Goal: Answer question/provide support

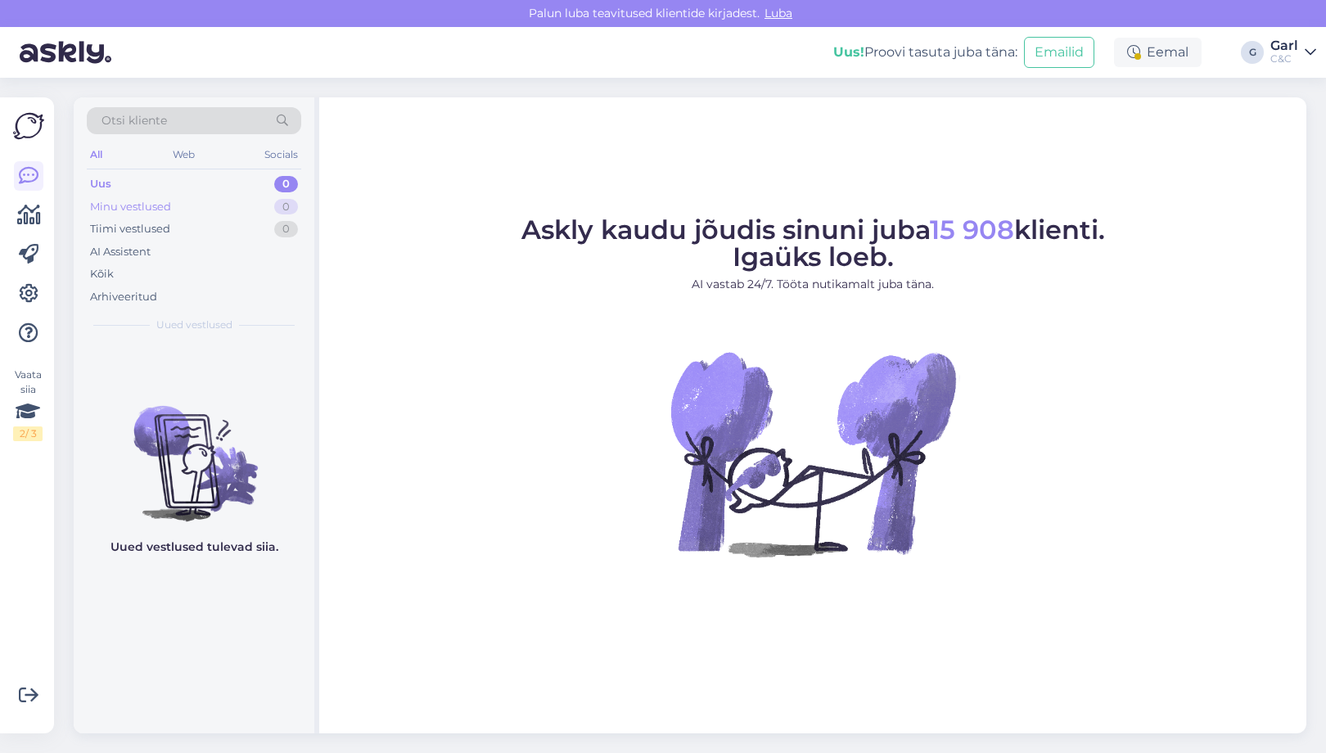
click at [225, 211] on div "Minu vestlused 0" at bounding box center [194, 207] width 214 height 23
click at [220, 200] on div "Minu vestlused 0" at bounding box center [194, 207] width 214 height 23
click at [220, 199] on div "Minu vestlused 0" at bounding box center [194, 207] width 214 height 23
click at [269, 210] on div "Minu vestlused 0" at bounding box center [194, 207] width 214 height 23
click at [268, 204] on div "Minu vestlused 0" at bounding box center [194, 207] width 214 height 23
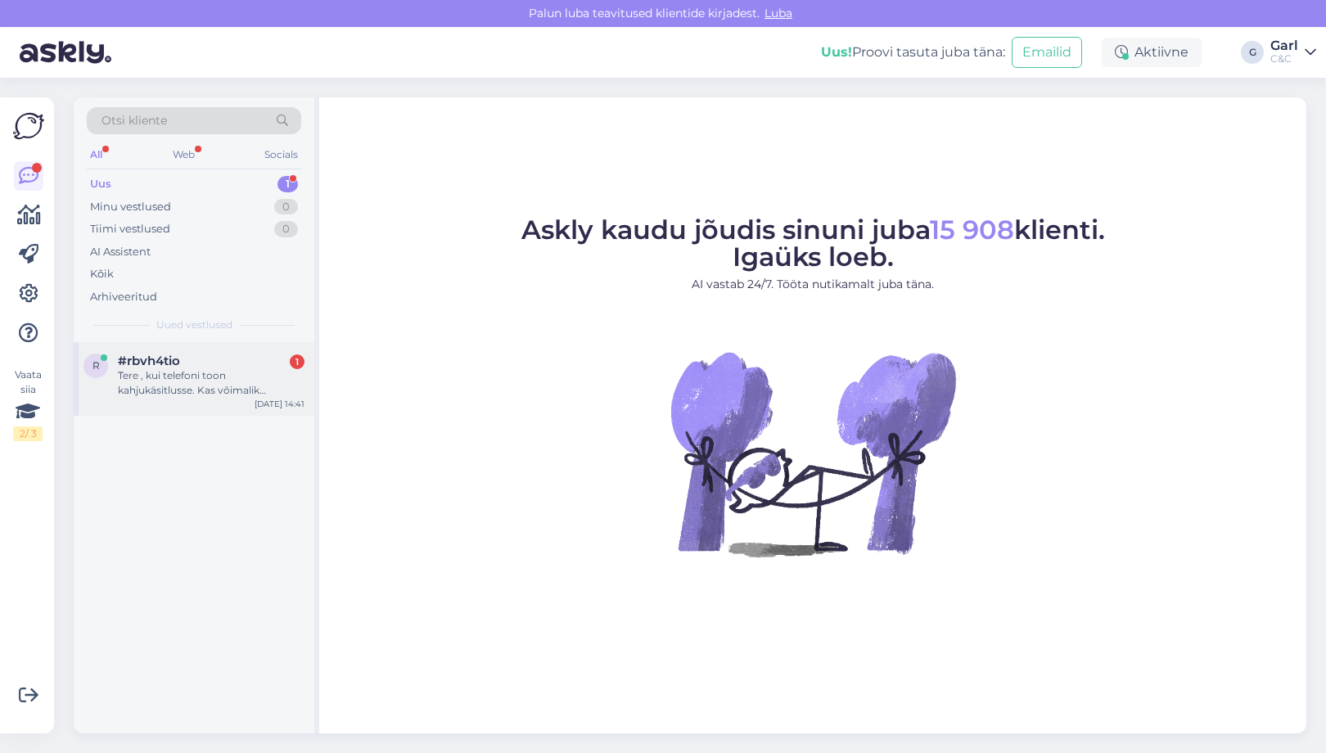
click at [275, 381] on div "Tere , kui telefoni toon kahjukäsitlusse. Kas võimalik asendustelefoni ?" at bounding box center [211, 382] width 187 height 29
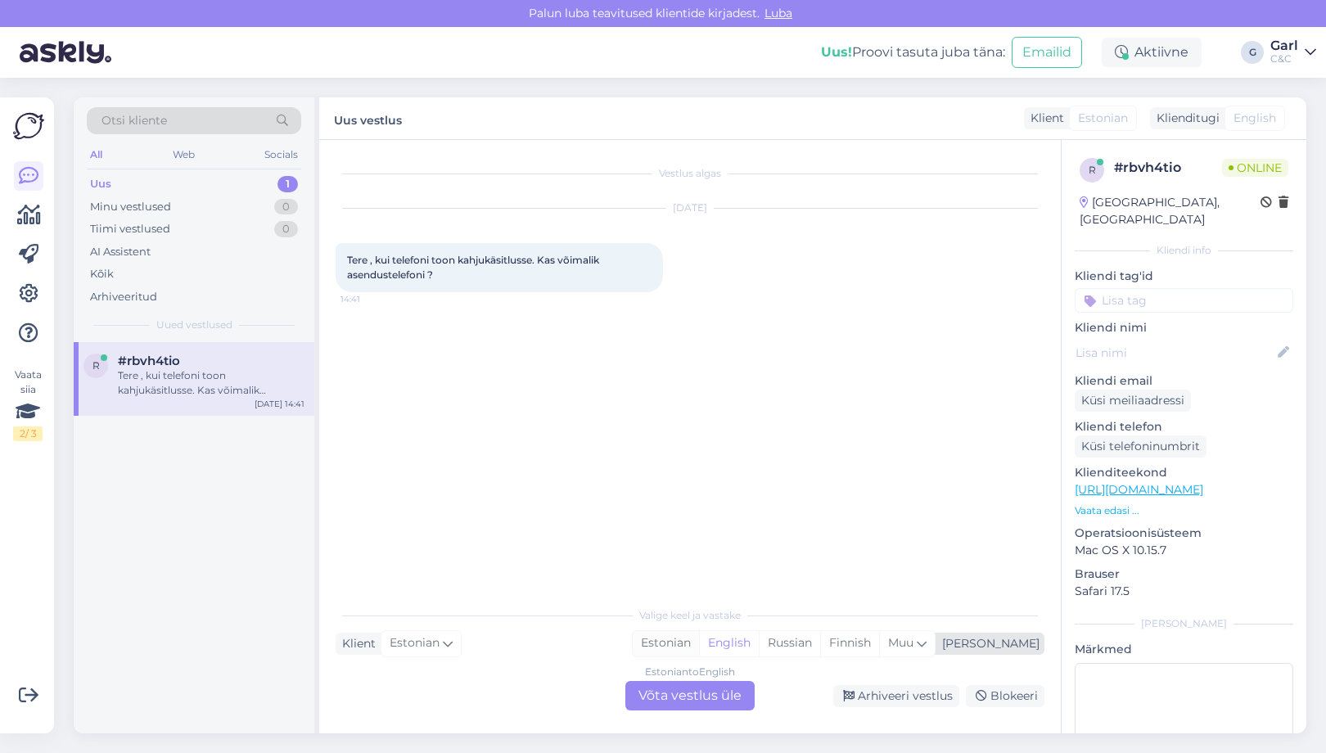
click at [699, 649] on div "Estonian" at bounding box center [666, 643] width 66 height 25
click at [697, 693] on div "Estonian to Estonian Võta vestlus üle" at bounding box center [689, 695] width 129 height 29
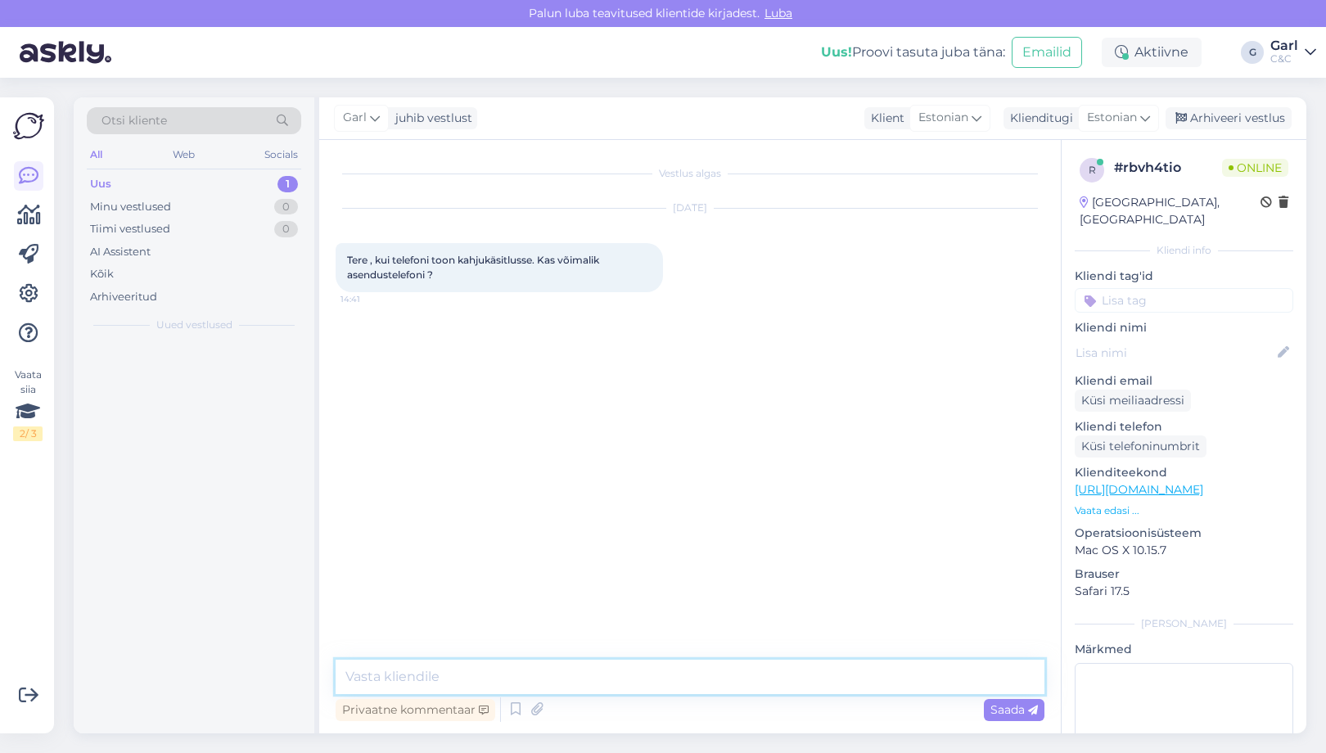
click at [697, 683] on textarea at bounding box center [690, 677] width 709 height 34
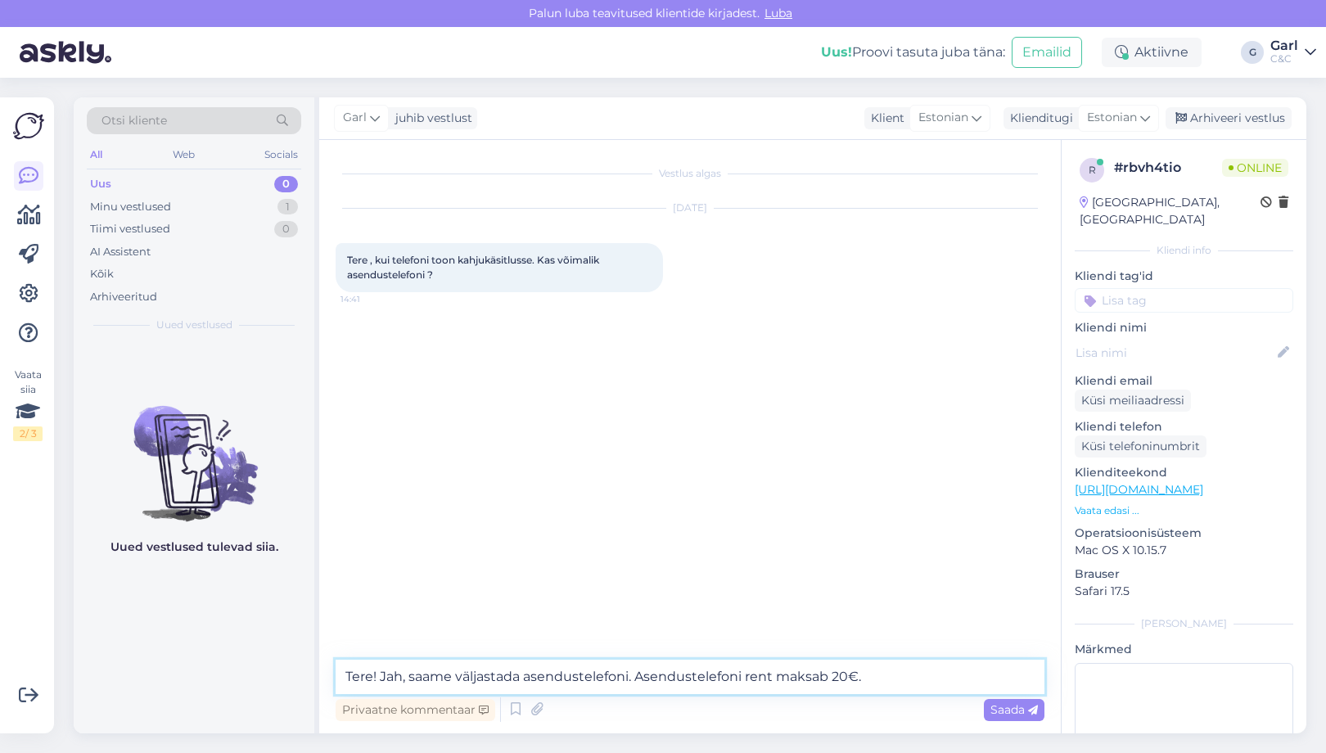
type textarea "Tere! Jah, saame väljastada asendustelefoni. Asendustelefoni rent maksab 20€."
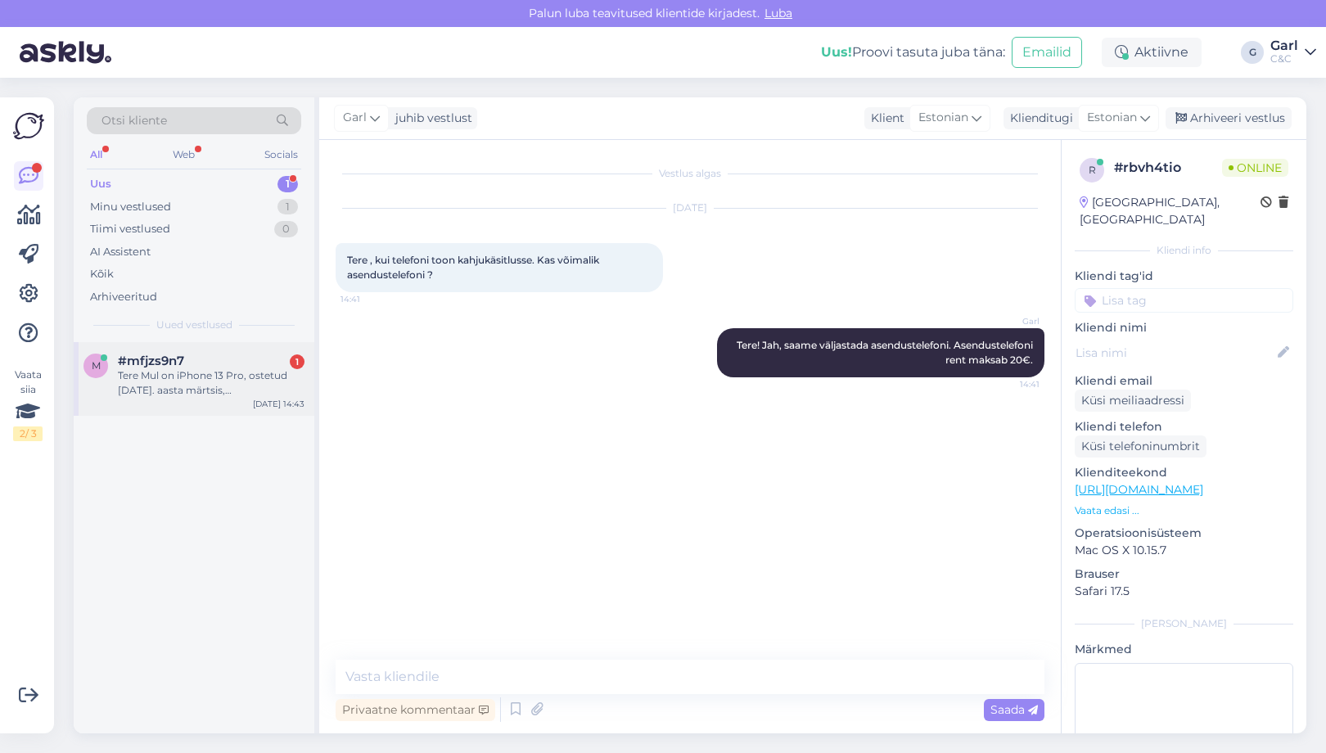
click at [257, 381] on div "Tere Mul on iPhone 13 Pro, ostetud 2025. aasta märtsis, ja seade on endiselt ga…" at bounding box center [211, 382] width 187 height 29
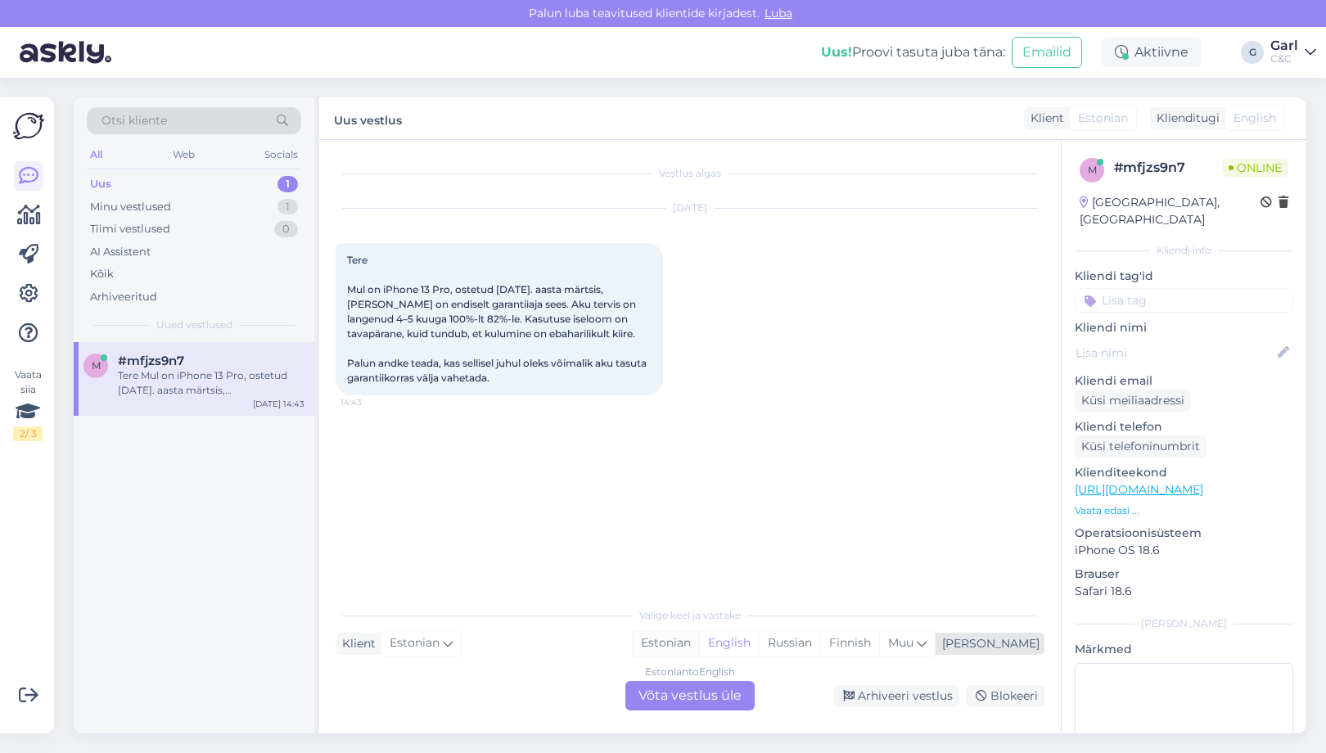
click at [699, 648] on div "Estonian" at bounding box center [666, 643] width 66 height 25
click at [710, 692] on div "Estonian to Estonian Võta vestlus üle" at bounding box center [689, 695] width 129 height 29
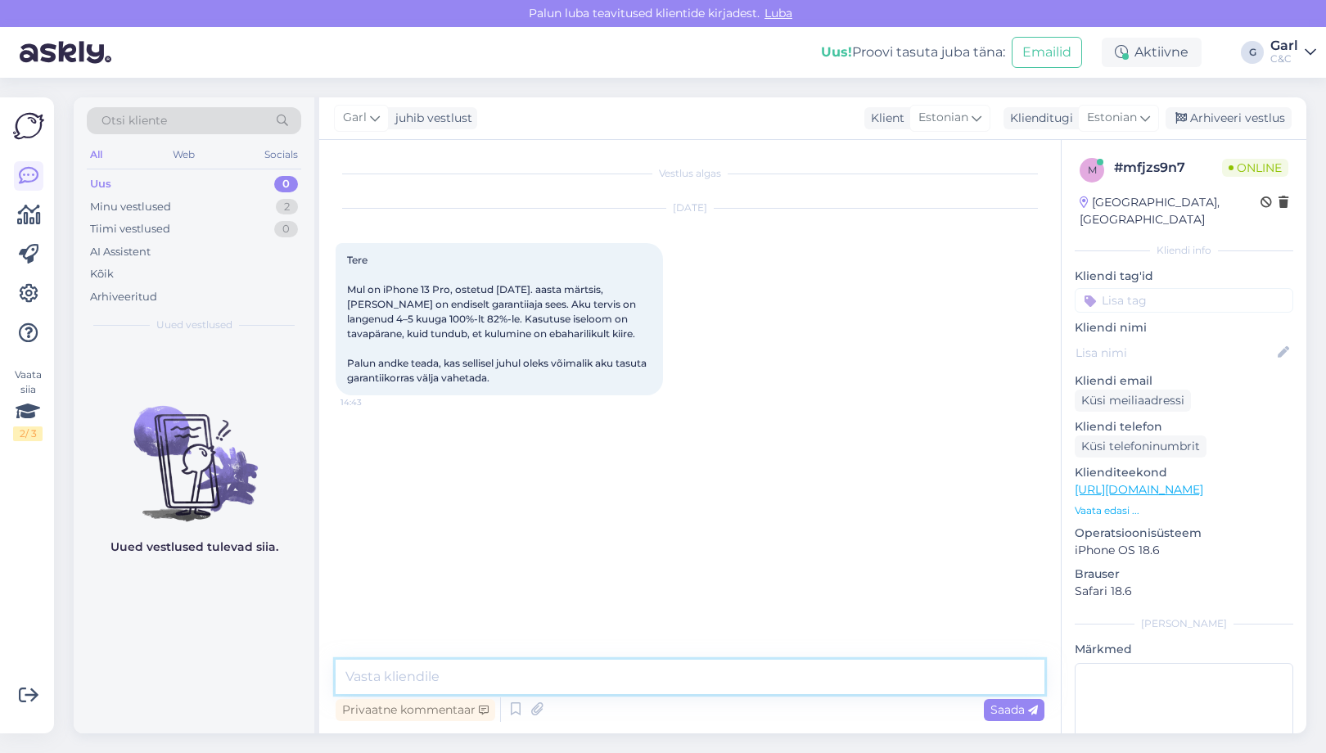
click at [710, 682] on textarea at bounding box center [690, 677] width 709 height 34
drag, startPoint x: 538, startPoint y: 674, endPoint x: 459, endPoint y: 678, distance: 79.5
click at [459, 678] on textarea "Tere! Üldiselt akuprobleemid garantii alla ei" at bounding box center [690, 677] width 709 height 34
click at [625, 678] on textarea "Tere! Üldiselt akuvahetus garantii alla ei" at bounding box center [690, 677] width 709 height 34
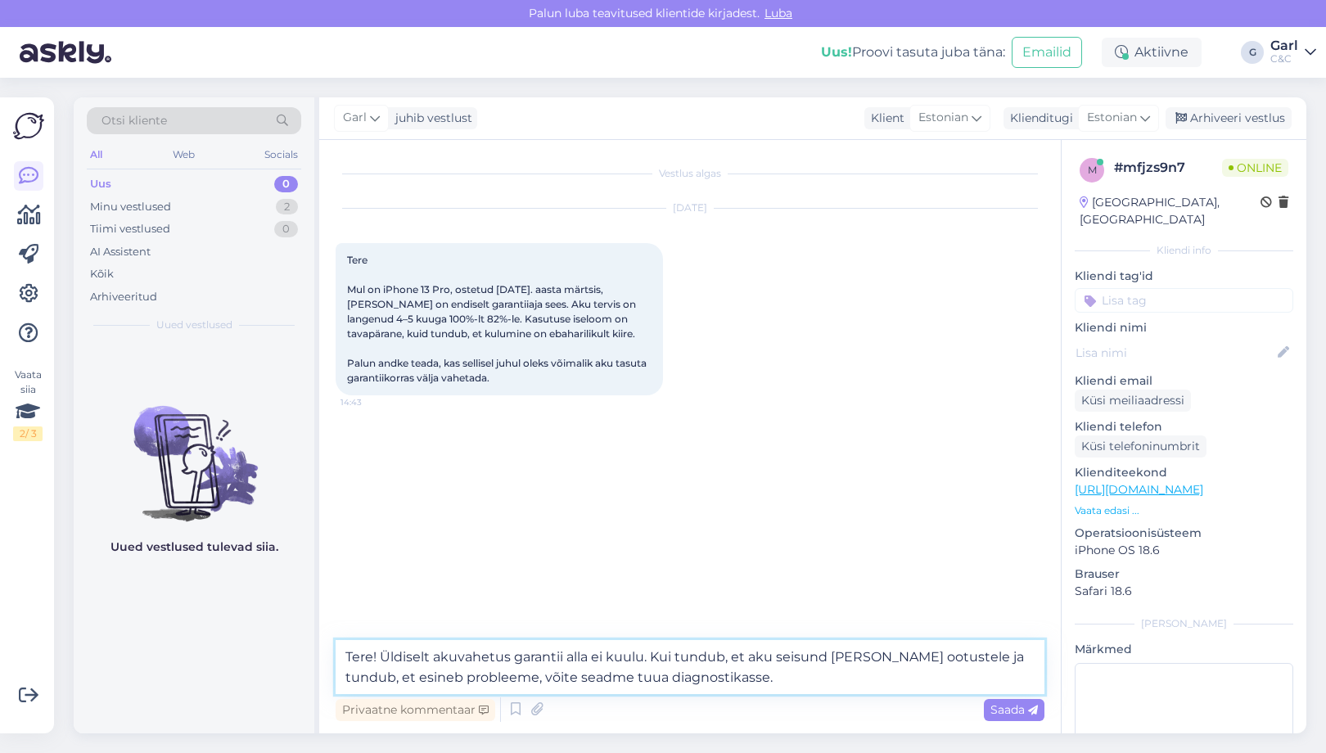
type textarea "Tere! Üldiselt akuvahetus garantii alla ei kuulu. Kui tundub, et aku seisund ei…"
click at [757, 682] on textarea "Tere! Üldiselt akuvahetus garantii alla ei kuulu. Kui tundub, et aku seisund ei…" at bounding box center [690, 667] width 709 height 54
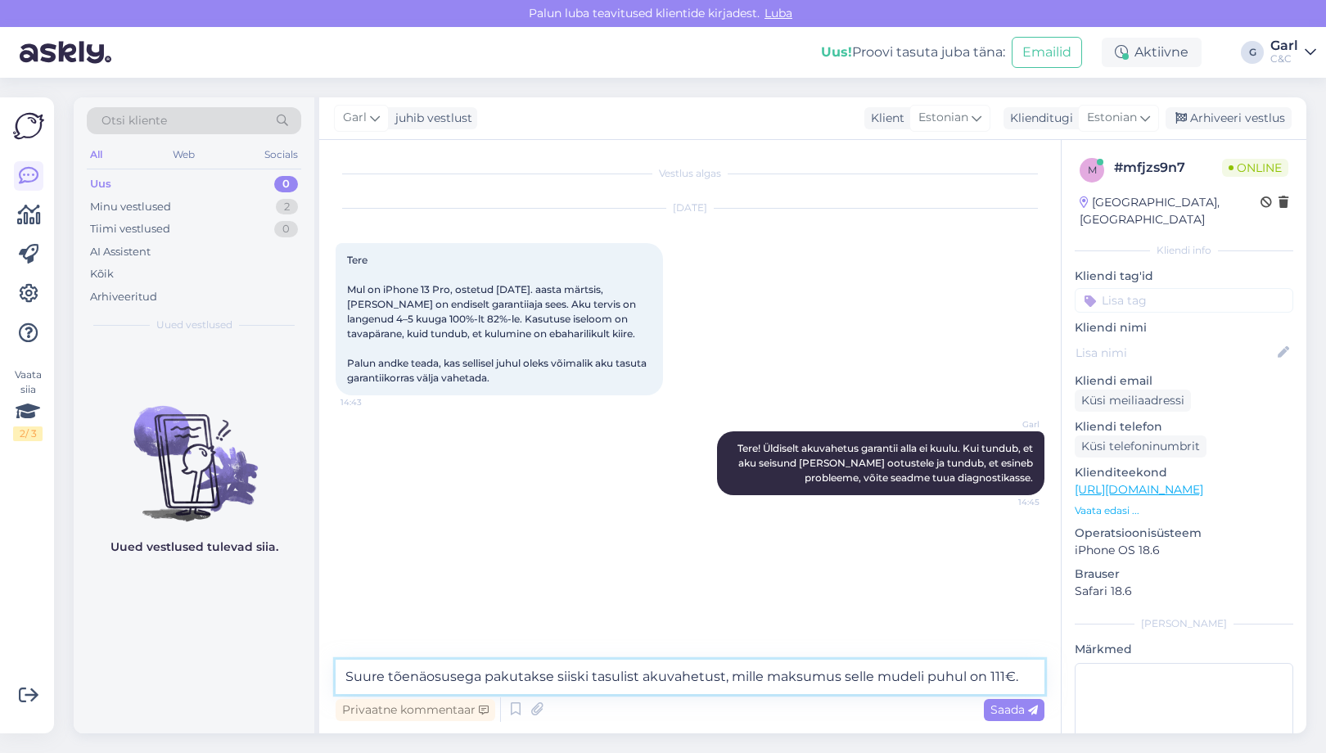
type textarea "Suure tõenäosusega pakutakse siiski tasulist akuvahetust, mille maksumus selle …"
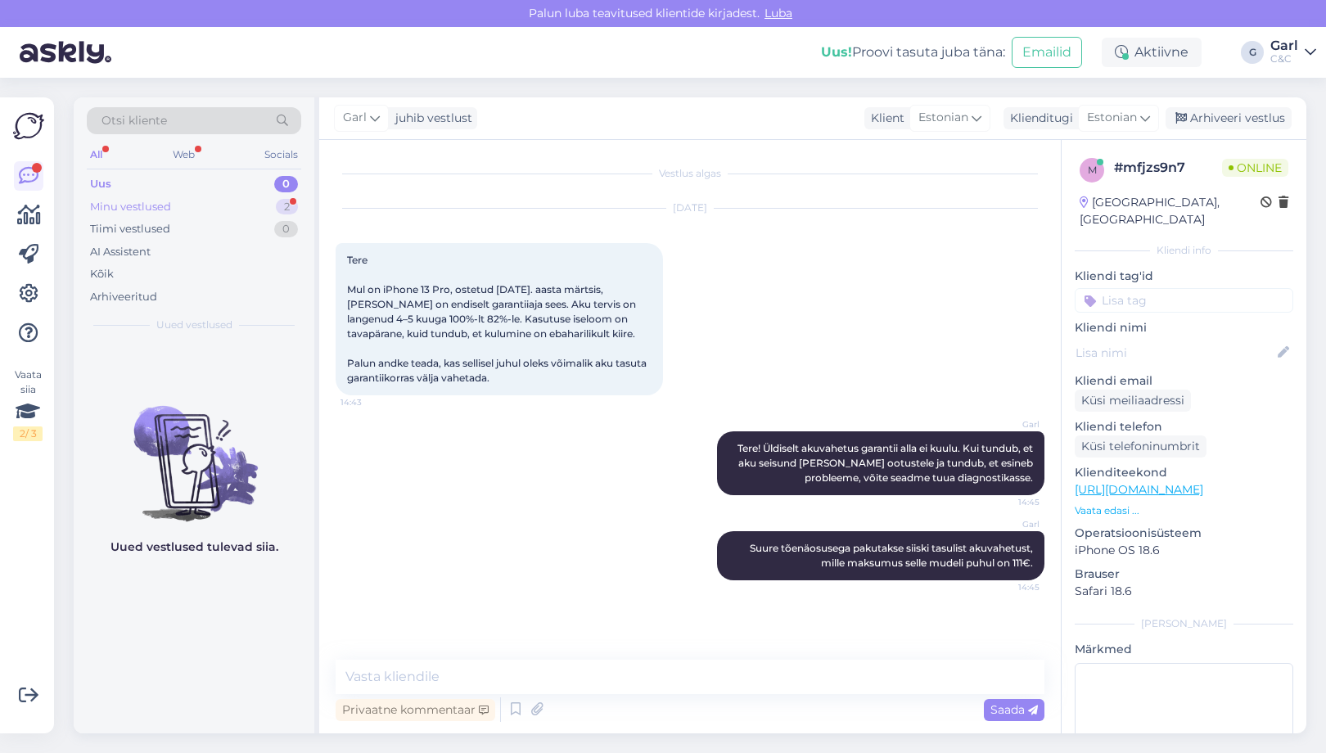
click at [185, 200] on div "Minu vestlused 2" at bounding box center [194, 207] width 214 height 23
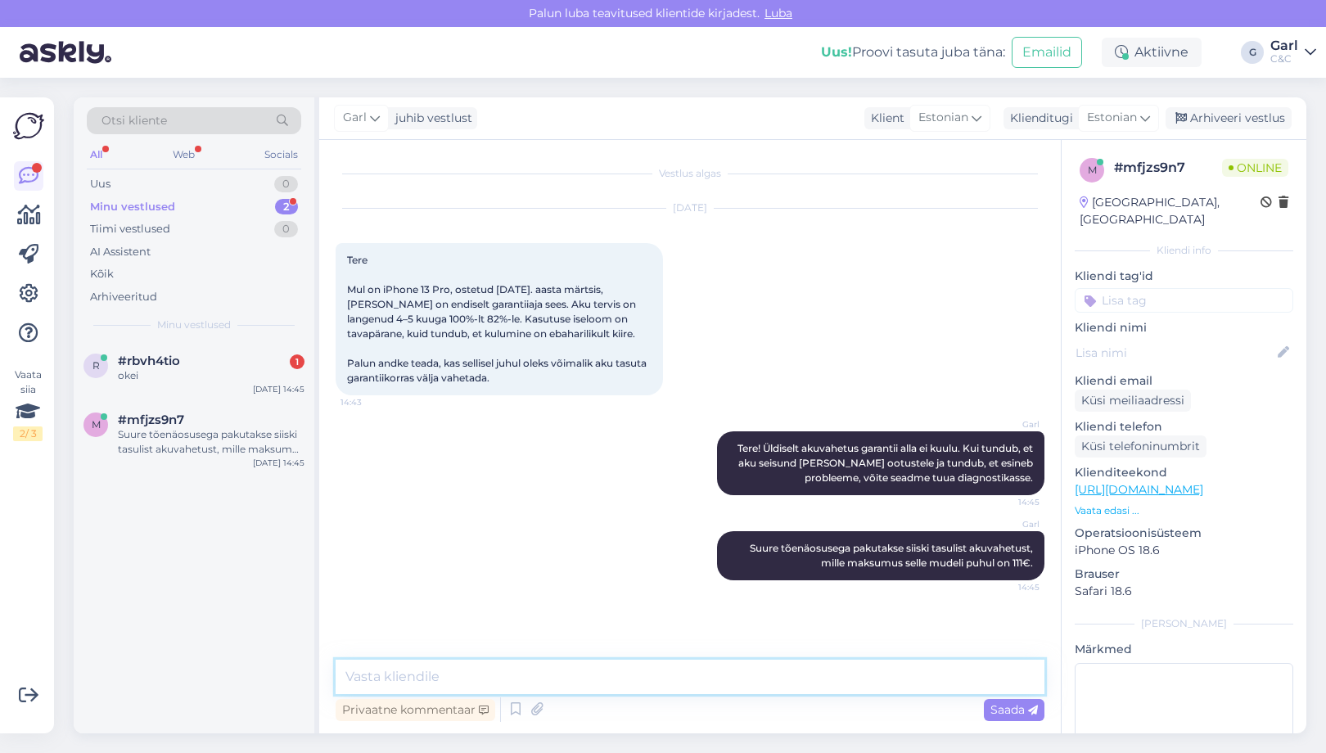
click at [543, 685] on textarea at bounding box center [690, 677] width 709 height 34
type textarea "Parandan, 101€."
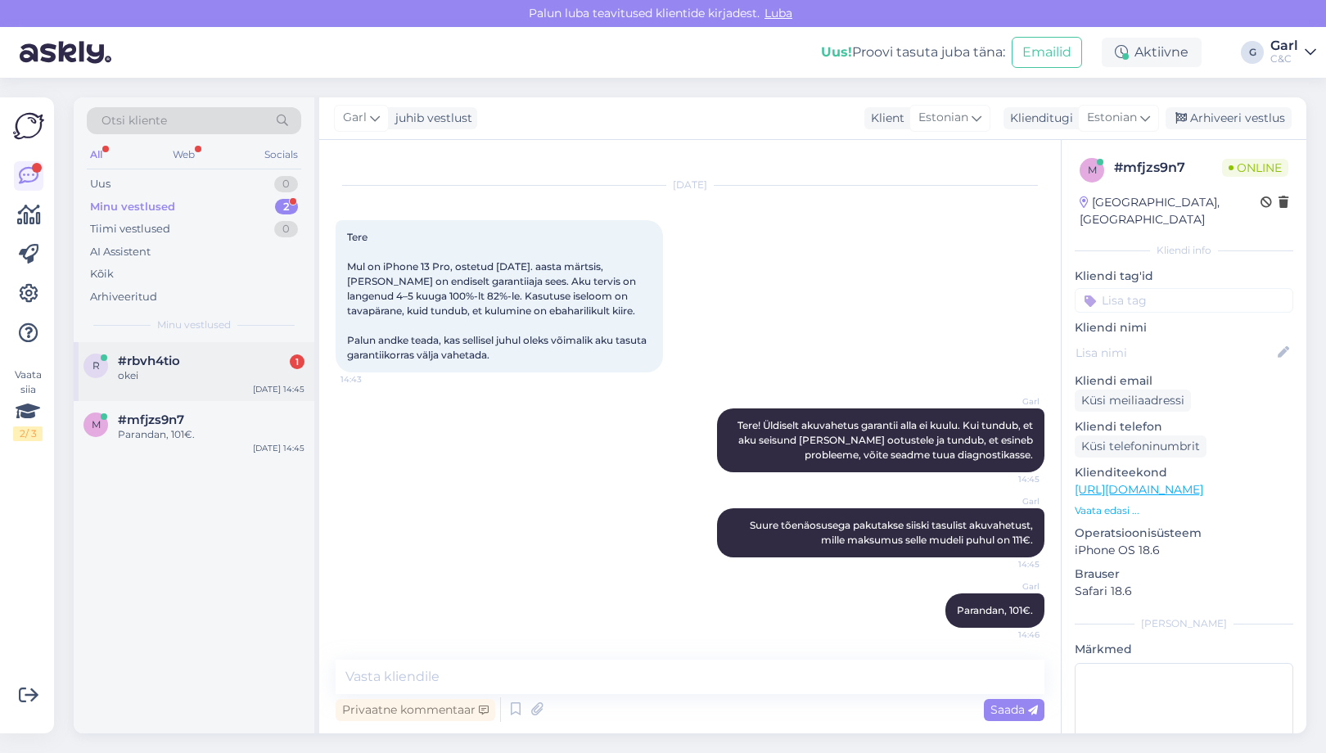
click at [239, 354] on div "#rbvh4tio 1" at bounding box center [211, 361] width 187 height 15
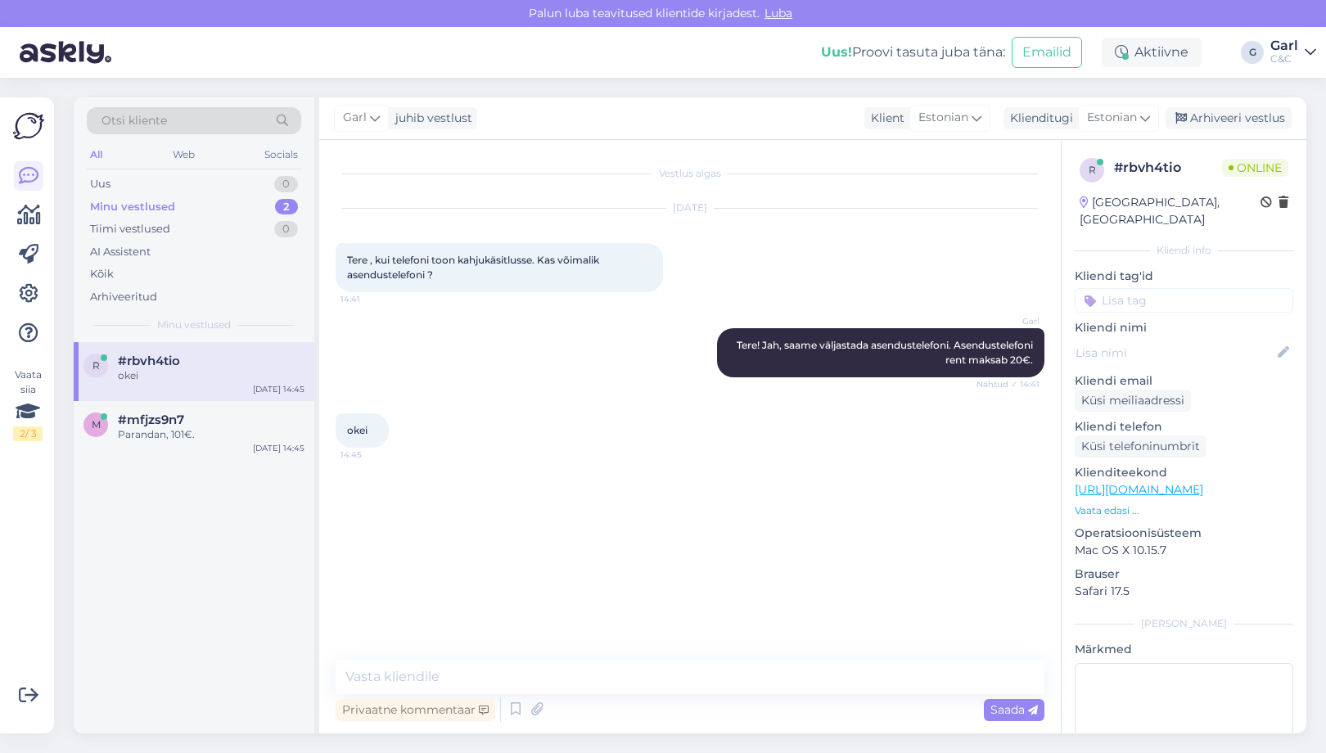
click at [224, 199] on div "Minu vestlused 2" at bounding box center [194, 207] width 214 height 23
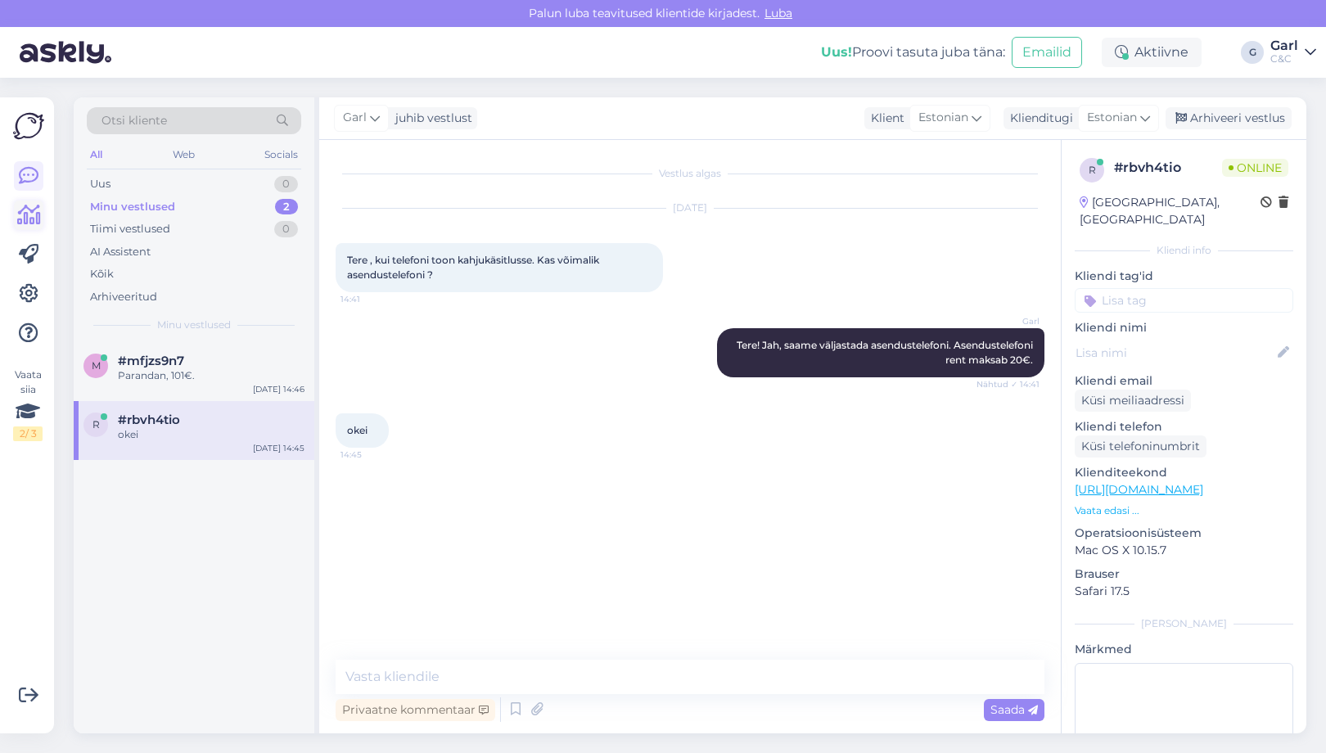
click at [20, 204] on link at bounding box center [28, 214] width 29 height 29
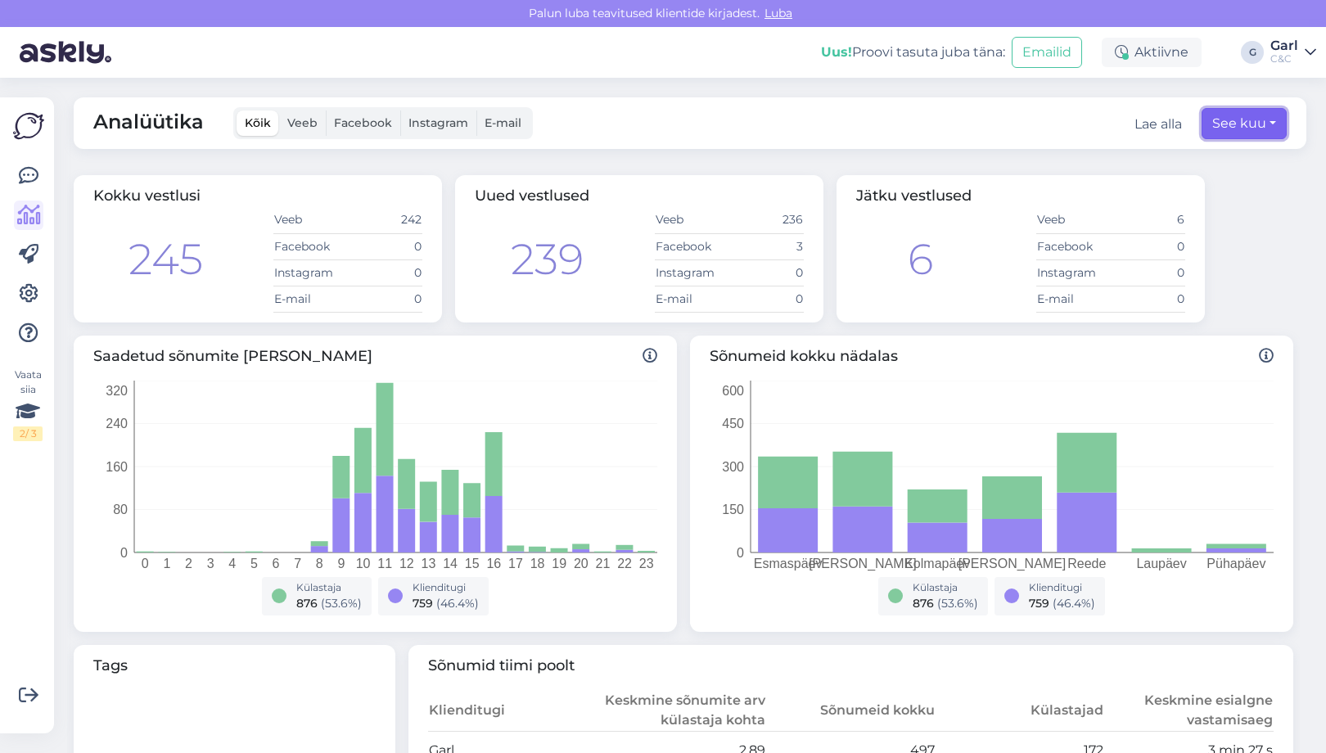
click at [1244, 128] on button "See kuu" at bounding box center [1243, 123] width 85 height 31
select select "7"
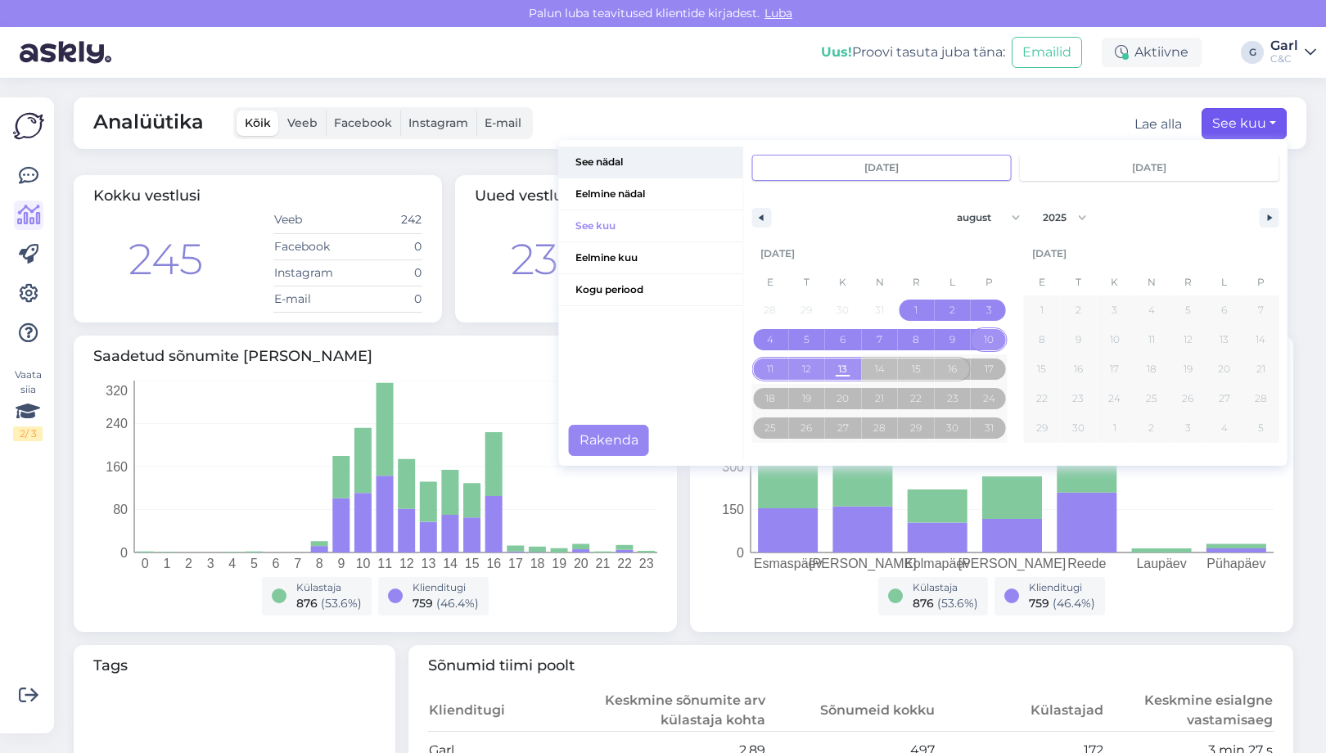
click at [633, 168] on span "See nädal" at bounding box center [651, 161] width 184 height 31
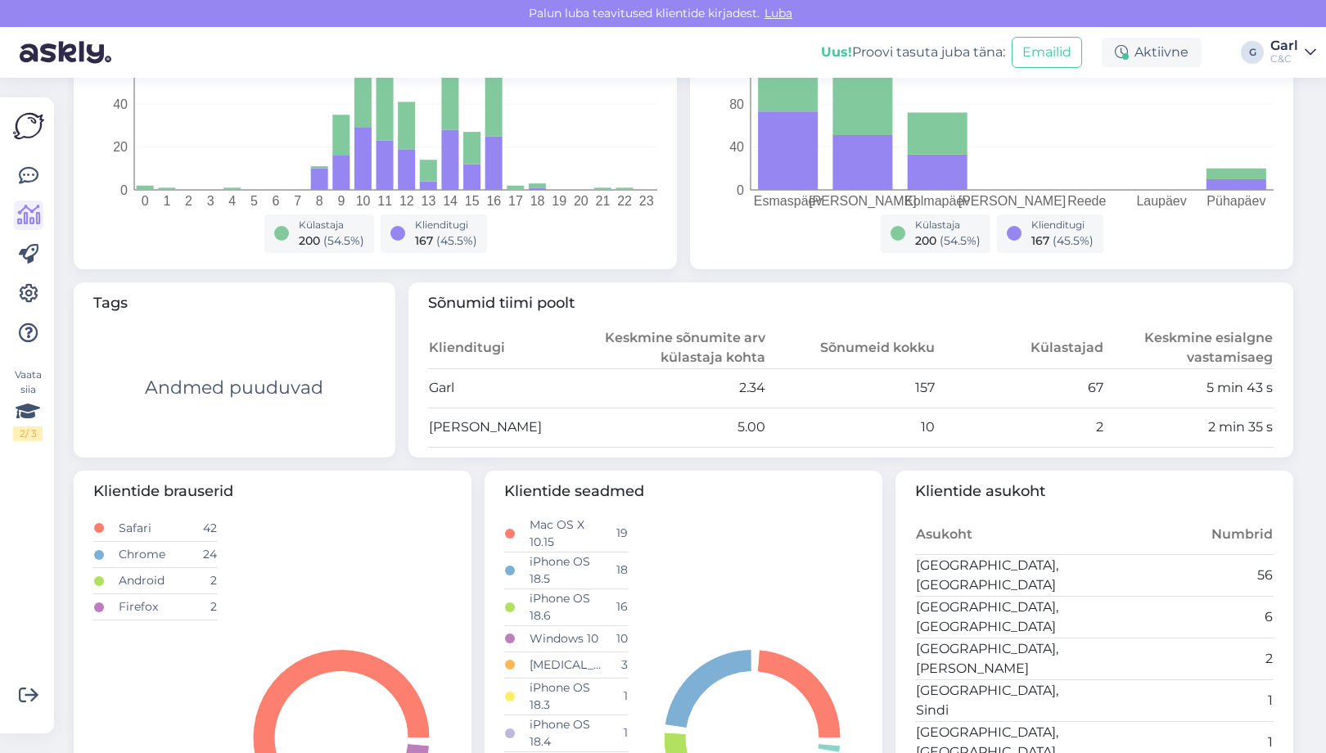
scroll to position [277, 0]
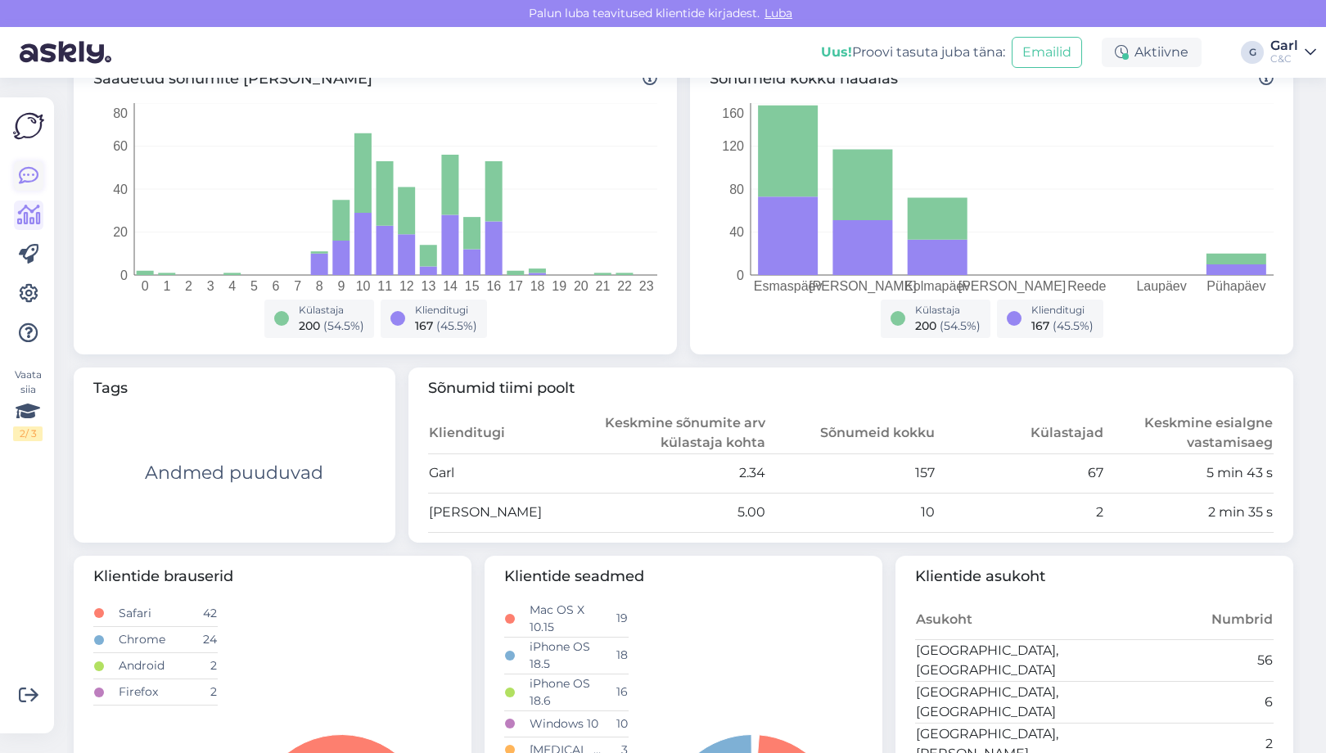
click at [28, 166] on icon at bounding box center [29, 176] width 20 height 20
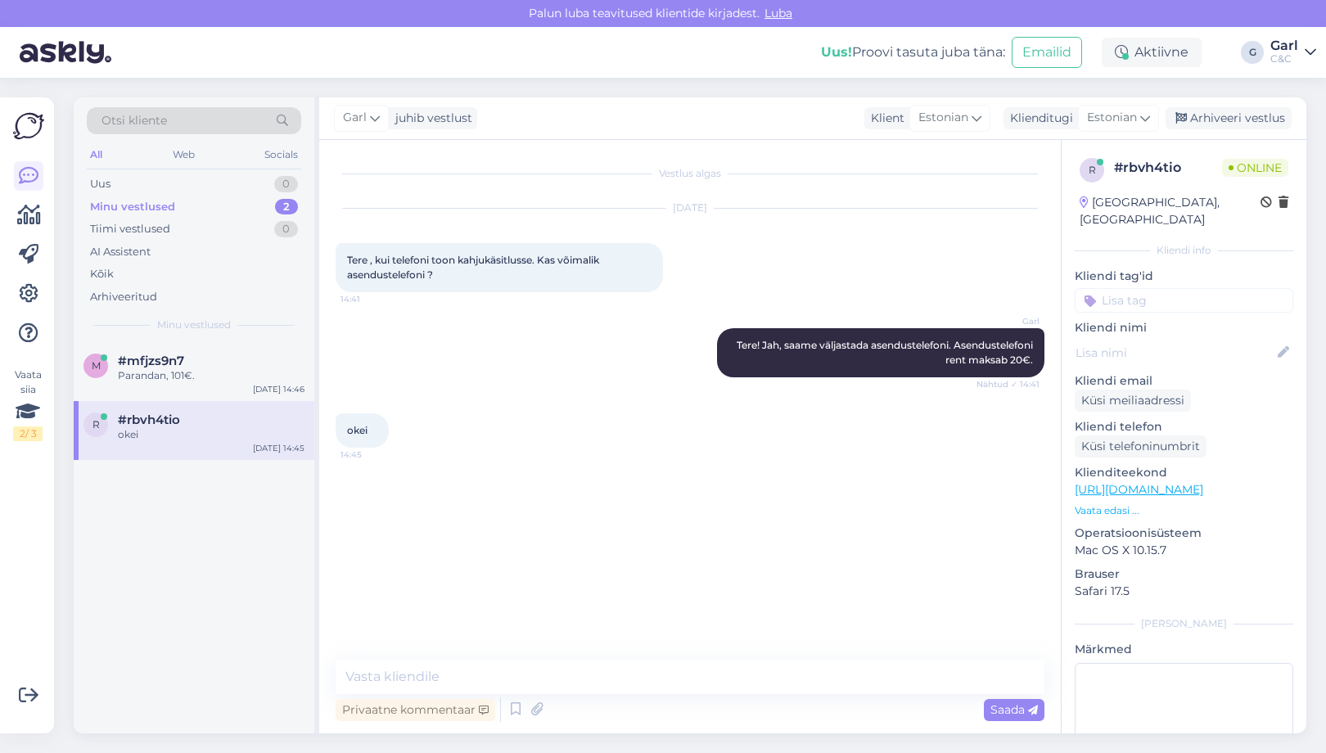
click at [28, 135] on img at bounding box center [28, 125] width 31 height 31
click at [255, 342] on div "m #mfjzs9n7 Parandan, 101€. Aug 13 14:46" at bounding box center [194, 371] width 241 height 59
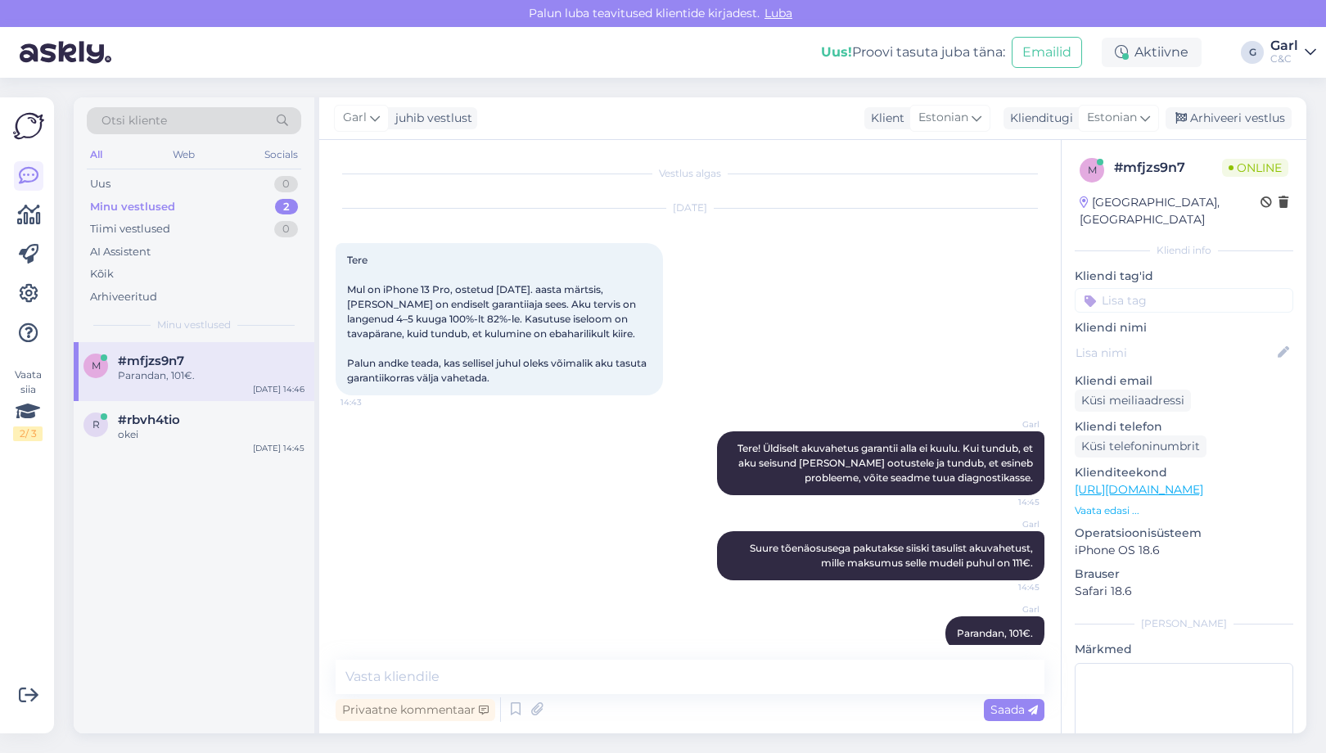
scroll to position [23, 0]
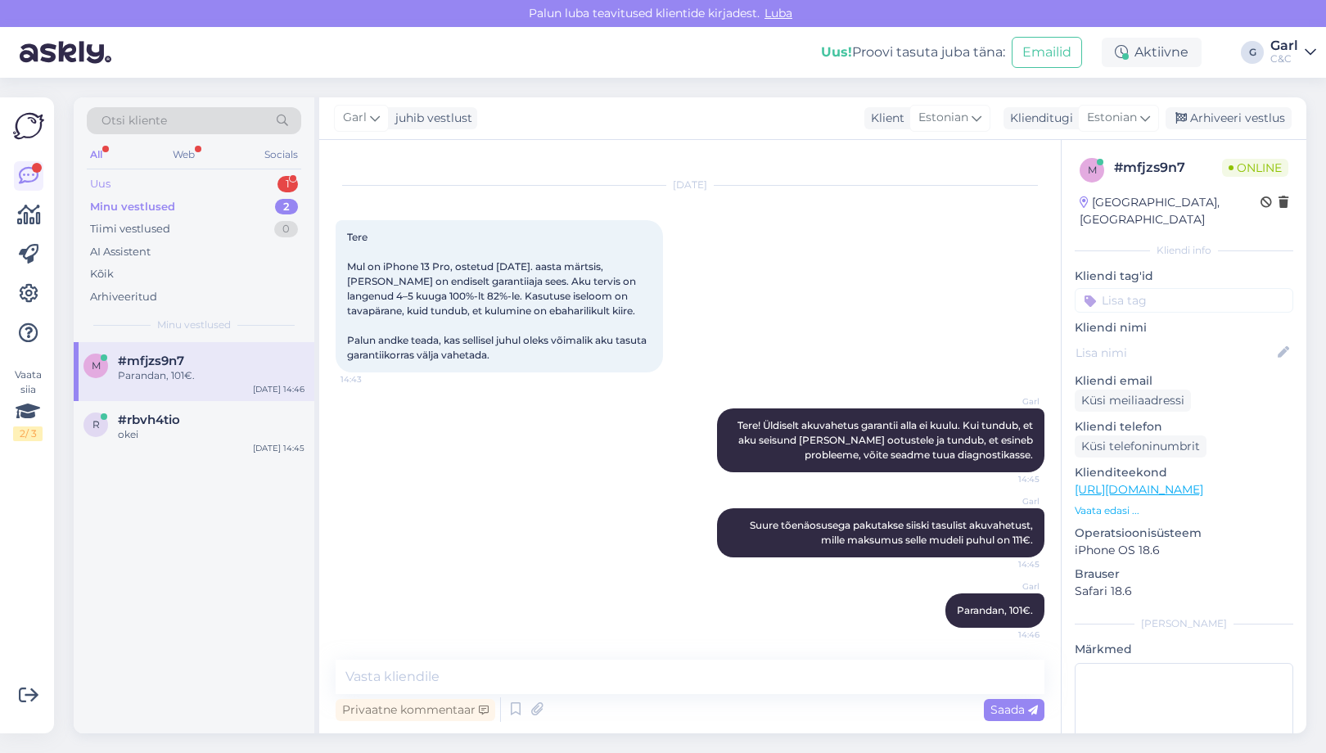
click at [233, 184] on div "Uus 1" at bounding box center [194, 184] width 214 height 23
click at [252, 362] on div "#ocndinmk 1" at bounding box center [211, 361] width 187 height 15
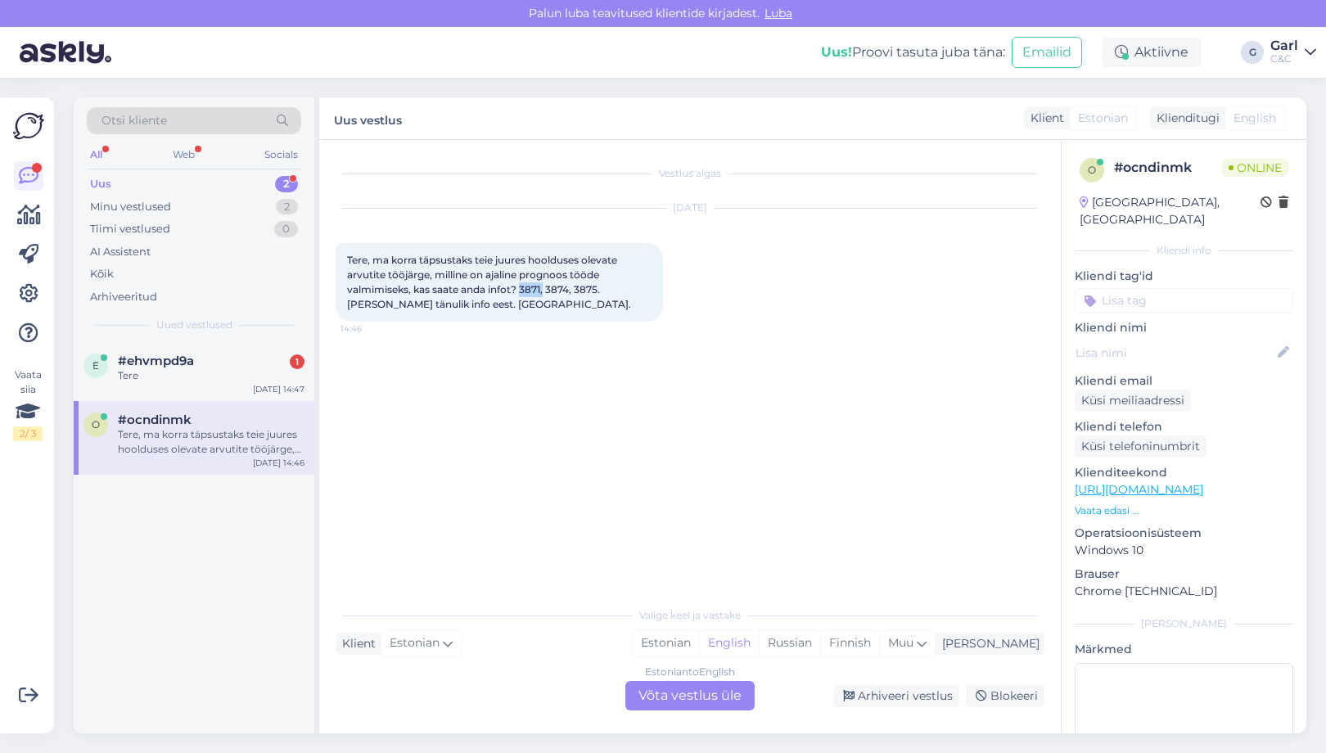
drag, startPoint x: 521, startPoint y: 286, endPoint x: 543, endPoint y: 289, distance: 22.2
click at [543, 289] on span "Tere, ma korra täpsustaks teie juures hoolduses olevate arvutite tööjärge, mill…" at bounding box center [489, 282] width 284 height 56
copy span "3871,"
click at [699, 647] on div "Estonian" at bounding box center [666, 643] width 66 height 25
click at [713, 707] on div "Estonian to Estonian Võta vestlus üle" at bounding box center [689, 695] width 129 height 29
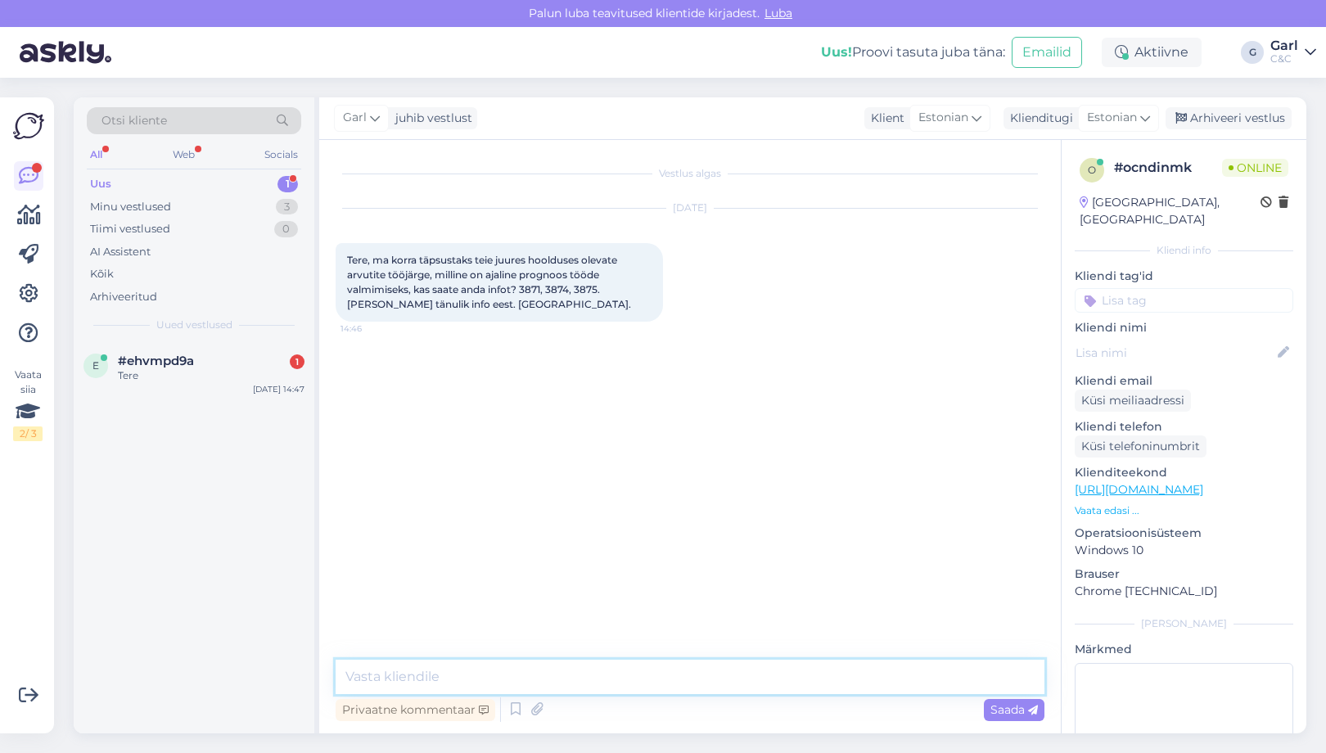
click at [713, 693] on div "Privaatne kommentaar Saada" at bounding box center [690, 692] width 709 height 65
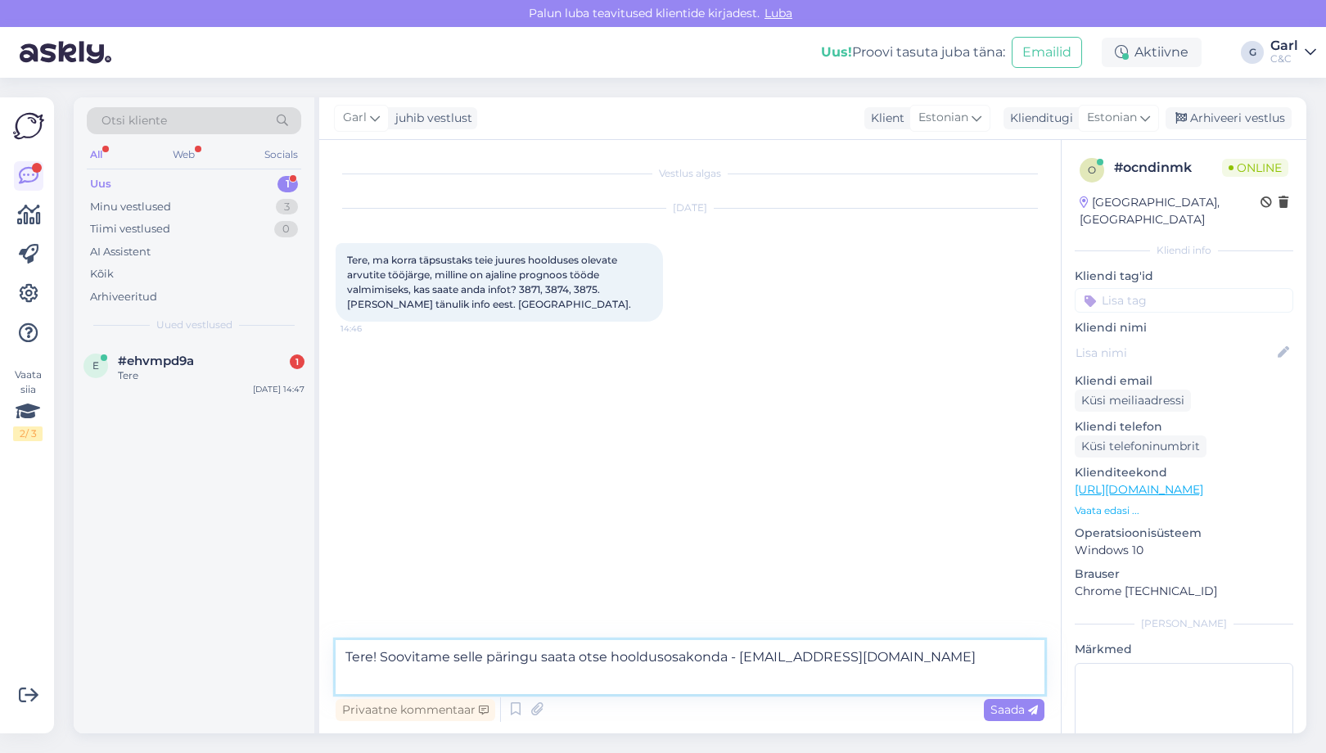
type textarea "Tere! Soovitame selle päringu saata otse hooldusosakonda - tallinnhooldus@cec.c…"
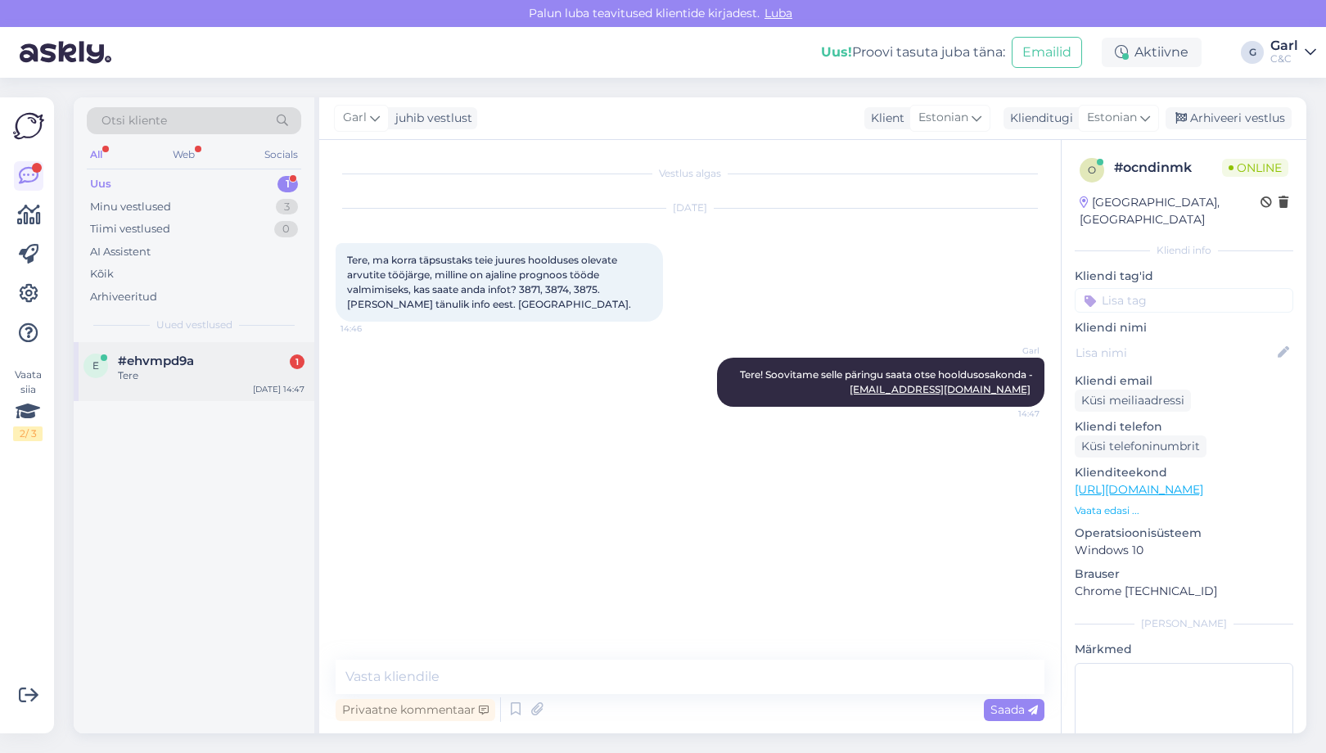
click at [253, 377] on div "Tere" at bounding box center [211, 375] width 187 height 15
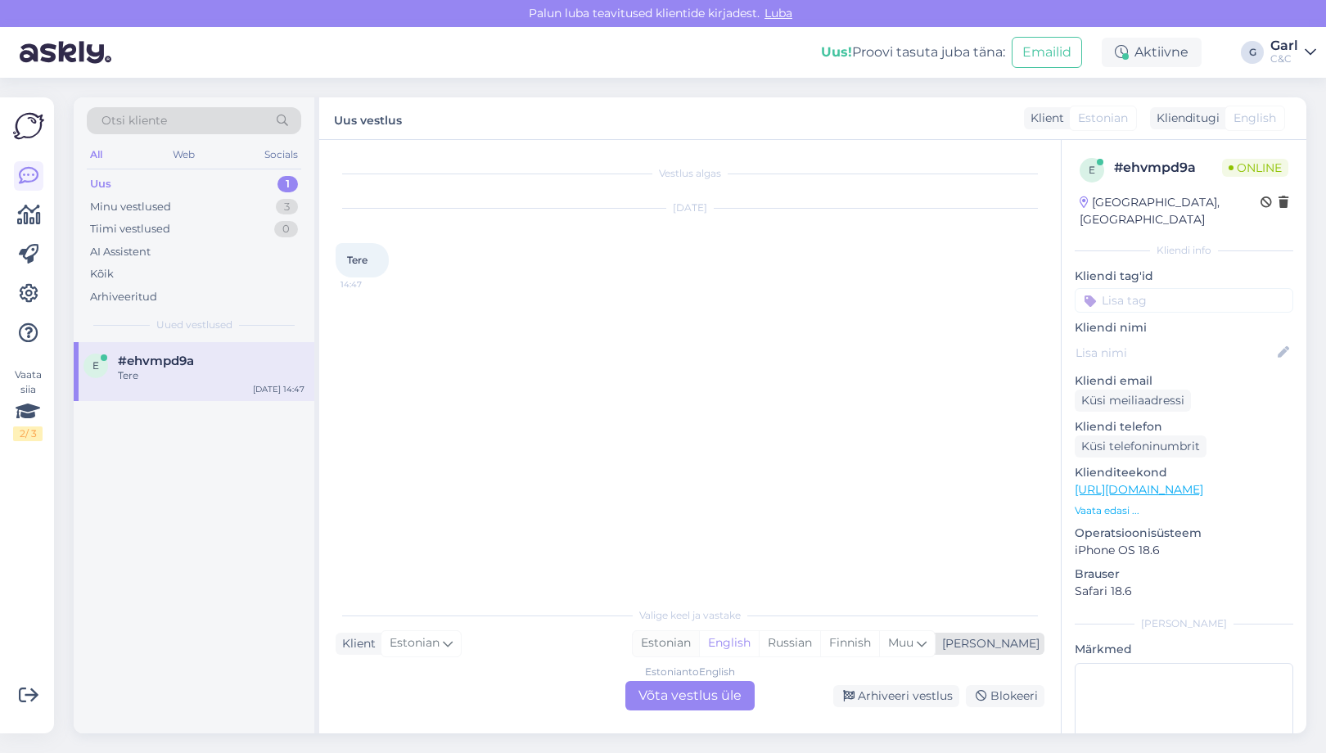
click at [699, 642] on div "Estonian" at bounding box center [666, 643] width 66 height 25
click at [708, 692] on div "Estonian to Estonian Võta vestlus üle" at bounding box center [689, 695] width 129 height 29
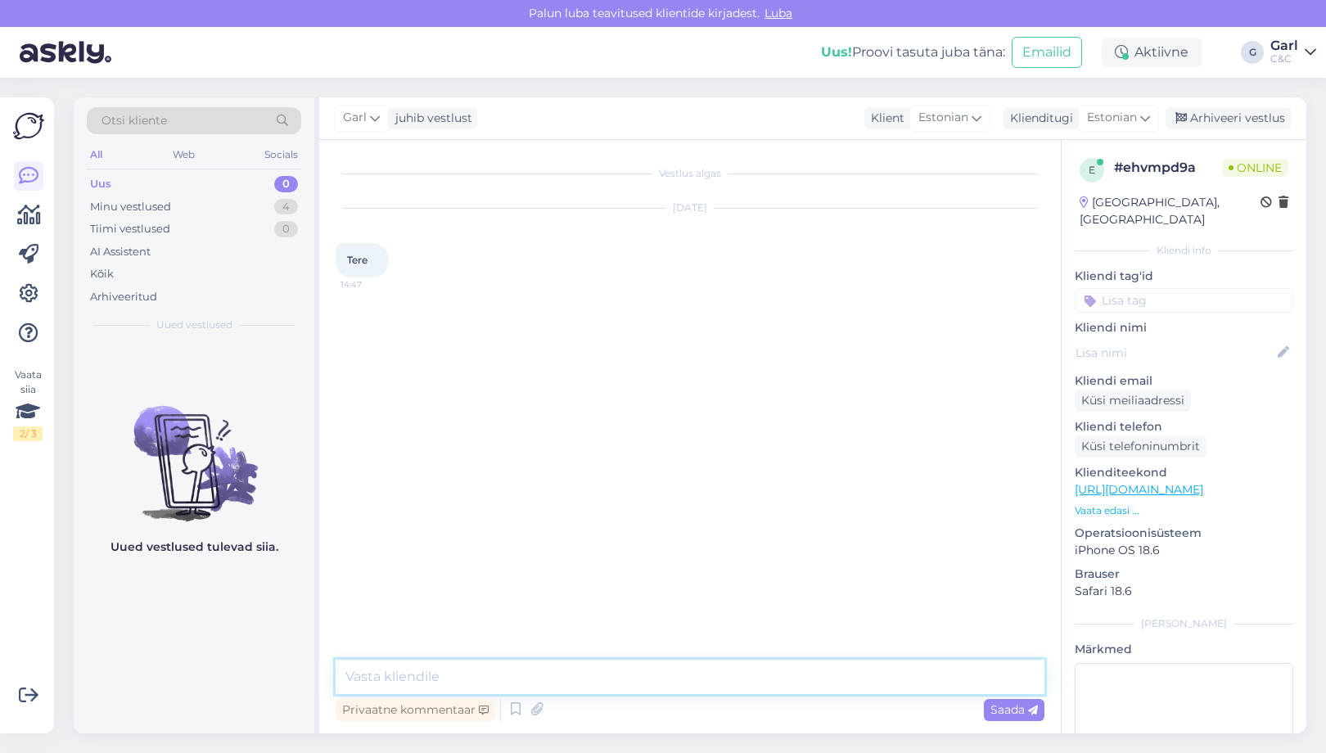
click at [709, 672] on textarea at bounding box center [690, 677] width 709 height 34
type textarea "Tere! Kuidas saan Teile abiks olla?"
click at [277, 204] on div "4" at bounding box center [286, 207] width 24 height 16
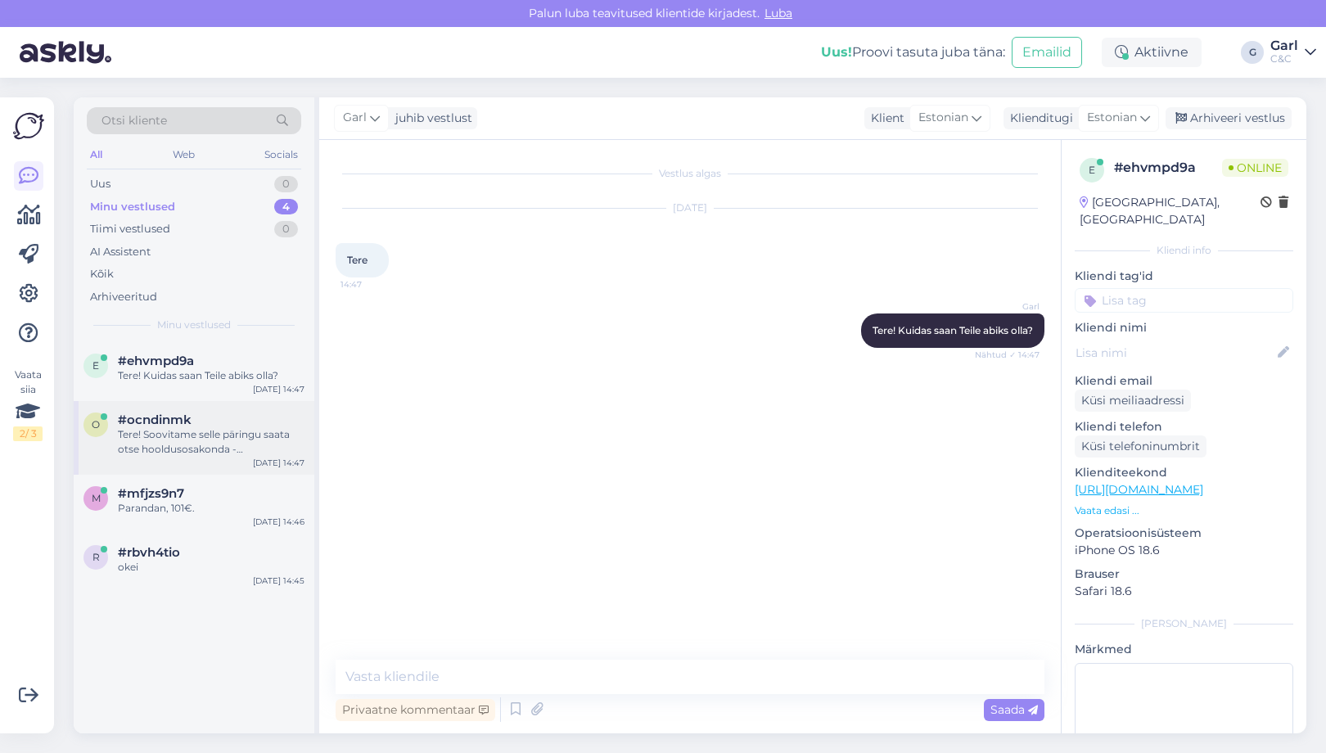
click at [223, 425] on div "#ocndinmk" at bounding box center [211, 419] width 187 height 15
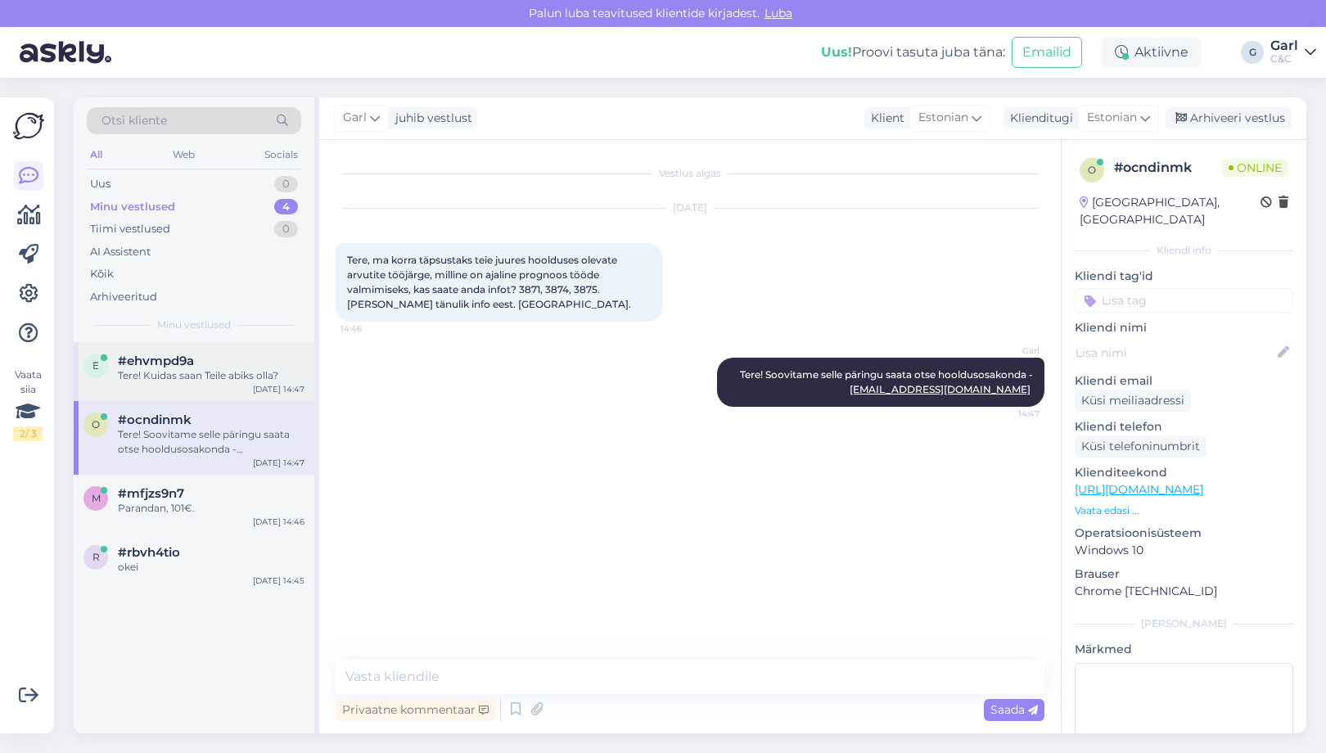
click at [233, 377] on div "Tere! Kuidas saan Teile abiks olla?" at bounding box center [211, 375] width 187 height 15
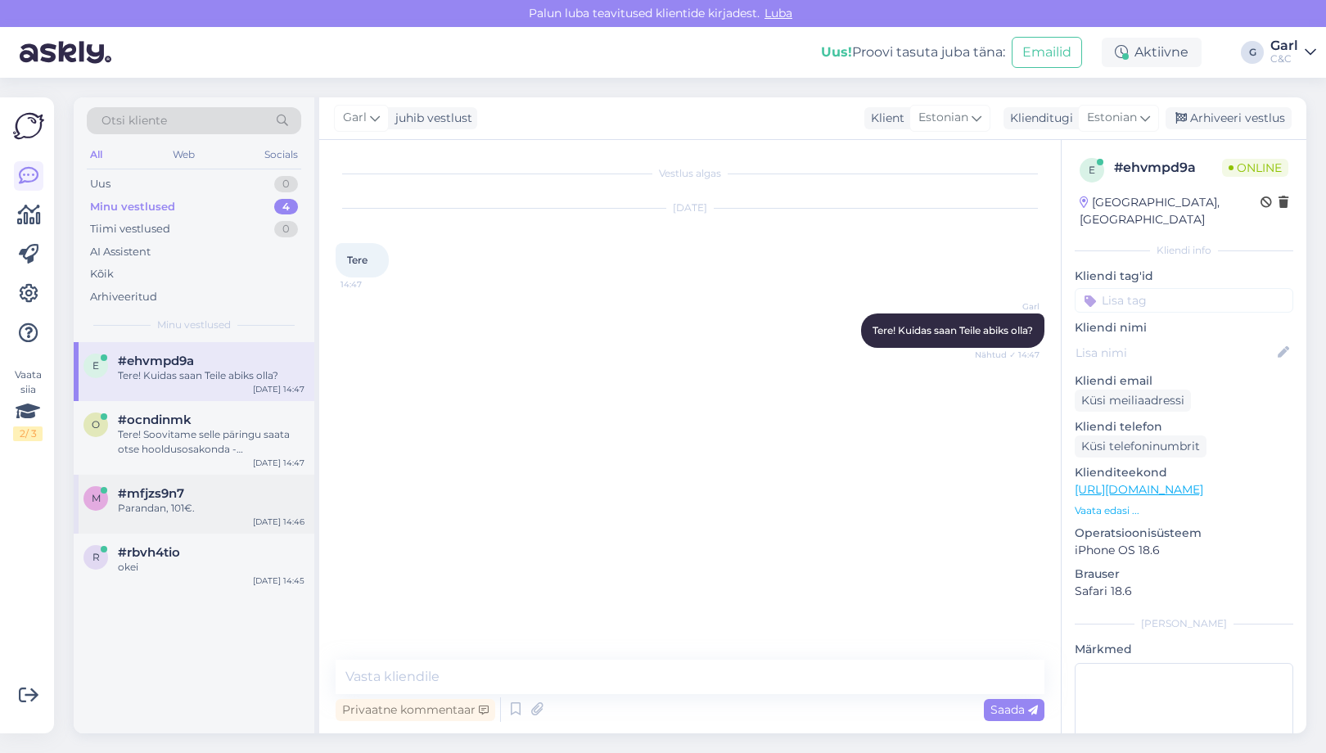
click at [210, 493] on div "#mfjzs9n7" at bounding box center [211, 493] width 187 height 15
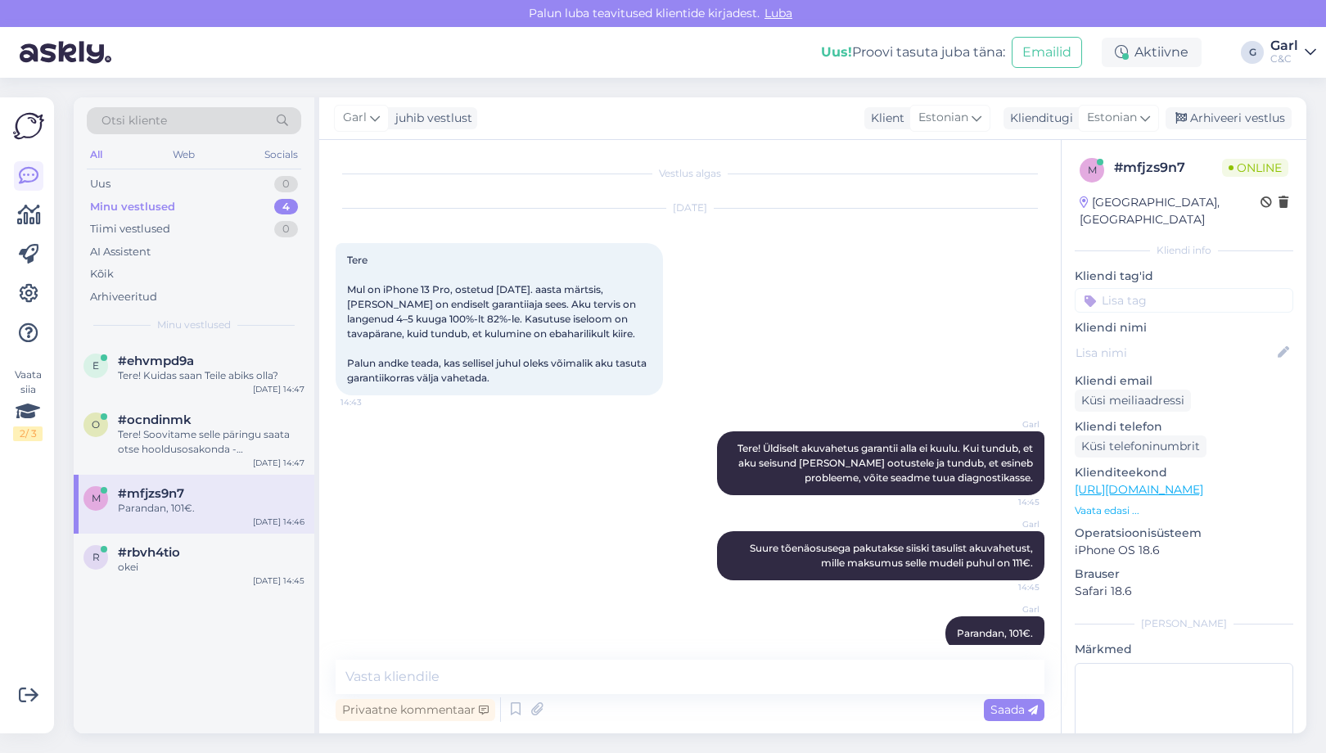
scroll to position [23, 0]
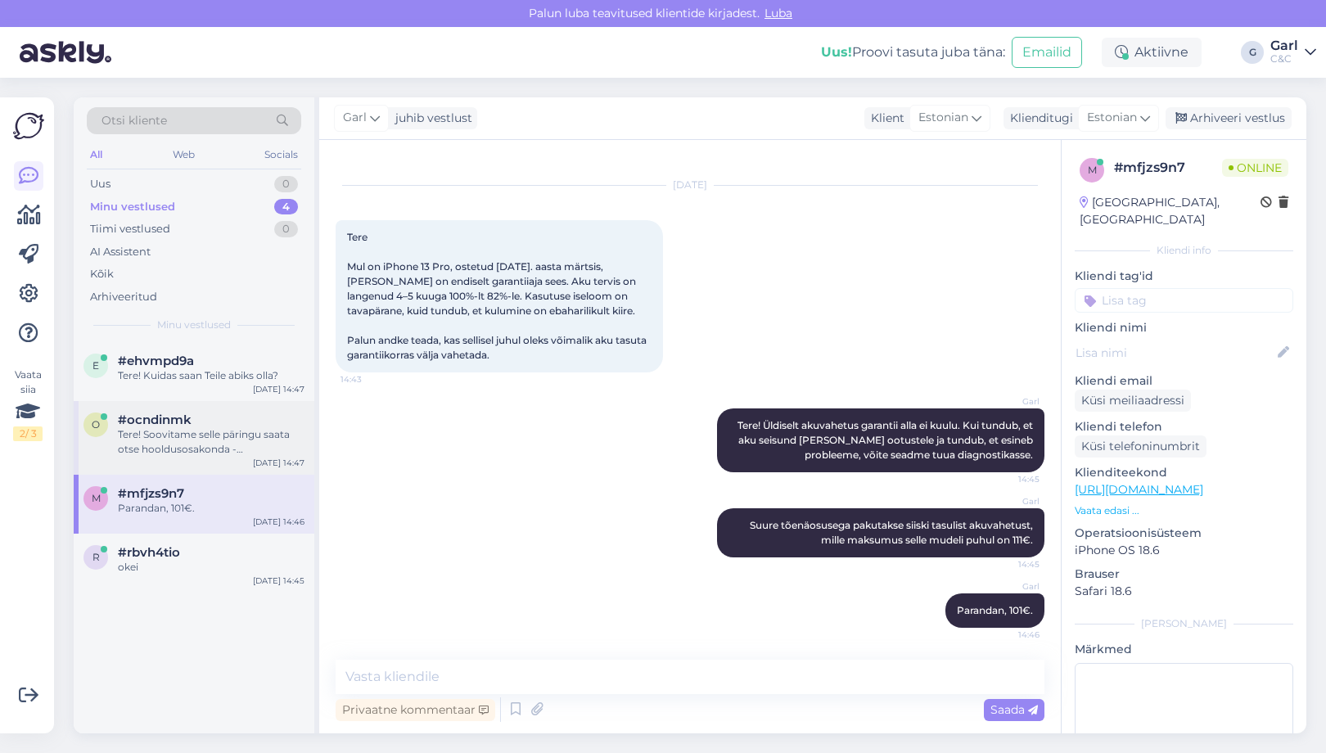
click at [226, 437] on div "Tere! Soovitame selle päringu saata otse hooldusosakonda - tallinnhooldus@cec.c…" at bounding box center [211, 441] width 187 height 29
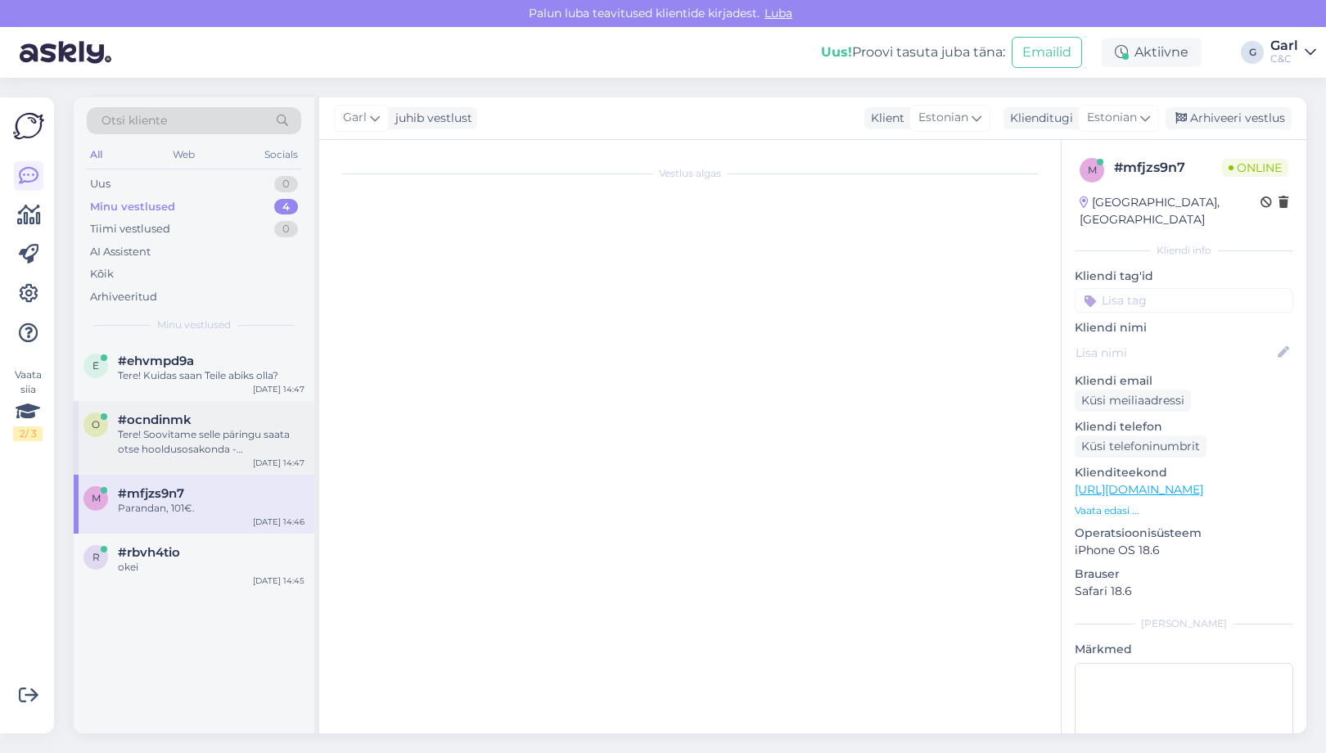
scroll to position [0, 0]
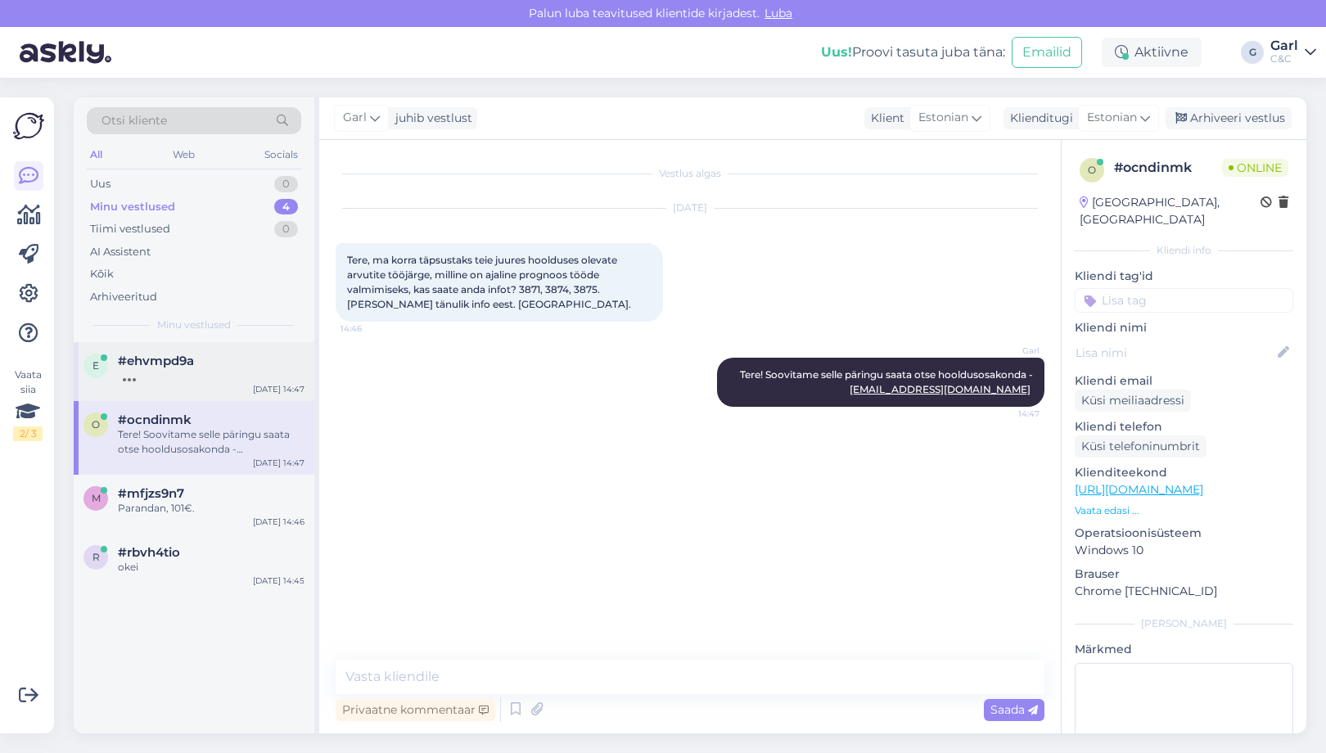
click at [225, 385] on div "e #ehvmpd9a Aug 13 14:47" at bounding box center [194, 371] width 241 height 59
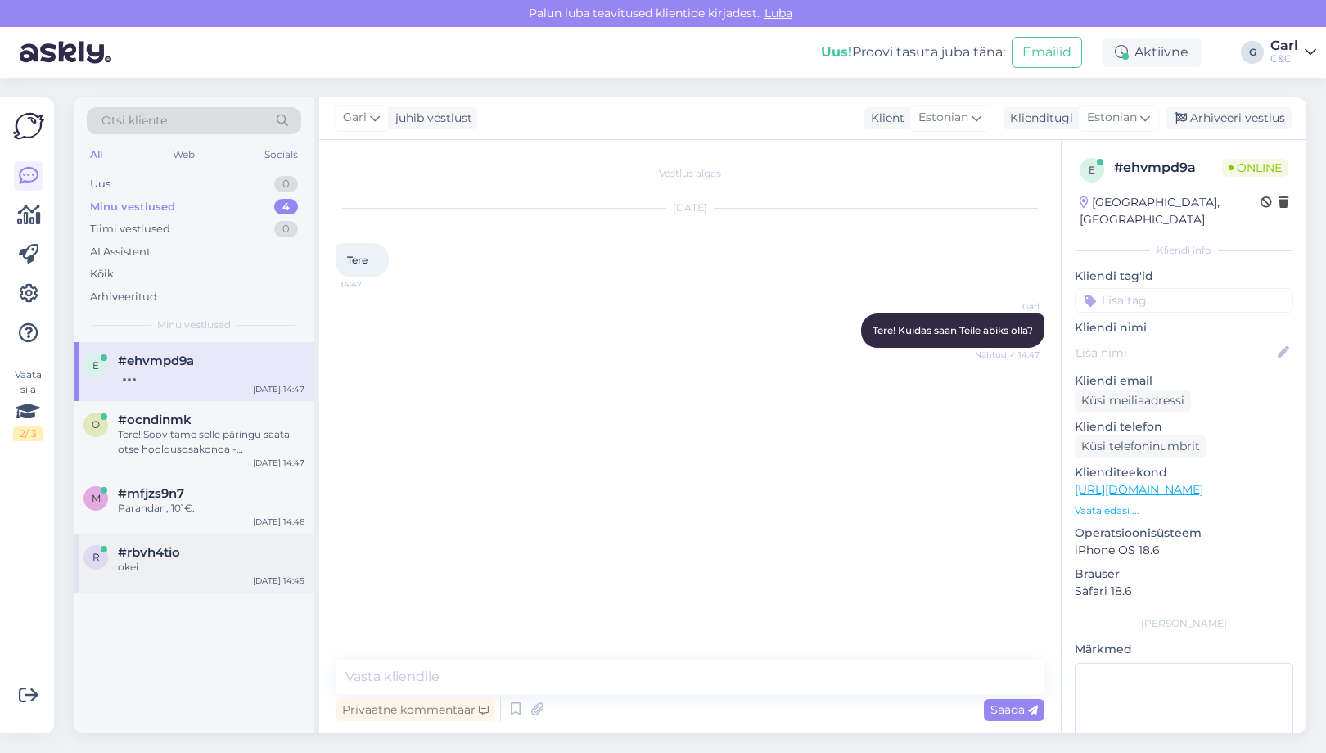
click at [234, 577] on div "r #rbvh4tio okei Aug 13 14:45" at bounding box center [194, 563] width 241 height 59
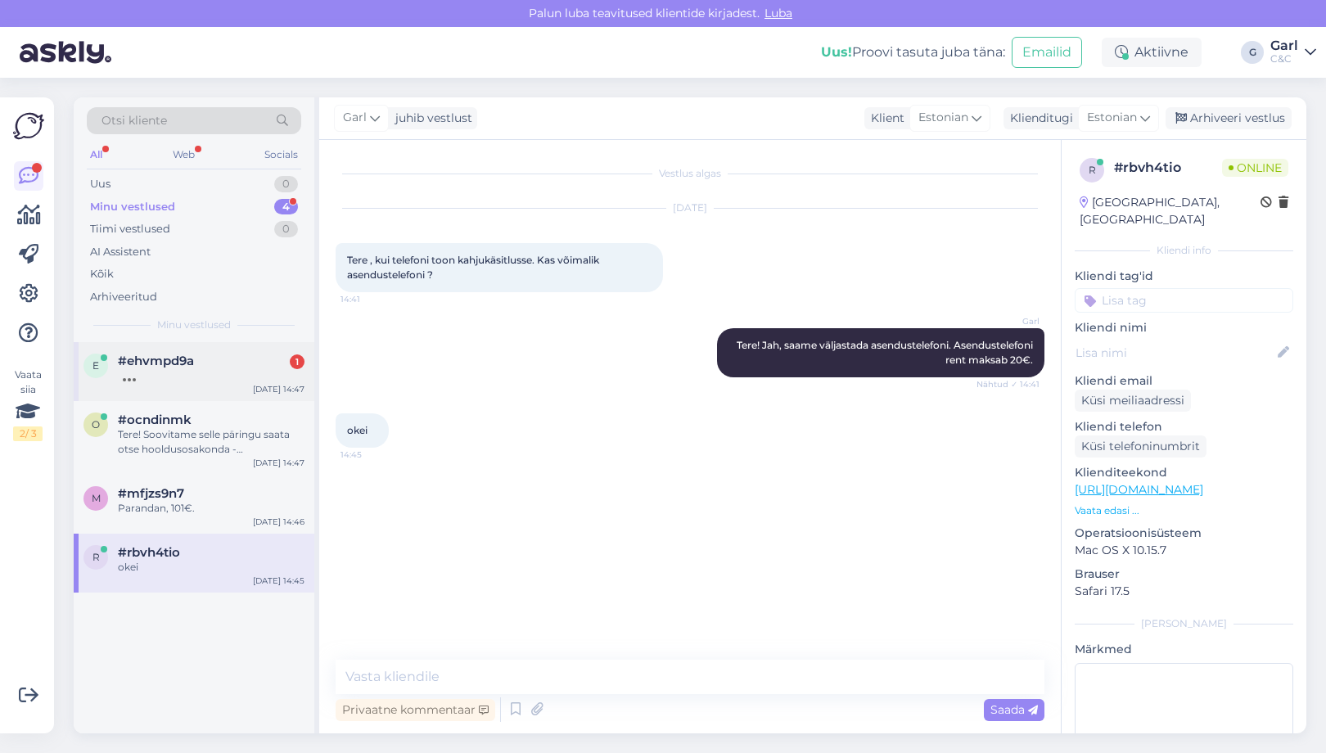
click at [240, 379] on div at bounding box center [211, 375] width 187 height 15
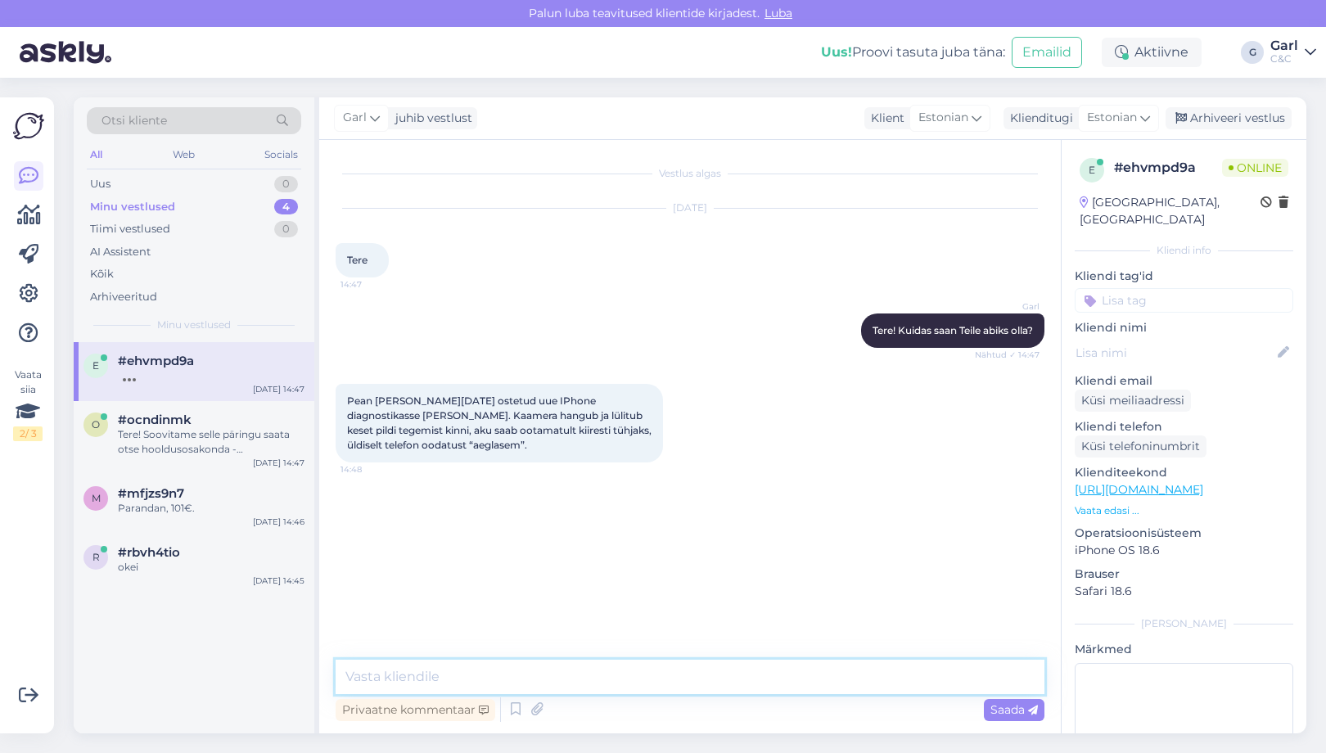
click at [544, 665] on textarea at bounding box center [690, 677] width 709 height 34
click at [509, 709] on icon at bounding box center [516, 709] width 20 height 25
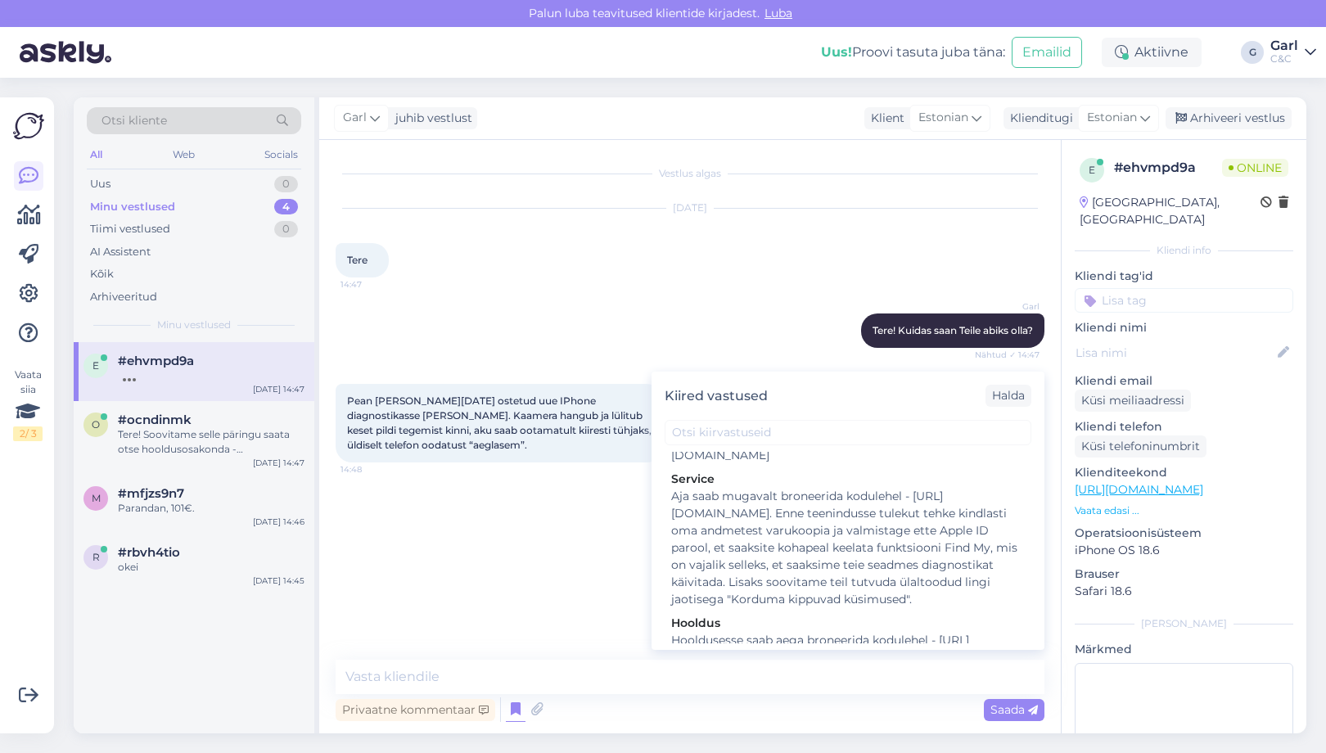
scroll to position [2432, 0]
click at [872, 637] on div "Hooldusesse saab aega broneerida kodulehel - https://cec.ee/hooldus. Enne hoold…" at bounding box center [848, 688] width 354 height 103
type textarea "Hooldusesse saab aega broneerida kodulehel - https://cec.ee/hooldus. Enne hoold…"
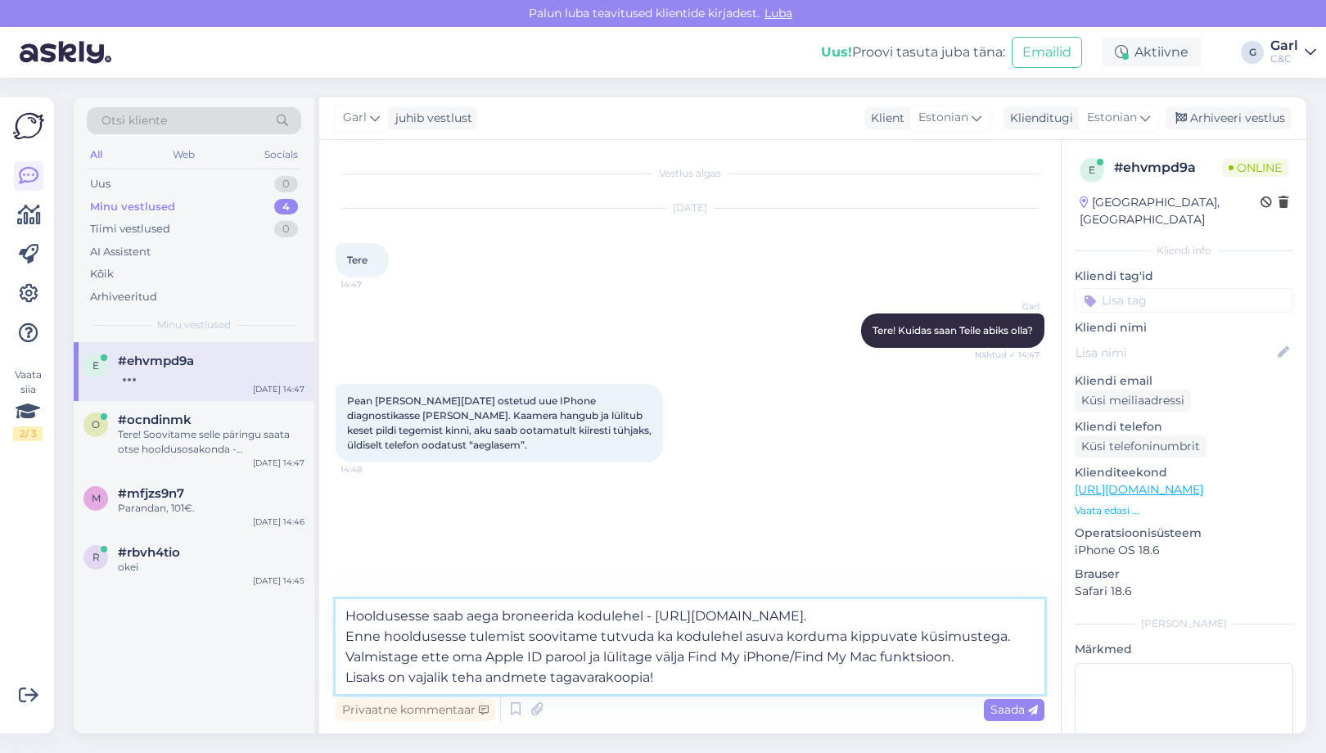
click at [660, 668] on textarea "Hooldusesse saab aega broneerida kodulehel - https://cec.ee/hooldus. Enne hoold…" at bounding box center [690, 646] width 709 height 95
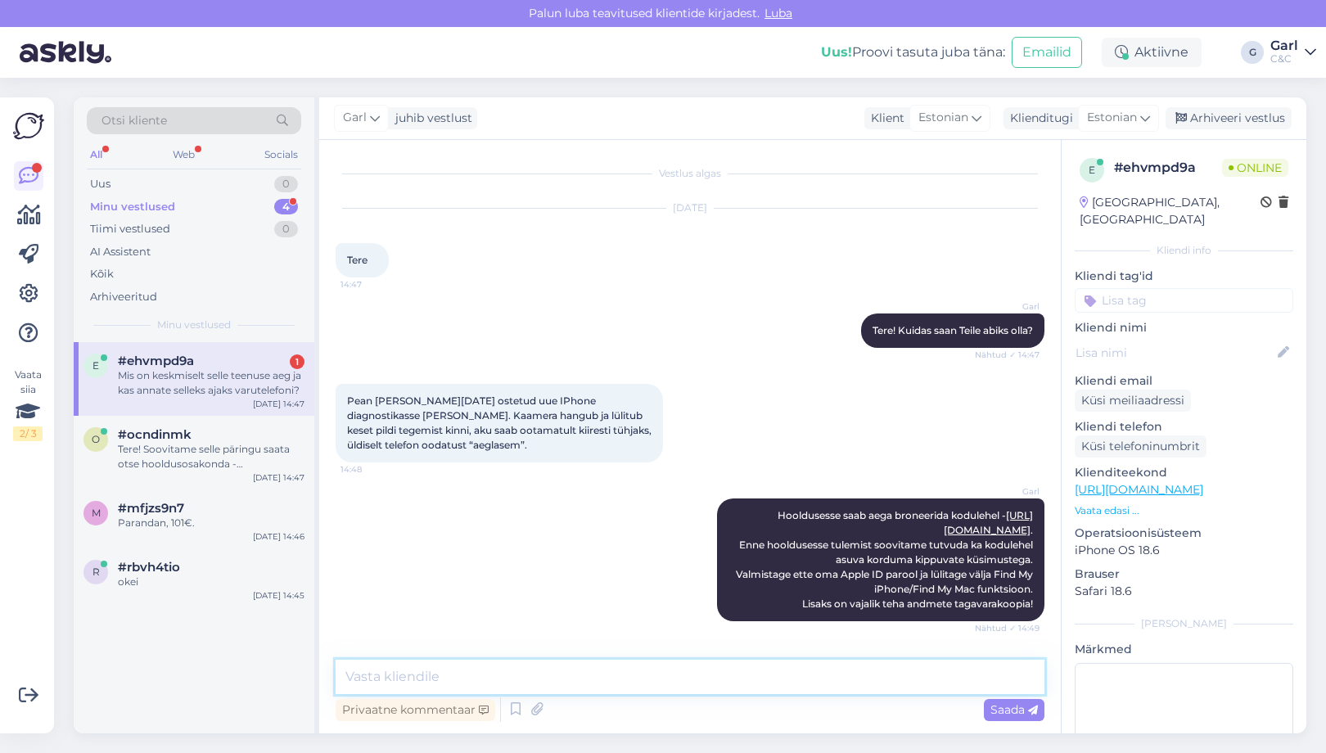
scroll to position [93, 0]
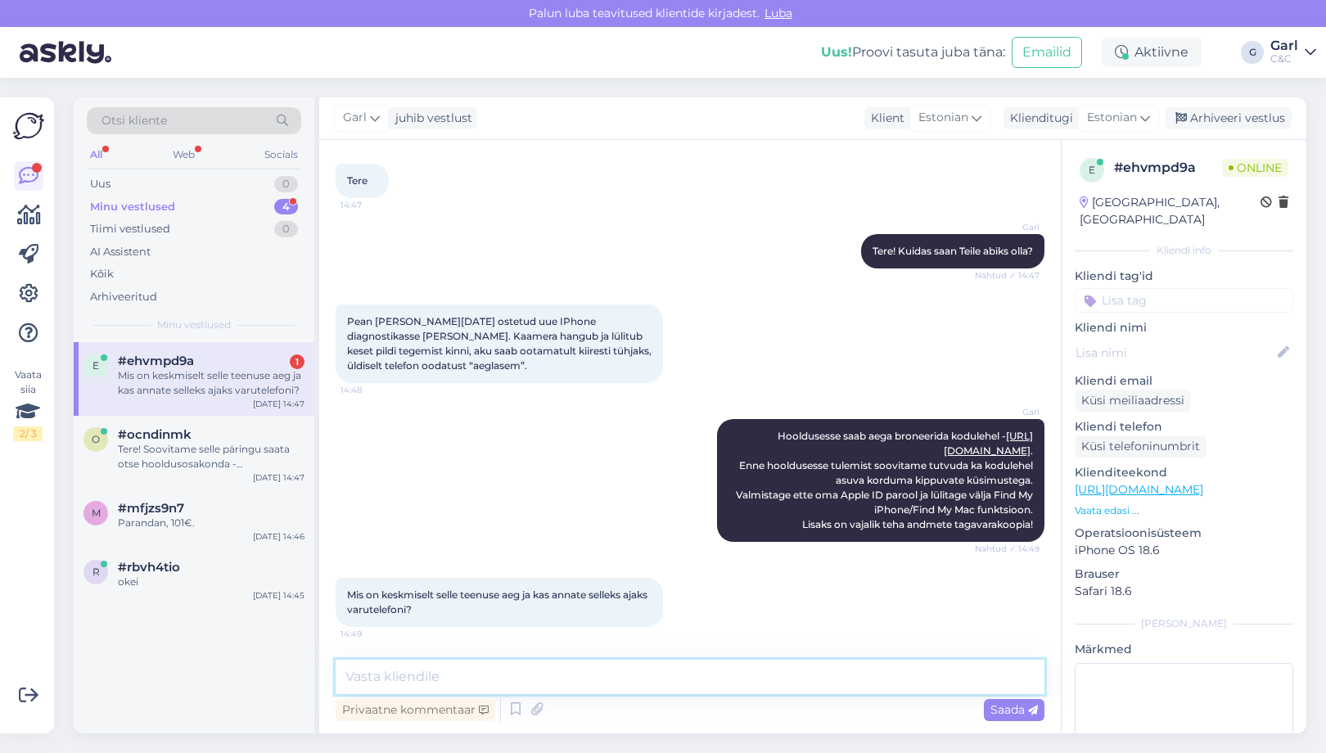
click at [469, 685] on textarea at bounding box center [690, 677] width 709 height 34
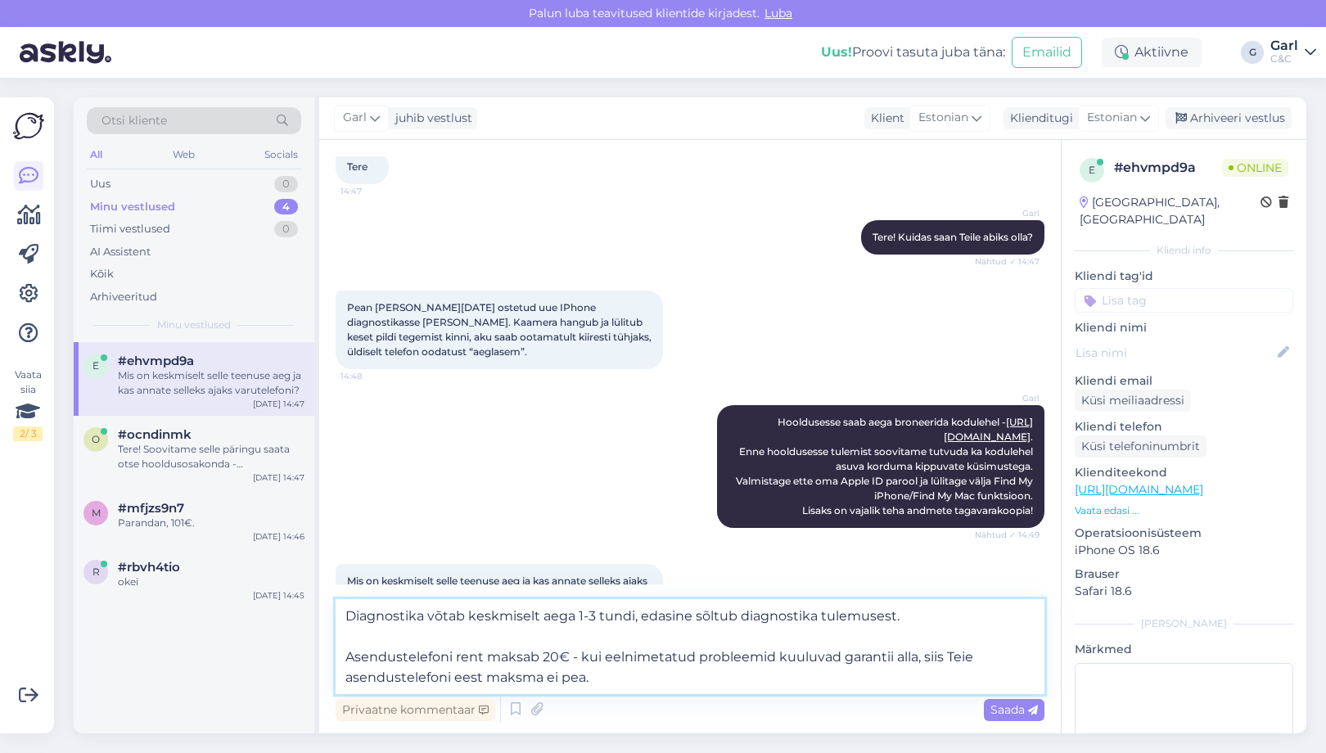
type textarea "Diagnostika võtab keskmiselt aega 1-3 tundi, edasine sõltub diagnostika tulemus…"
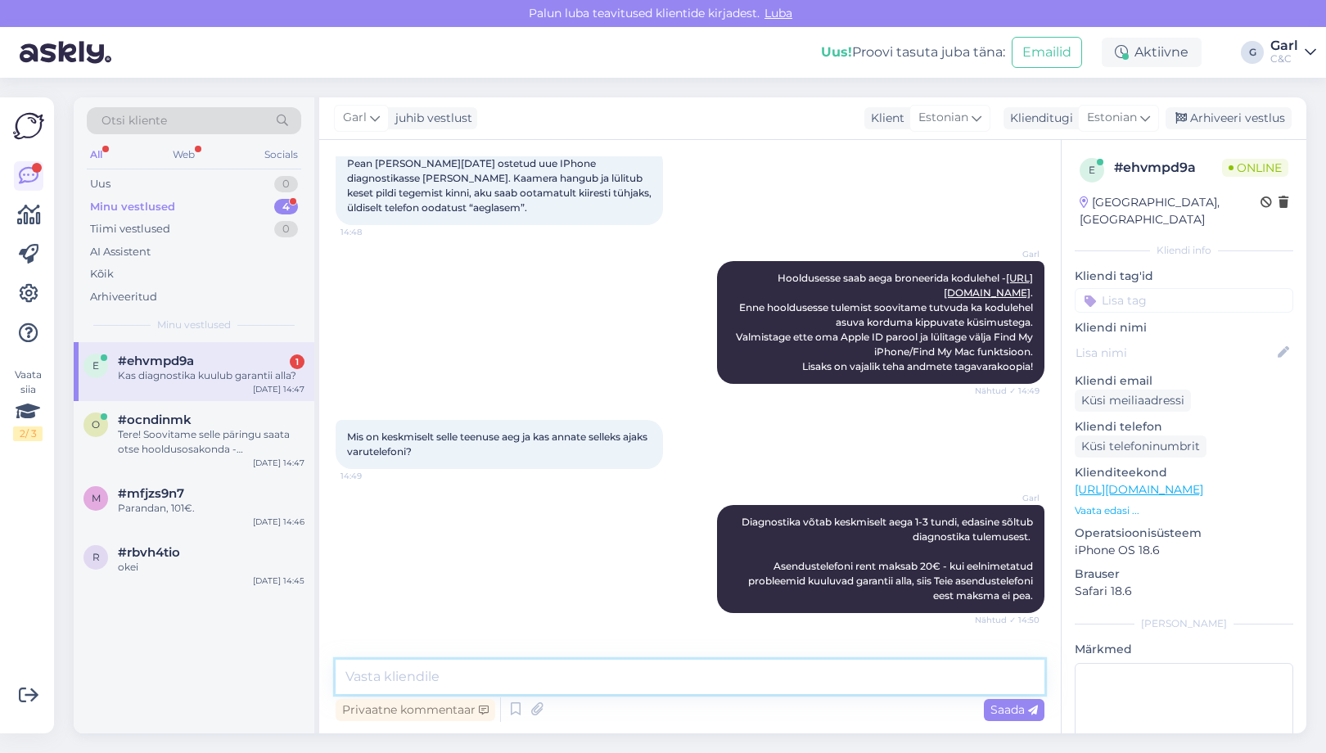
scroll to position [308, 0]
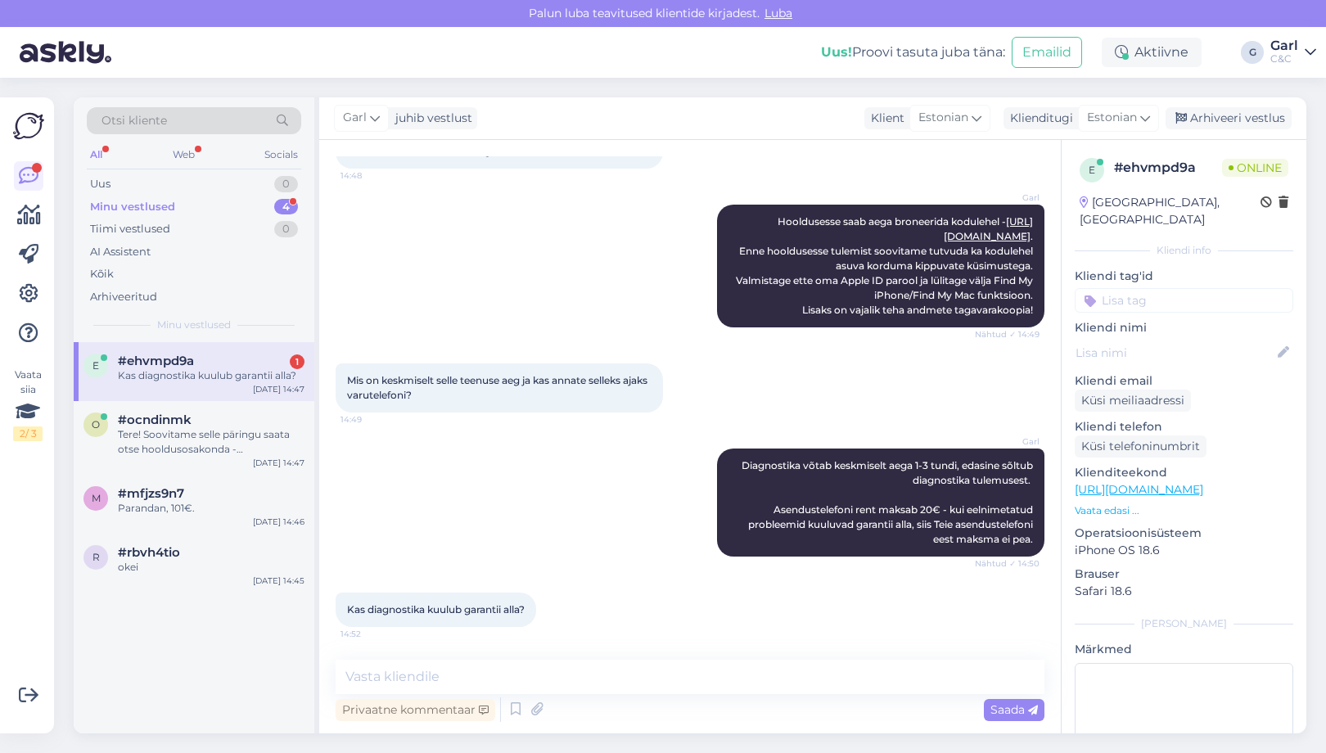
click at [448, 654] on div "Vestlus algas Aug 13 2025 Tere 14:47 Garl Tere! Kuidas saan Teile abiks olla? N…" at bounding box center [689, 436] width 741 height 593
click at [443, 662] on textarea at bounding box center [690, 677] width 709 height 34
type textarea "Kui seadme remont kuulub garantii alla, siis [PERSON_NAME]."
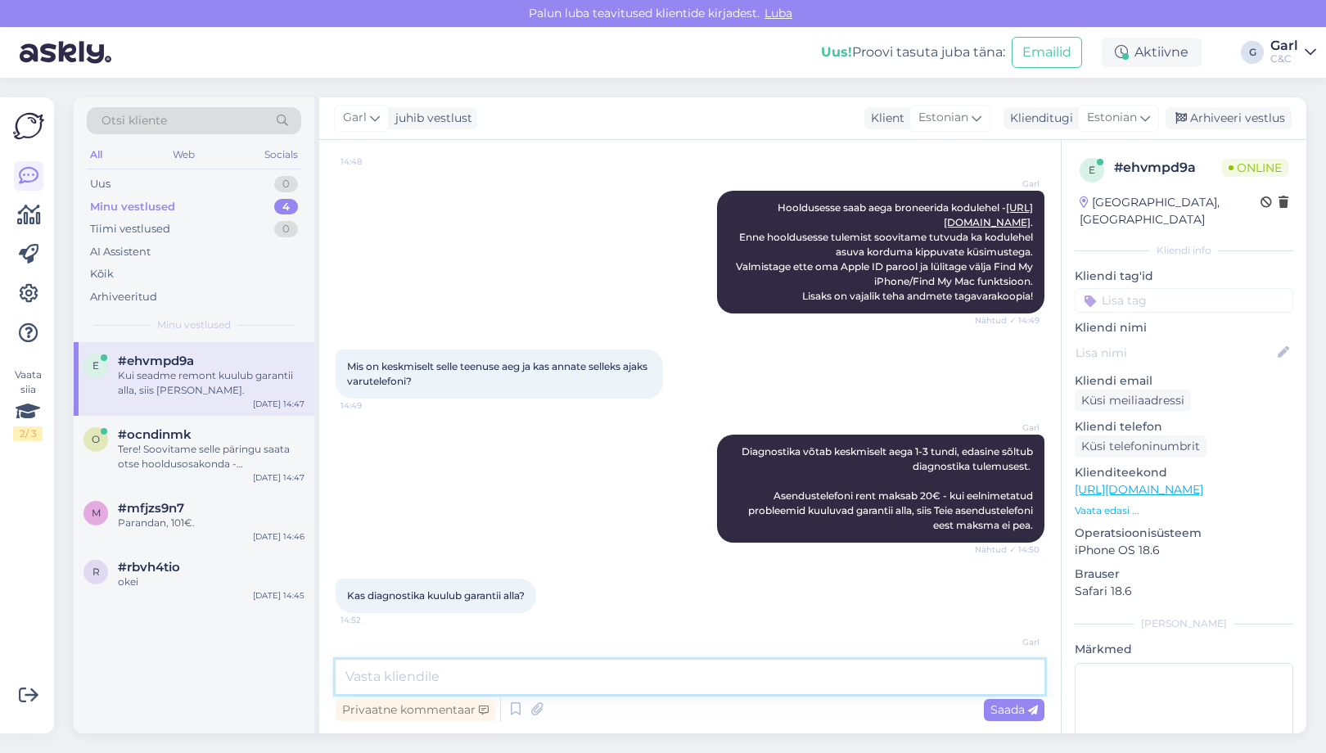
scroll to position [378, 0]
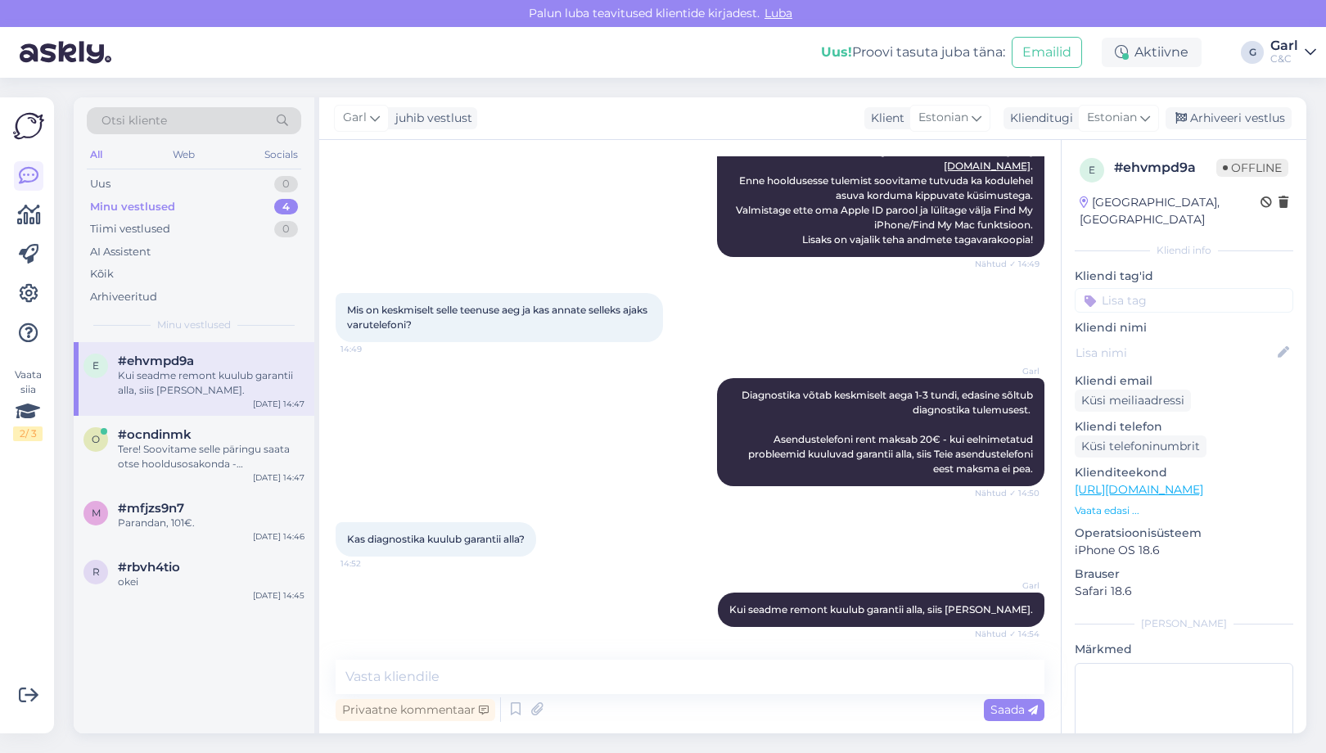
click at [207, 621] on div "e #ehvmpd9a Kui seadme remont kuulub garantii alla, siis küll. Aug 13 14:47 o #…" at bounding box center [194, 537] width 241 height 391
click at [221, 581] on div "okei" at bounding box center [211, 581] width 187 height 15
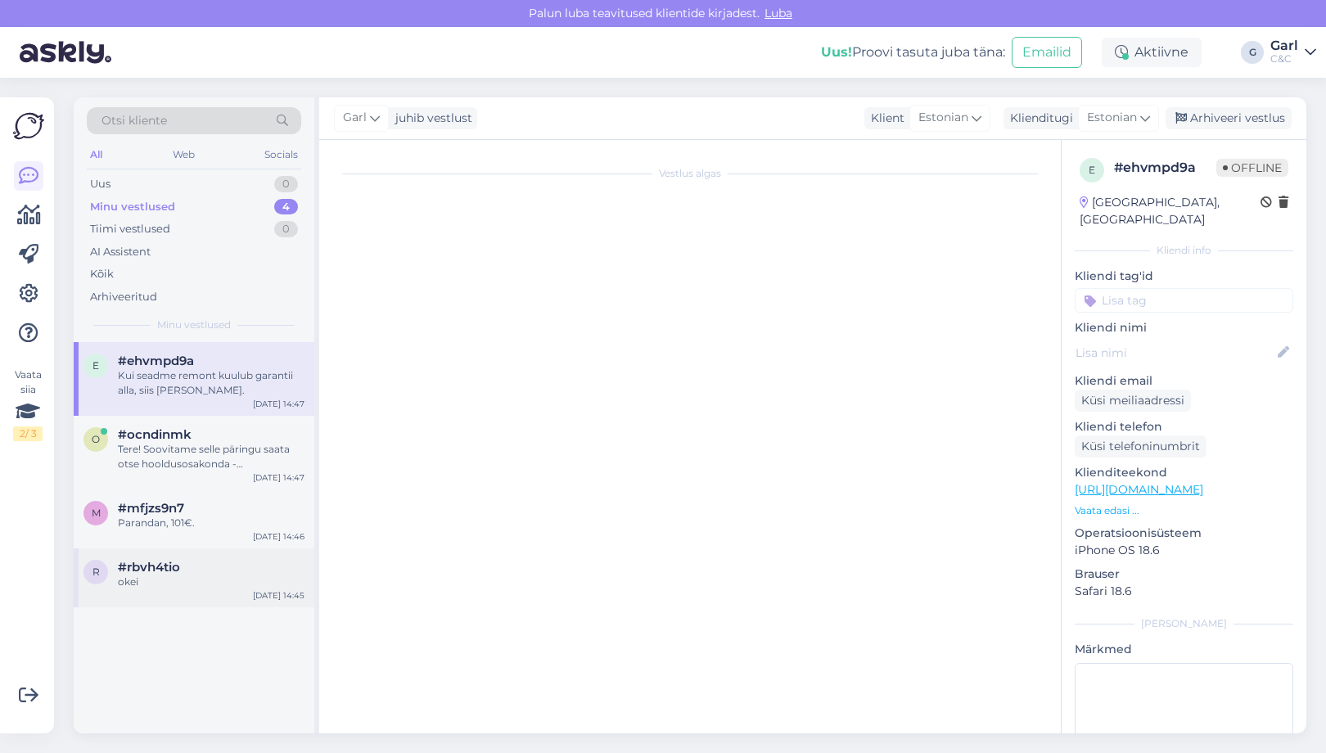
scroll to position [0, 0]
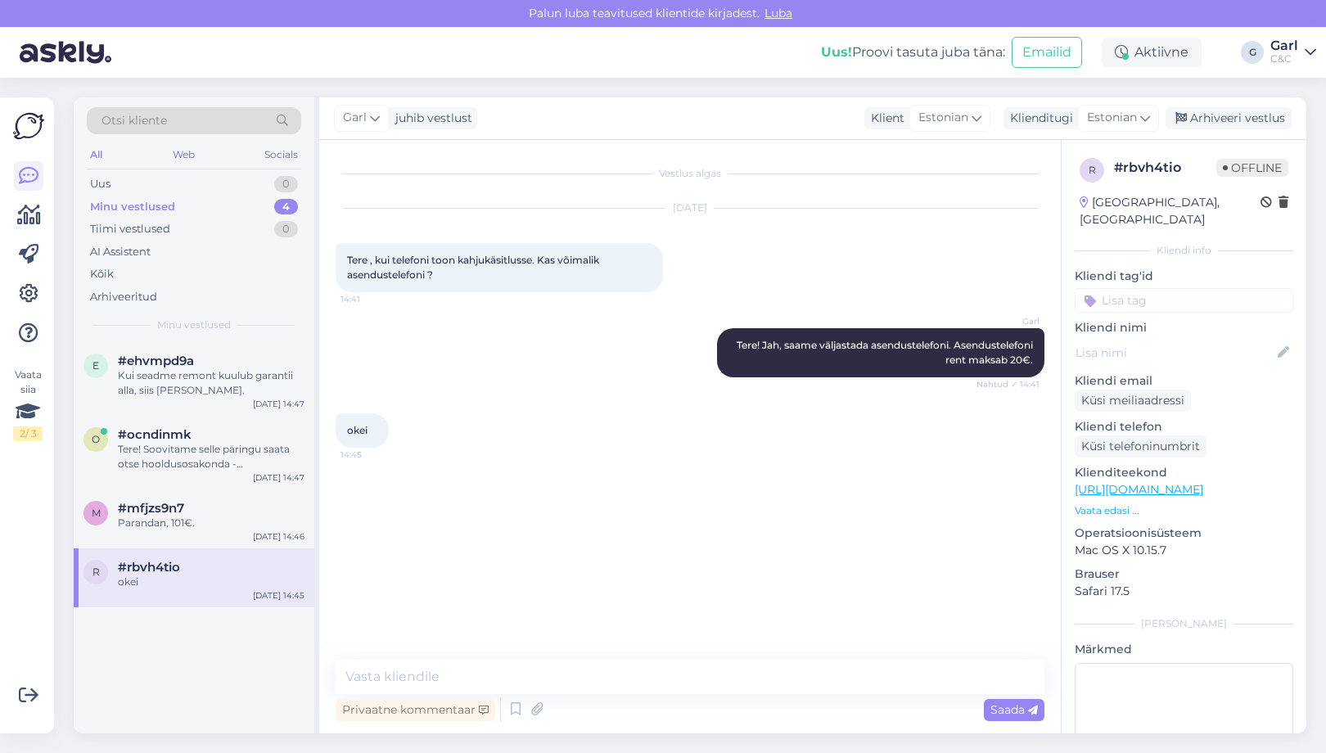
click at [228, 590] on div "r #rbvh4tio okei Aug 13 14:45" at bounding box center [194, 577] width 241 height 59
click at [1223, 122] on div "Arhiveeri vestlus" at bounding box center [1228, 118] width 126 height 22
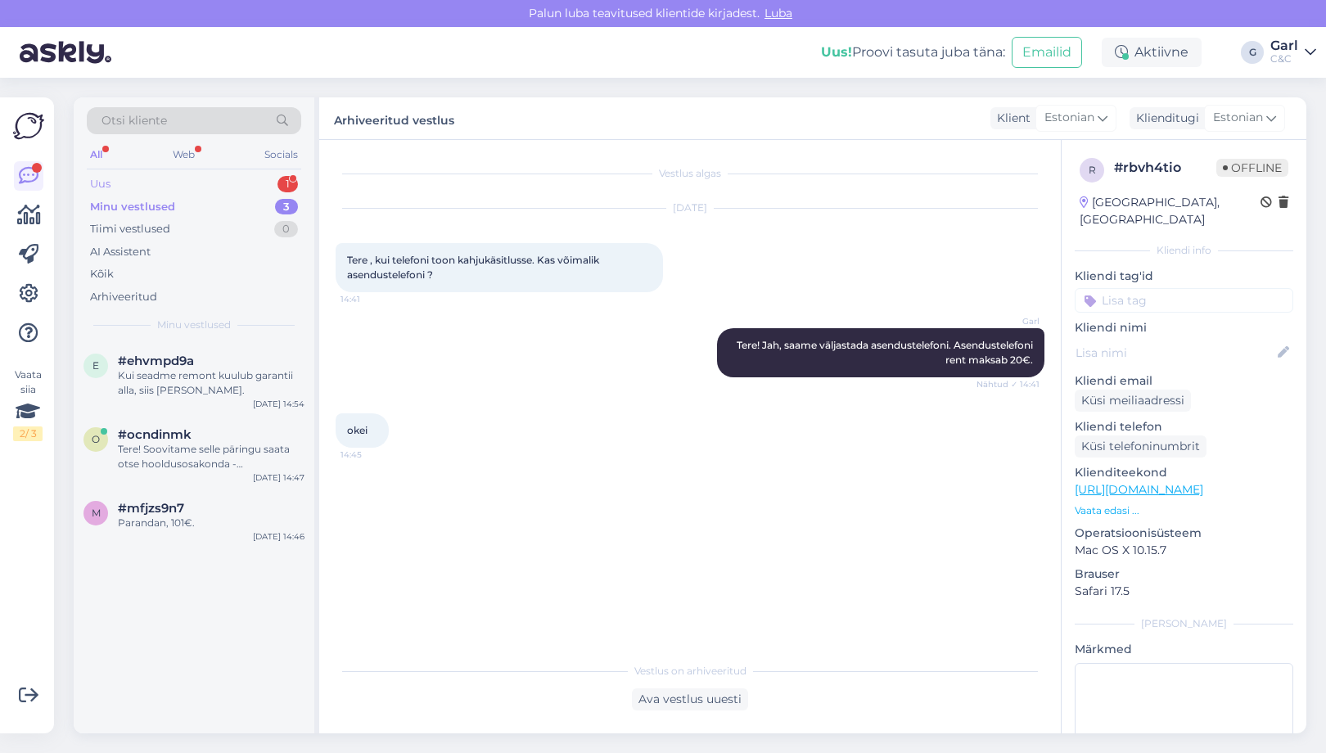
click at [280, 180] on div "1" at bounding box center [287, 184] width 20 height 16
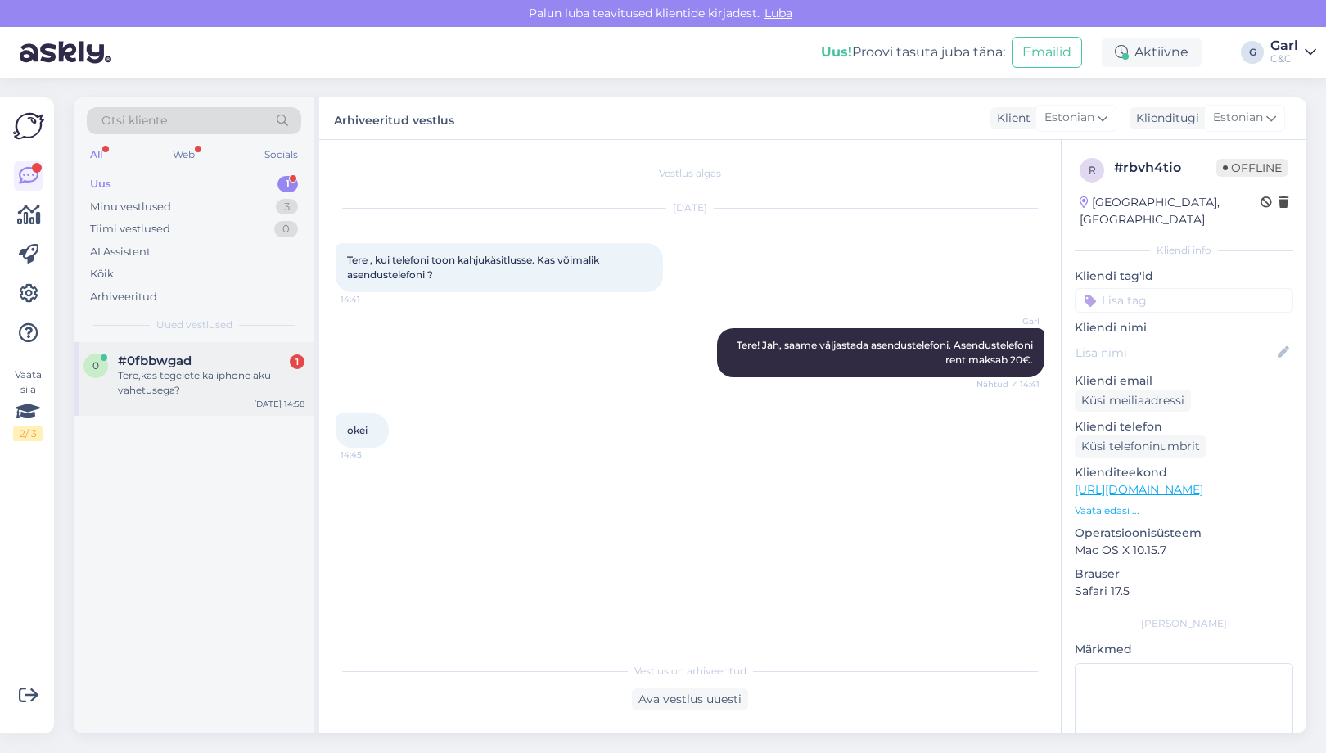
click at [250, 375] on div "Tere,kas tegelete ka iphone aku vahetusega?" at bounding box center [211, 382] width 187 height 29
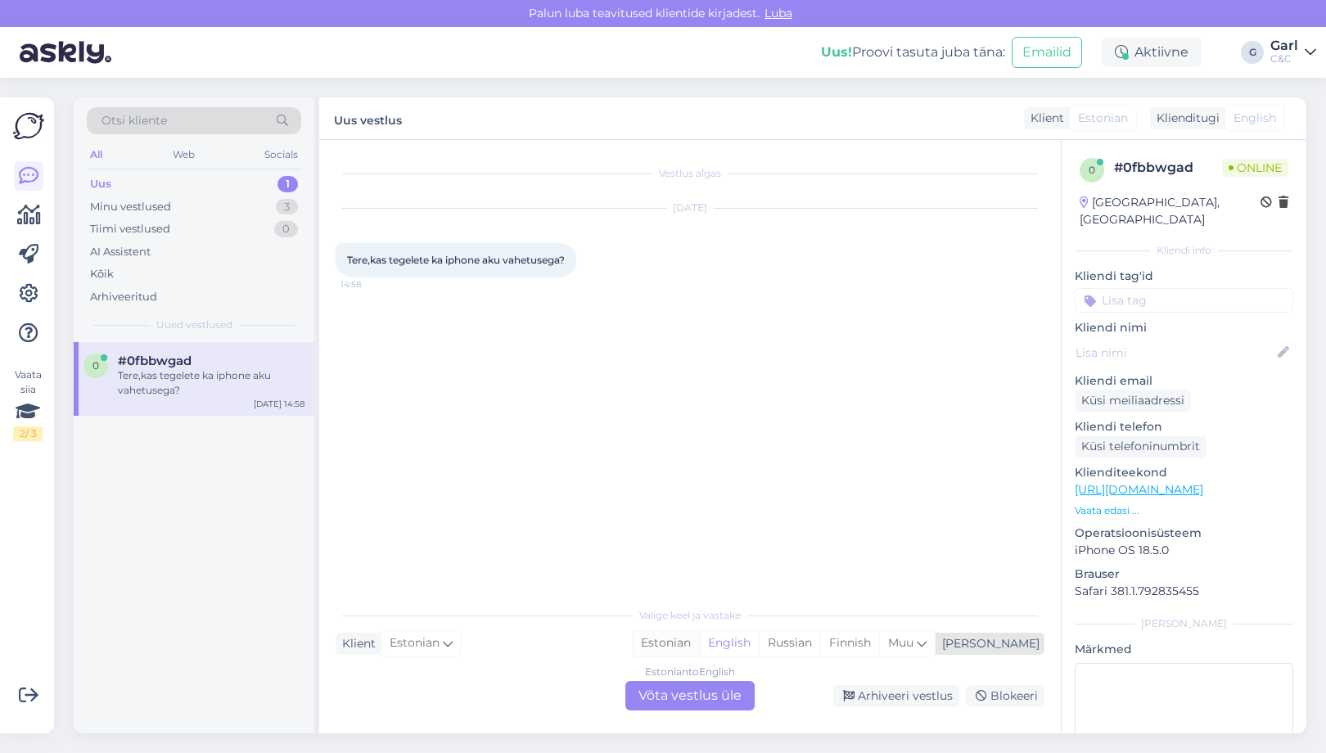
click at [699, 635] on div "Estonian" at bounding box center [666, 643] width 66 height 25
click at [714, 705] on div "Estonian to Estonian Võta vestlus üle" at bounding box center [689, 695] width 129 height 29
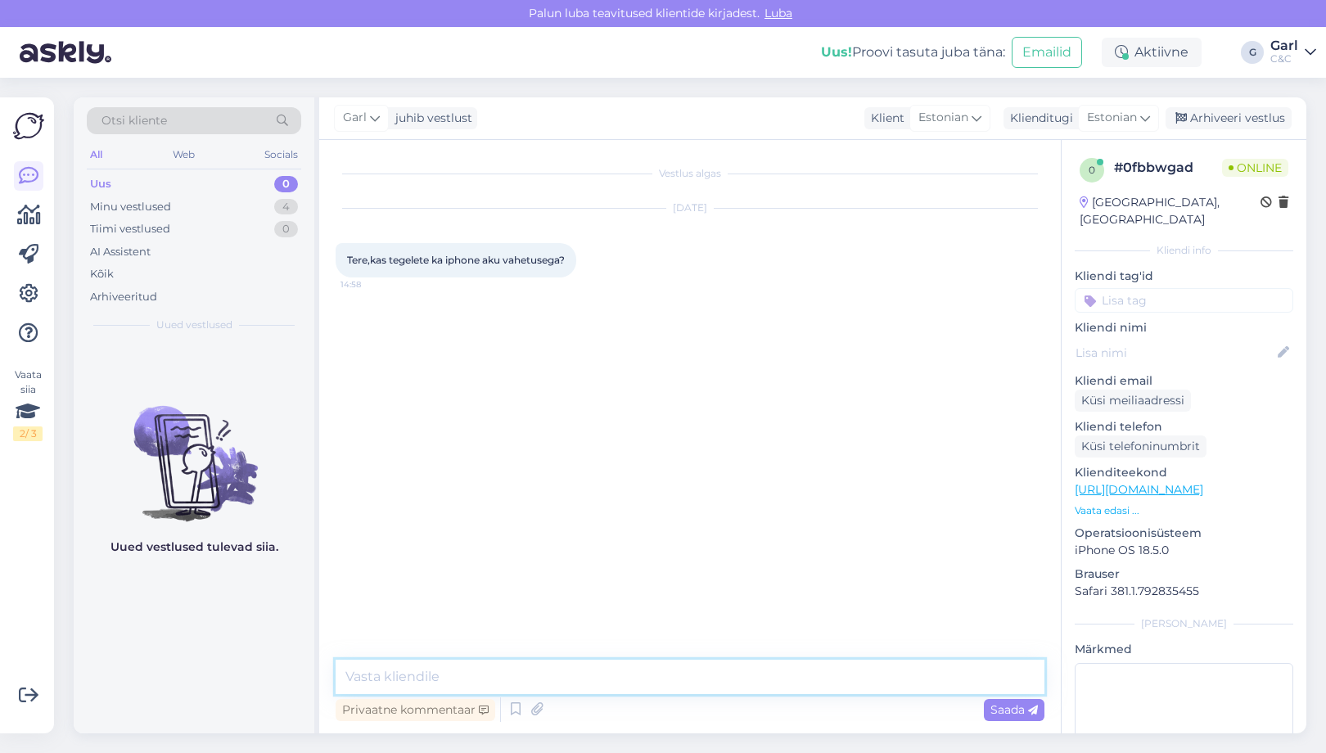
click at [621, 685] on textarea at bounding box center [690, 677] width 709 height 34
click at [511, 710] on icon at bounding box center [516, 709] width 20 height 25
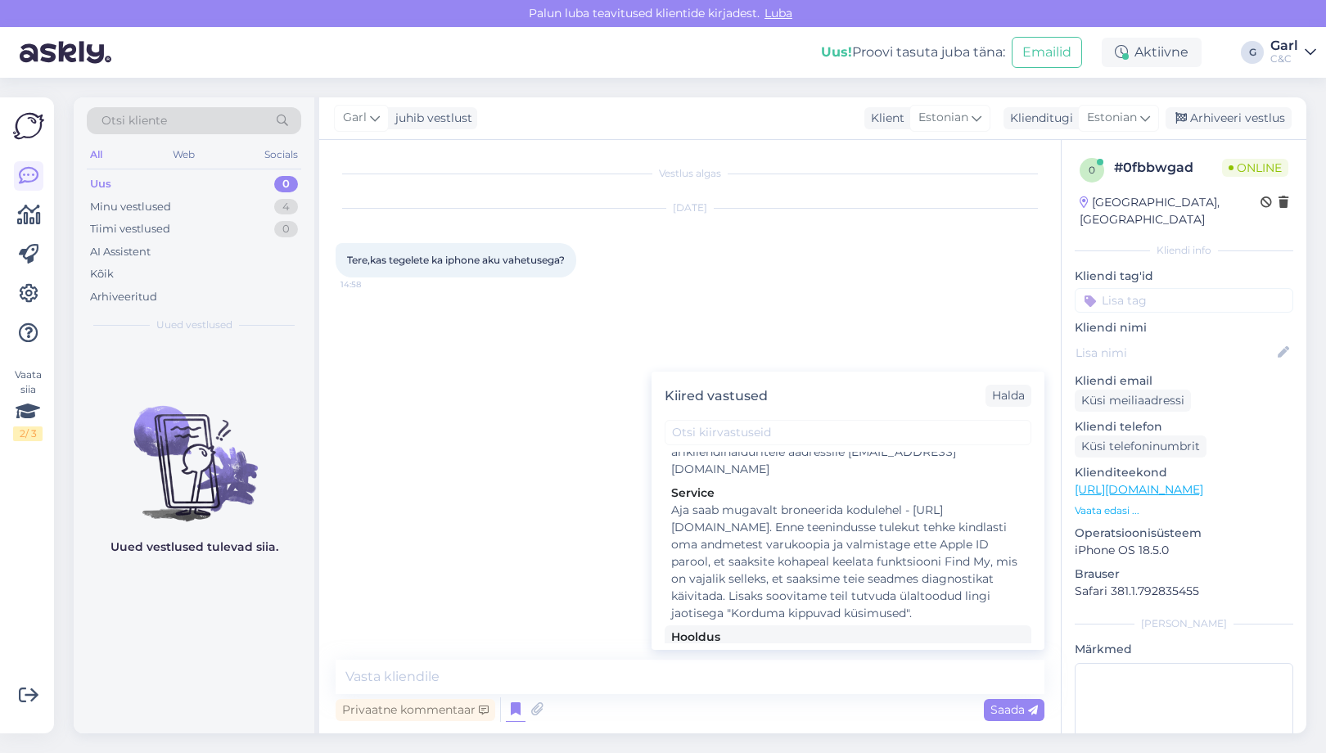
scroll to position [2451, 0]
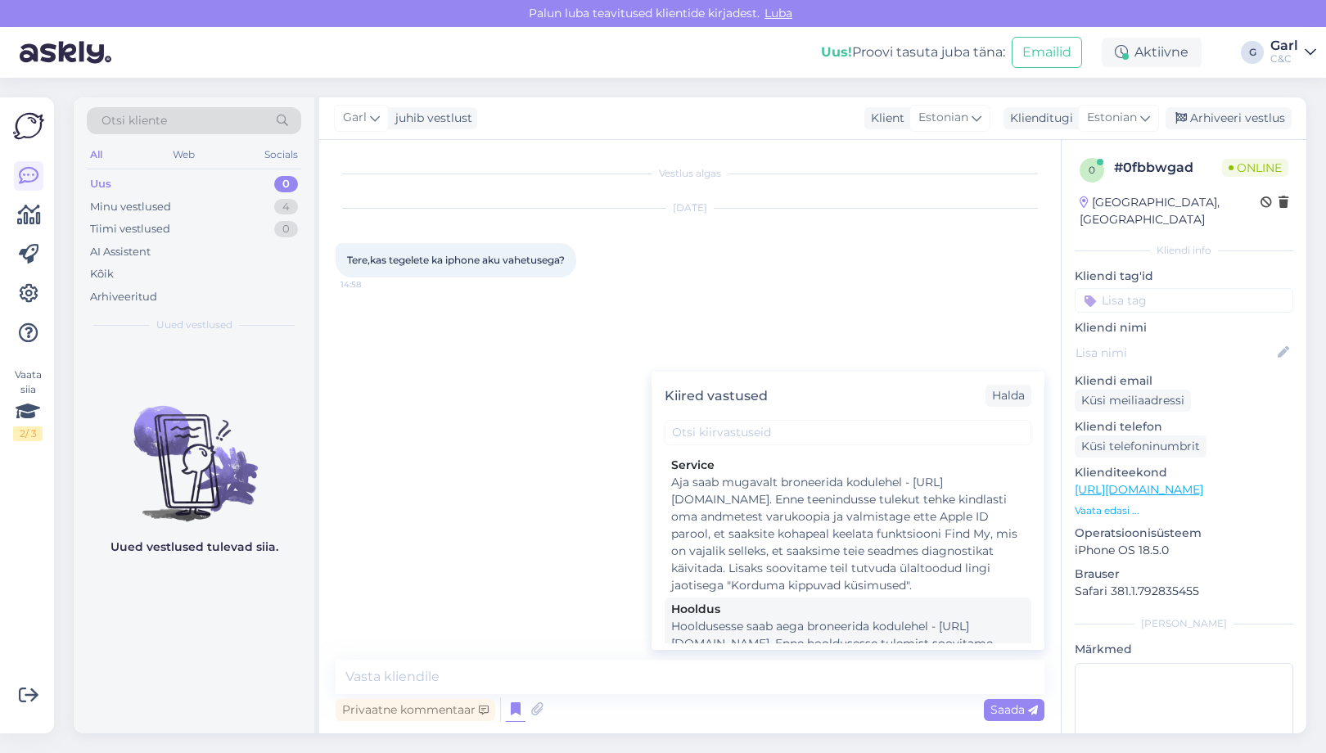
click at [842, 618] on div "Hooldusesse saab aega broneerida kodulehel - https://cec.ee/hooldus. Enne hoold…" at bounding box center [848, 669] width 354 height 103
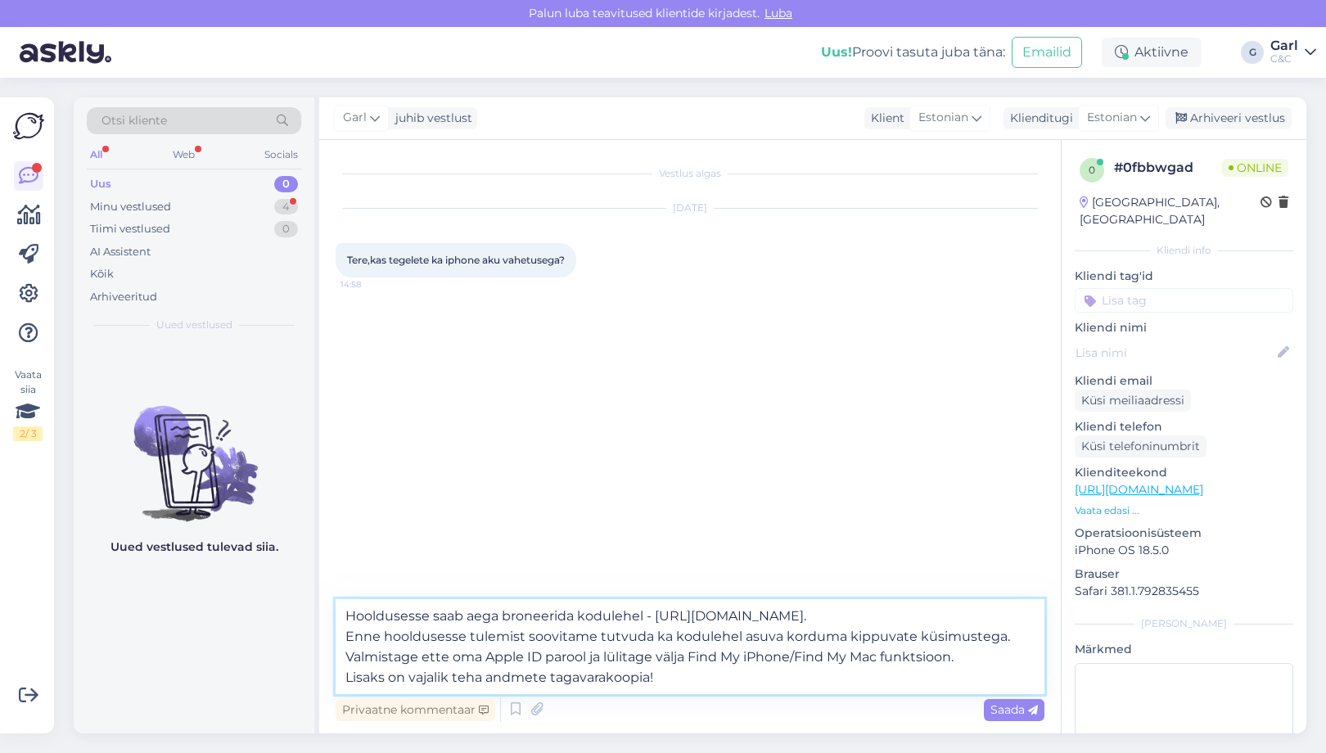
click at [340, 613] on textarea "Hooldusesse saab aega broneerida kodulehel - https://cec.ee/hooldus. Enne hoold…" at bounding box center [690, 646] width 709 height 95
type textarea "Tere! Jah, tegeleme. Hooldusesse saab aega broneerida kodulehel - https://cec.e…"
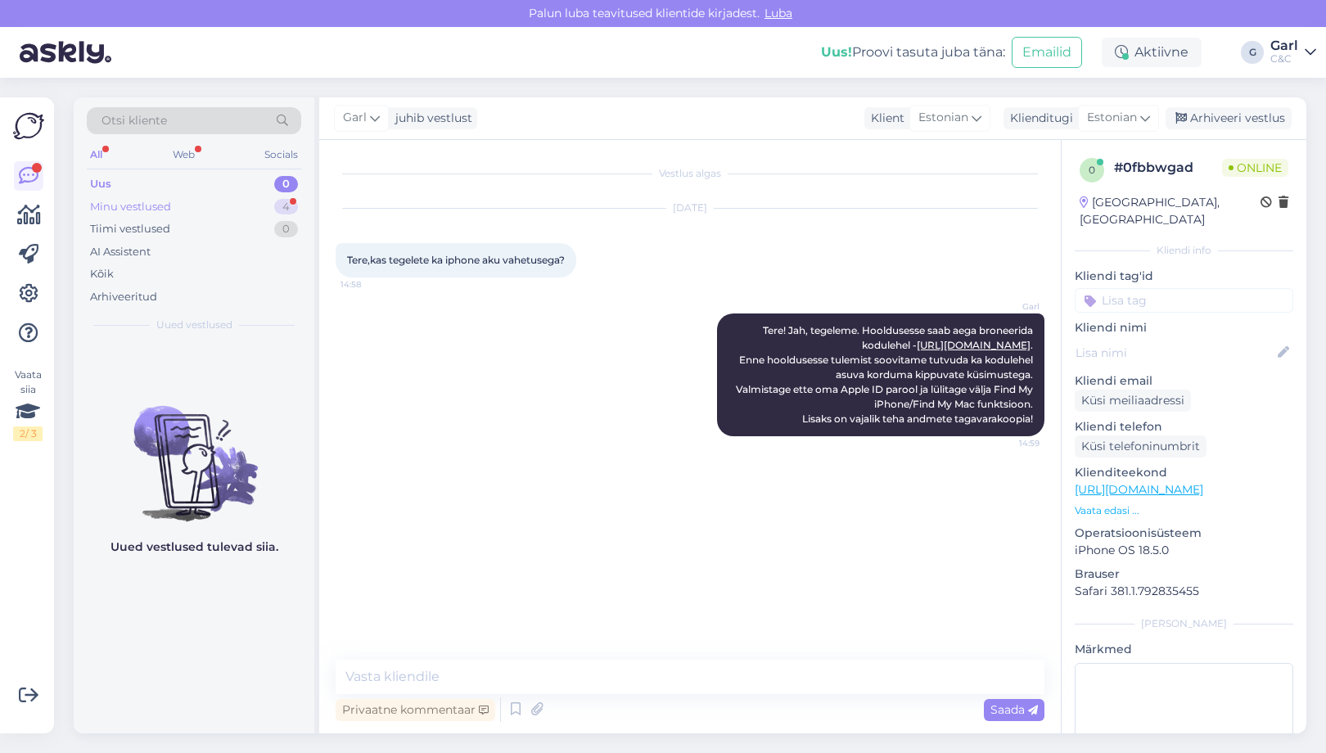
click at [248, 202] on div "Minu vestlused 4" at bounding box center [194, 207] width 214 height 23
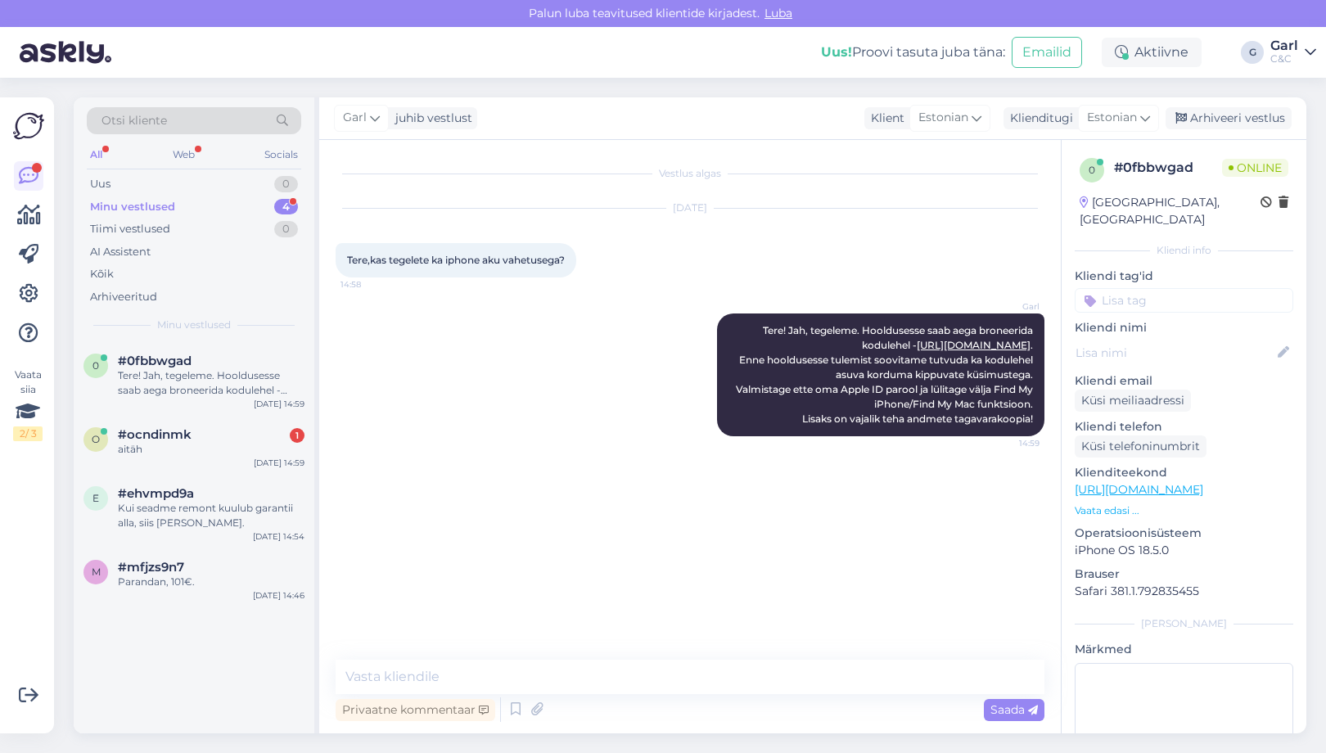
click at [579, 284] on div "Aug 13 2025 Tere,kas tegelete ka iphone aku vahetusega? 14:58" at bounding box center [690, 243] width 709 height 105
drag, startPoint x: 350, startPoint y: 259, endPoint x: 531, endPoint y: 260, distance: 180.9
click at [531, 260] on span "Tere,kas tegelete ka iphone aku vahetusega?" at bounding box center [456, 260] width 218 height 12
click at [572, 264] on div "Tere,kas tegelete ka iphone aku vahetusega? 14:58" at bounding box center [456, 260] width 241 height 34
drag, startPoint x: 366, startPoint y: 265, endPoint x: 533, endPoint y: 265, distance: 166.9
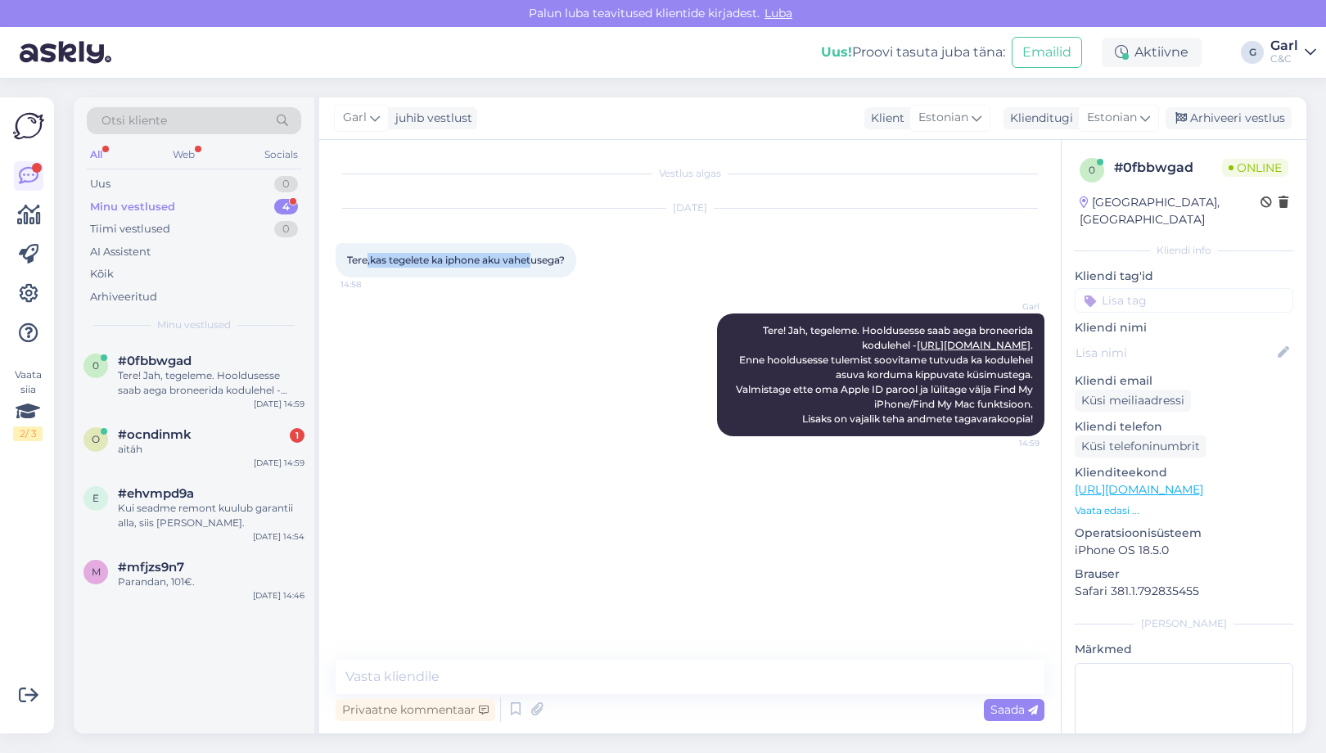
click at [533, 265] on span "Tere,kas tegelete ka iphone aku vahetusega?" at bounding box center [456, 260] width 218 height 12
click at [205, 439] on div "#ocndinmk 1" at bounding box center [211, 434] width 187 height 15
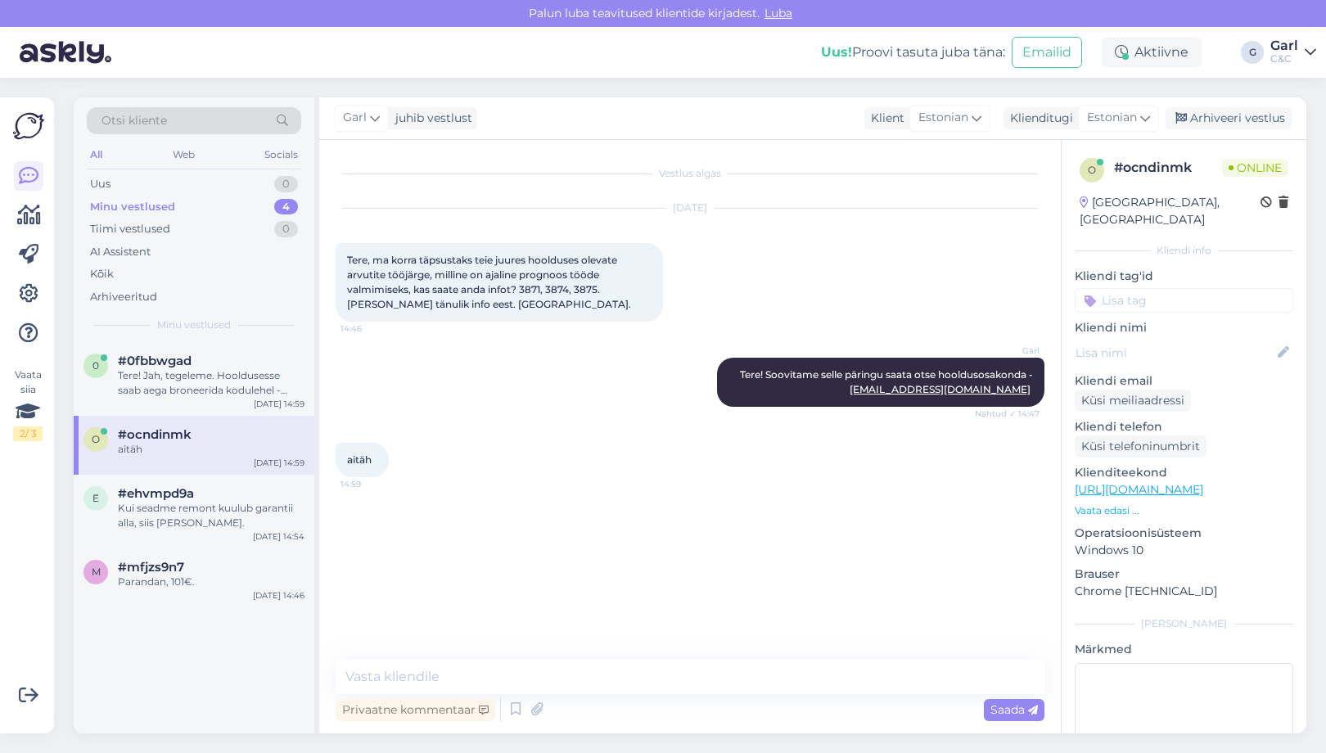
click at [624, 657] on div "Vestlus algas Aug 13 2025 Tere, ma korra täpsustaks teie juures hoolduses oleva…" at bounding box center [689, 436] width 741 height 593
click at [610, 672] on textarea at bounding box center [690, 677] width 709 height 34
click at [185, 381] on div "Tere! Jah, tegeleme. Hooldusesse saab aega broneerida kodulehel - [URL][DOMAIN_…" at bounding box center [211, 382] width 187 height 29
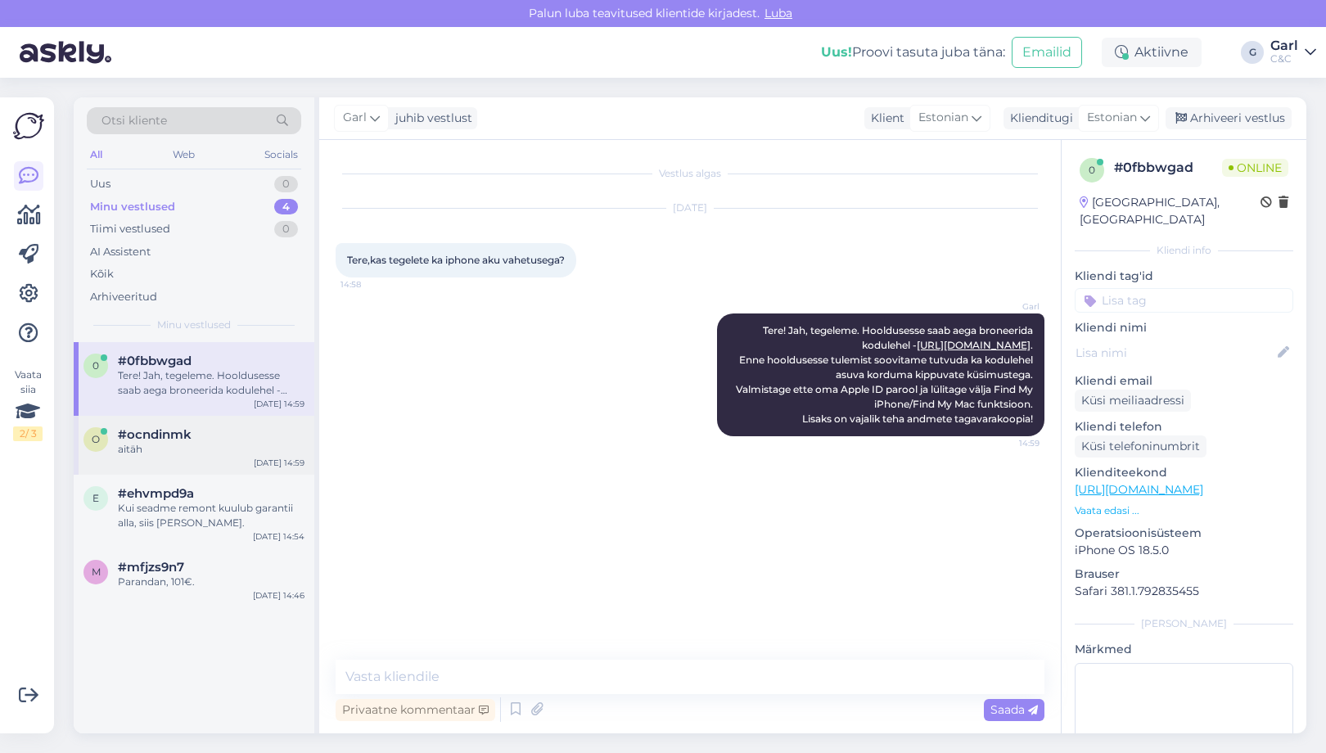
click at [195, 450] on div "aitäh" at bounding box center [211, 449] width 187 height 15
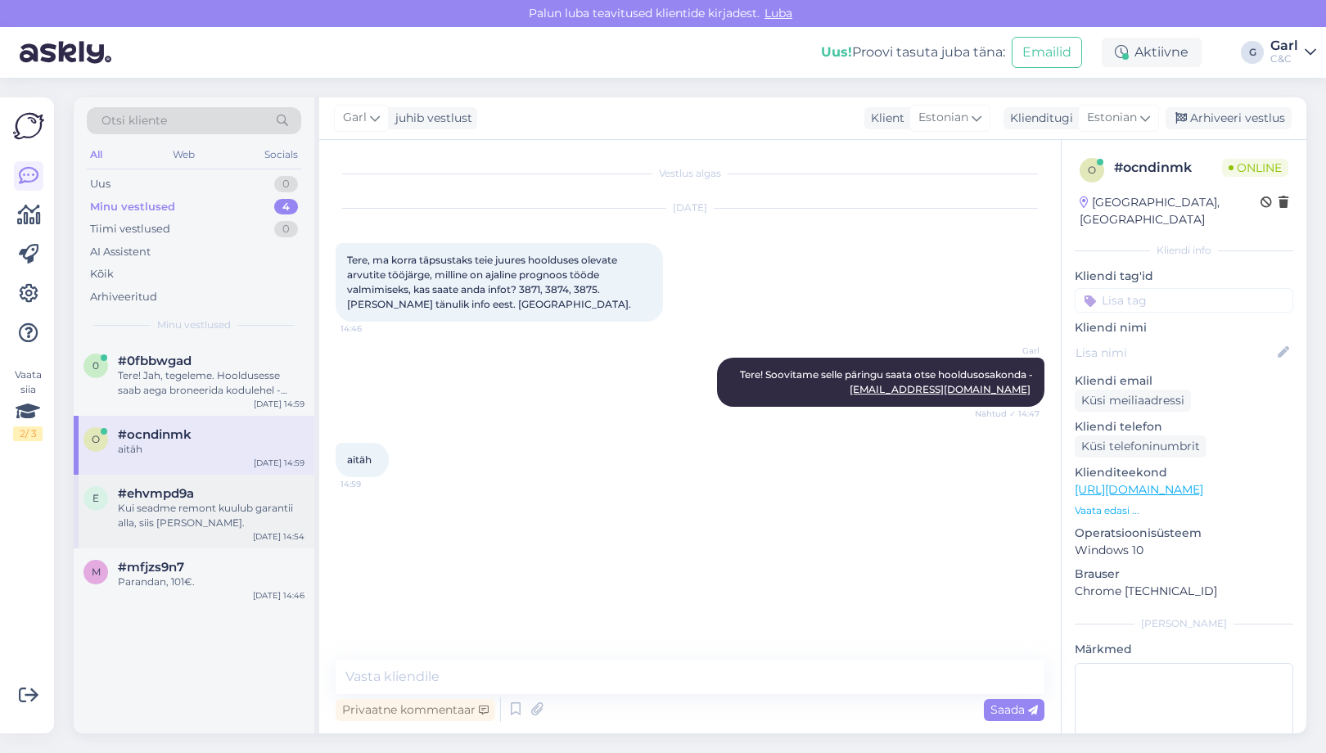
click at [200, 504] on div "Kui seadme remont kuulub garantii alla, siis [PERSON_NAME]." at bounding box center [211, 515] width 187 height 29
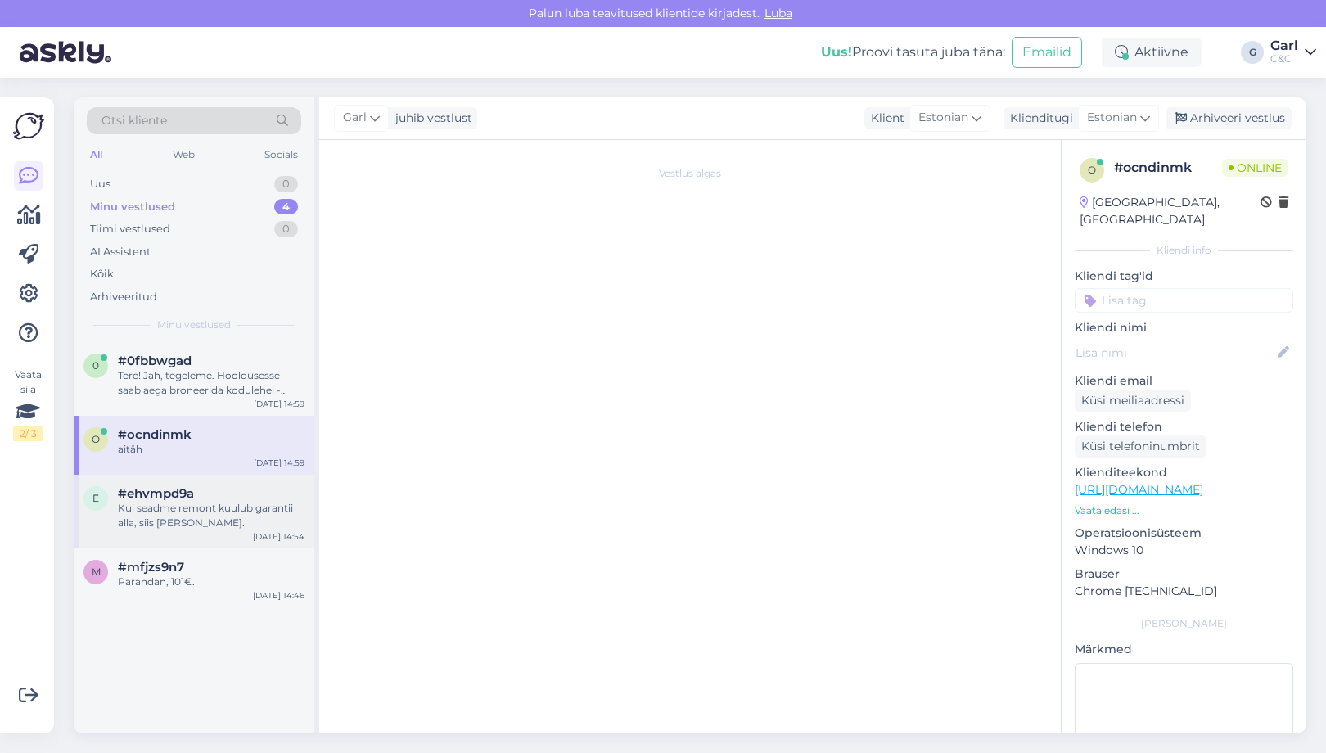
scroll to position [378, 0]
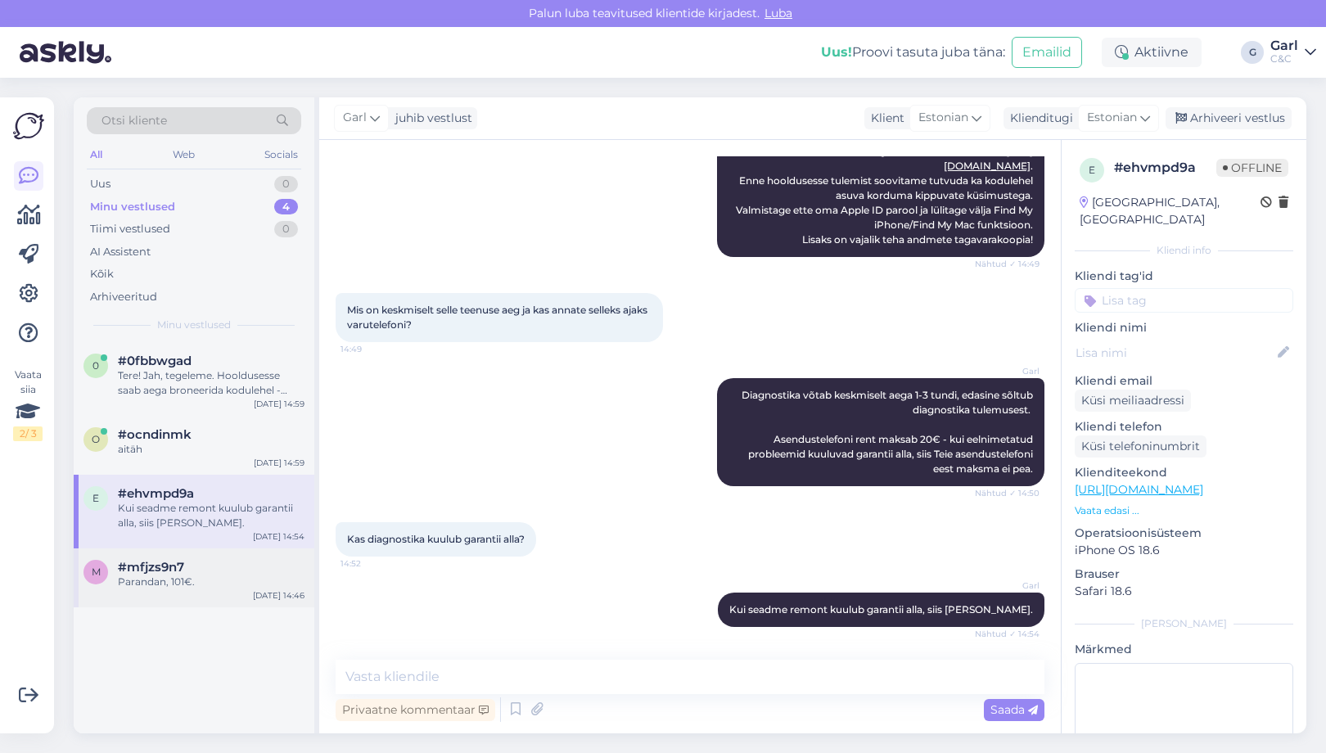
click at [221, 577] on div "Parandan, 101€." at bounding box center [211, 581] width 187 height 15
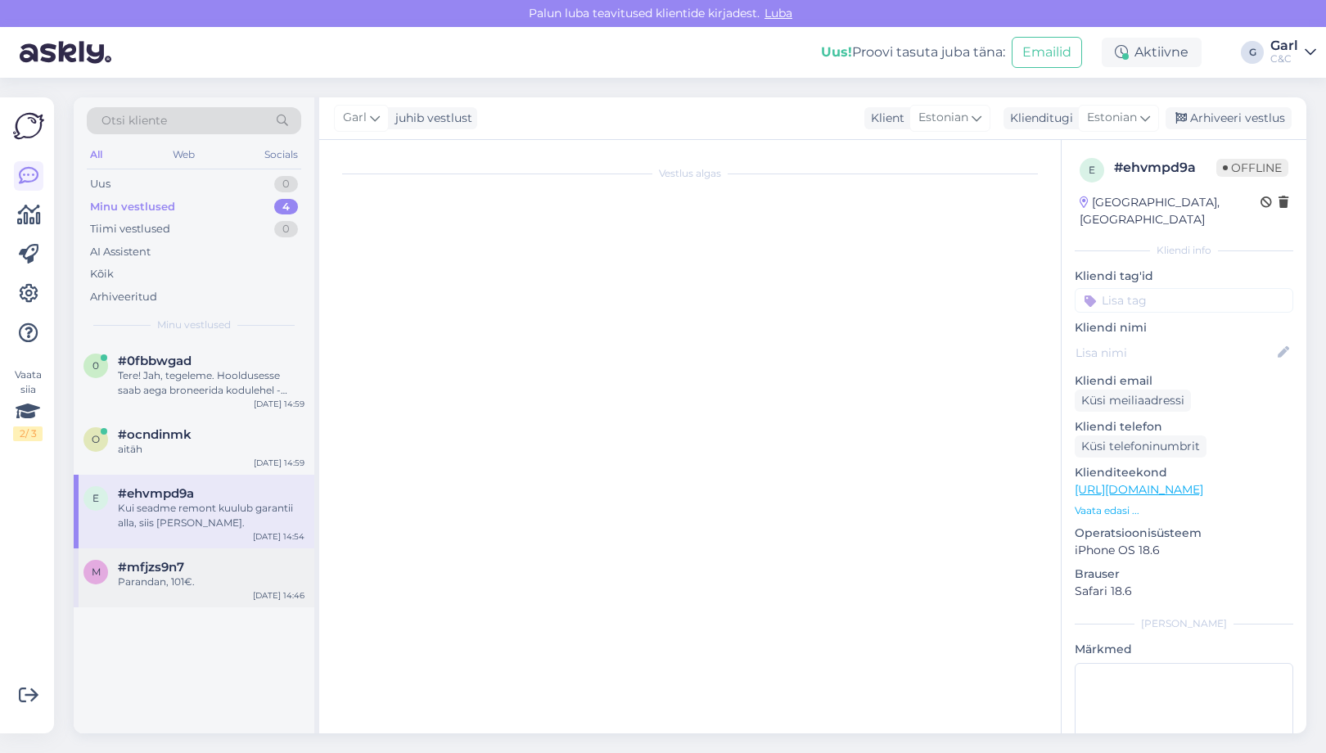
scroll to position [23, 0]
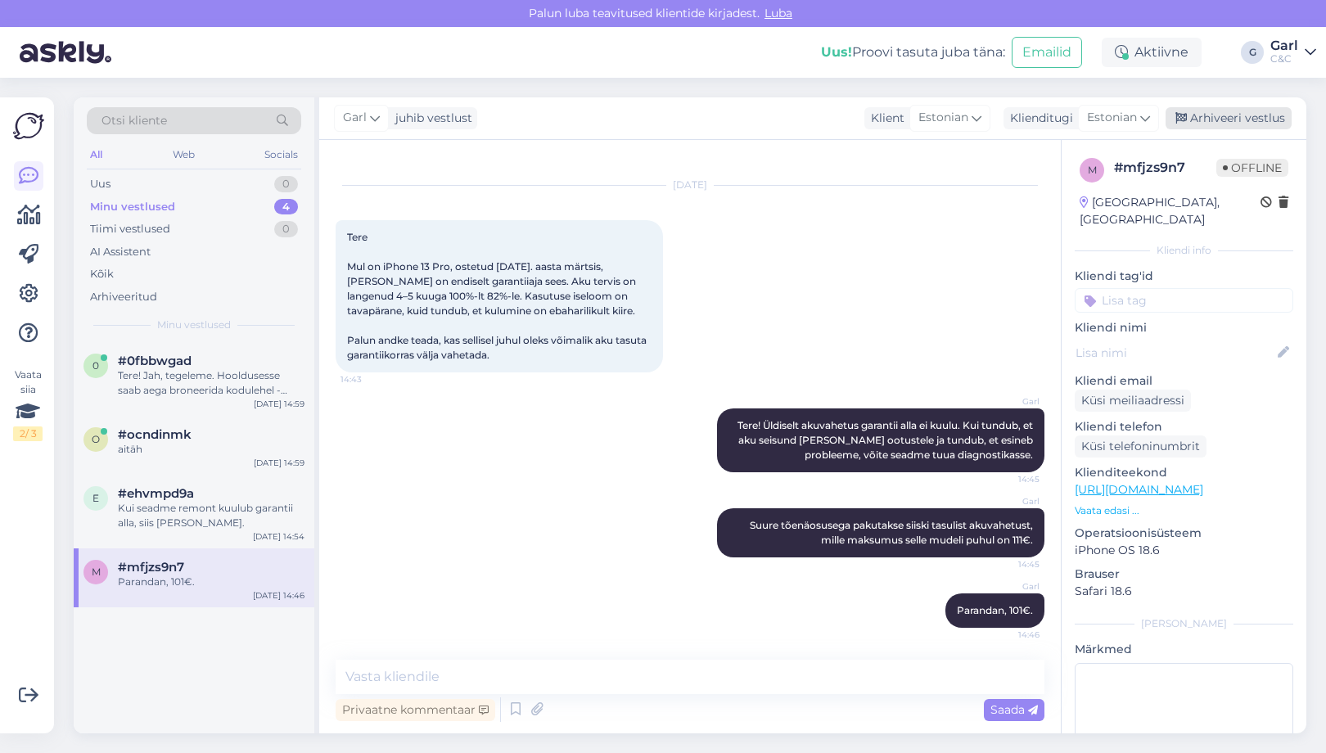
click at [1215, 120] on div "Arhiveeri vestlus" at bounding box center [1228, 118] width 126 height 22
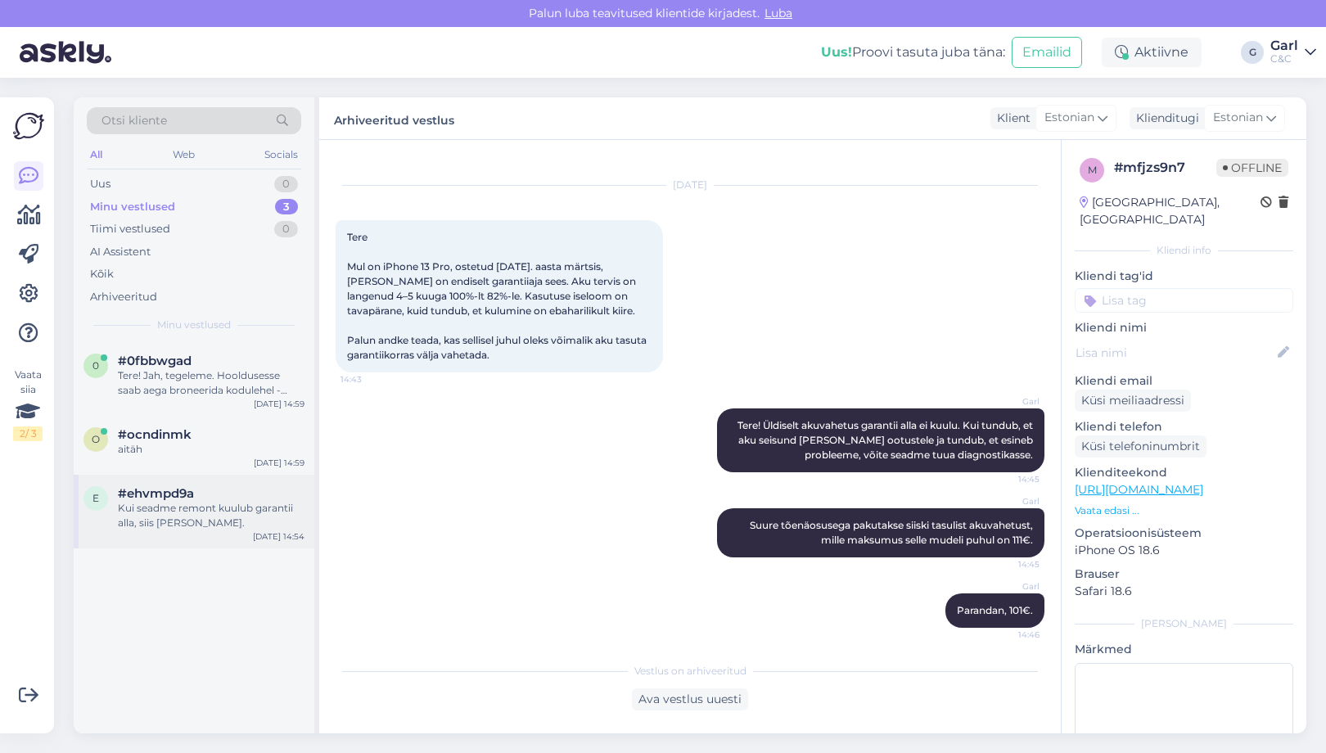
click at [237, 501] on div "Kui seadme remont kuulub garantii alla, siis [PERSON_NAME]." at bounding box center [211, 515] width 187 height 29
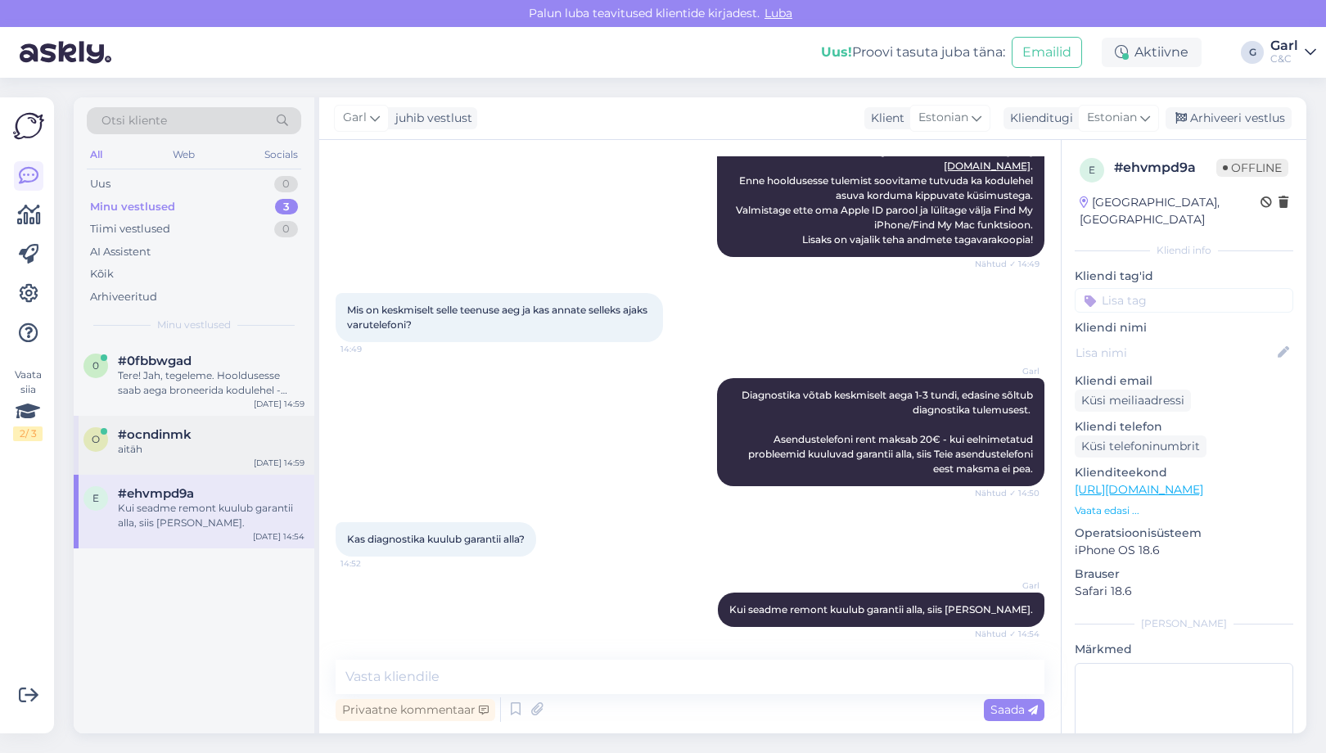
click at [223, 430] on div "#ocndinmk" at bounding box center [211, 434] width 187 height 15
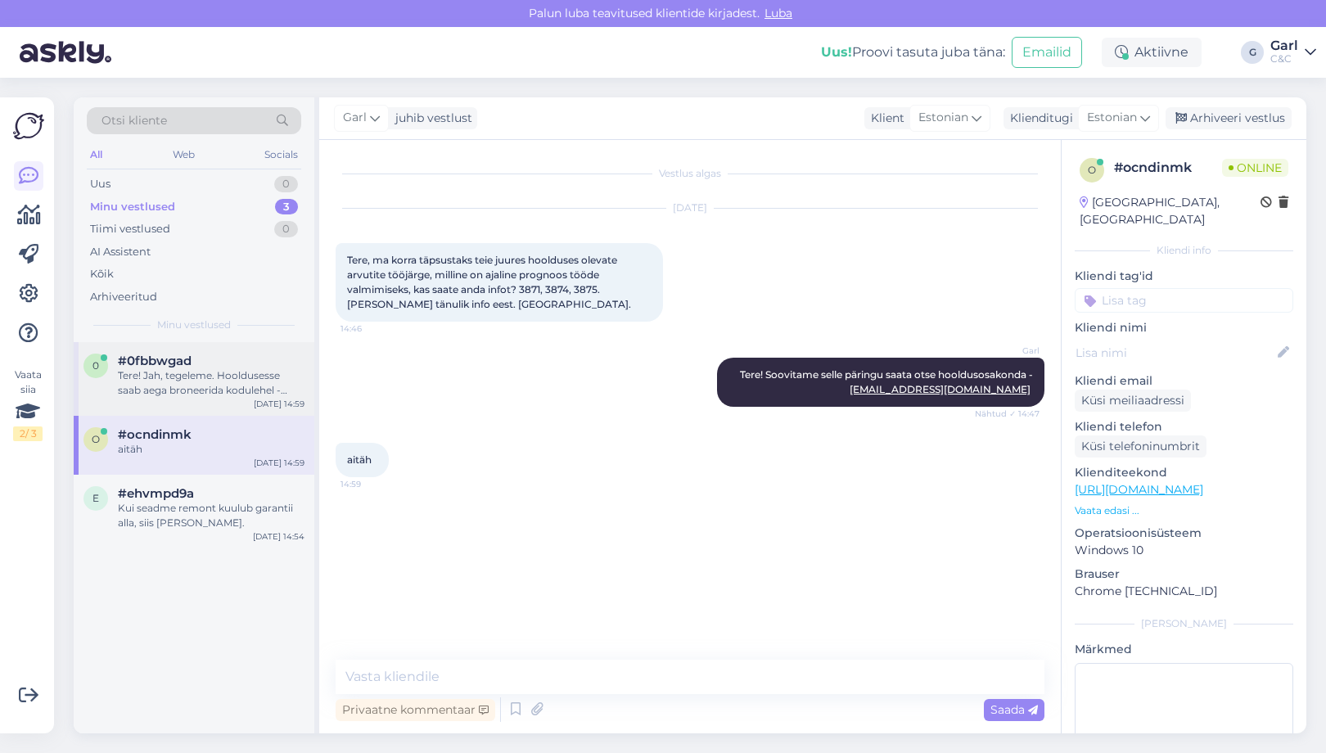
click at [230, 374] on div "Tere! Jah, tegeleme. Hooldusesse saab aega broneerida kodulehel - [URL][DOMAIN_…" at bounding box center [211, 382] width 187 height 29
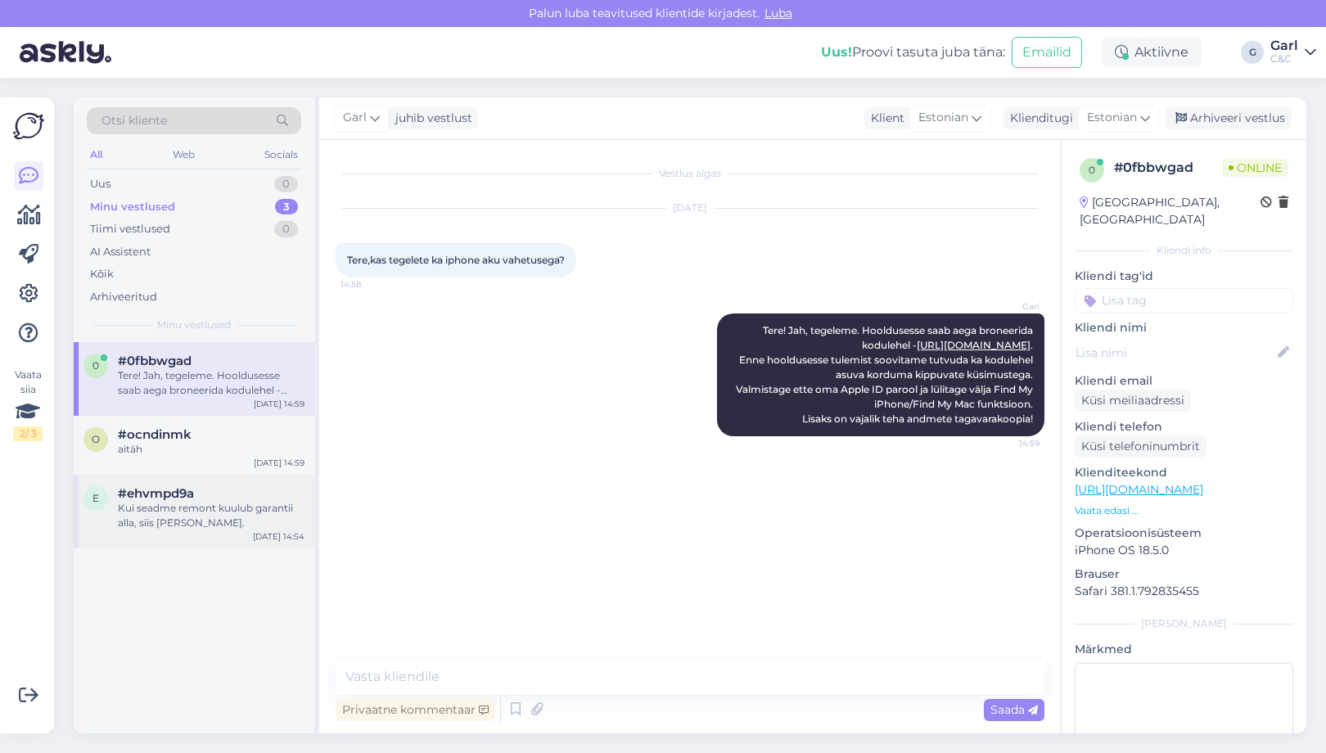
click at [155, 507] on div "Kui seadme remont kuulub garantii alla, siis [PERSON_NAME]." at bounding box center [211, 515] width 187 height 29
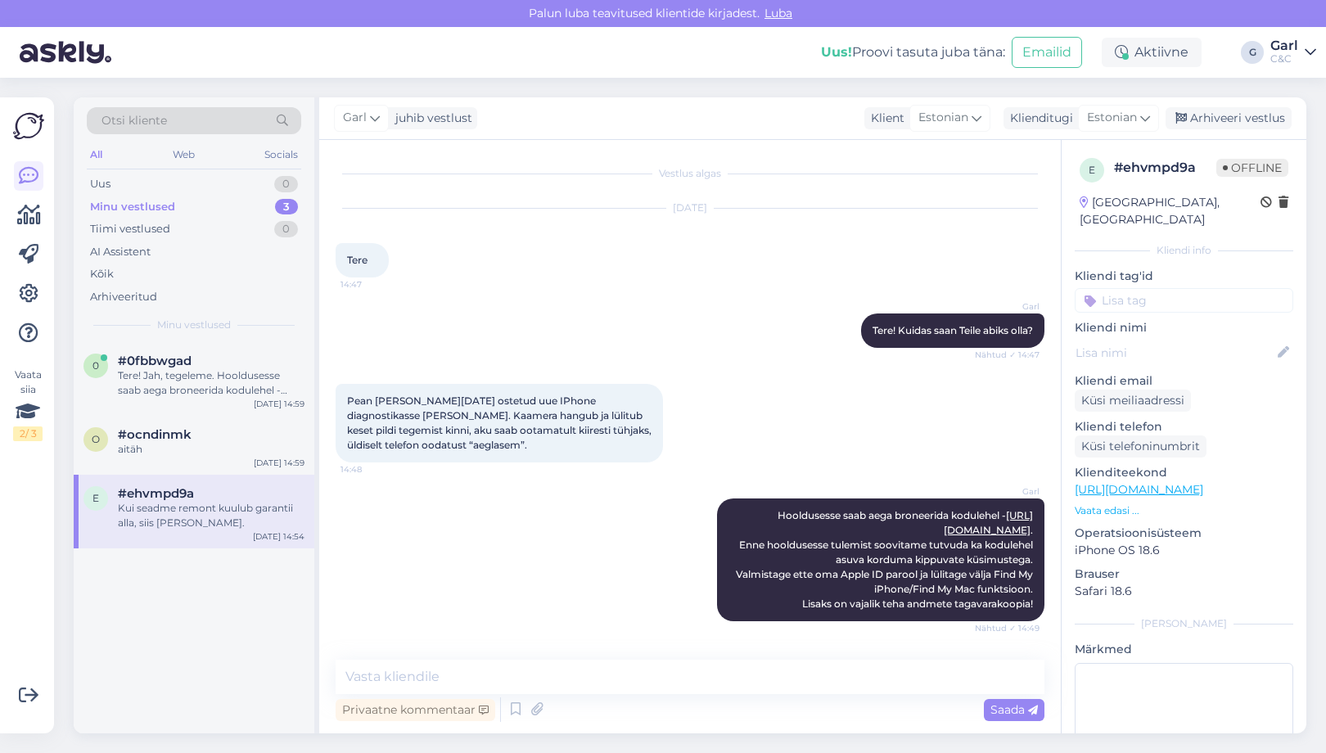
scroll to position [378, 0]
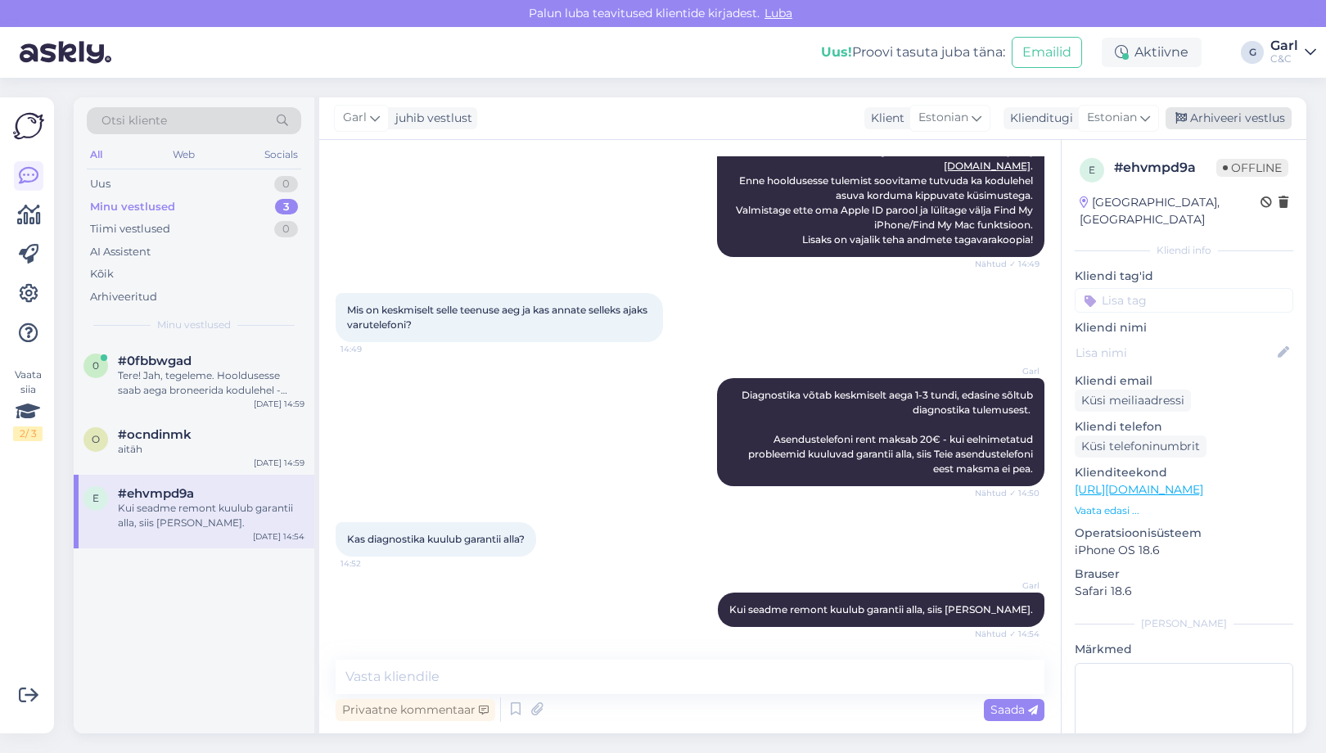
click at [1256, 113] on div "Arhiveeri vestlus" at bounding box center [1228, 118] width 126 height 22
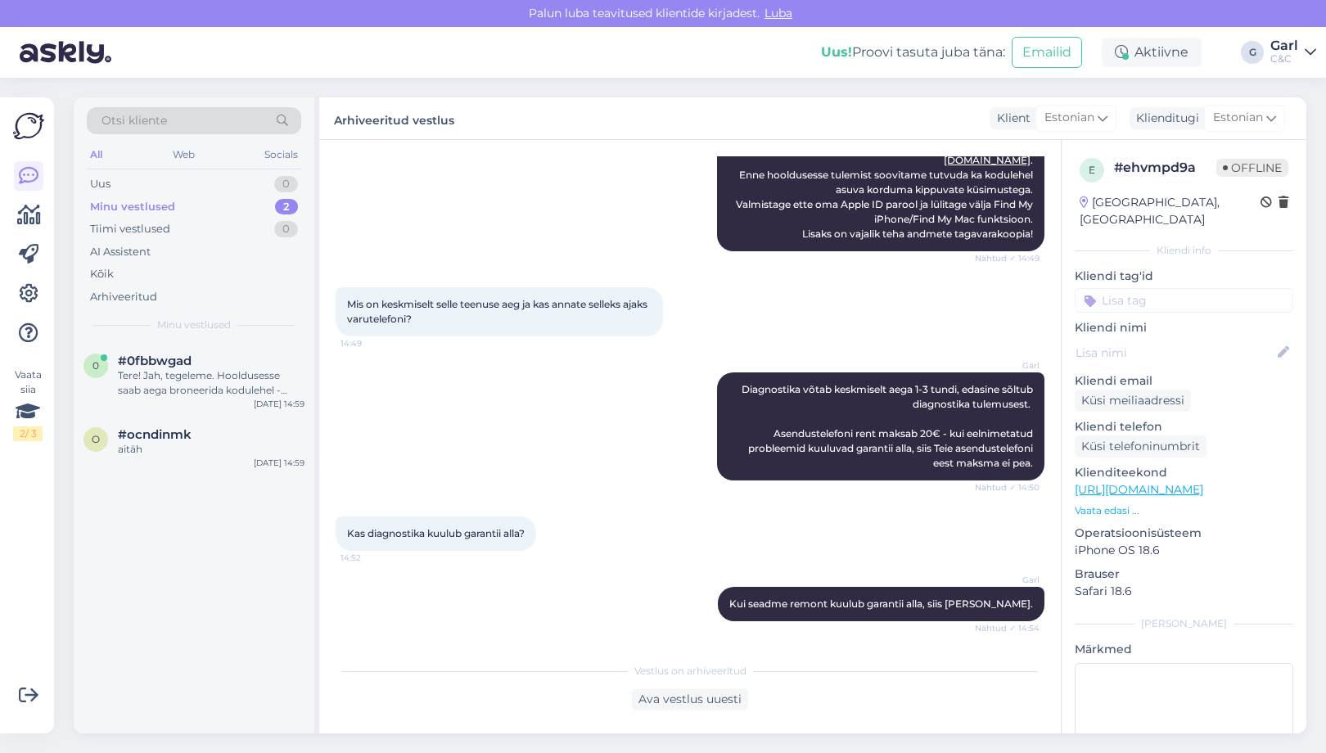
click at [167, 486] on div "0 #0fbbwgad Tere! Jah, tegeleme. Hooldusesse saab aega broneerida kodulehel - h…" at bounding box center [194, 537] width 241 height 391
click at [187, 450] on div "aitäh" at bounding box center [211, 449] width 187 height 15
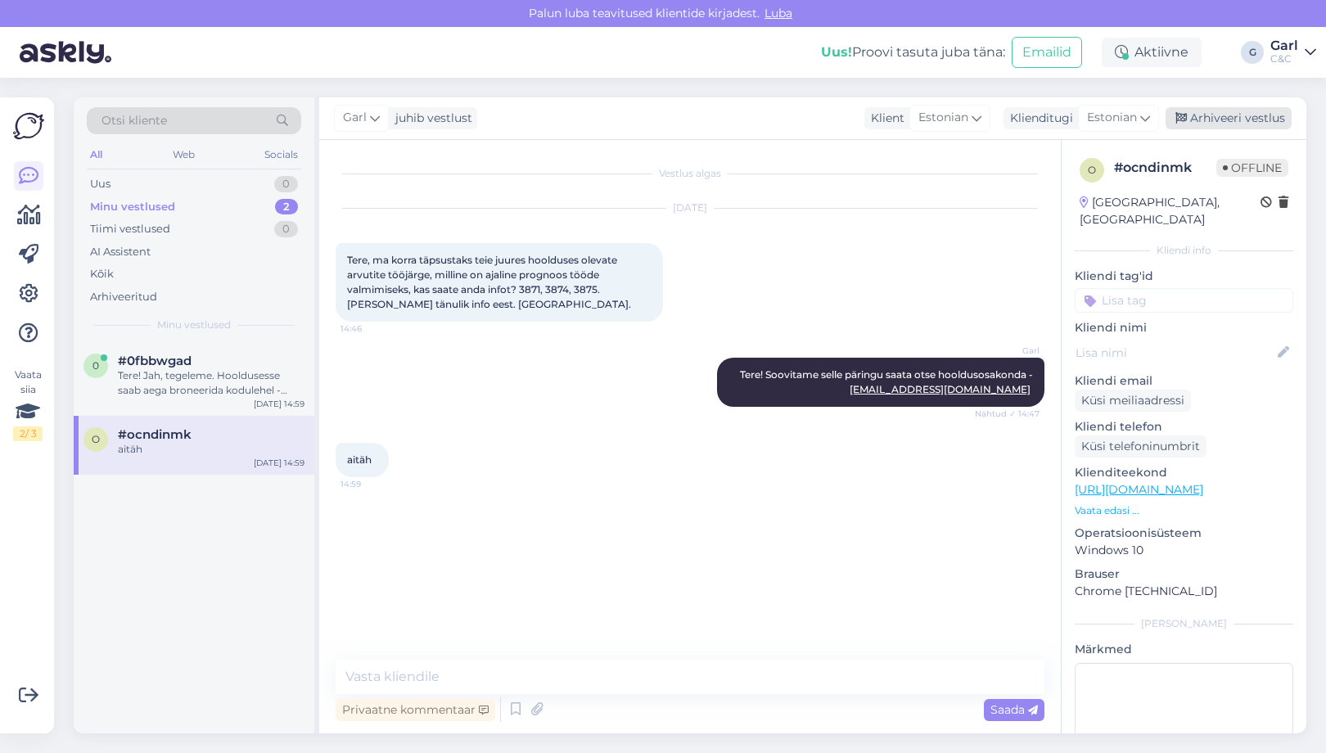
click at [1201, 123] on div "Arhiveeri vestlus" at bounding box center [1228, 118] width 126 height 22
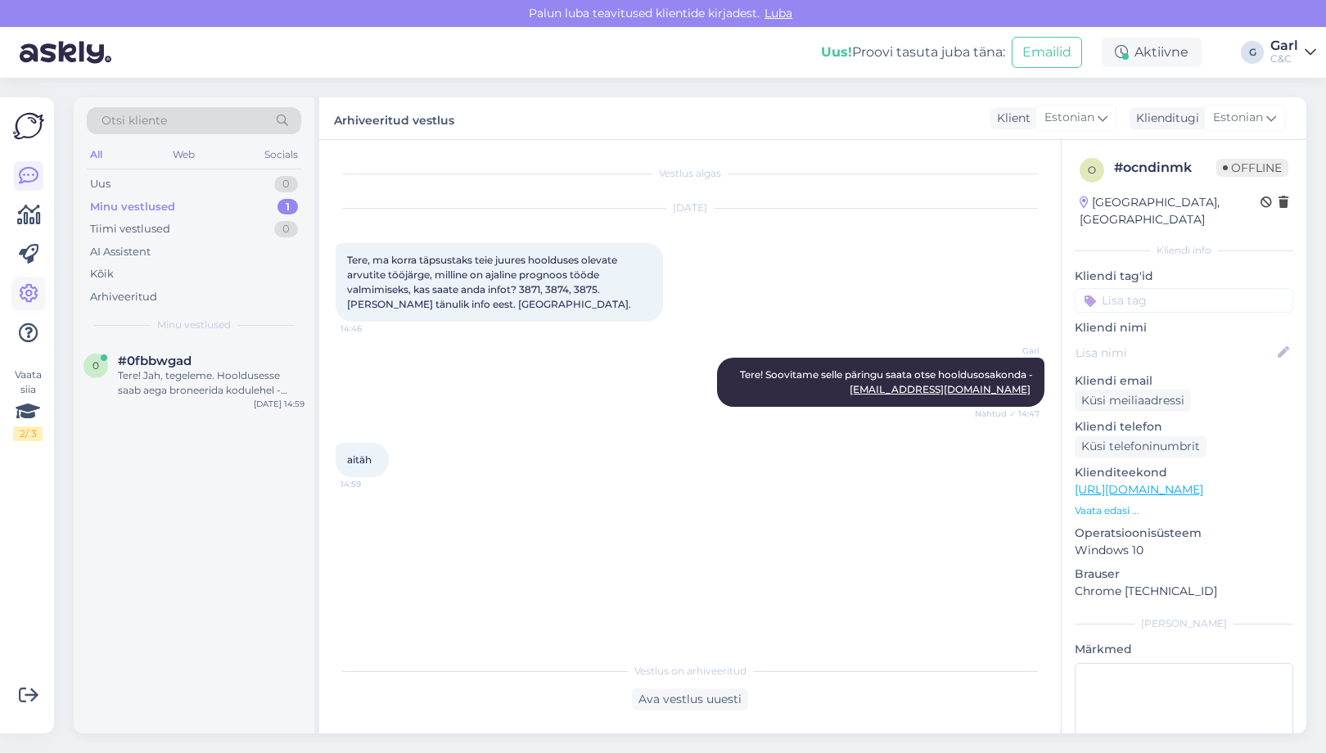
click at [36, 299] on icon at bounding box center [29, 294] width 20 height 20
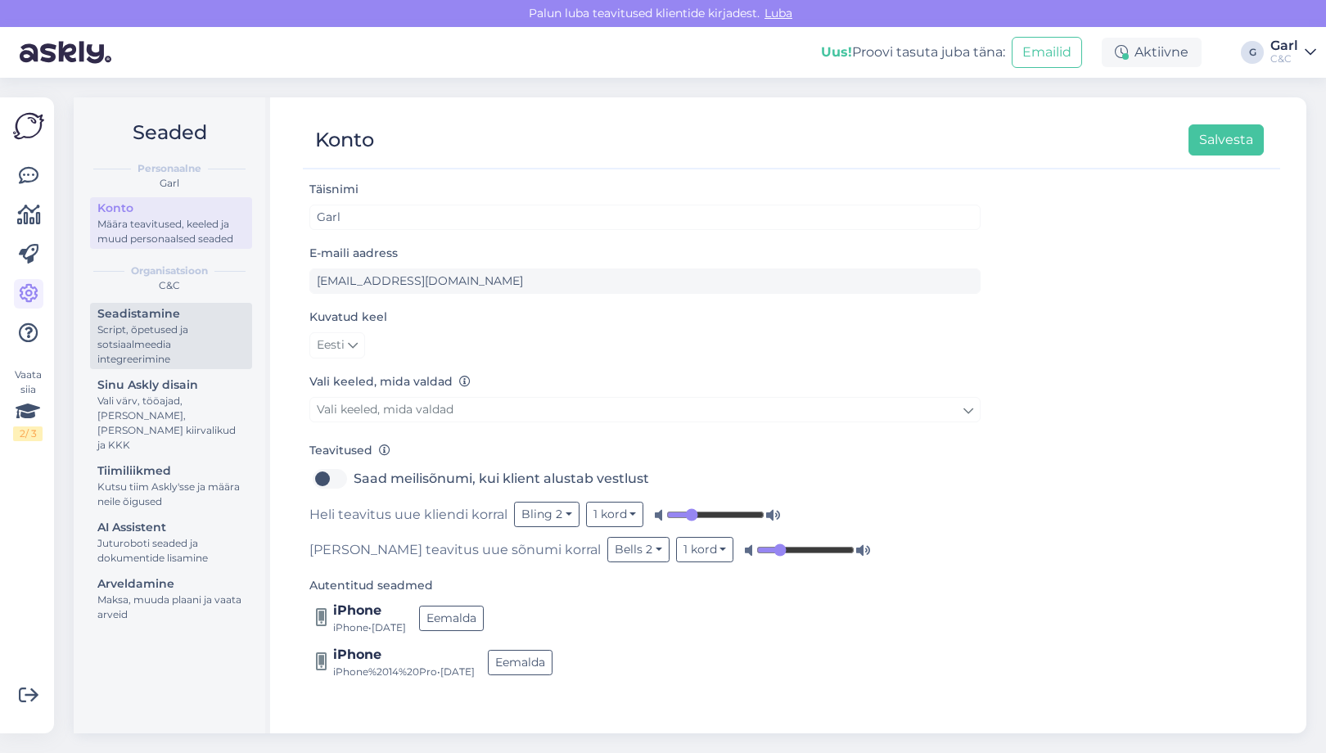
click at [186, 365] on div "Script, õpetused ja sotsiaalmeedia integreerimine" at bounding box center [170, 344] width 147 height 44
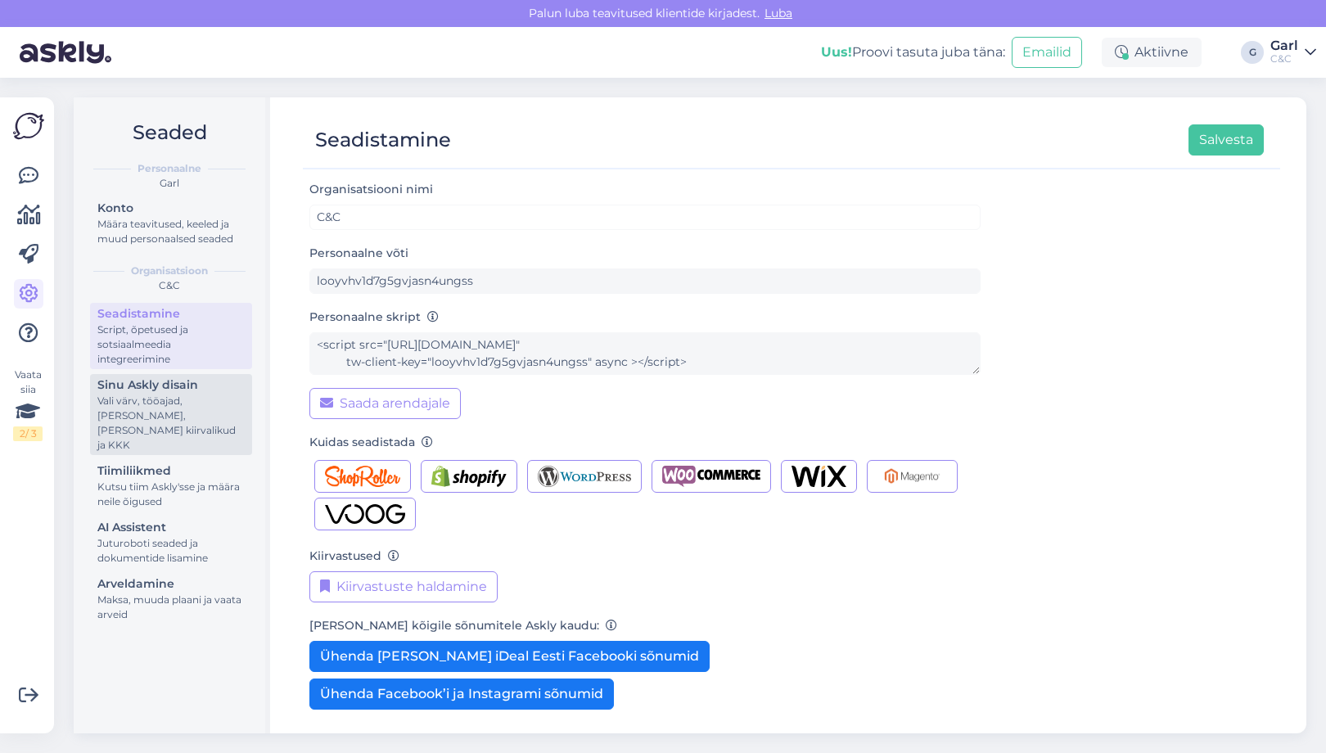
click at [186, 390] on div "Sinu Askly disain" at bounding box center [170, 384] width 147 height 17
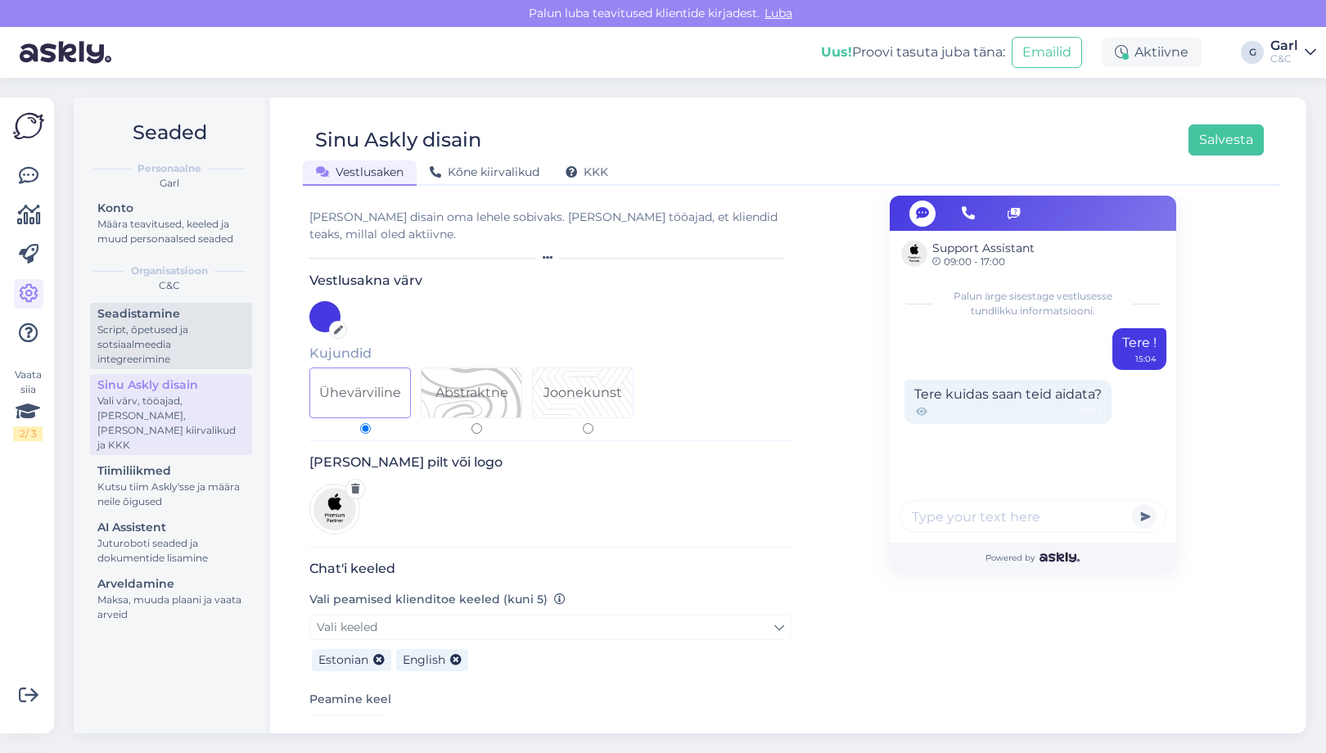
click at [183, 357] on div "Script, õpetused ja sotsiaalmeedia integreerimine" at bounding box center [170, 344] width 147 height 44
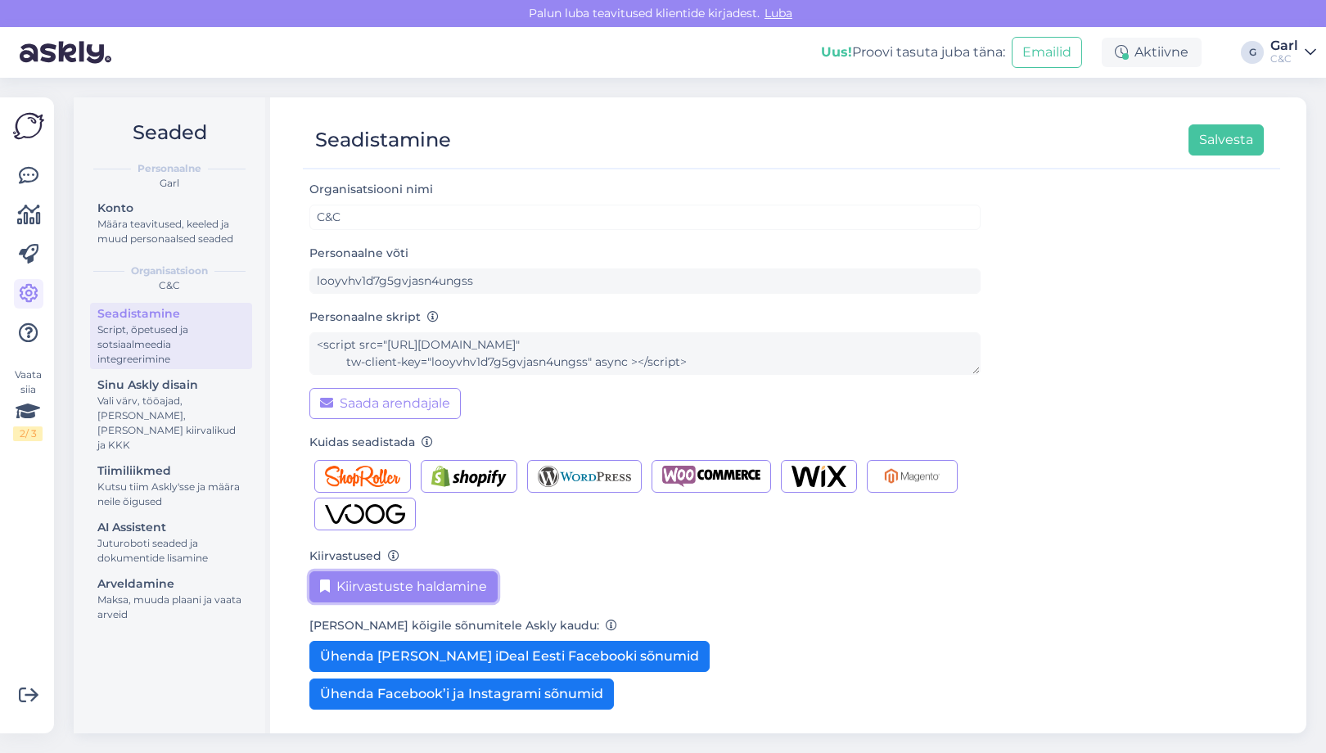
click at [409, 592] on button "Kiirvastuste haldamine" at bounding box center [403, 586] width 188 height 31
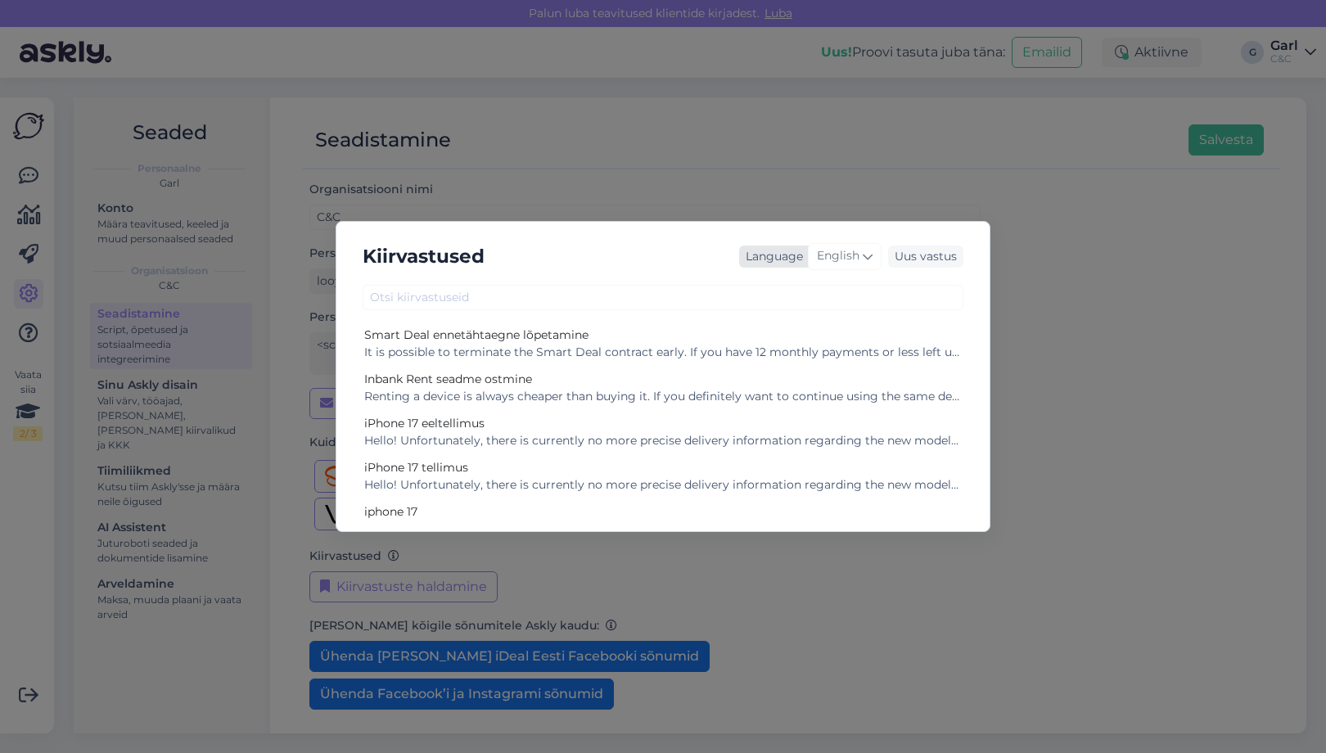
click at [867, 257] on icon at bounding box center [868, 256] width 10 height 18
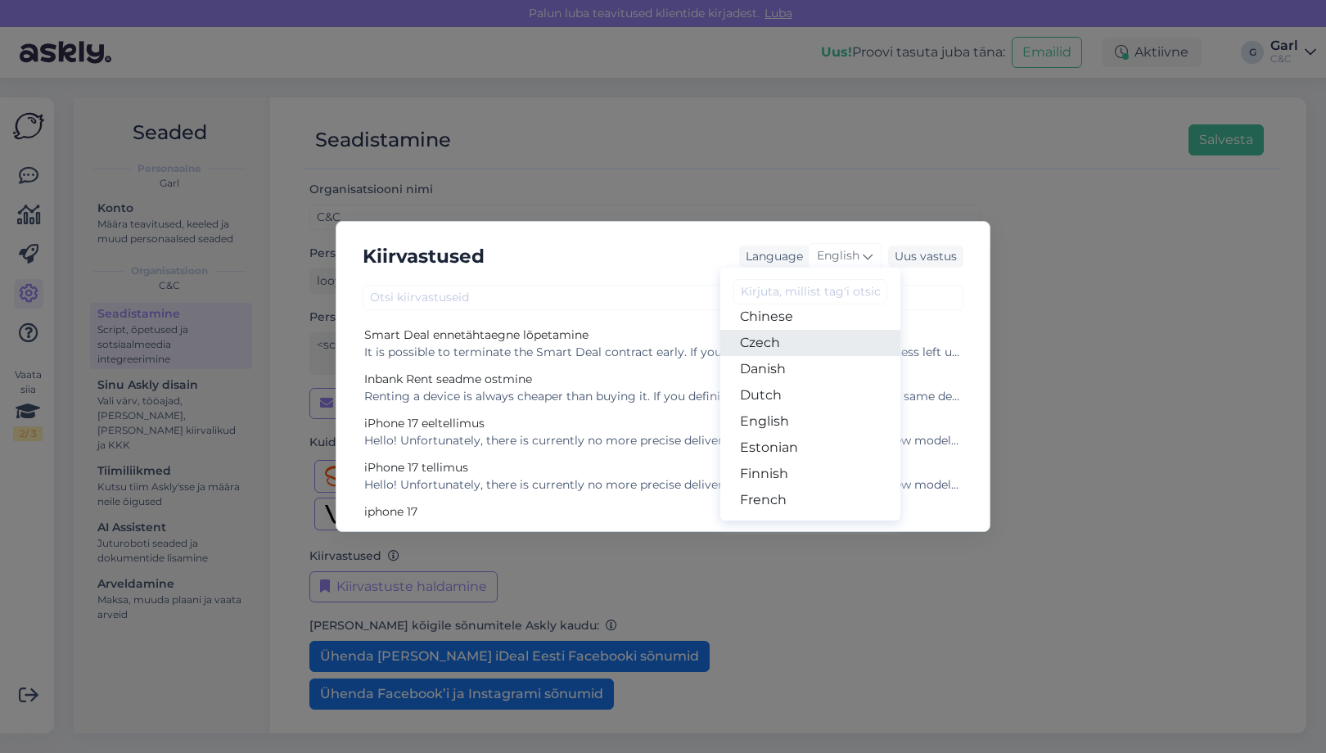
scroll to position [98, 0]
click at [779, 445] on link "Estonian" at bounding box center [810, 440] width 180 height 26
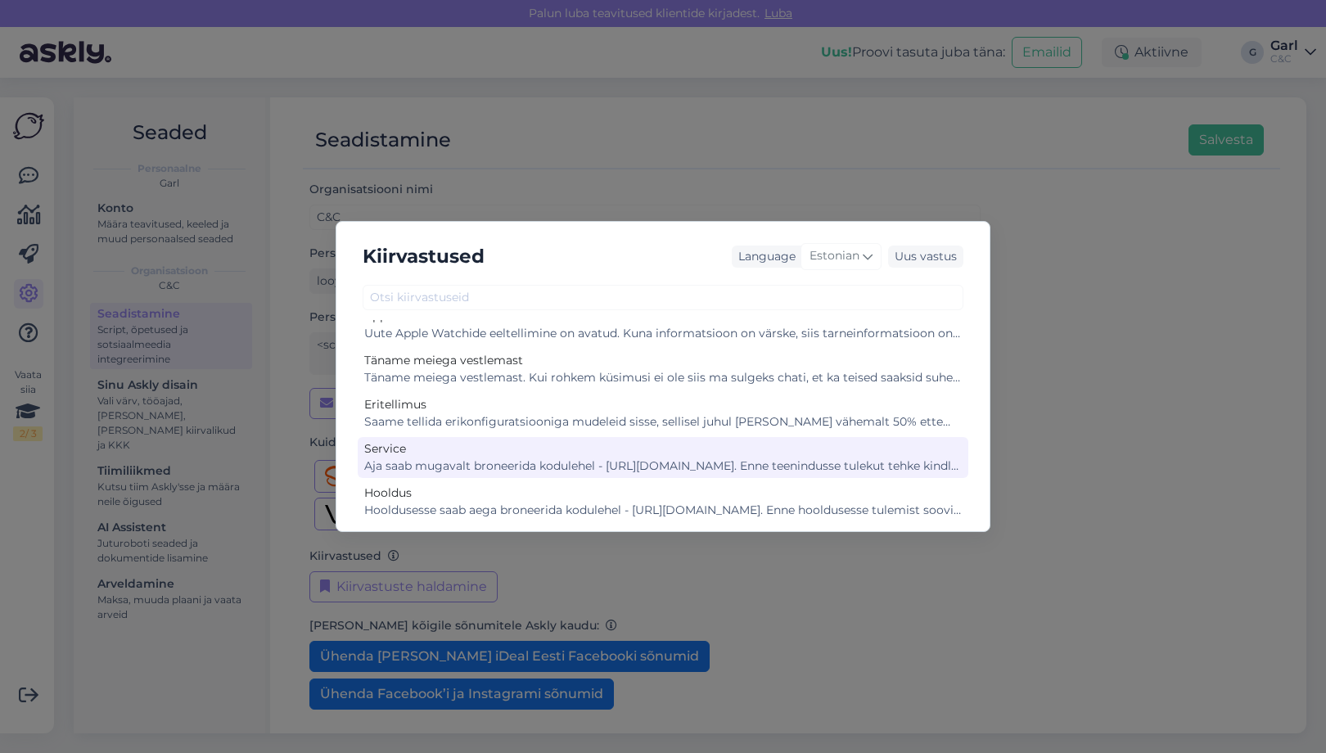
scroll to position [601, 0]
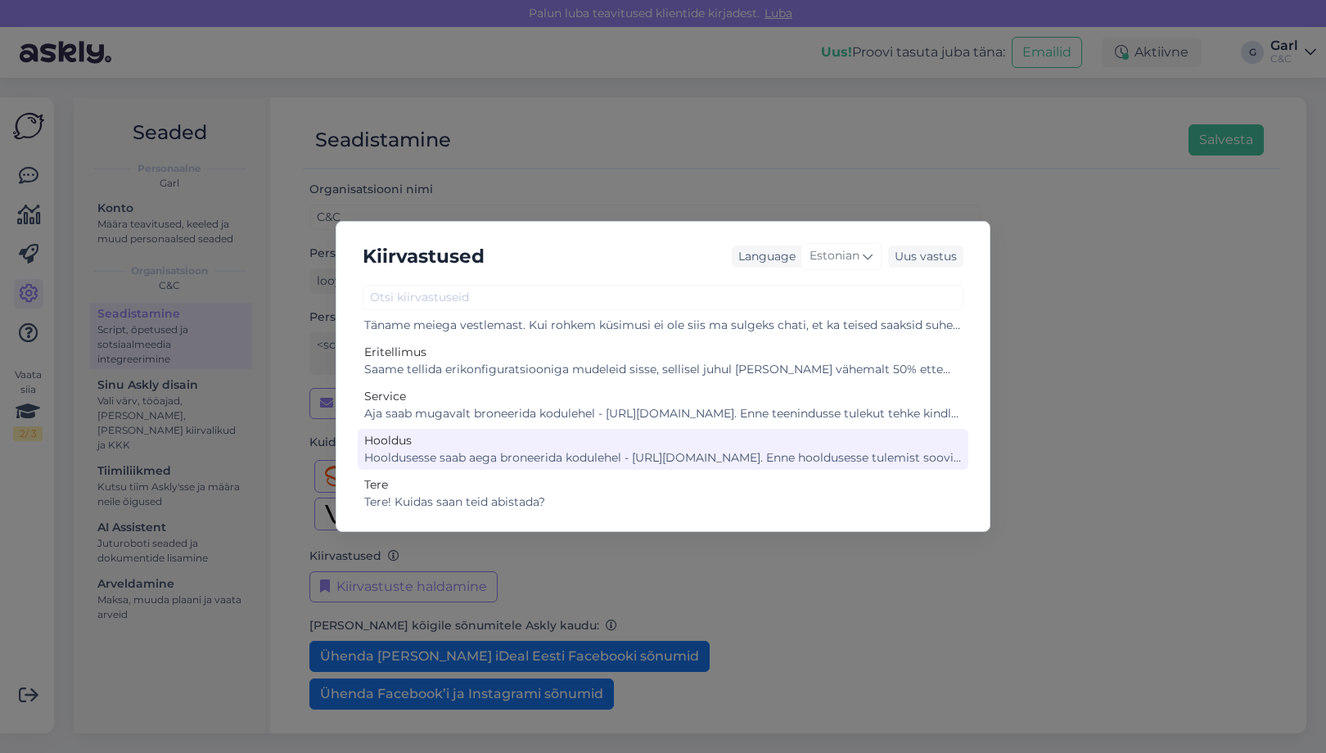
click at [638, 467] on div "Hooldus Hooldusesse saab aega broneerida kodulehel - https://cec.ee/hooldus. En…" at bounding box center [663, 449] width 611 height 41
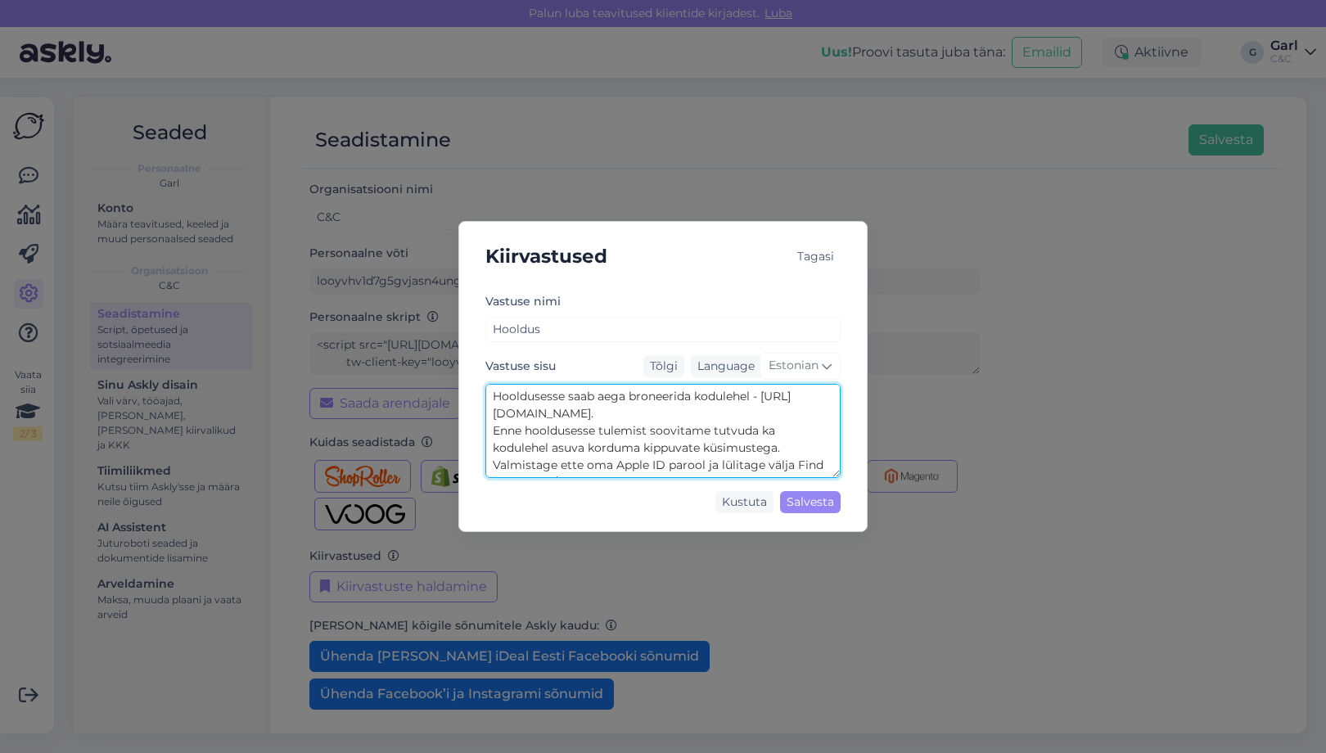
click at [637, 459] on textarea "Hooldusesse saab aega broneerida kodulehel - https://cec.ee/hooldus. Enne hoold…" at bounding box center [662, 431] width 355 height 94
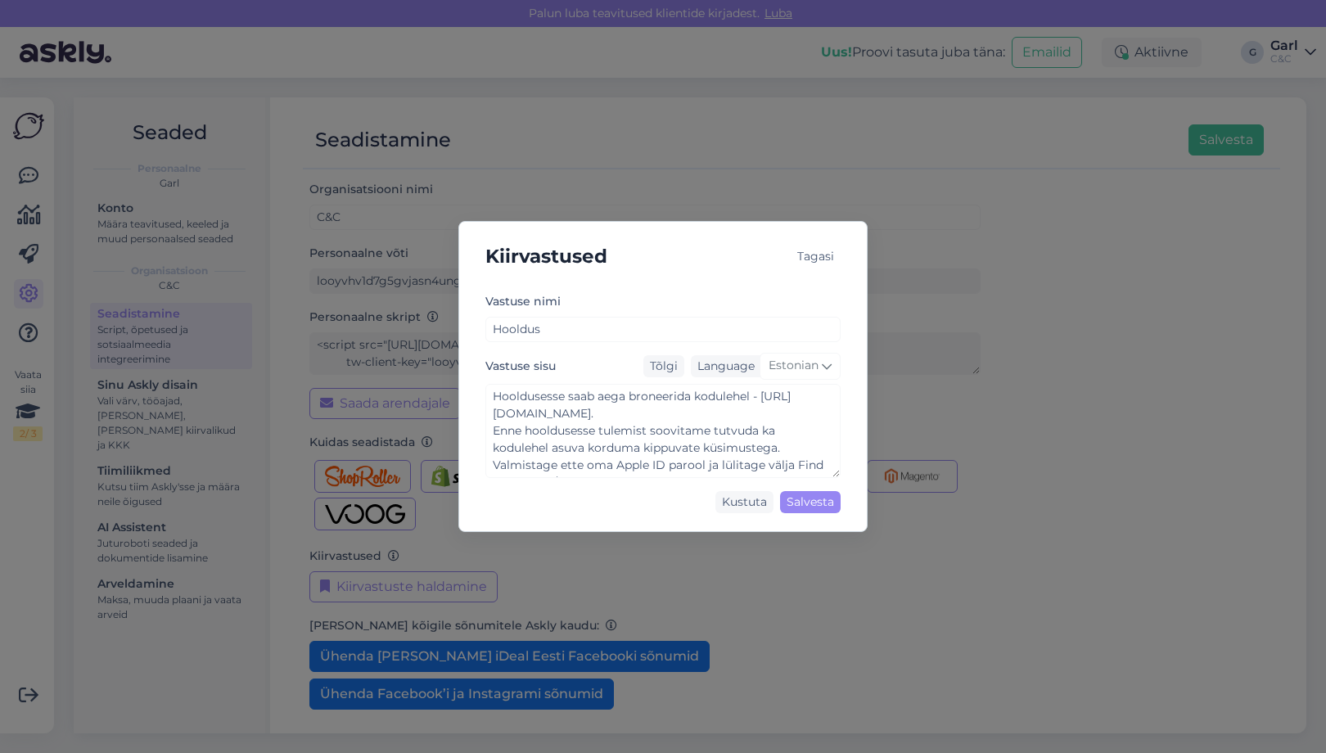
click at [493, 191] on div "Kiirvastused Tagasi Vastuse nimi Hooldus Vastuse sisu Tõlgi Language Estonian H…" at bounding box center [663, 376] width 1326 height 753
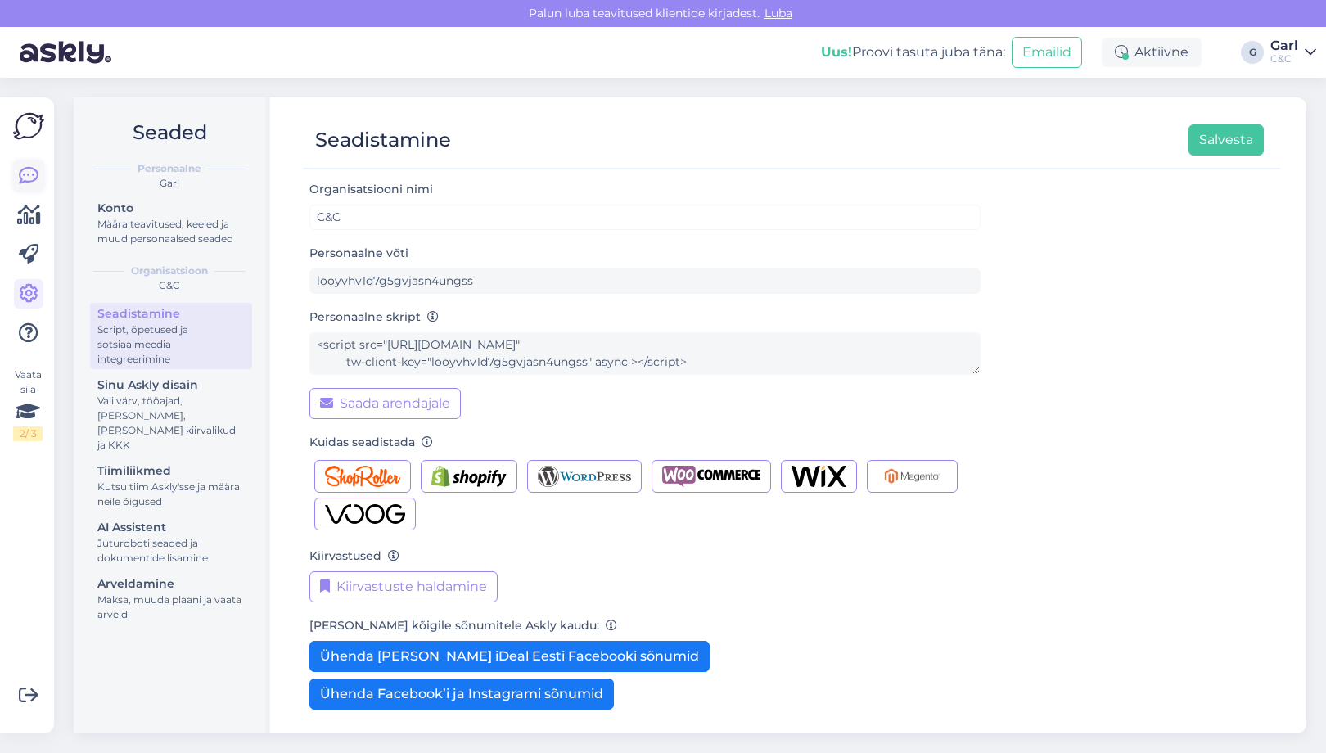
click at [31, 178] on icon at bounding box center [29, 176] width 20 height 20
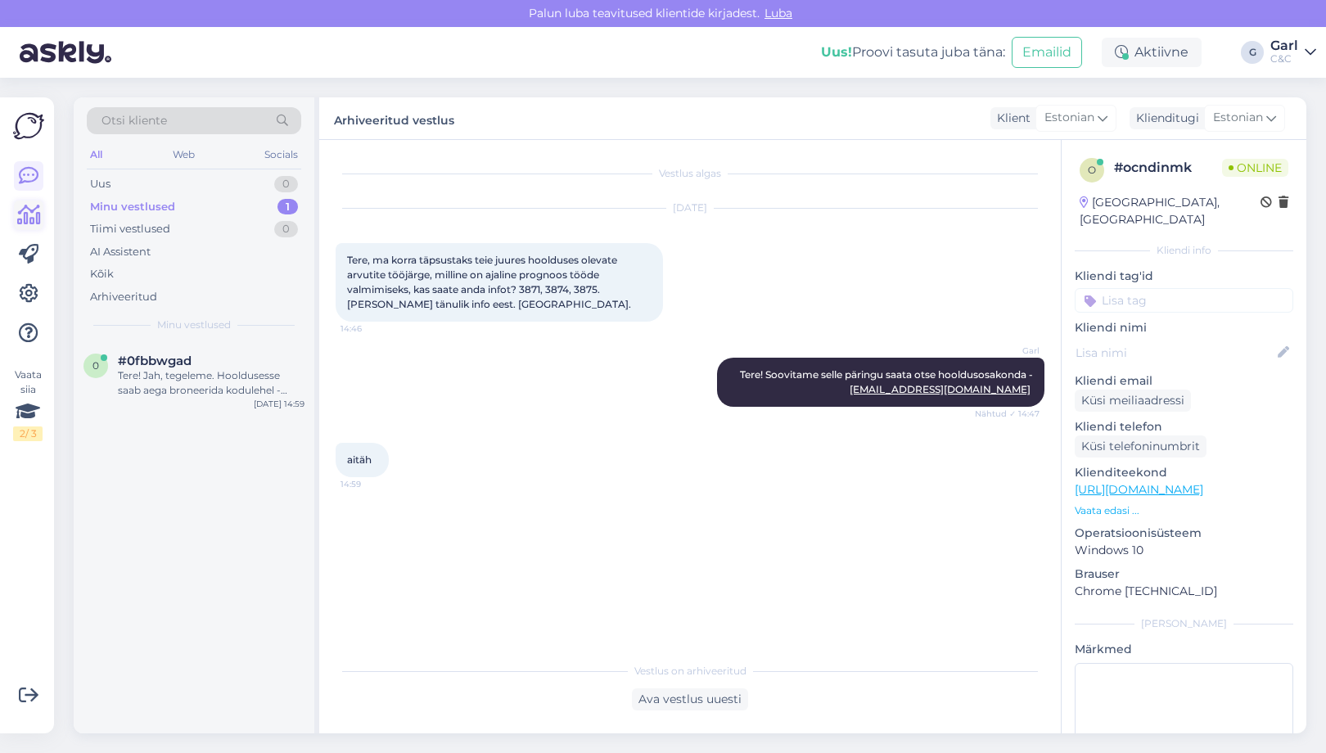
click at [27, 211] on icon at bounding box center [29, 215] width 24 height 20
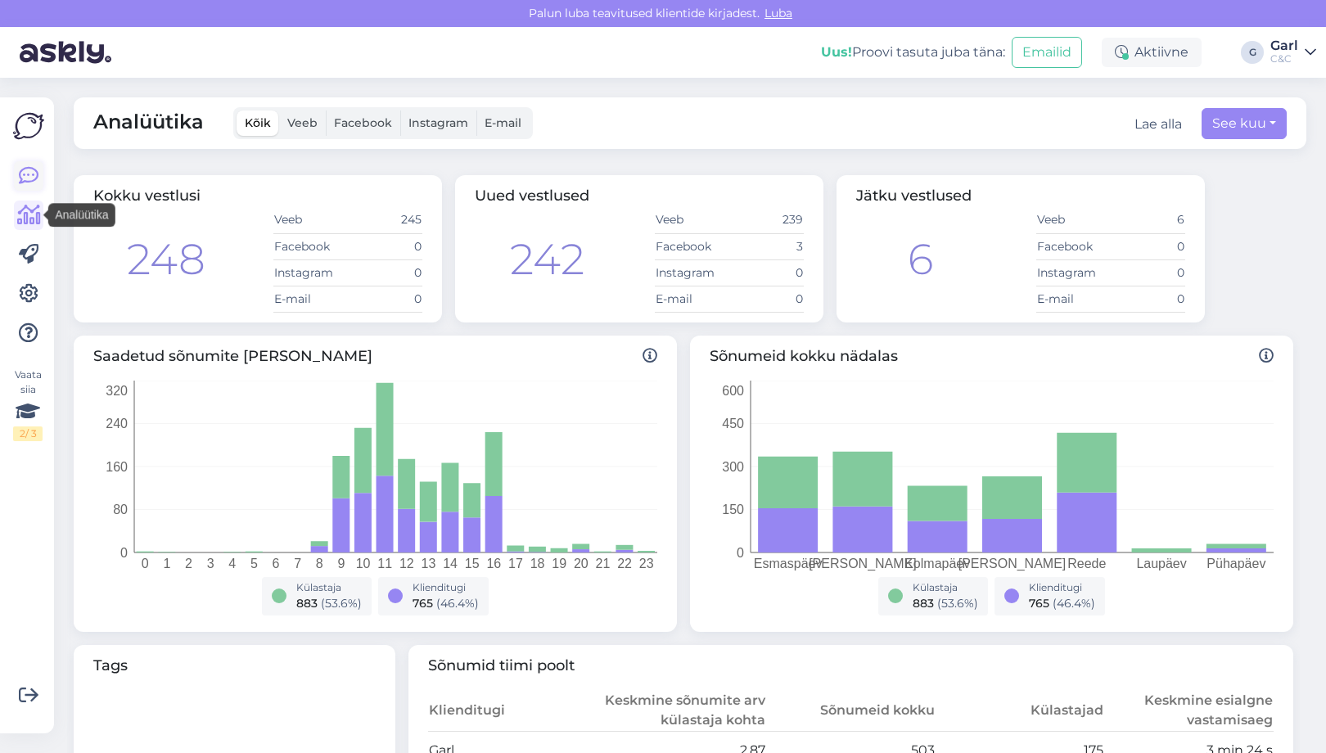
click at [26, 186] on icon at bounding box center [29, 176] width 20 height 20
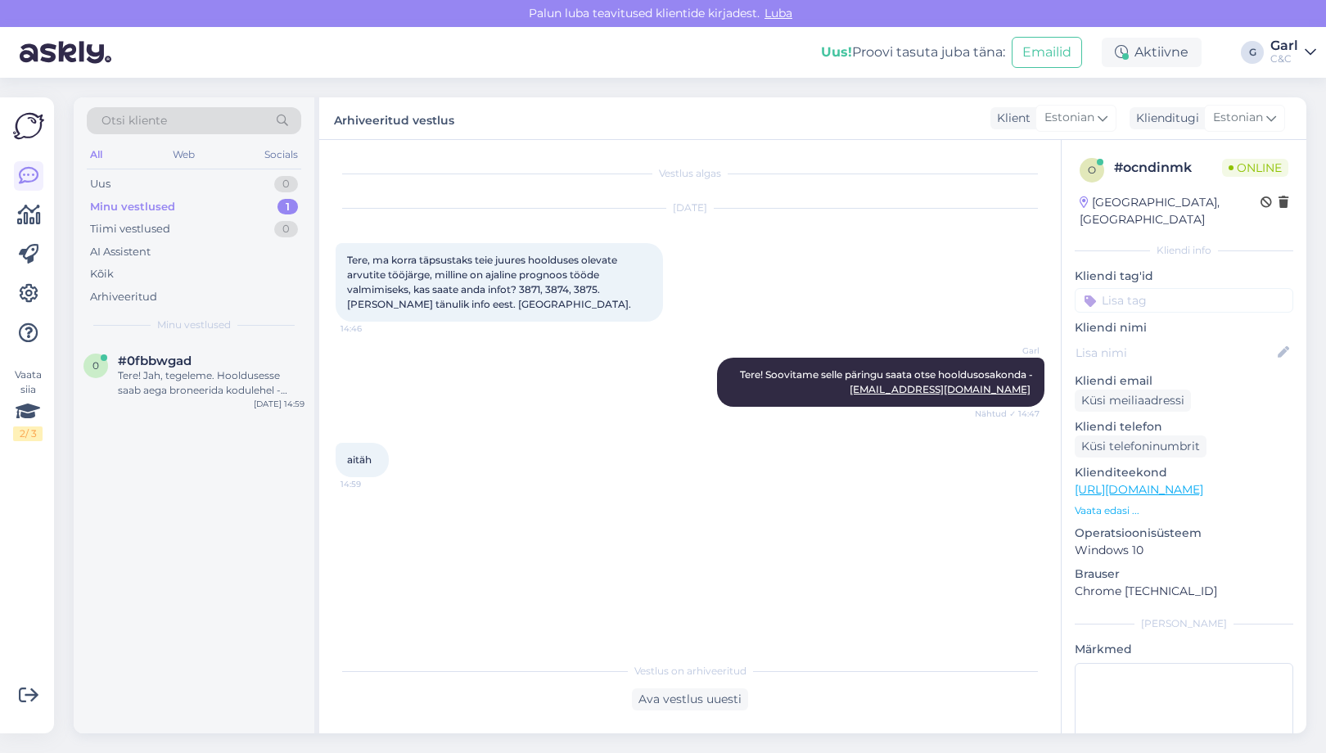
click at [576, 316] on div "Tere, ma korra täpsustaks teie juures hoolduses olevate arvutite tööjärge, mill…" at bounding box center [499, 282] width 327 height 79
click at [226, 386] on div "Tere! Jah, tegeleme. Hooldusesse saab aega broneerida kodulehel - [URL][DOMAIN_…" at bounding box center [211, 382] width 187 height 29
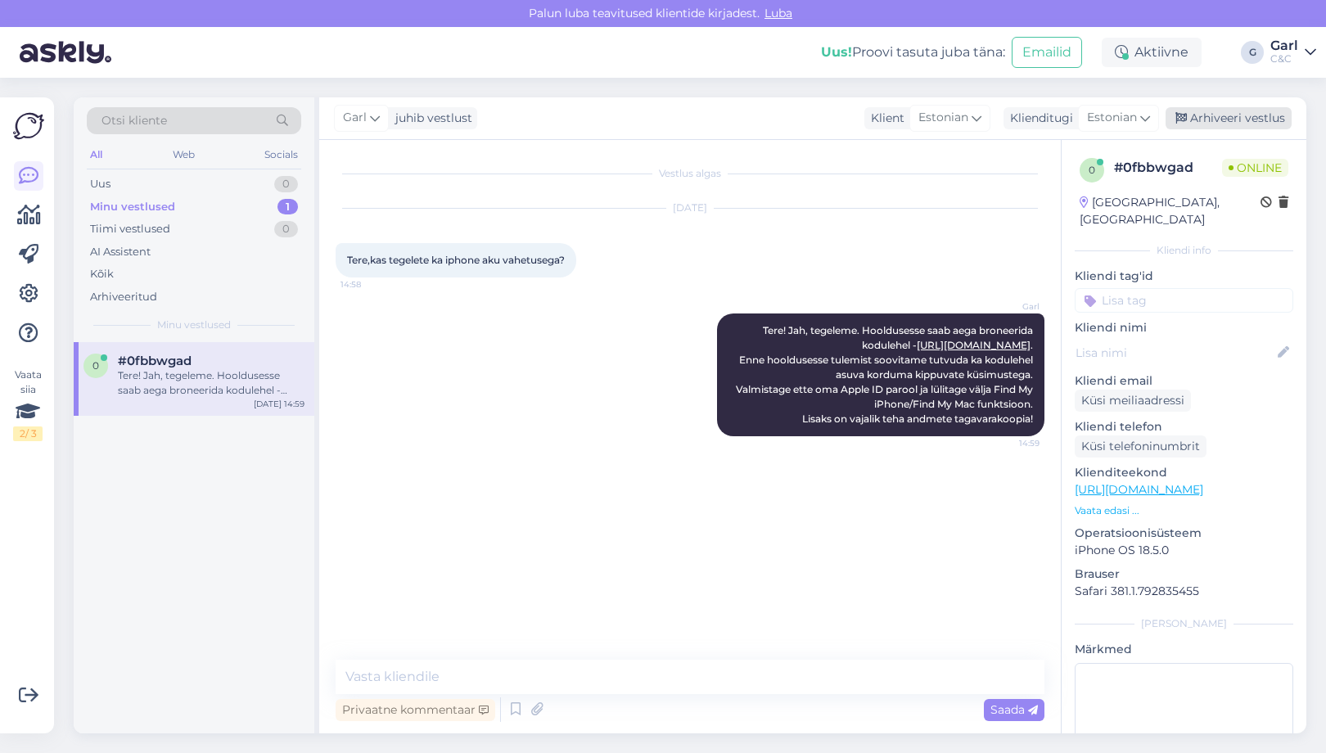
click at [1209, 124] on div "Arhiveeri vestlus" at bounding box center [1228, 118] width 126 height 22
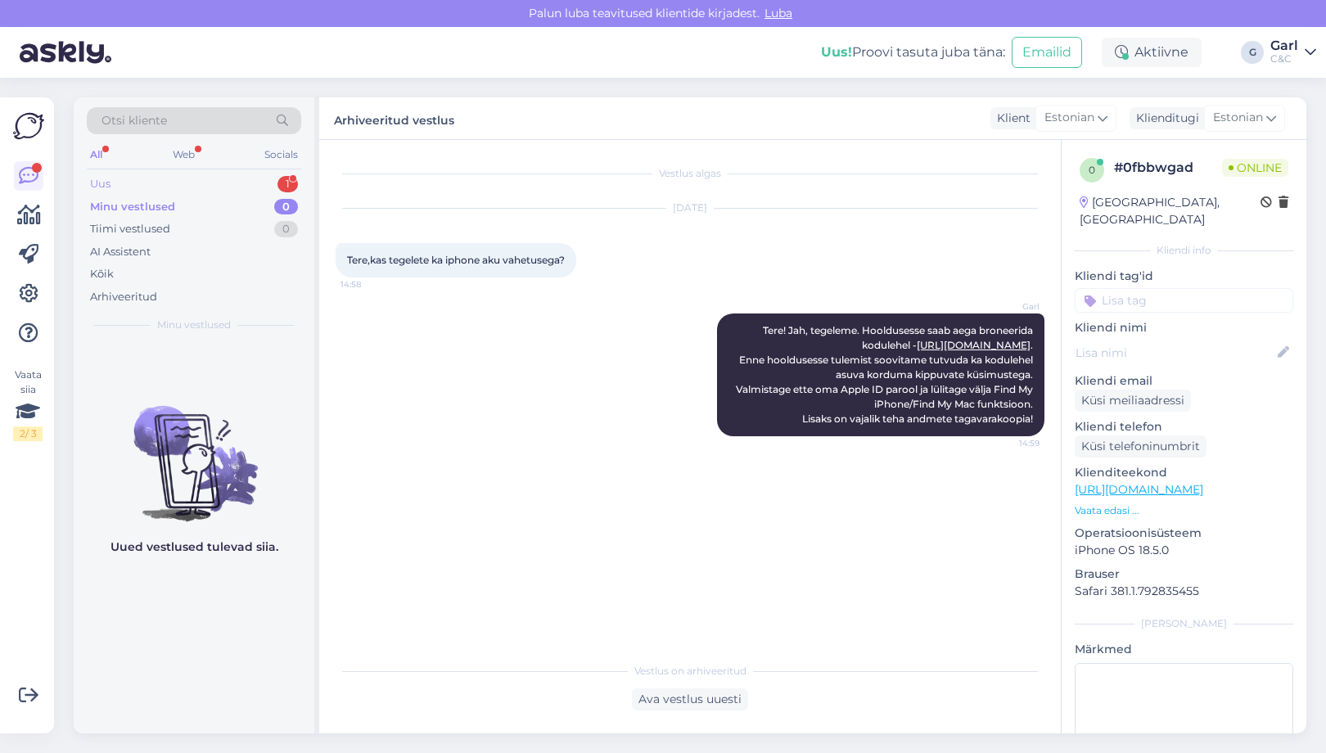
click at [205, 173] on div "Uus 1" at bounding box center [194, 184] width 214 height 23
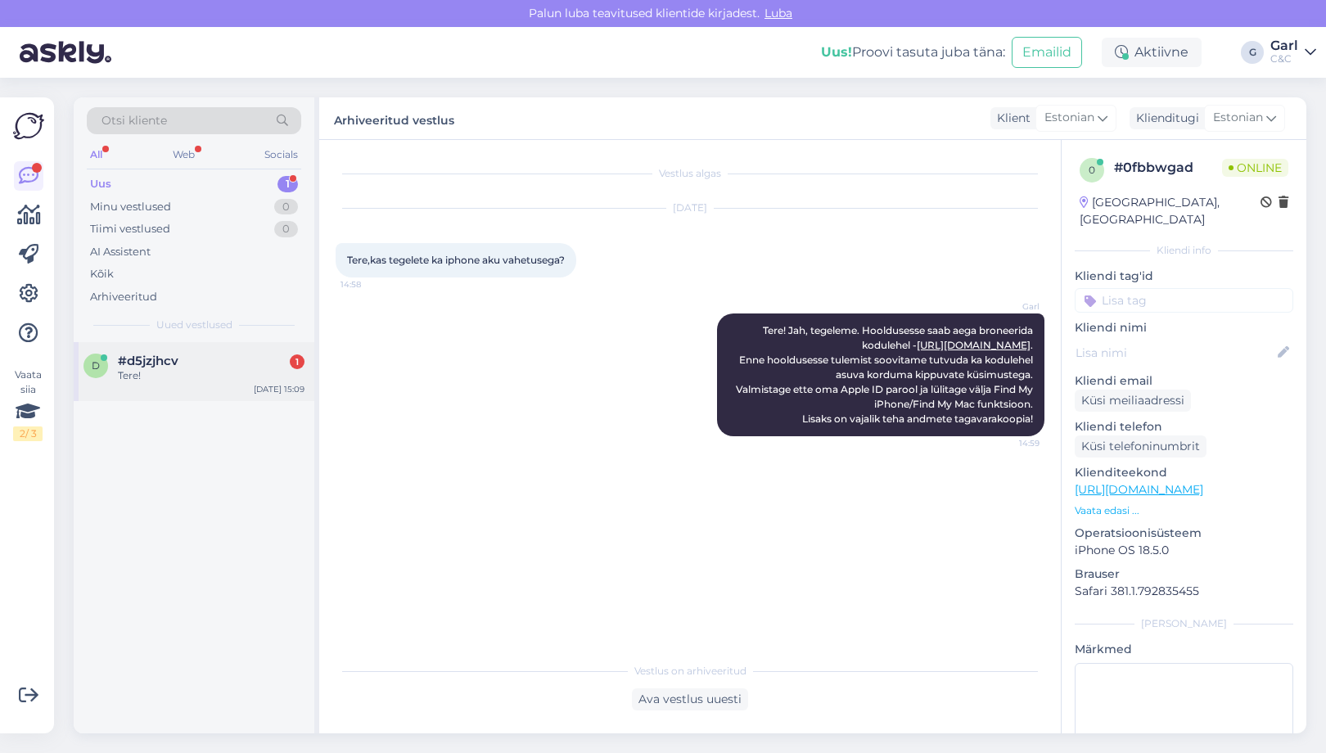
click at [246, 354] on div "#d5jzjhcv 1" at bounding box center [211, 361] width 187 height 15
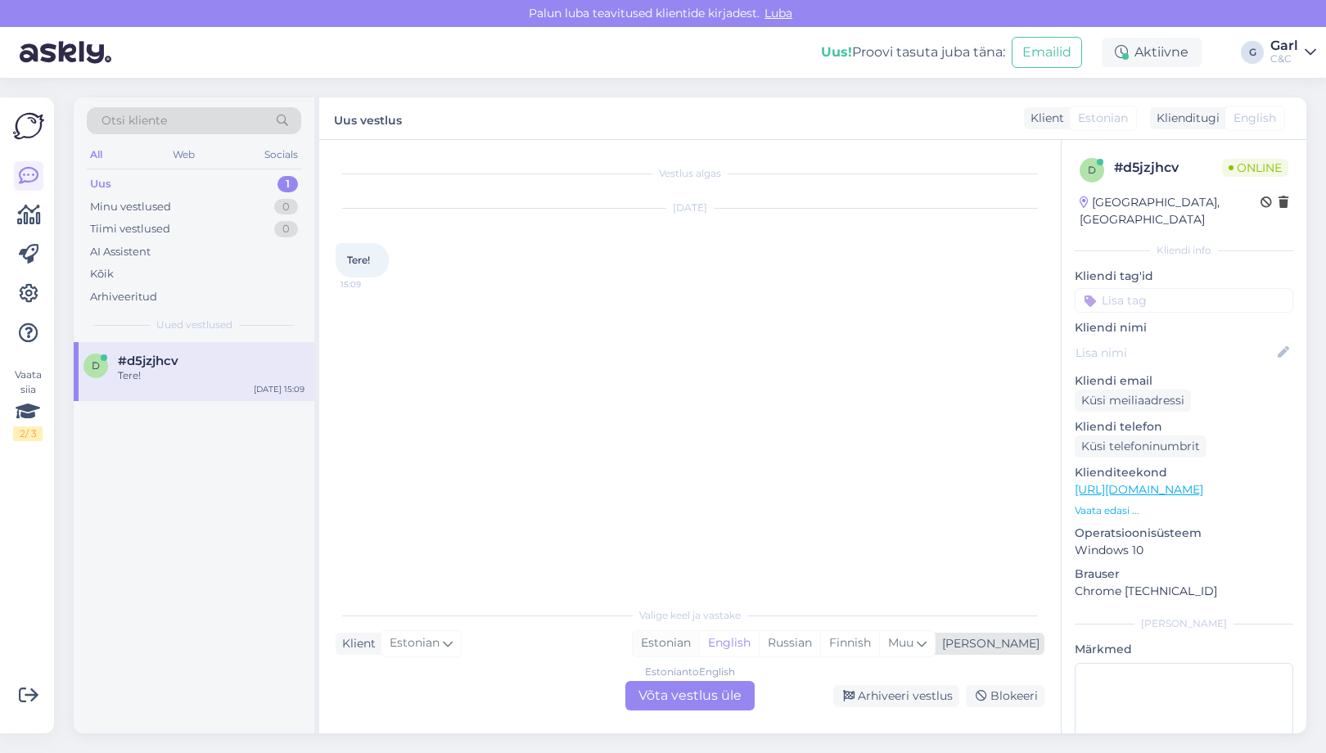
click at [699, 654] on div "Estonian" at bounding box center [666, 643] width 66 height 25
click at [683, 702] on div "Estonian to Estonian Võta vestlus üle" at bounding box center [689, 695] width 129 height 29
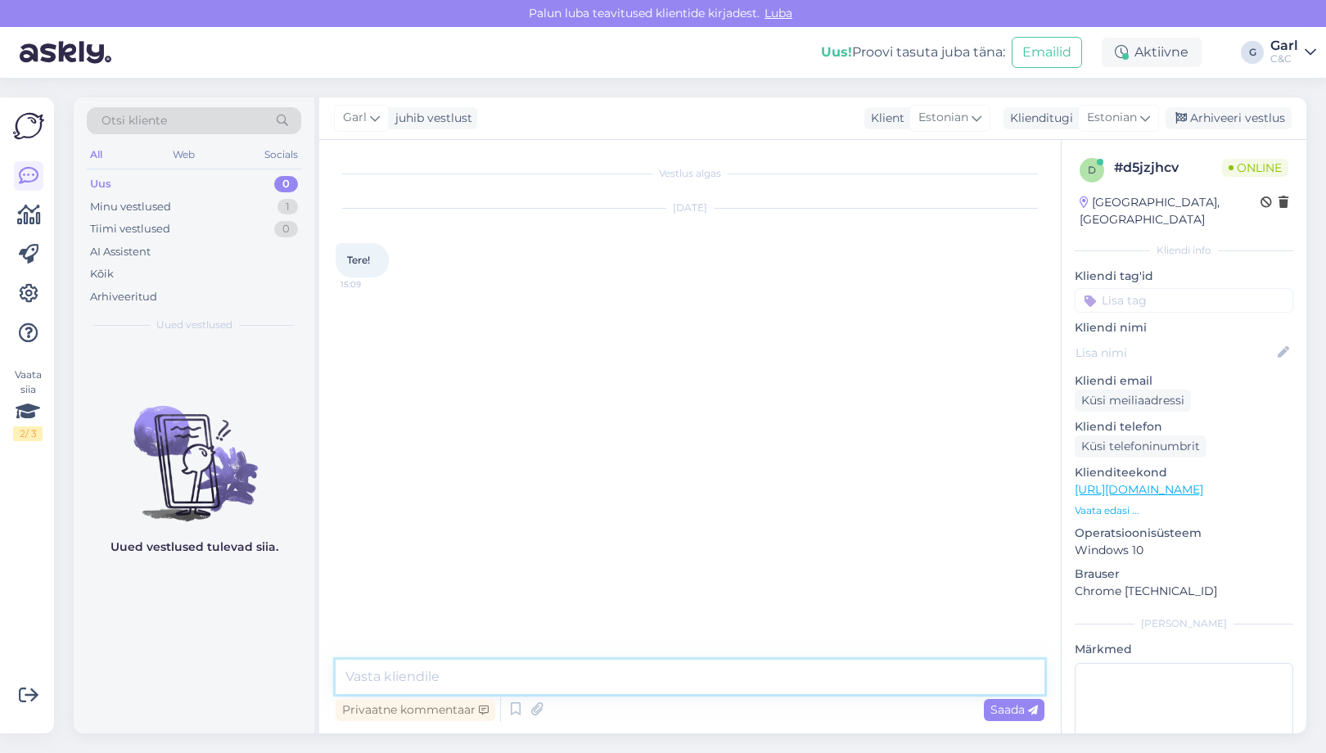
click at [679, 692] on textarea at bounding box center [690, 677] width 709 height 34
type textarea "Tere! Kuidas saan Teile abiks olla?"
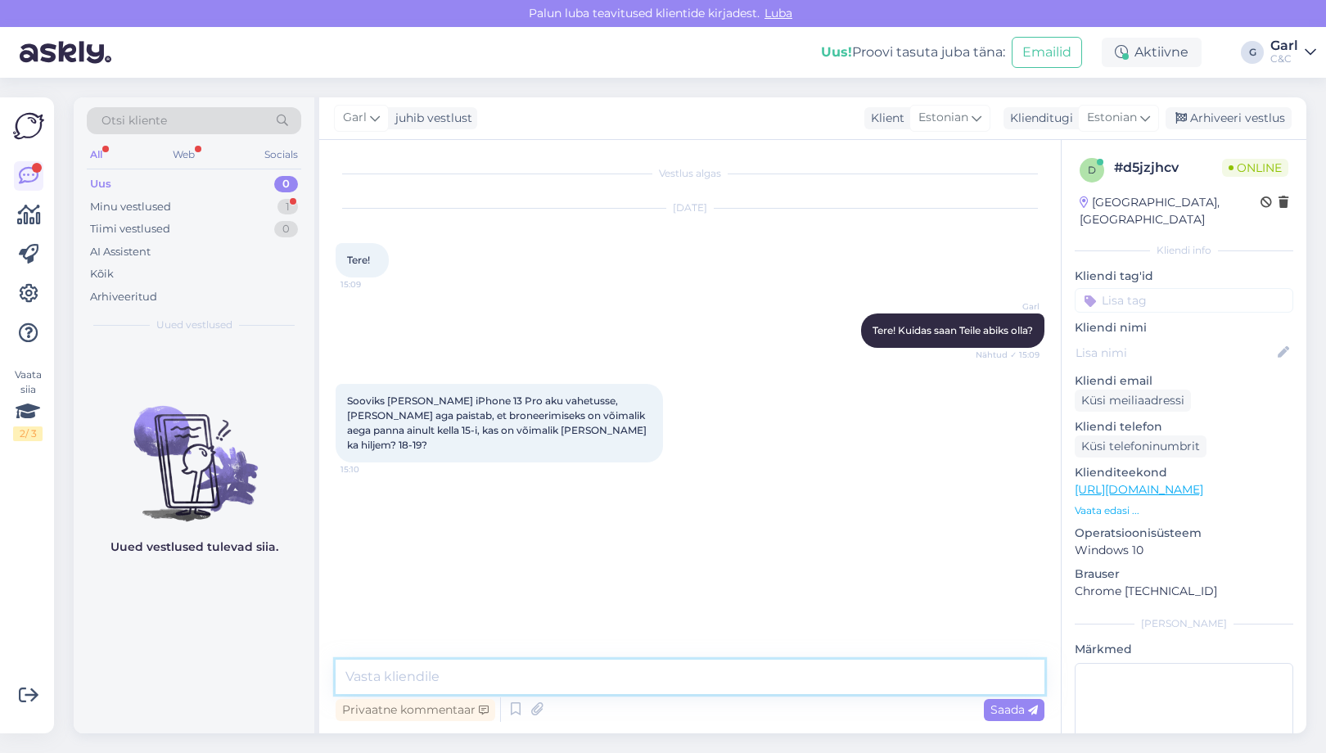
click at [670, 669] on textarea at bounding box center [690, 677] width 709 height 34
click at [516, 685] on textarea at bounding box center [690, 677] width 709 height 34
type textarea "Paraku mitte. Hooldused sellistel kellaaegadel ei tööta."
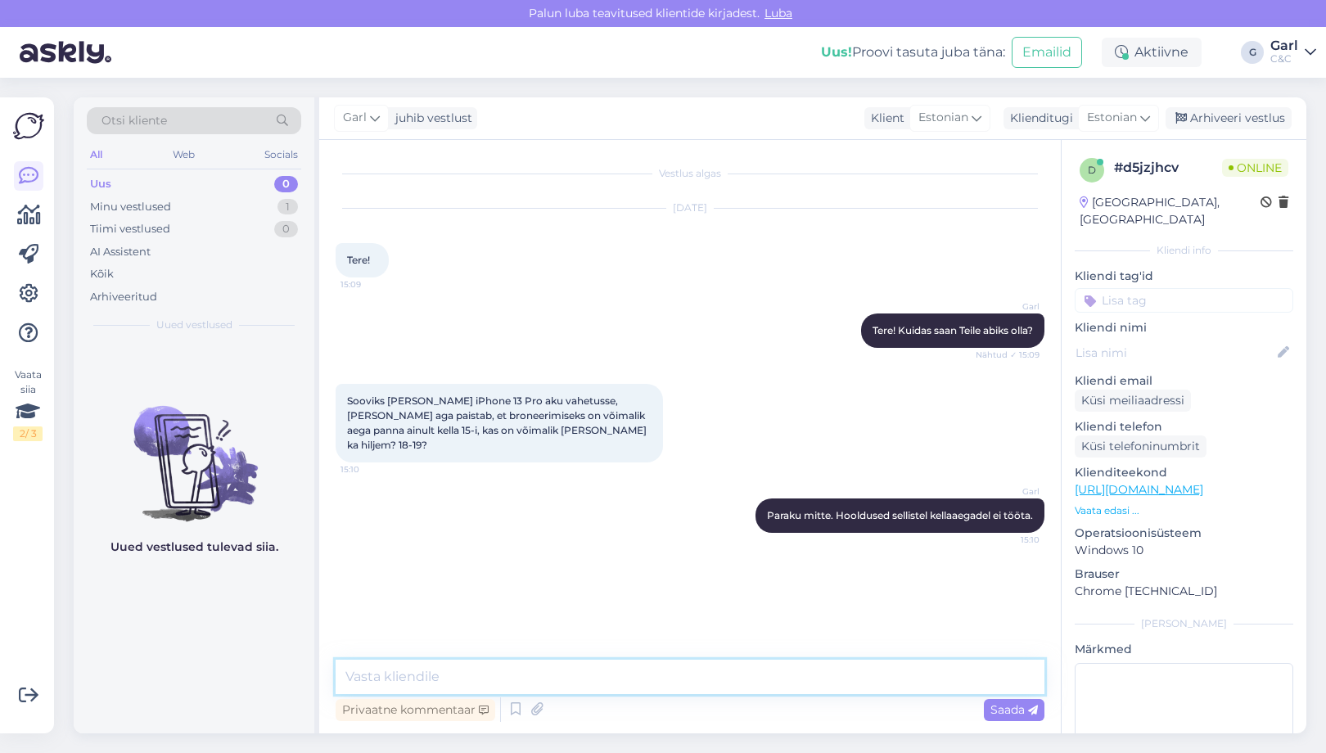
click at [497, 677] on textarea at bounding box center [690, 677] width 709 height 34
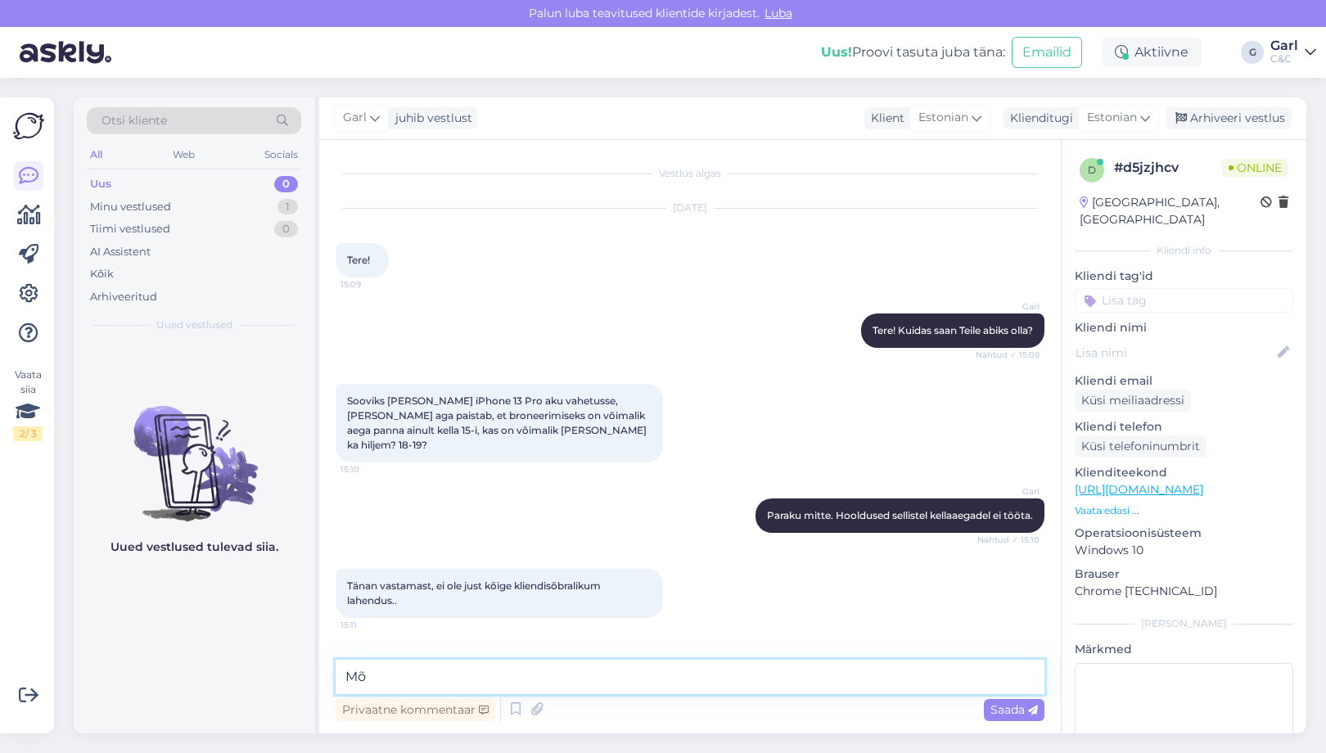
type textarea "M"
type textarea "T"
type textarea "Mõistan. Täname tagasiside eest!"
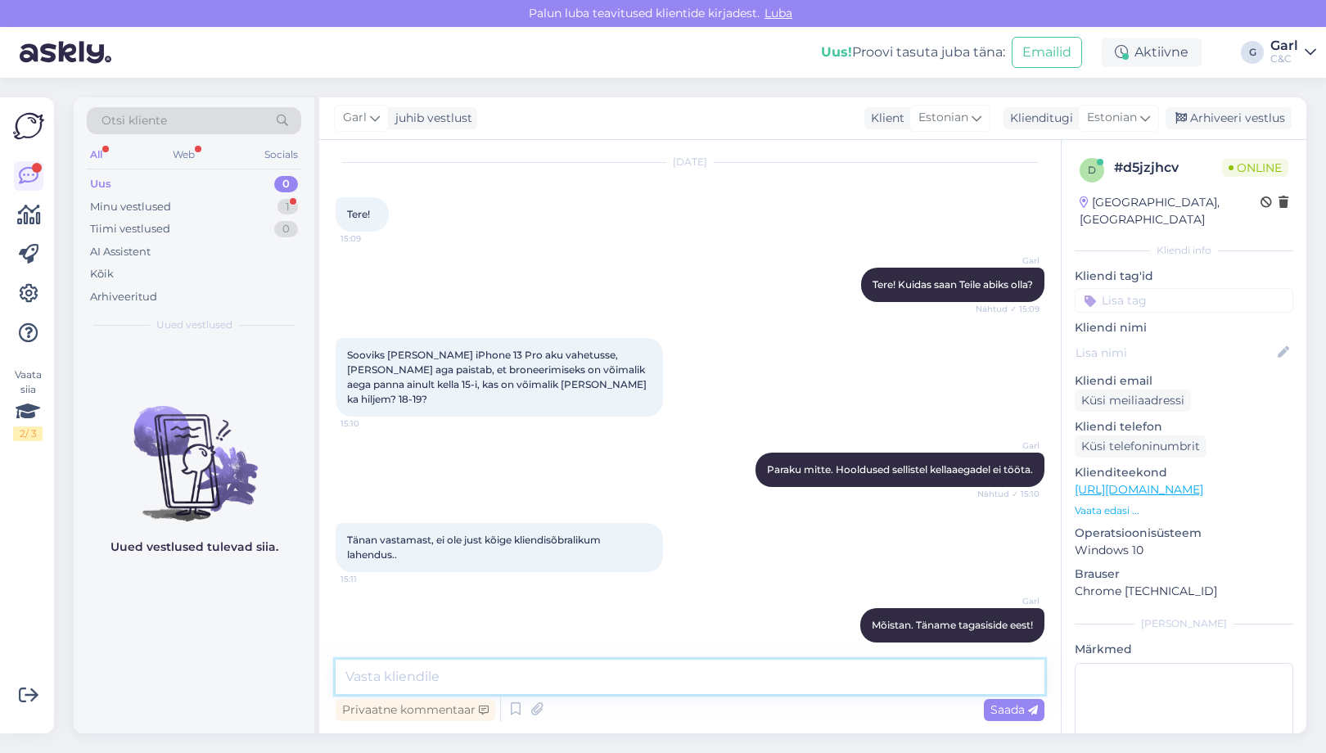
scroll to position [116, 0]
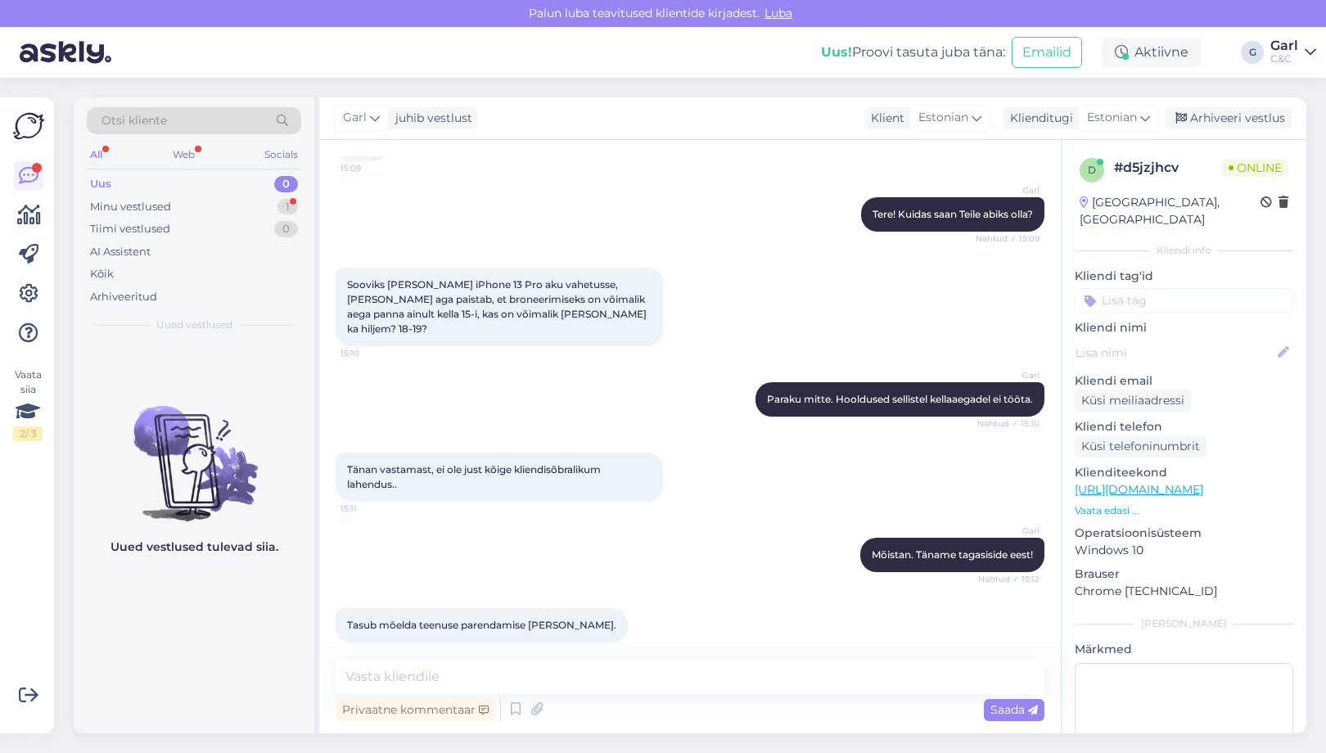
click at [488, 656] on div "Vestlus algas Aug 13 2025 Tere! 15:09 Garl Tere! Kuidas saan Teile abiks olla? …" at bounding box center [689, 436] width 741 height 593
click at [483, 669] on textarea at bounding box center [690, 677] width 709 height 34
click at [429, 676] on textarea "Kogemus on näidanud, et 9-16 vahemikus" at bounding box center [690, 677] width 709 height 34
click at [685, 674] on textarea "Kogemus on paraku näidanud, et 9-16 vahemikus" at bounding box center [690, 677] width 709 height 34
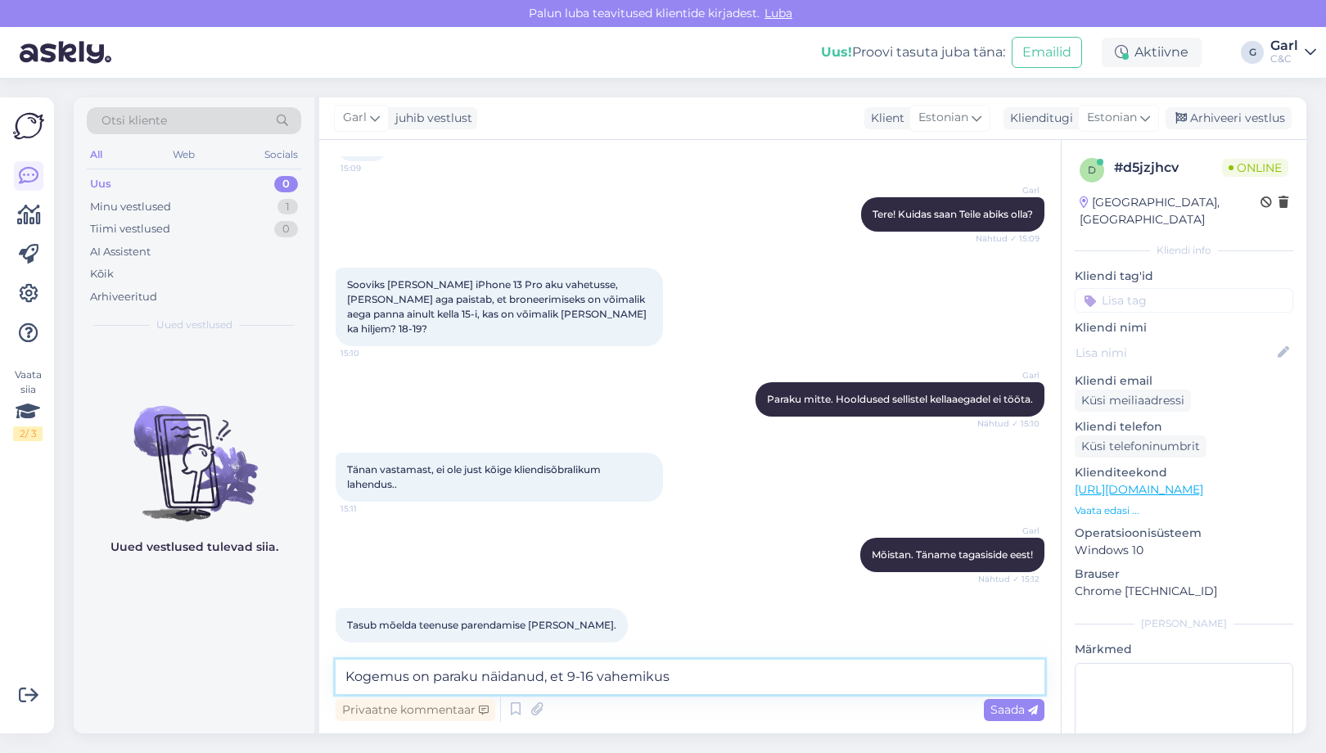
click at [685, 674] on textarea "Kogemus on paraku näidanud, et 9-16 vahemikus" at bounding box center [690, 677] width 709 height 34
drag, startPoint x: 685, startPoint y: 674, endPoint x: 319, endPoint y: 675, distance: 365.8
click at [319, 675] on div "Vestlus algas Aug 13 2025 Tere! 15:09 Garl Tere! Kuidas saan Teile abiks olla? …" at bounding box center [689, 436] width 741 height 593
type textarea "V"
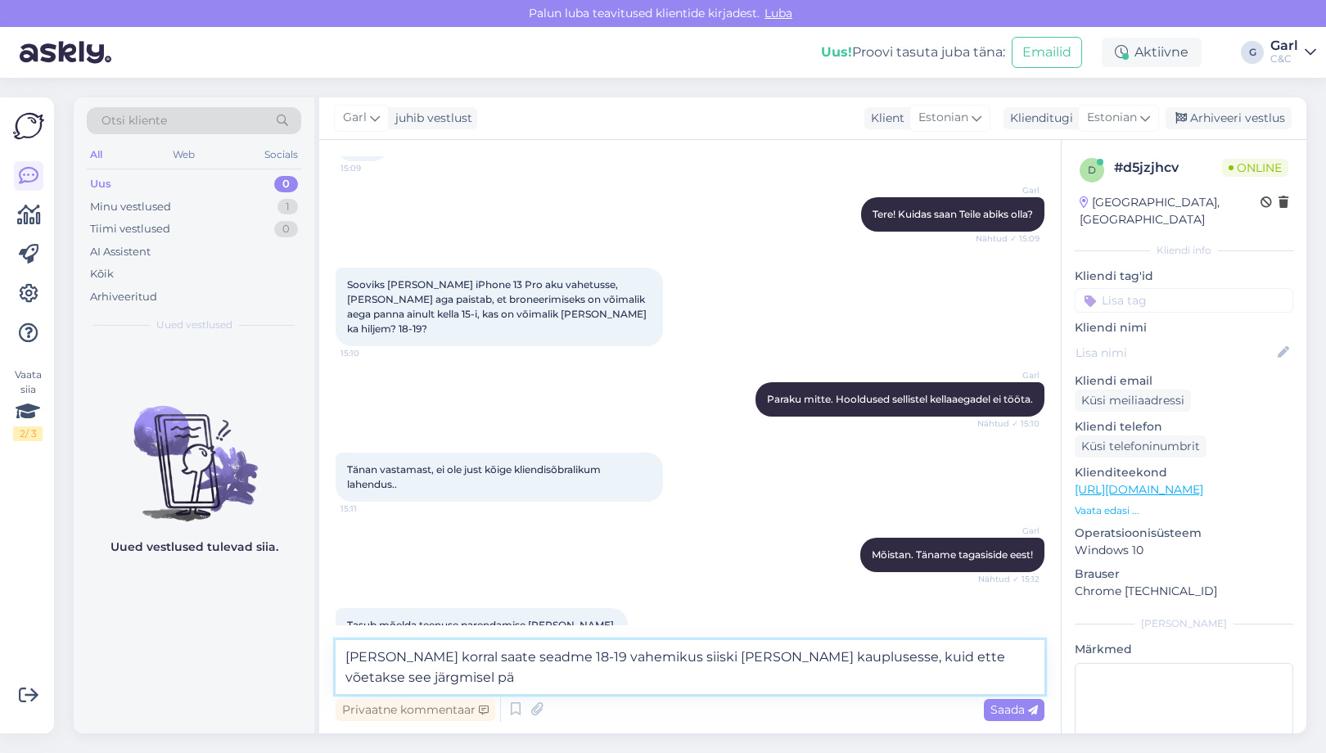
scroll to position [133, 0]
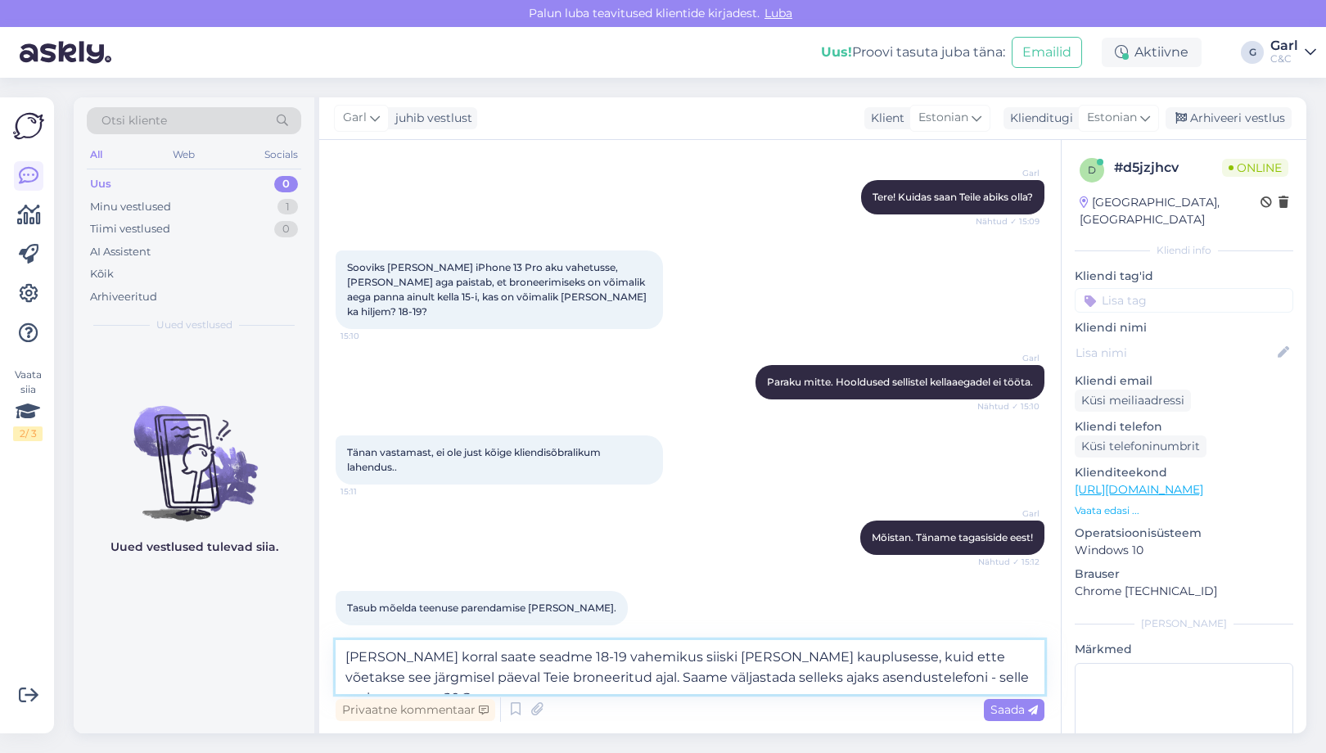
type textarea "Soovi korral saate seadme 18-19 vahemikus siiski ära tuua kauplusesse, kuid ett…"
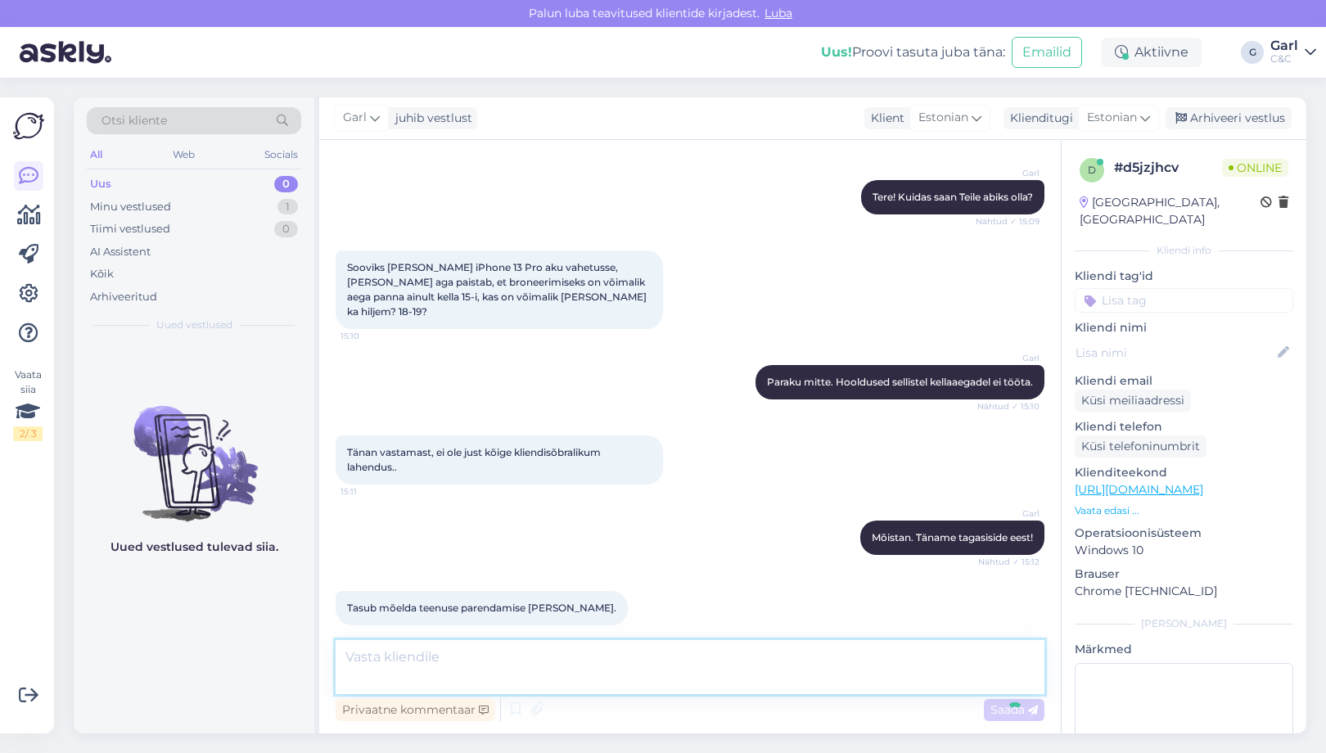
scroll to position [231, 0]
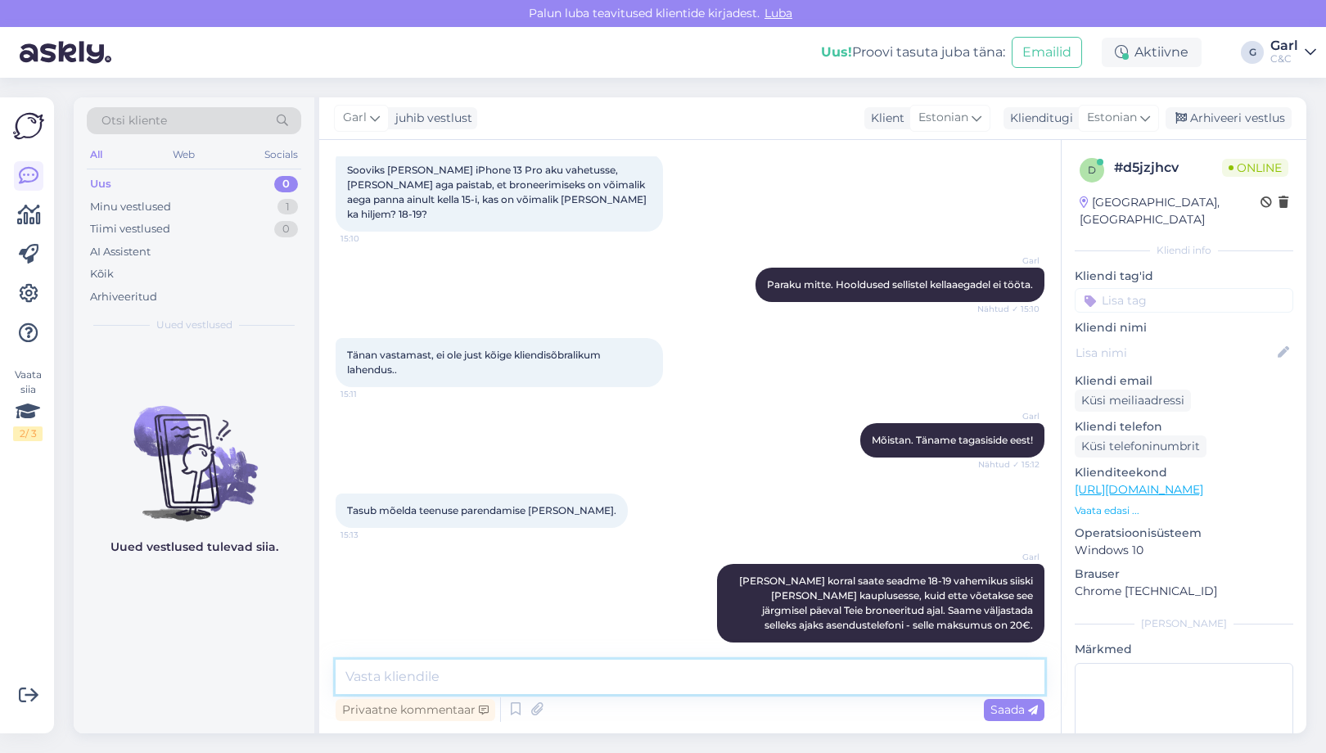
click at [579, 683] on textarea at bounding box center [690, 677] width 709 height 34
click at [579, 686] on textarea at bounding box center [690, 677] width 709 height 34
click at [580, 687] on textarea at bounding box center [690, 677] width 709 height 34
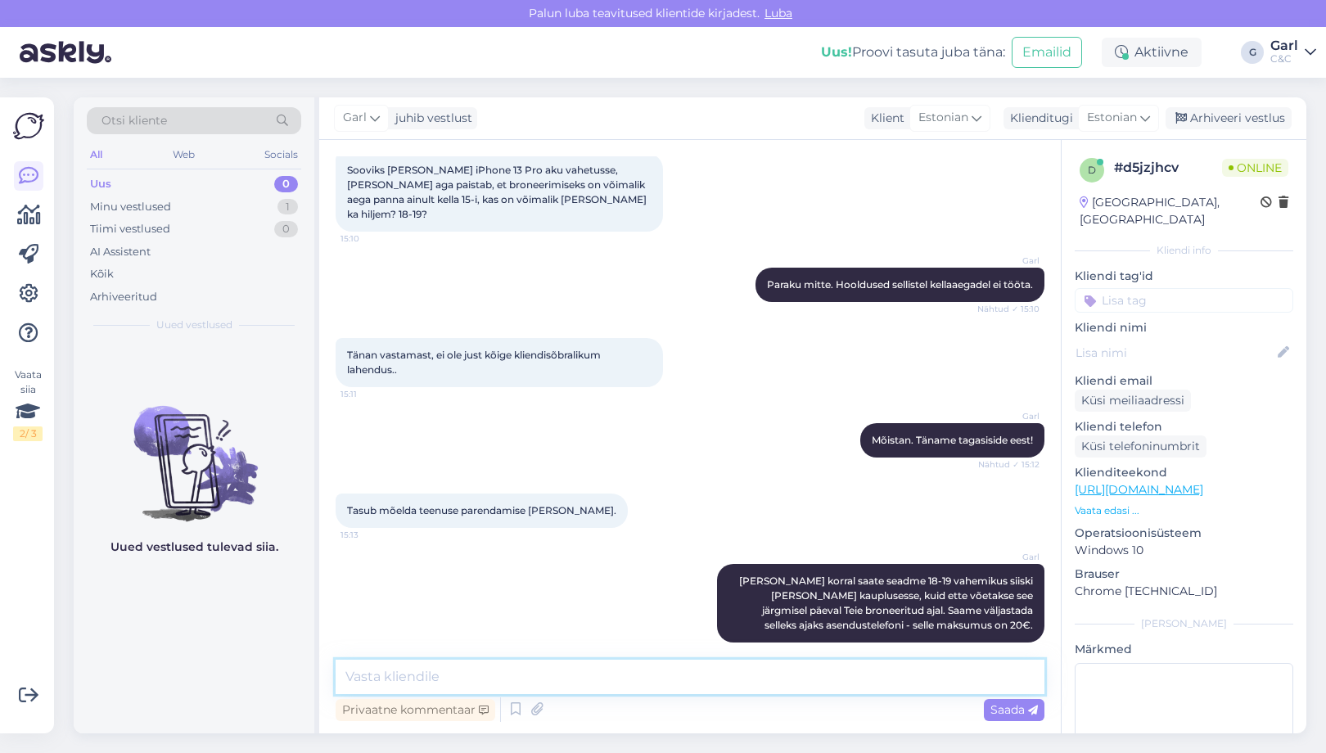
click at [716, 665] on textarea at bounding box center [690, 677] width 709 height 34
type textarea "Reeglina kl"
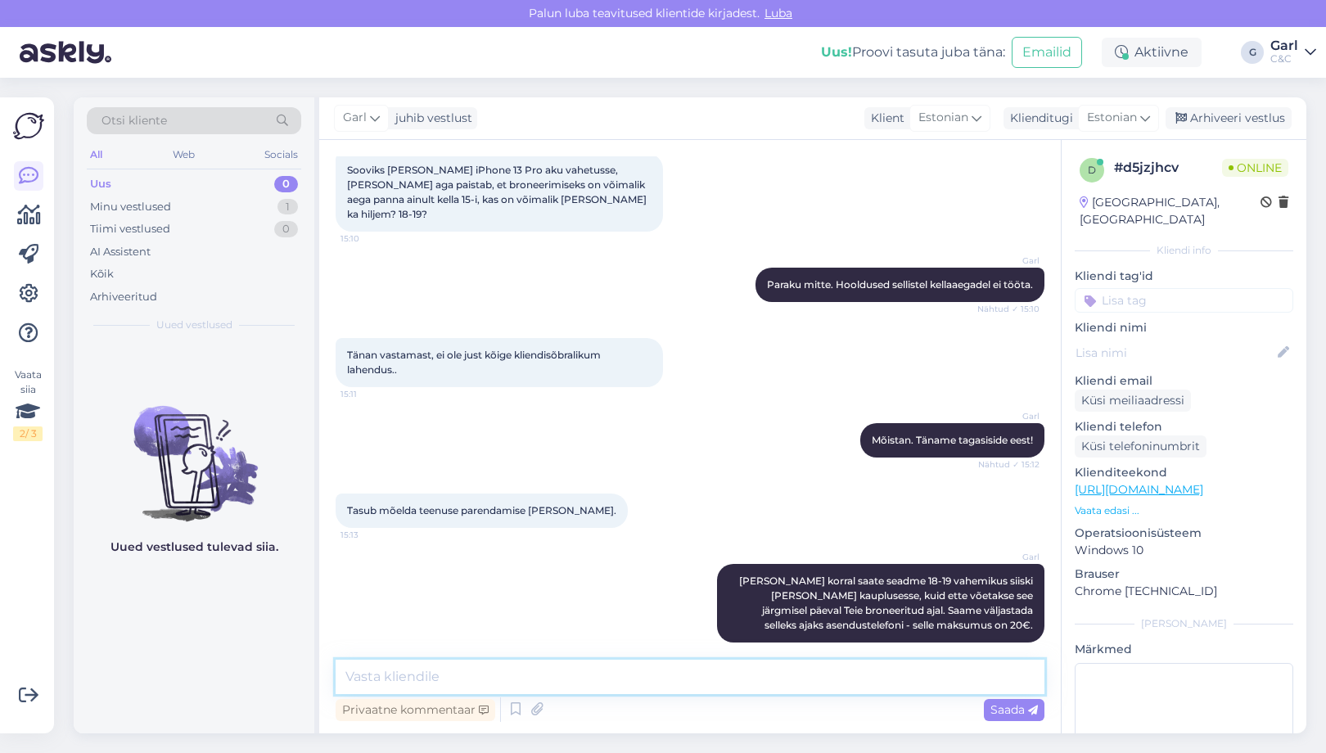
click at [739, 685] on textarea at bounding box center [690, 677] width 709 height 34
drag, startPoint x: 818, startPoint y: 581, endPoint x: 860, endPoint y: 594, distance: 44.5
click at [860, 595] on span "Soovi korral saate seadme 18-19 vahemikus siiski ära tuua kauplusesse, kuid ett…" at bounding box center [887, 602] width 296 height 56
click at [860, 594] on span "Soovi korral saate seadme 18-19 vahemikus siiski ära tuua kauplusesse, kuid ett…" at bounding box center [887, 602] width 296 height 56
click at [208, 580] on div "Uued vestlused tulevad siia." at bounding box center [194, 537] width 241 height 391
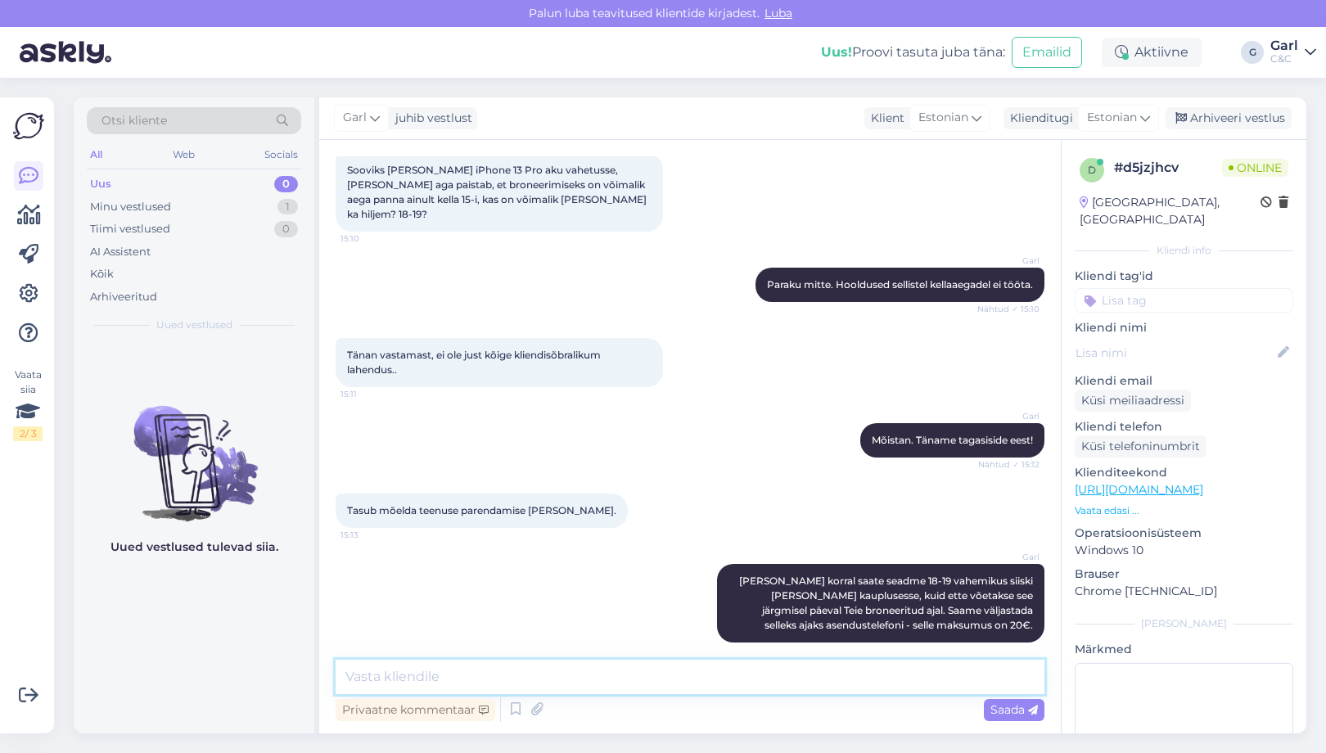
click at [659, 683] on textarea at bounding box center [690, 677] width 709 height 34
click at [263, 597] on div "Uued vestlused tulevad siia." at bounding box center [194, 537] width 241 height 391
click at [259, 199] on div "Minu vestlused 1" at bounding box center [194, 207] width 214 height 23
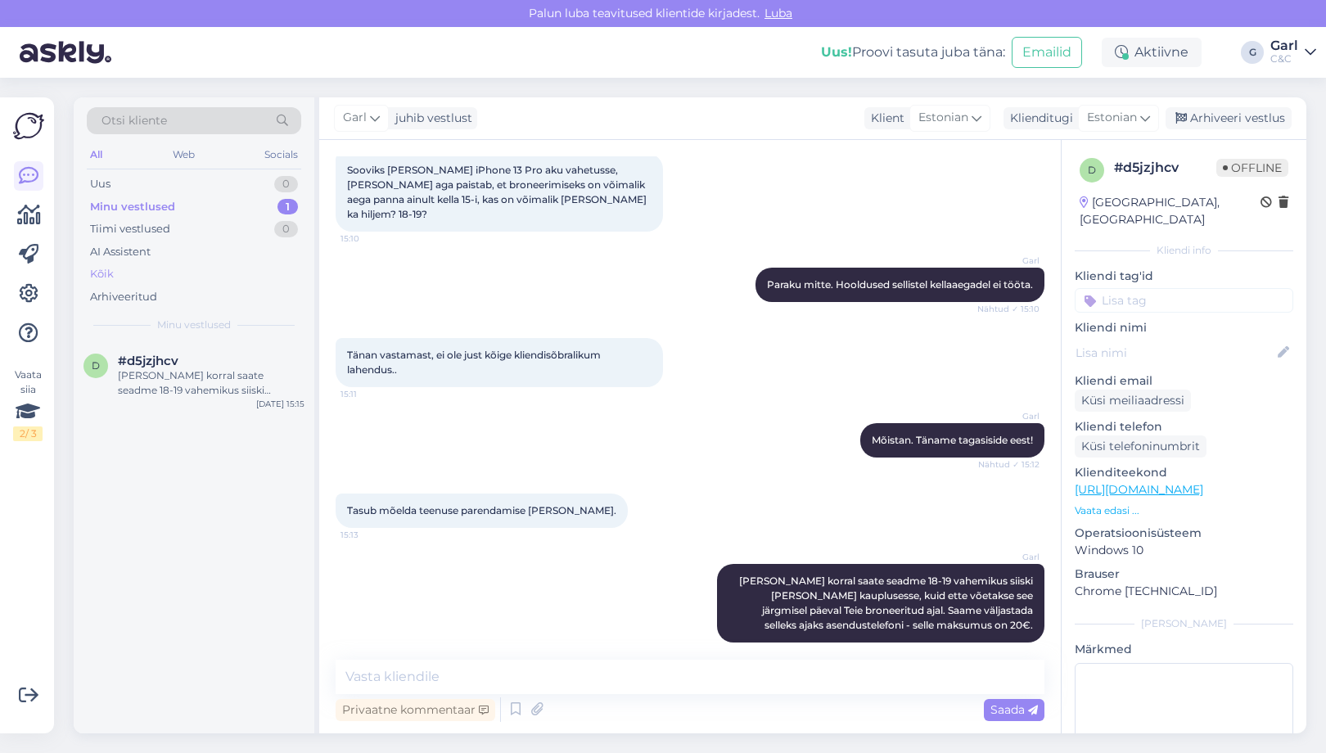
click at [217, 277] on div "Kõik" at bounding box center [194, 274] width 214 height 23
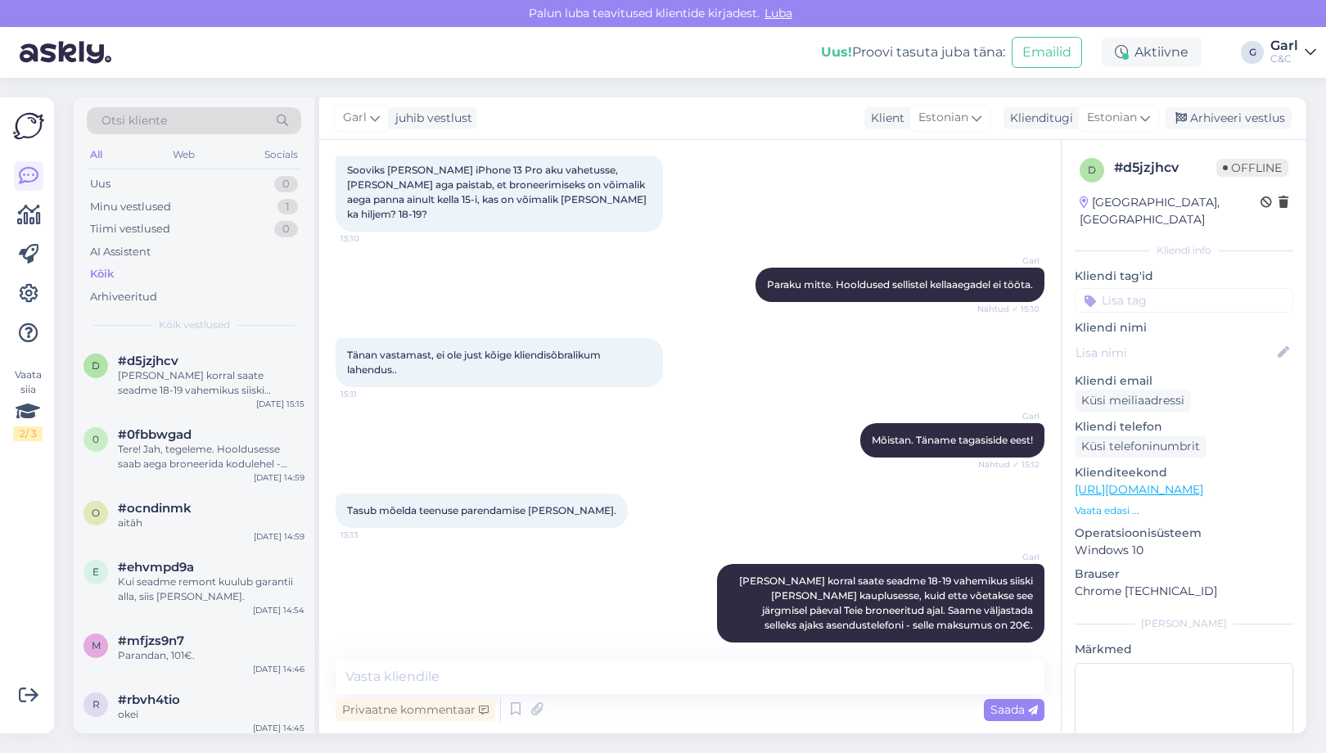
click at [217, 282] on div "Kõik" at bounding box center [194, 274] width 214 height 23
click at [234, 204] on div "Minu vestlused 1" at bounding box center [194, 207] width 214 height 23
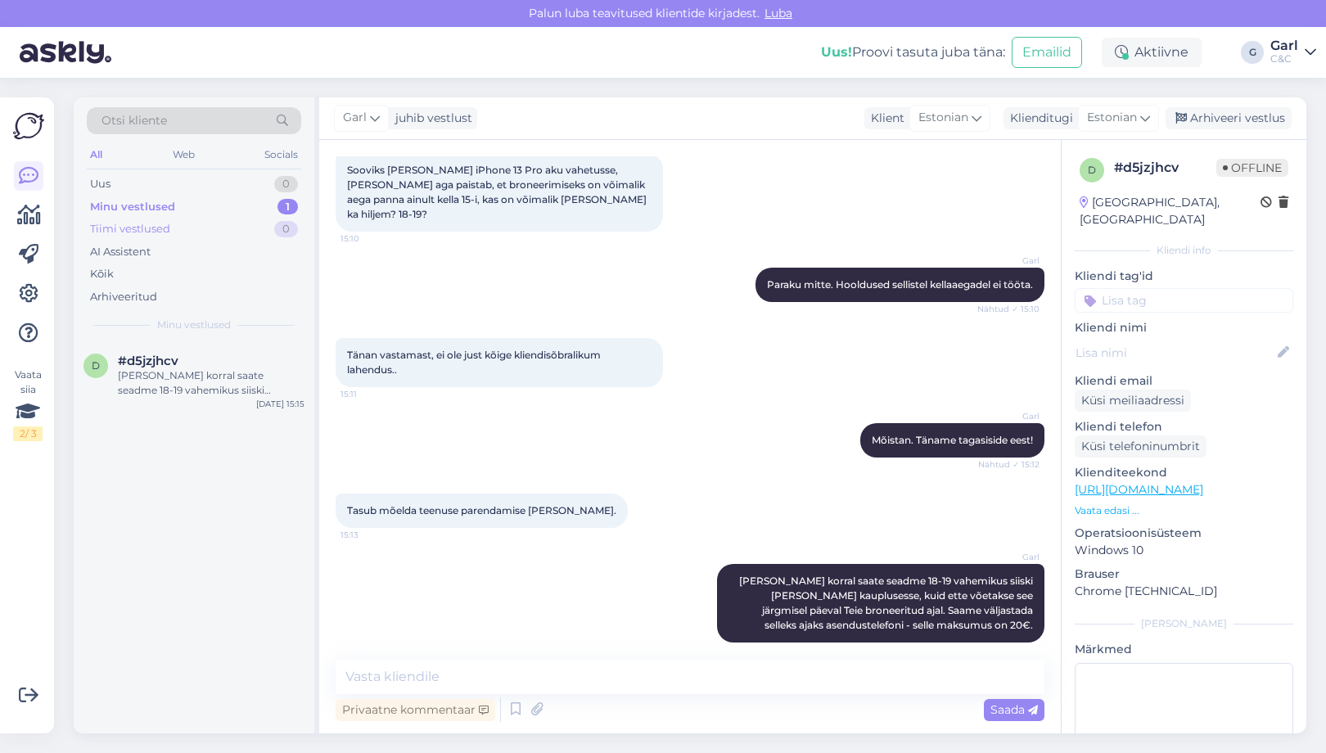
click at [230, 218] on div "Tiimi vestlused 0" at bounding box center [194, 229] width 214 height 23
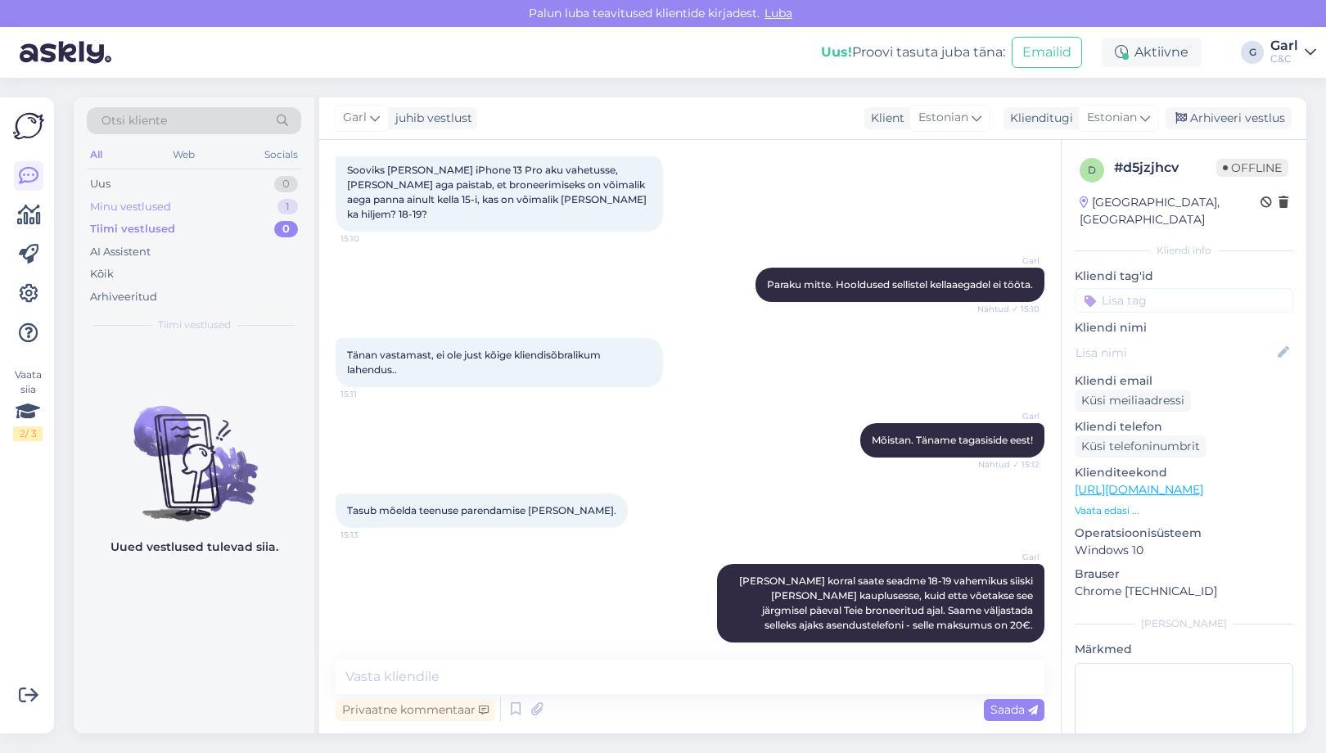
click at [230, 196] on div "Minu vestlused 1" at bounding box center [194, 207] width 214 height 23
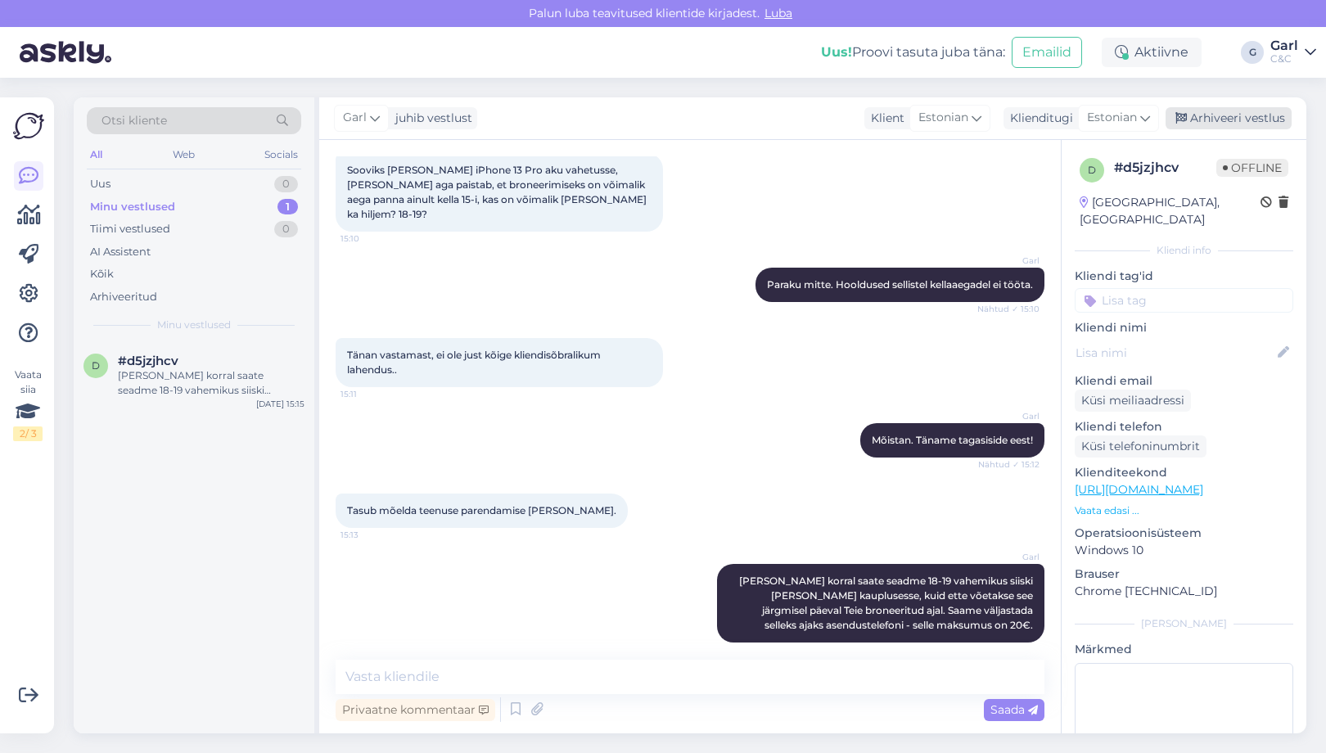
click at [1193, 119] on div "Arhiveeri vestlus" at bounding box center [1228, 118] width 126 height 22
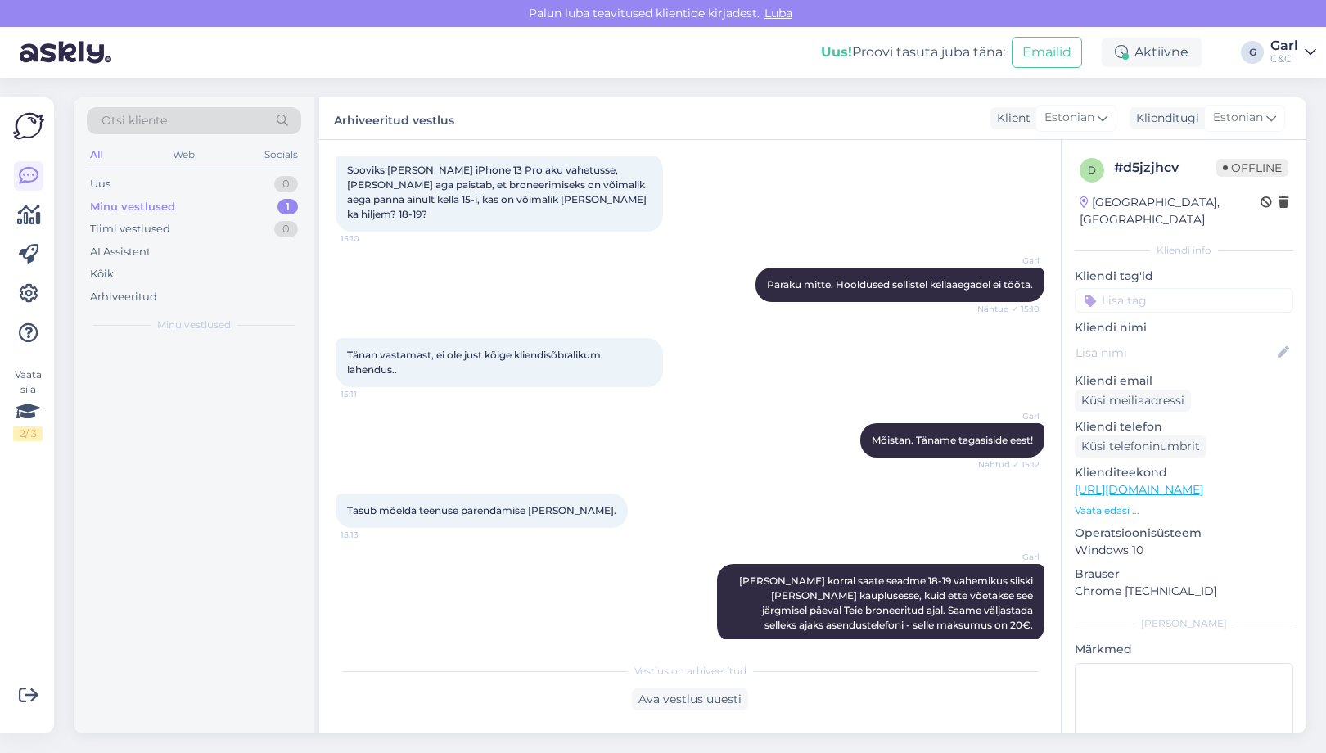
scroll to position [237, 0]
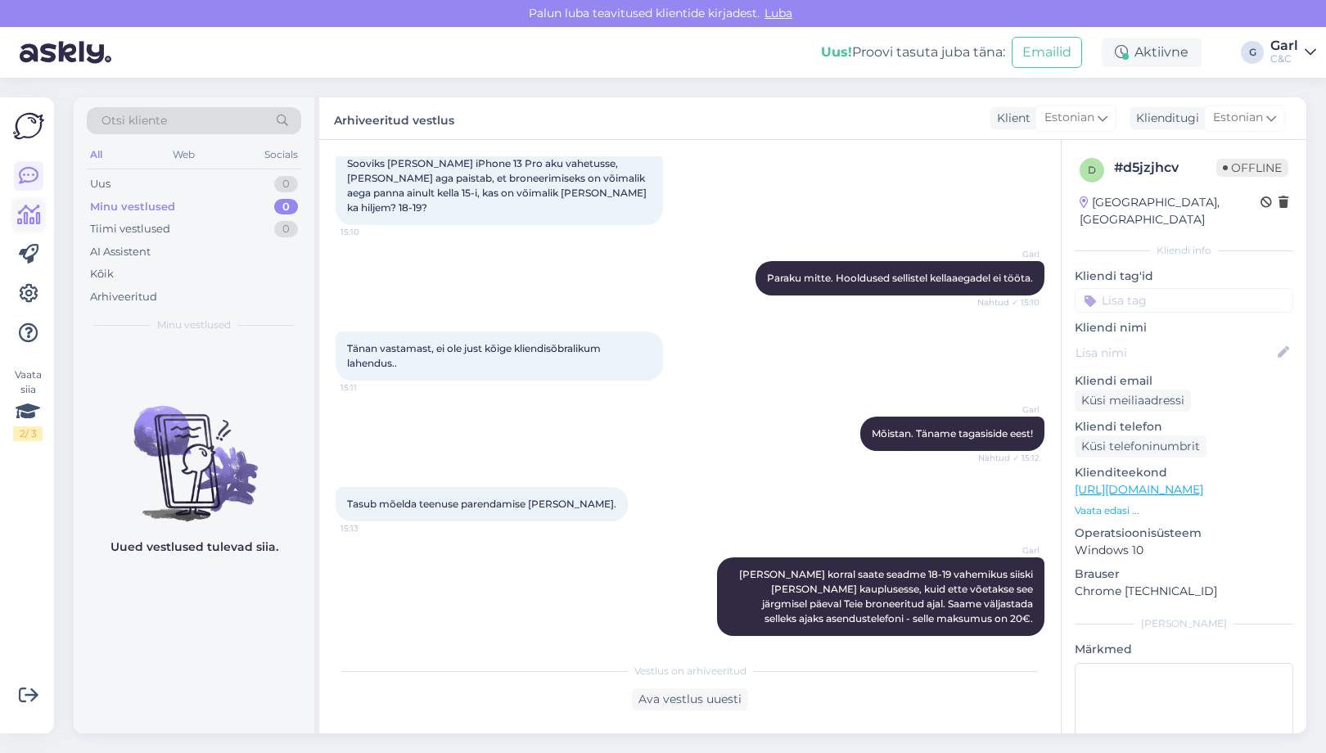
click at [26, 213] on icon at bounding box center [29, 215] width 24 height 20
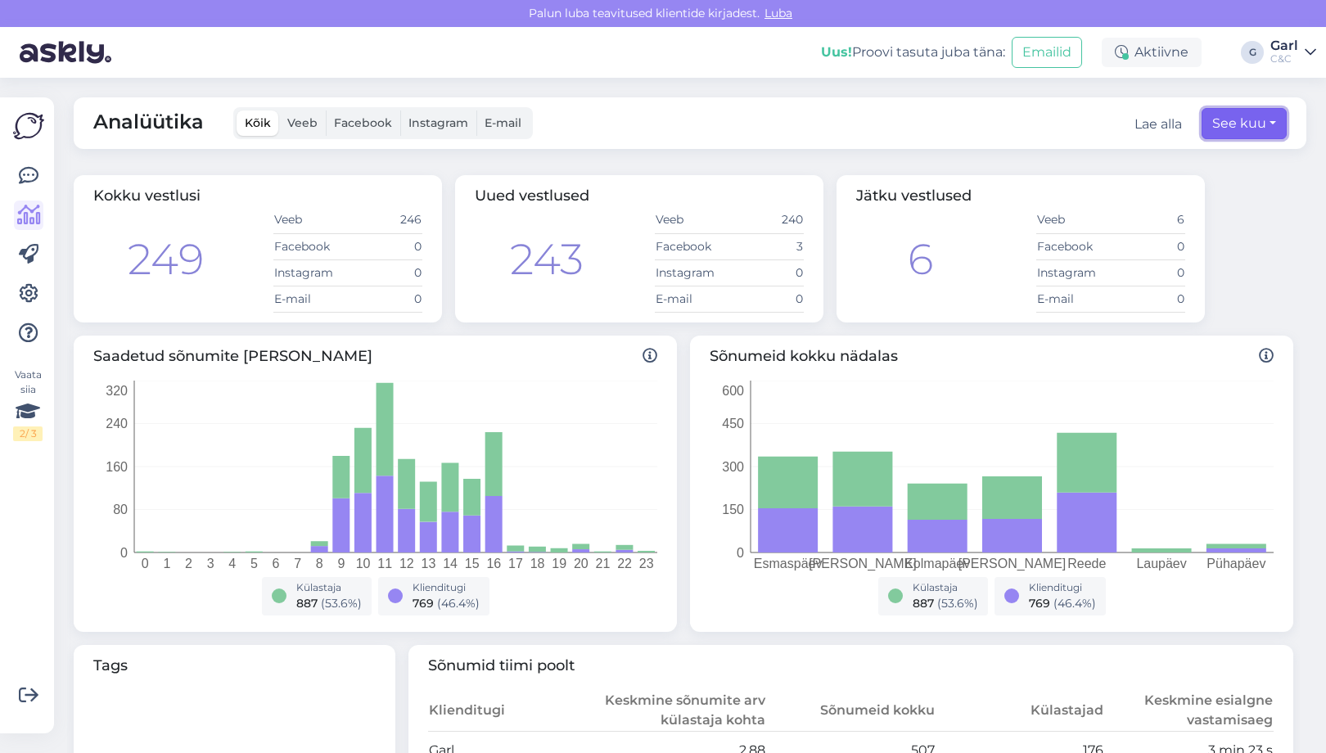
click at [1231, 133] on button "See kuu" at bounding box center [1243, 123] width 85 height 31
select select "7"
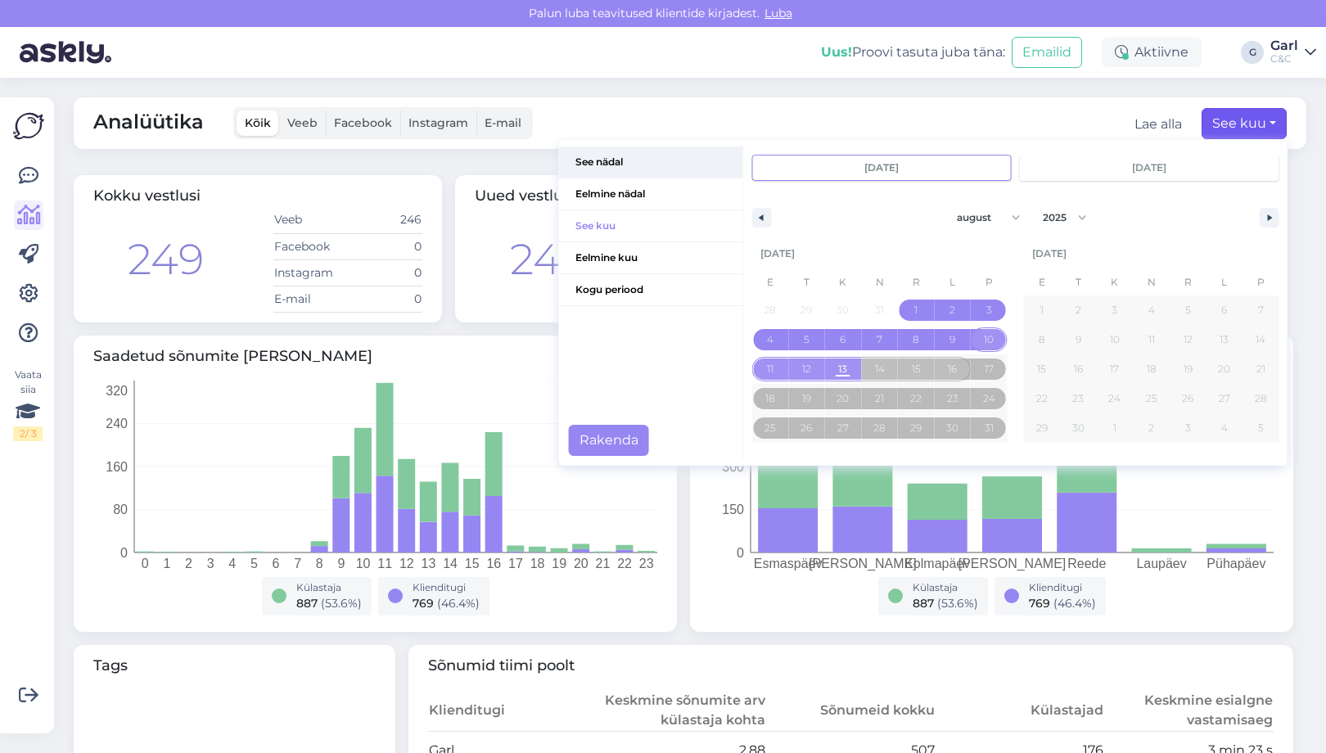
click at [637, 166] on span "See nädal" at bounding box center [651, 161] width 184 height 31
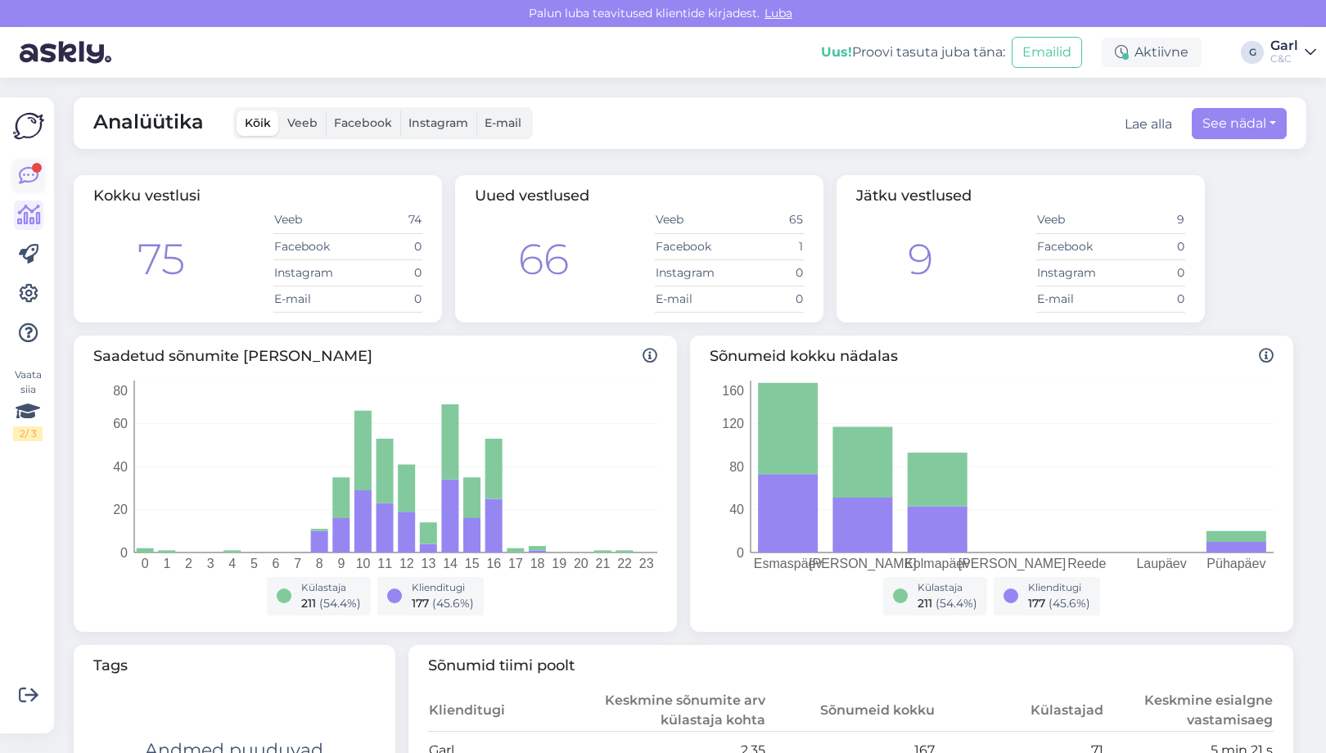
click at [32, 174] on icon at bounding box center [29, 176] width 20 height 20
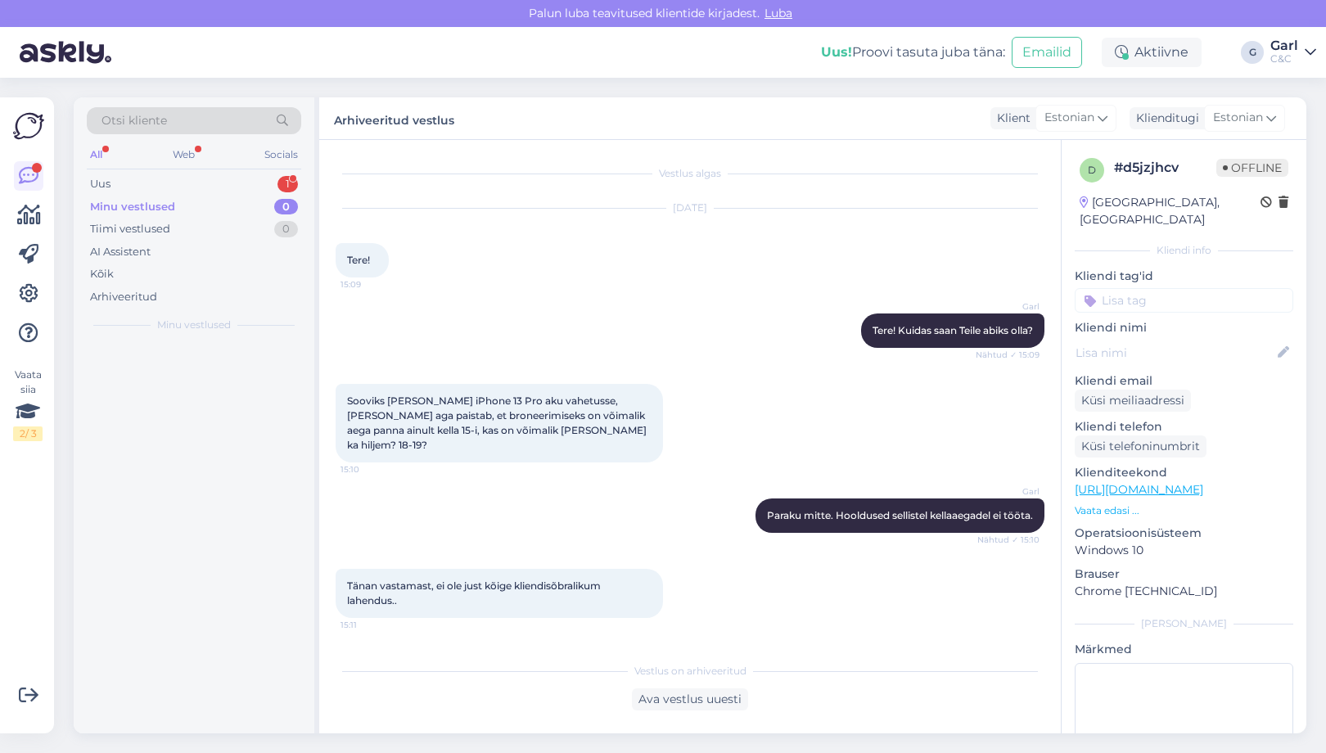
scroll to position [34, 0]
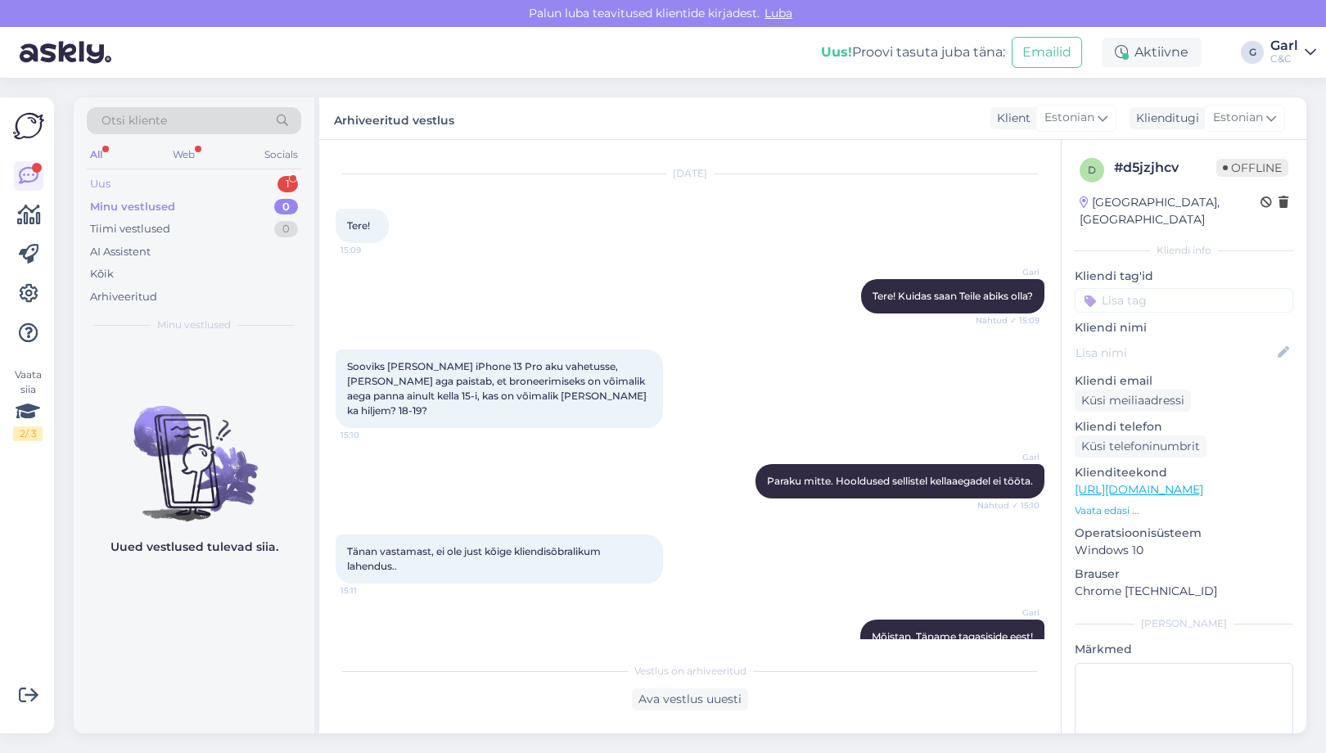
click at [183, 178] on div "Uus 1" at bounding box center [194, 184] width 214 height 23
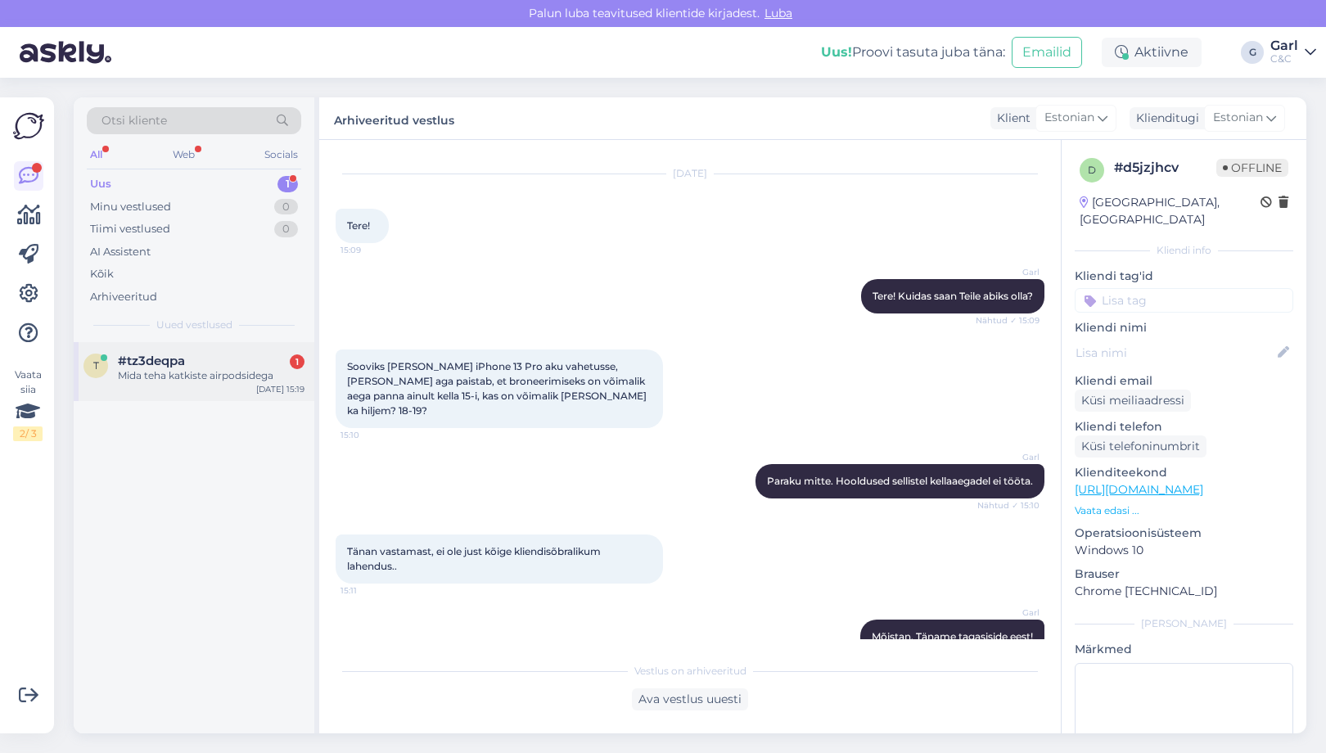
click at [198, 354] on div "#tz3deqpa 1" at bounding box center [211, 361] width 187 height 15
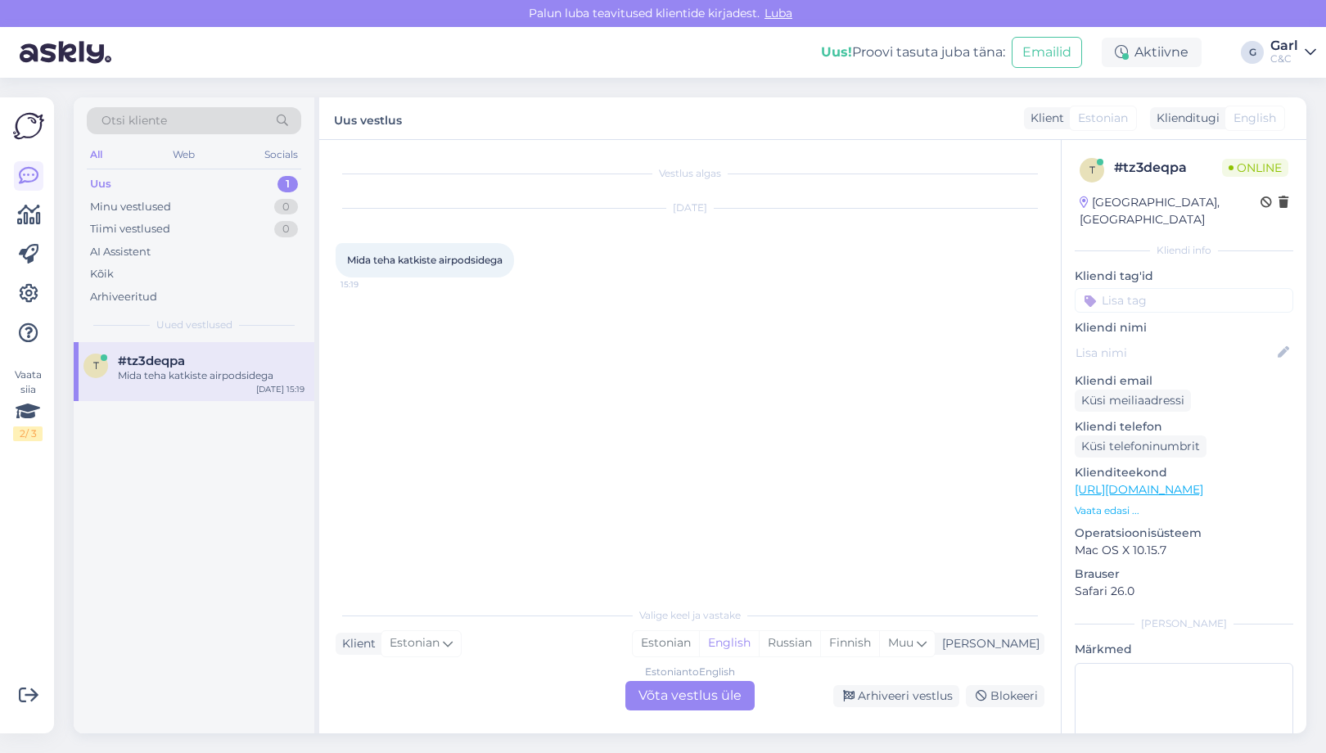
scroll to position [0, 0]
click at [699, 641] on div "Estonian" at bounding box center [666, 643] width 66 height 25
click at [686, 681] on div "Estonian to Estonian Võta vestlus üle" at bounding box center [689, 695] width 129 height 29
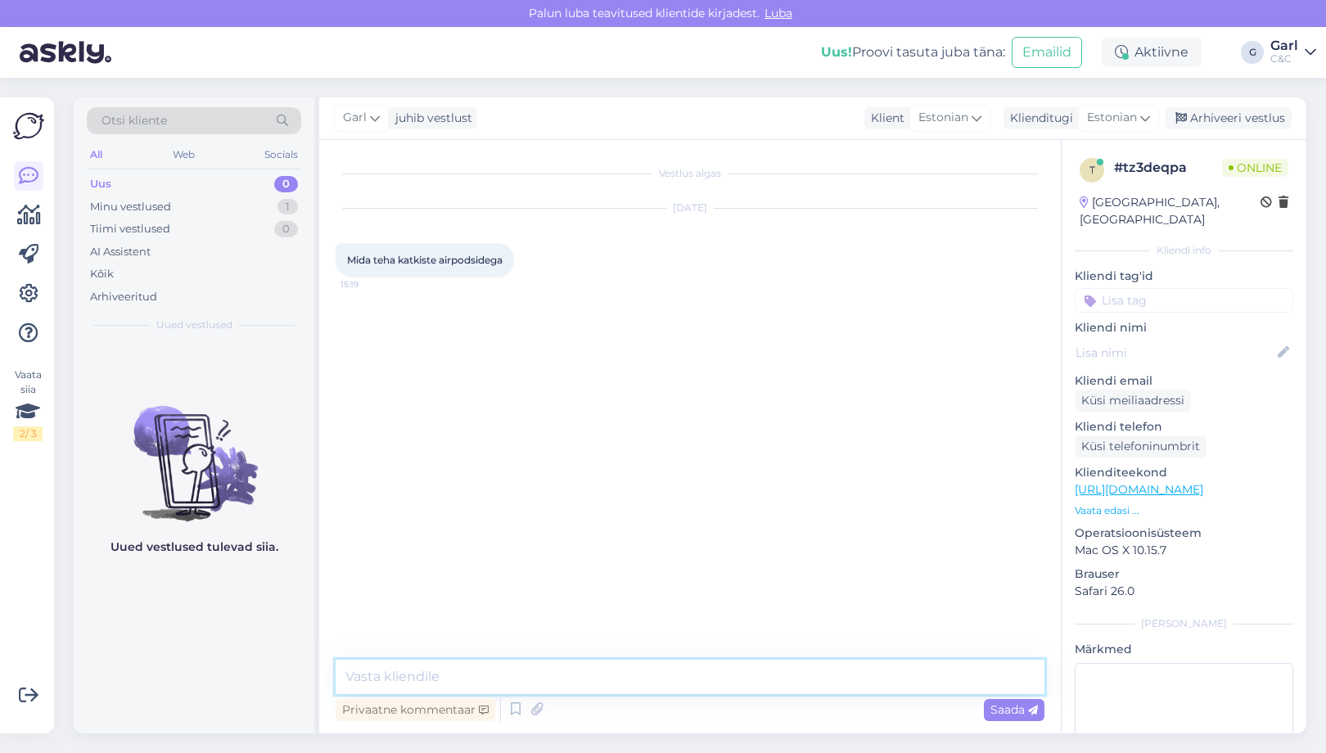
click at [667, 674] on textarea at bounding box center [690, 677] width 709 height 34
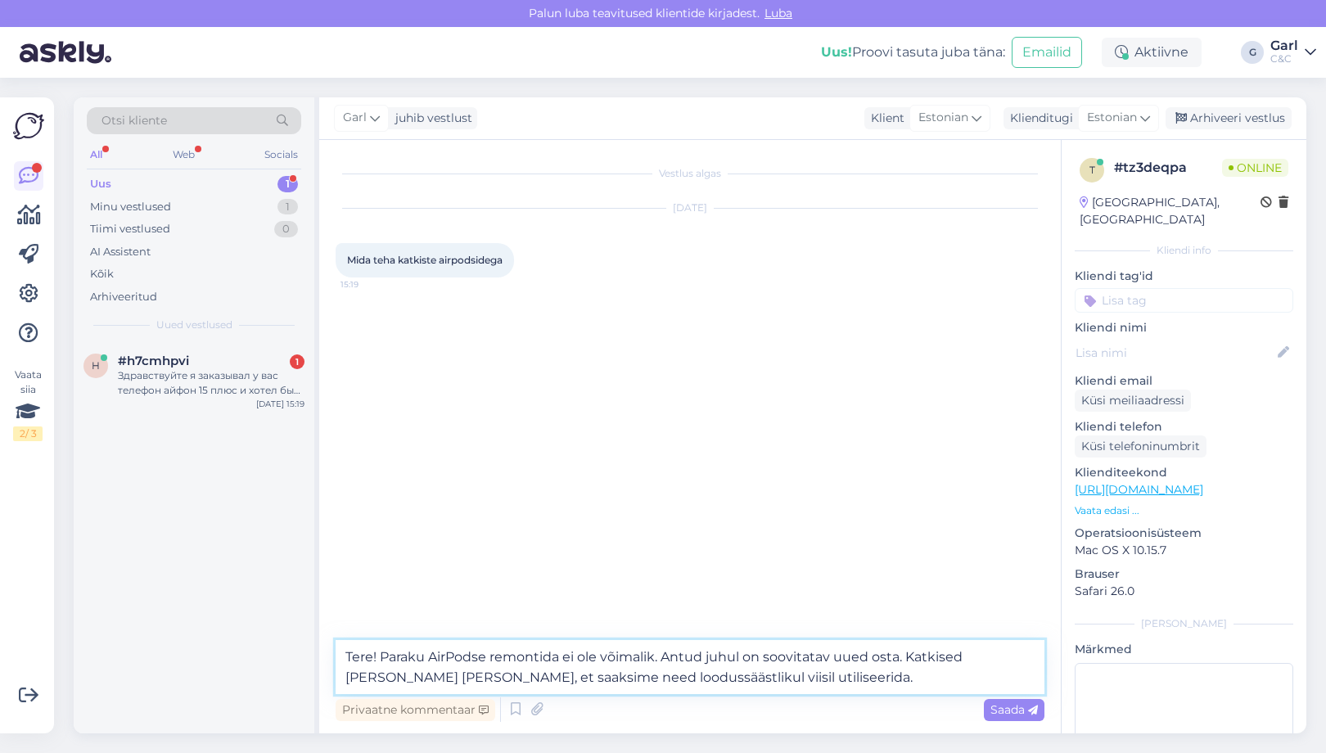
type textarea "Tere! Paraku AirPodse remontida ei ole võimalik. Antud juhul on soovitatav uued…"
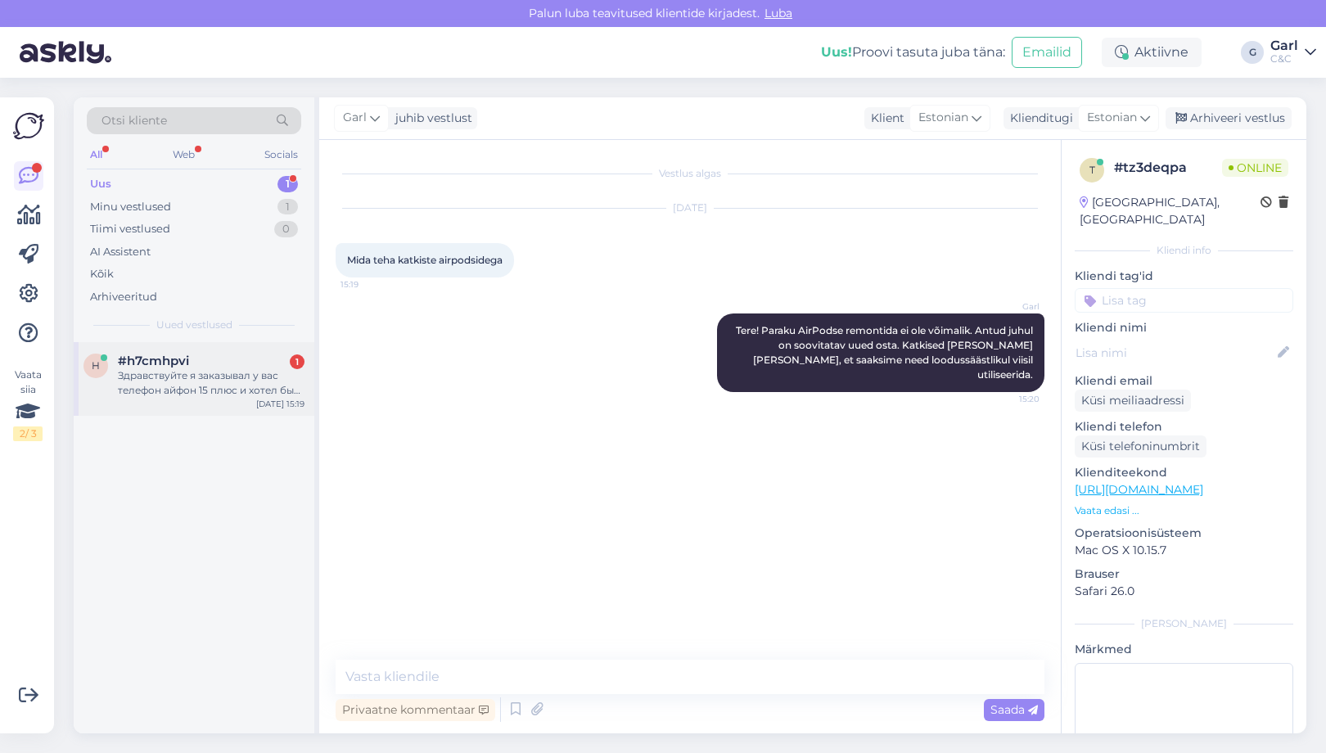
click at [273, 360] on div "#h7cmhpvi 1" at bounding box center [211, 361] width 187 height 15
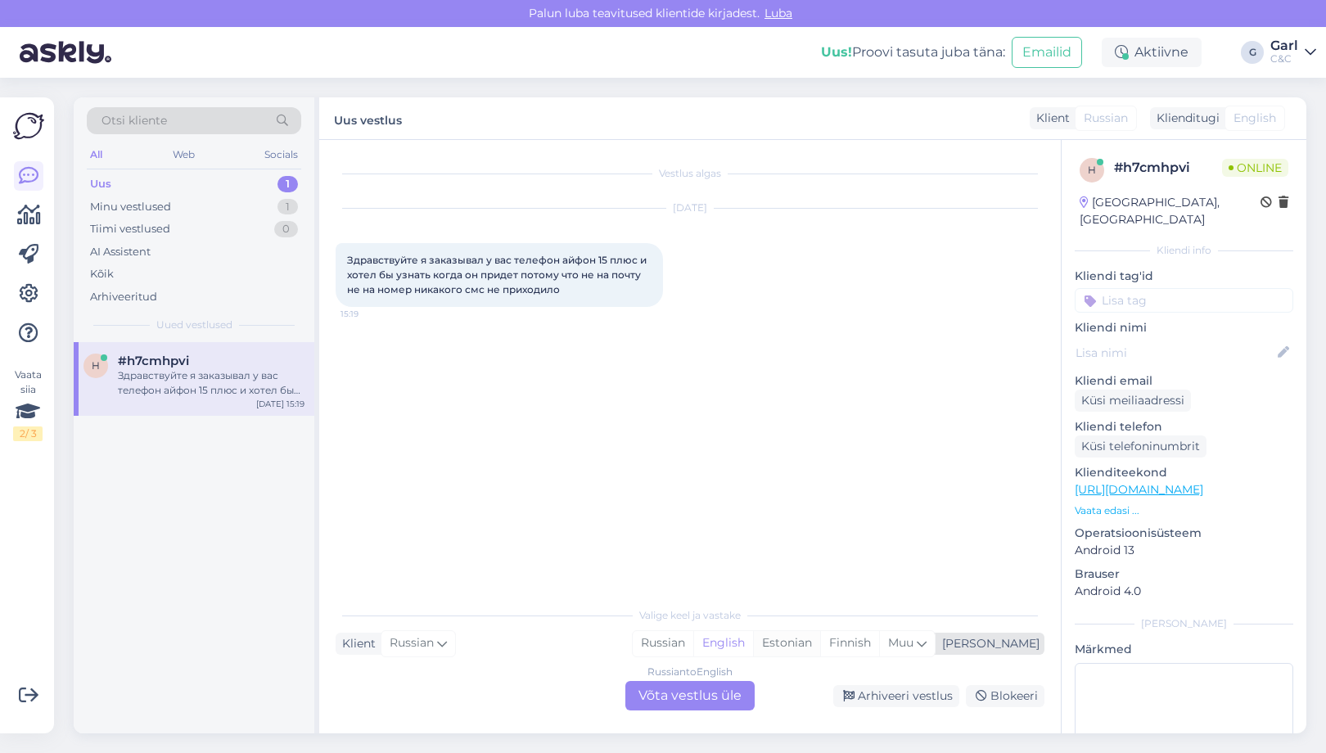
click at [820, 651] on div "Estonian" at bounding box center [786, 643] width 67 height 25
click at [728, 692] on div "Russian to Estonian Võta vestlus üle" at bounding box center [689, 695] width 129 height 29
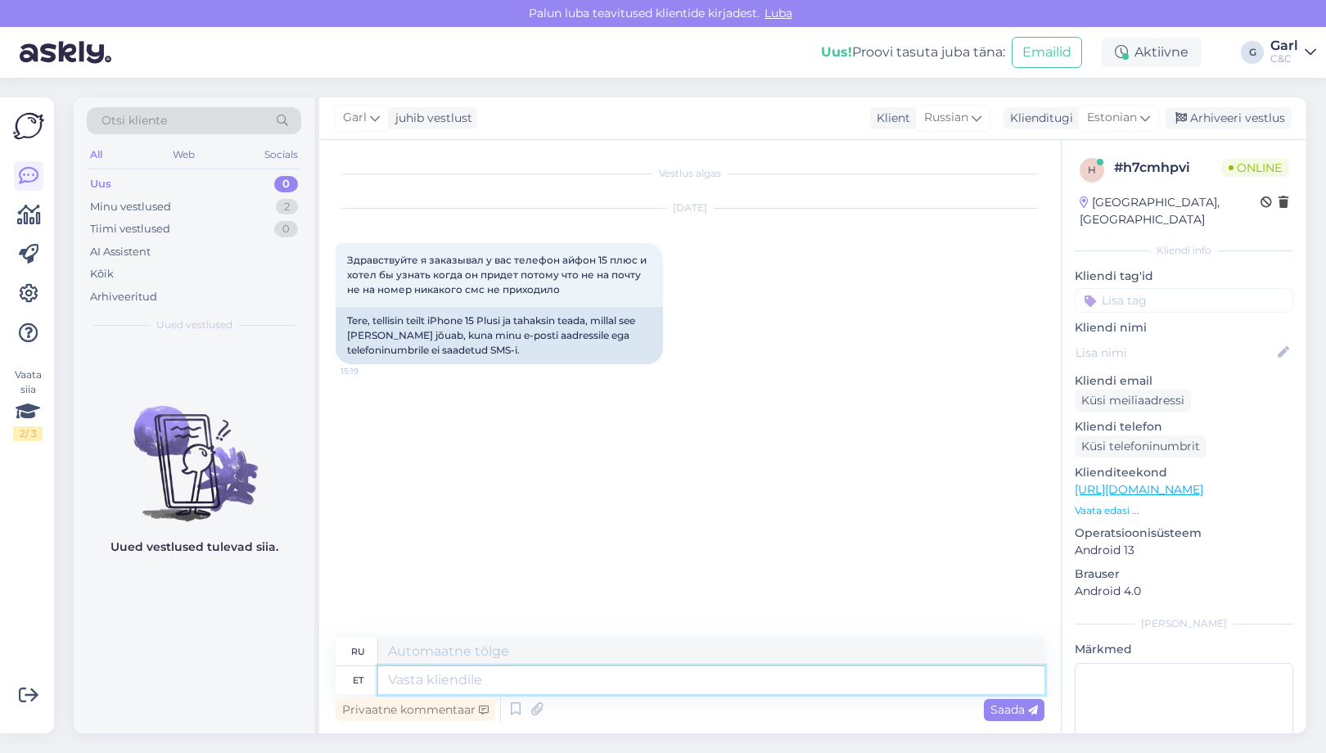
click at [708, 684] on textarea at bounding box center [711, 680] width 666 height 28
click at [691, 685] on textarea at bounding box center [711, 680] width 666 height 28
type textarea "Tere!"
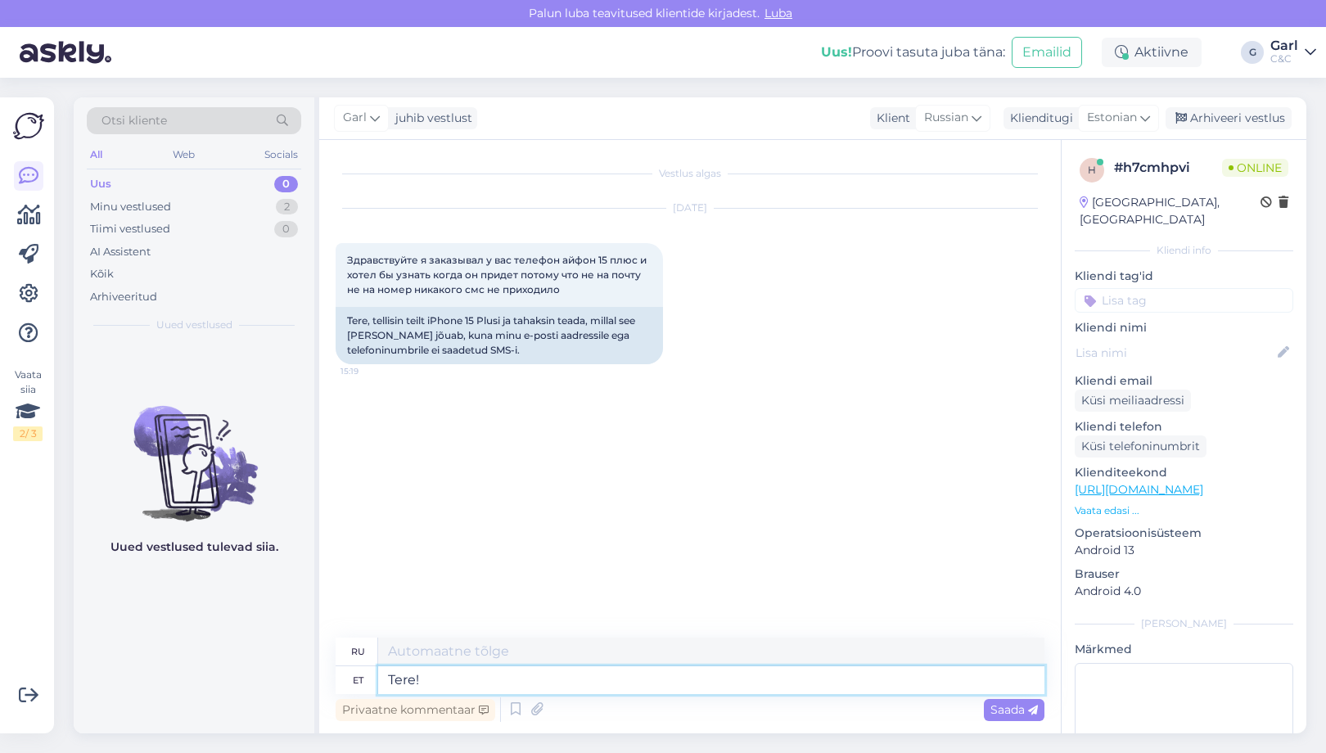
type textarea "Привет!"
type textarea "Tere! Kuidas o"
type textarea "Привет, как дела?"
type textarea "Tere! Kelle n"
type textarea "Привет! Чей?"
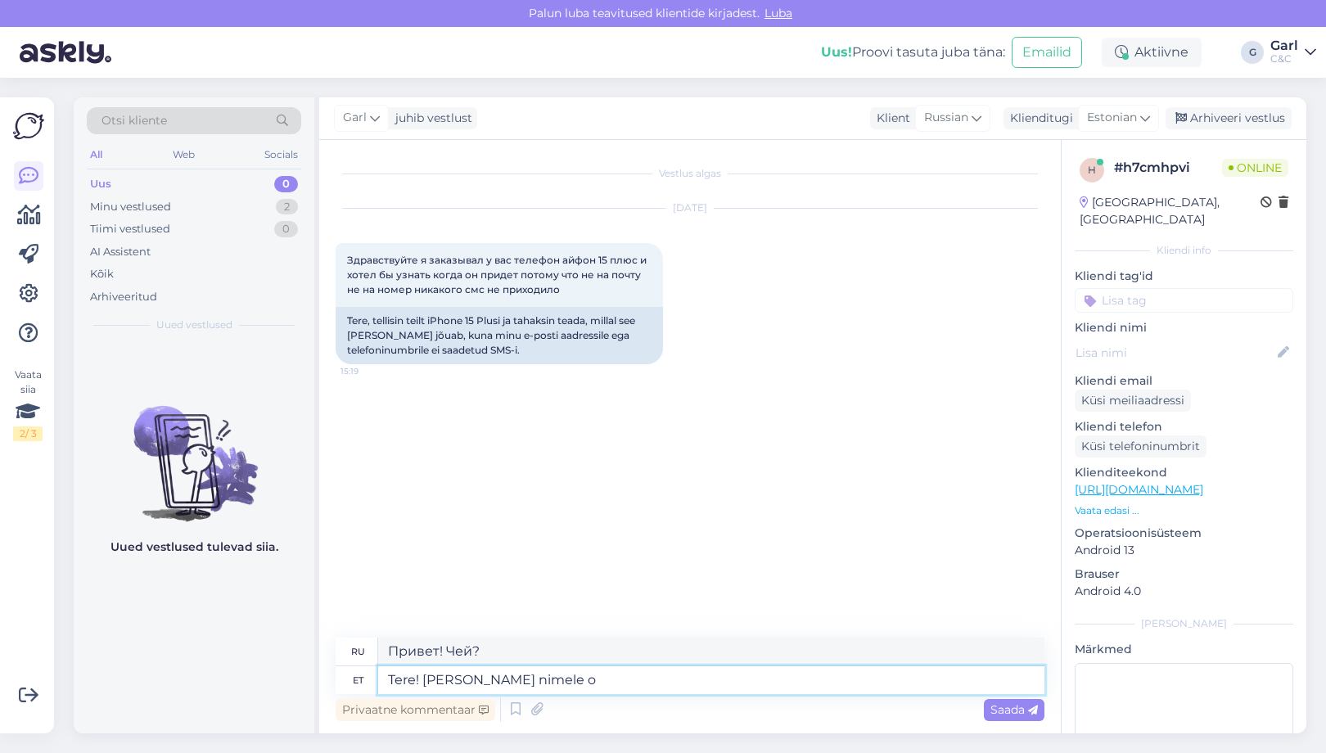
type textarea "Tere! Kelle nimele on"
type textarea "Здравствуйте! От чьего имени?"
type textarea "Tere! Kelle nimele on tel"
type textarea "Привет! Чье это имя?"
type textarea "Tere! Kelle nimele on tellimus vor"
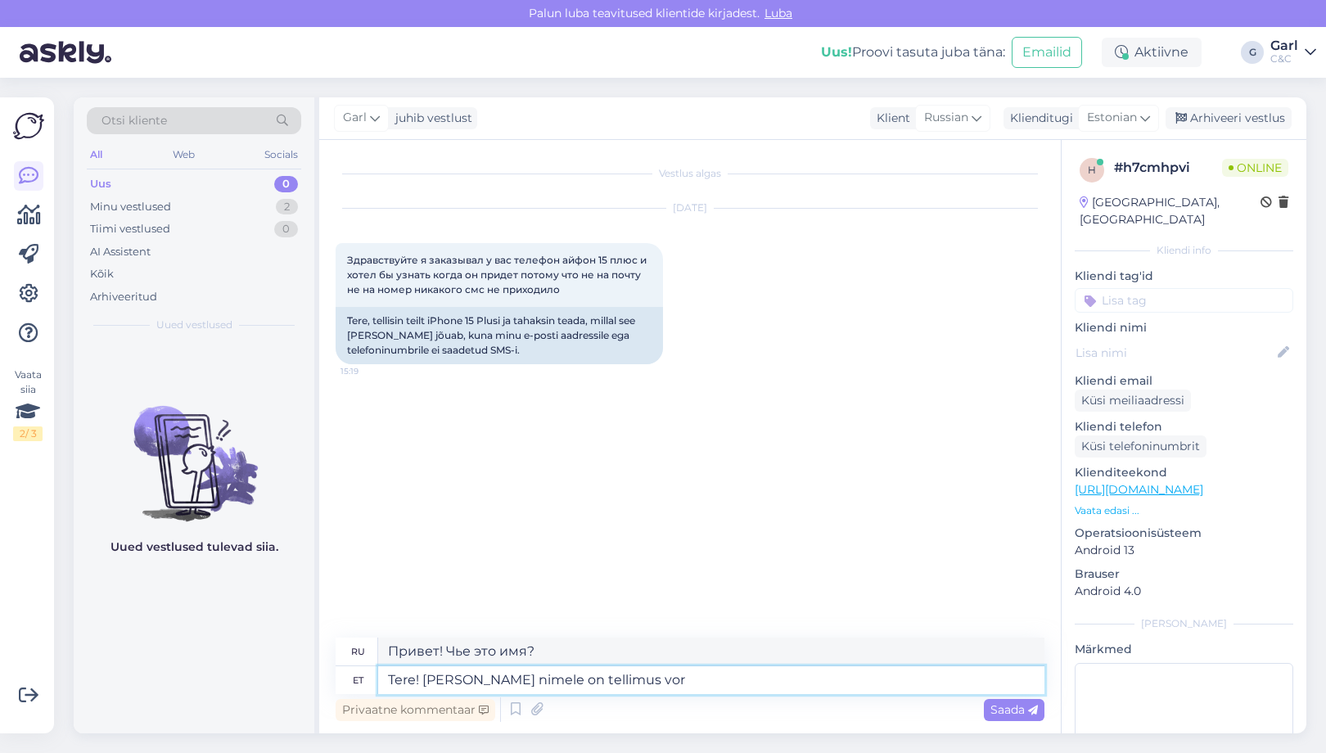
type textarea "Здравствуйте! На чьё имя оформлен заказ?"
type textarea "Tere! Kelle nimele on tellimus vormistatud?"
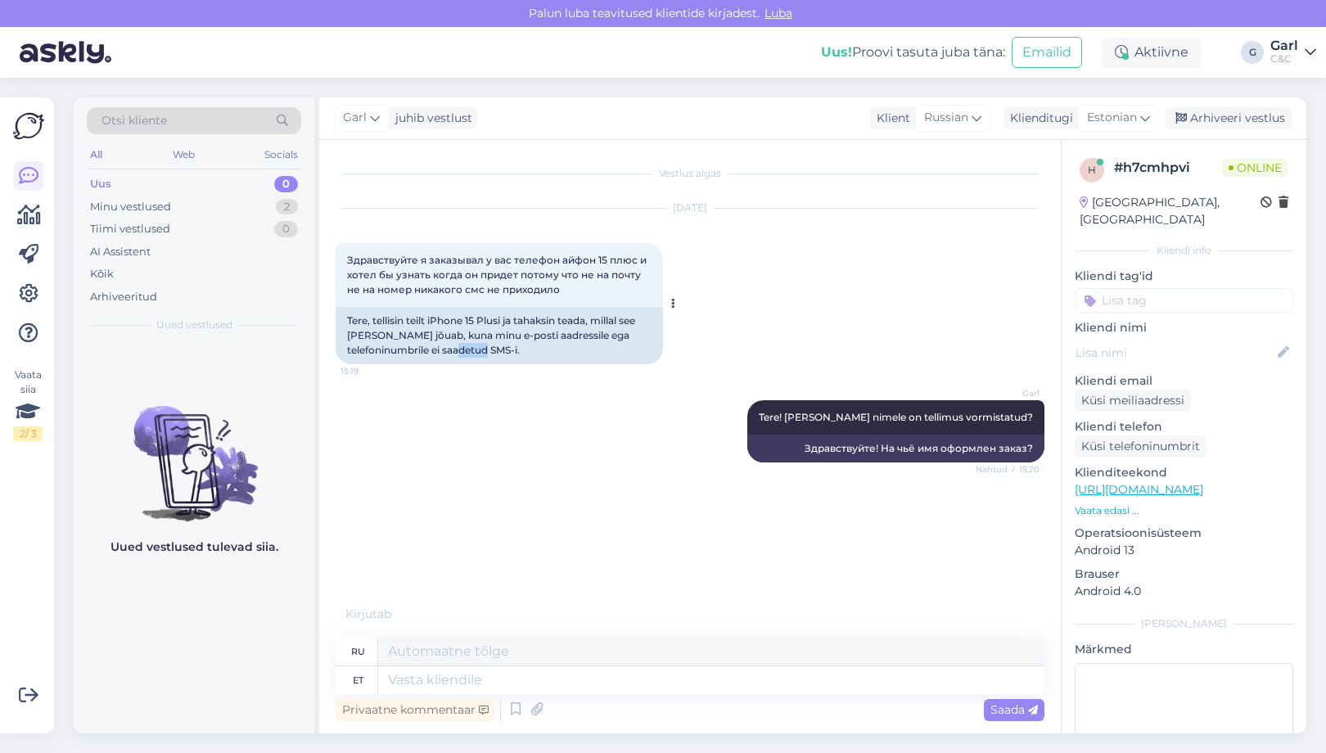
drag, startPoint x: 498, startPoint y: 352, endPoint x: 526, endPoint y: 352, distance: 28.6
click at [526, 352] on div "Tere, tellisin teilt iPhone 15 Plusi ja tahaksin teada, millal see kohale jõuab…" at bounding box center [499, 335] width 327 height 57
drag, startPoint x: 526, startPoint y: 352, endPoint x: 491, endPoint y: 349, distance: 35.3
click at [491, 349] on div "Tere, tellisin teilt iPhone 15 Plusi ja tahaksin teada, millal see kohale jõuab…" at bounding box center [499, 335] width 327 height 57
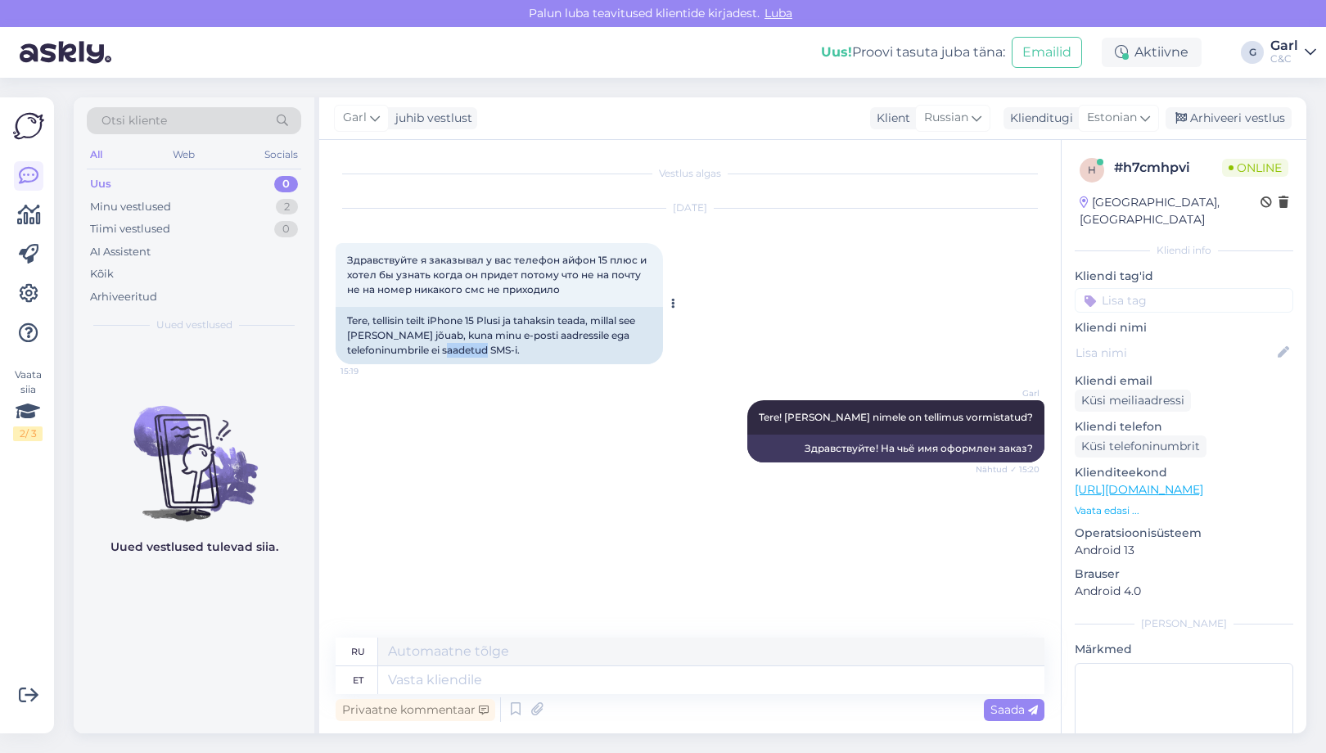
click at [491, 349] on div "Tere, tellisin teilt iPhone 15 Plusi ja tahaksin teada, millal see kohale jõuab…" at bounding box center [499, 335] width 327 height 57
drag, startPoint x: 494, startPoint y: 349, endPoint x: 525, endPoint y: 349, distance: 31.1
click at [525, 349] on div "Tere, tellisin teilt iPhone 15 Plusi ja tahaksin teada, millal see kohale jõuab…" at bounding box center [499, 335] width 327 height 57
drag, startPoint x: 525, startPoint y: 349, endPoint x: 498, endPoint y: 349, distance: 27.0
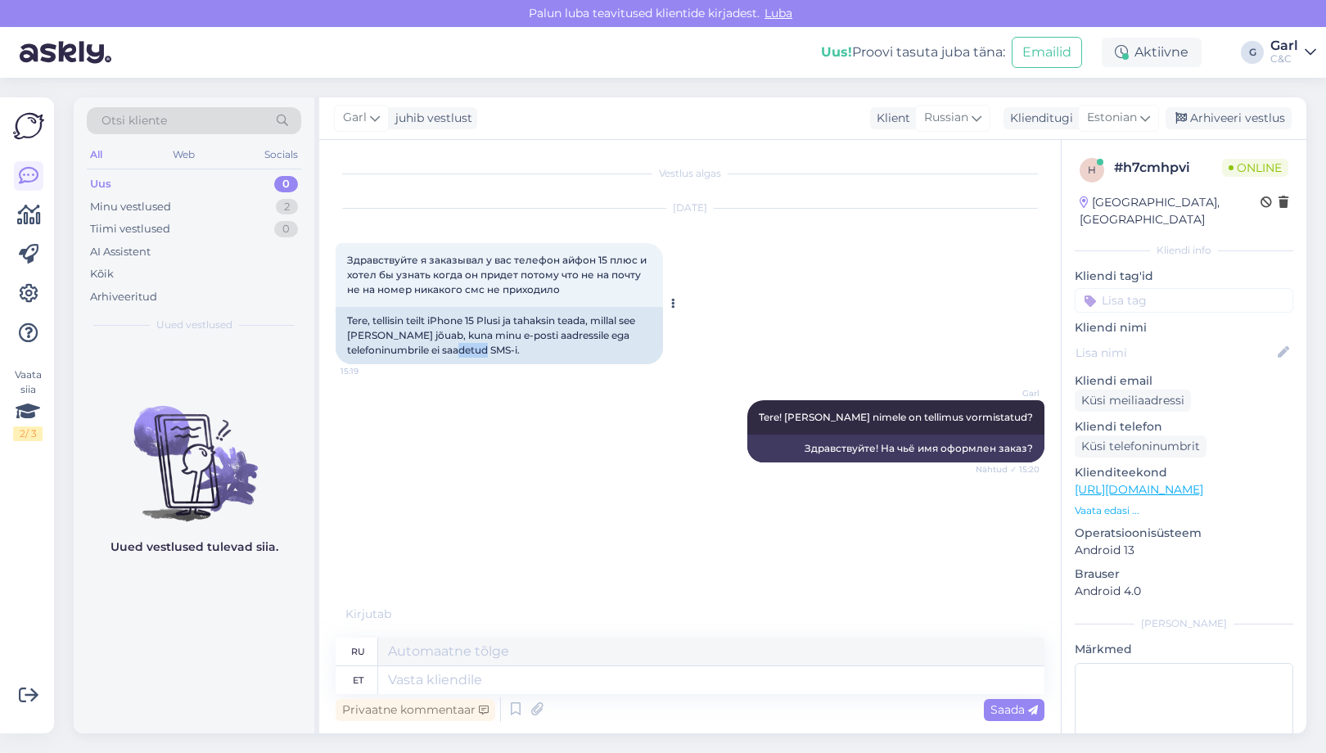
click at [498, 349] on div "Tere, tellisin teilt iPhone 15 Plusi ja tahaksin teada, millal see kohale jõuab…" at bounding box center [499, 335] width 327 height 57
click at [496, 349] on div "Tere, tellisin teilt iPhone 15 Plusi ja tahaksin teada, millal see kohale jõuab…" at bounding box center [499, 335] width 327 height 57
drag, startPoint x: 493, startPoint y: 349, endPoint x: 533, endPoint y: 346, distance: 39.4
click at [533, 346] on div "Tere, tellisin teilt iPhone 15 Plusi ja tahaksin teada, millal see kohale jõuab…" at bounding box center [499, 335] width 327 height 57
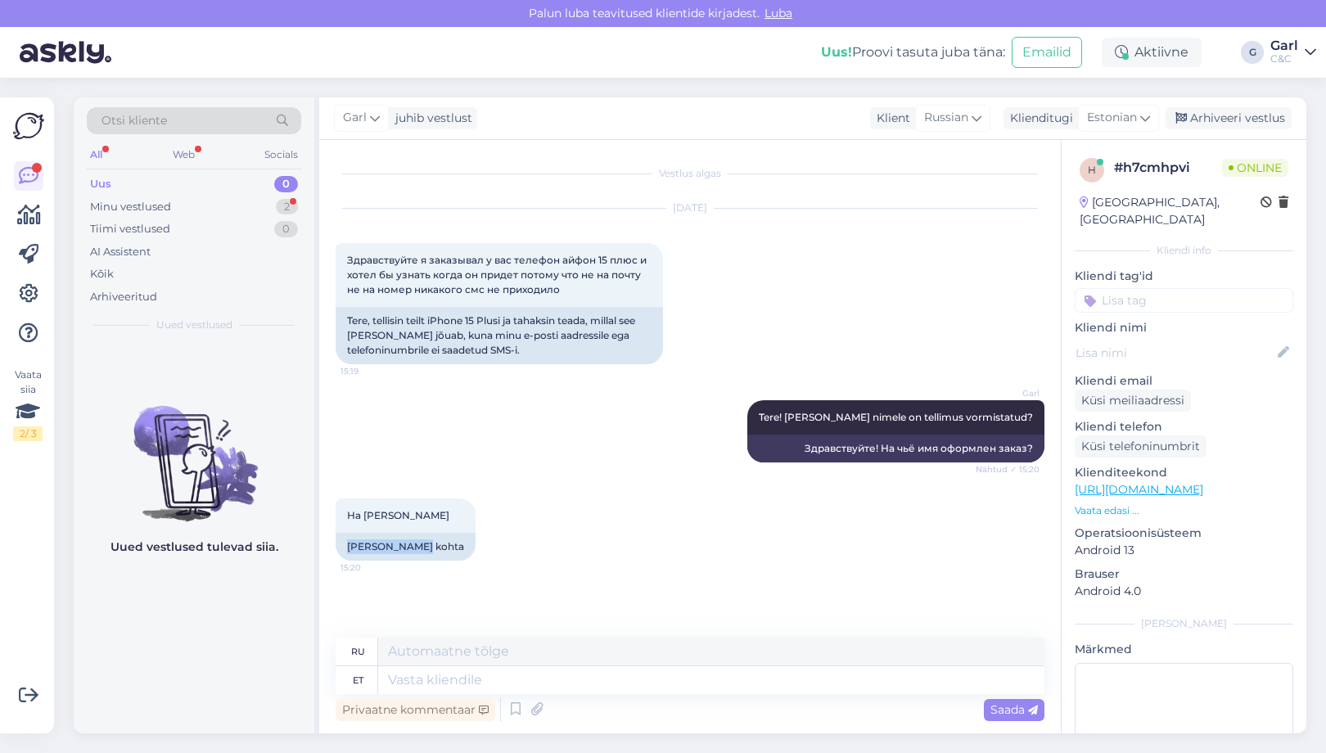
drag, startPoint x: 406, startPoint y: 546, endPoint x: 331, endPoint y: 546, distance: 74.5
click at [331, 546] on div "Vestlus algas Aug 13 2025 Здравствуйте я заказывал у вас телефон айфон 15 плюс …" at bounding box center [689, 436] width 741 height 593
copy div "Juri Alfjorov"
click at [436, 688] on textarea at bounding box center [711, 680] width 666 height 28
type textarea "Näen, e"
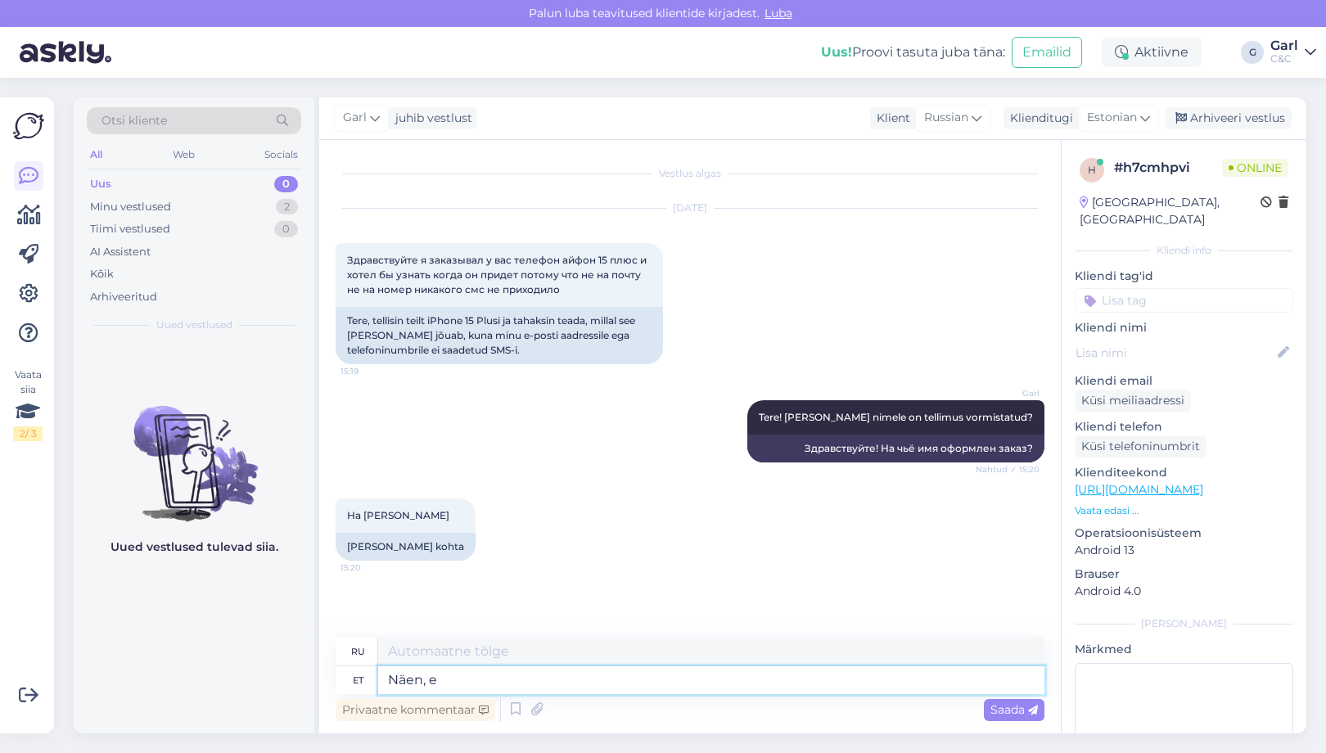
type textarea "Я понимаю,"
type textarea "Näen, et"
type textarea "Я вижу, что"
type textarea "Näen, et telefon o"
type textarea "Я вижу, что телефон"
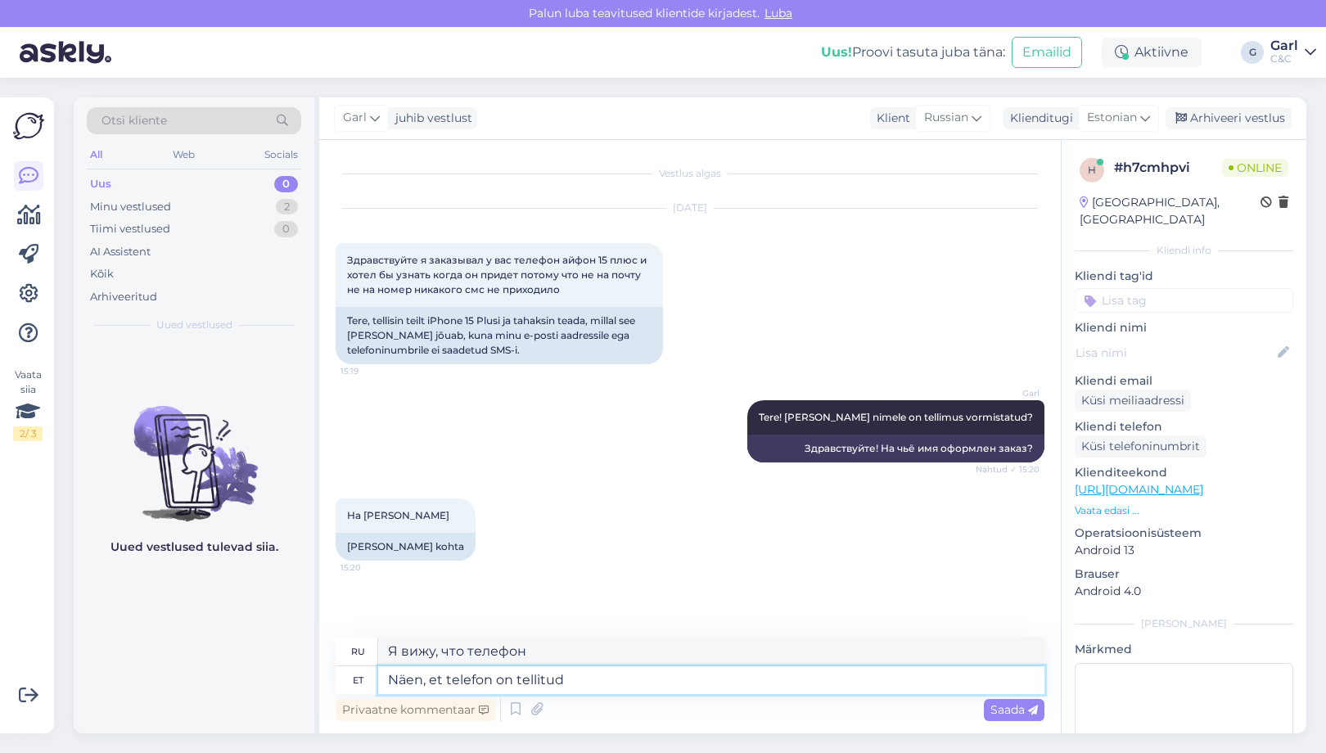
type textarea "Näen, et telefon on tellitud S"
type textarea "Вижу, телефон заказан."
type textarea "Näen, et telefon on tellitud Soomest. K"
type textarea "Я вижу, что телефон был заказан из Финляндии."
type textarea "Näen, et telefon on tellitud Soomest. Kahjuks ta"
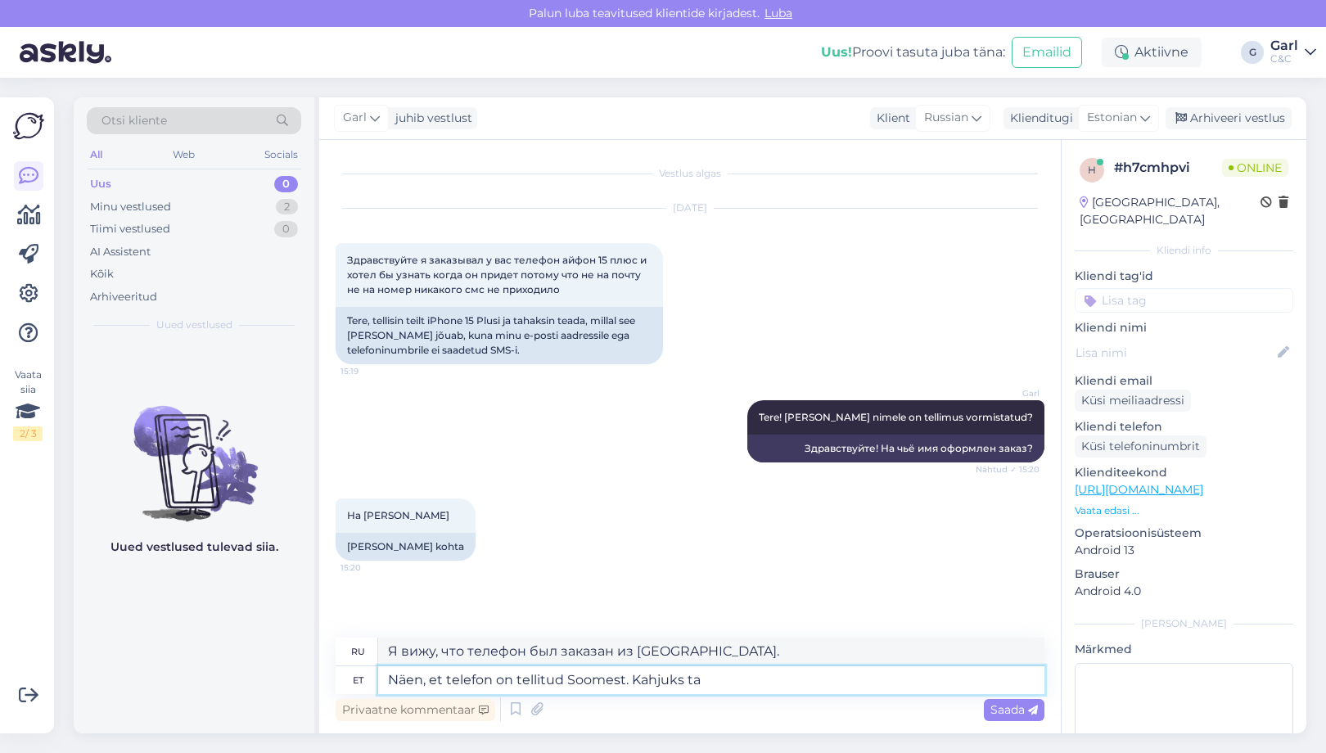
type textarea "Вижу, что телефон заказывали из Финляндии. К сожалению."
type textarea "Näen, et telefon on tellitud Soomest. Kahjuks tarneaja os"
type textarea "Я вижу, что телефон был заказан из Финляндии. К сожалению, срок доставки..."
type textarea "Näen, et telefon on tellitud Soomest. Kahjuks tarneaja osas"
type textarea "Вижу, что телефон заказывали из Финляндии. К сожалению, насчёт сроков доставки.…"
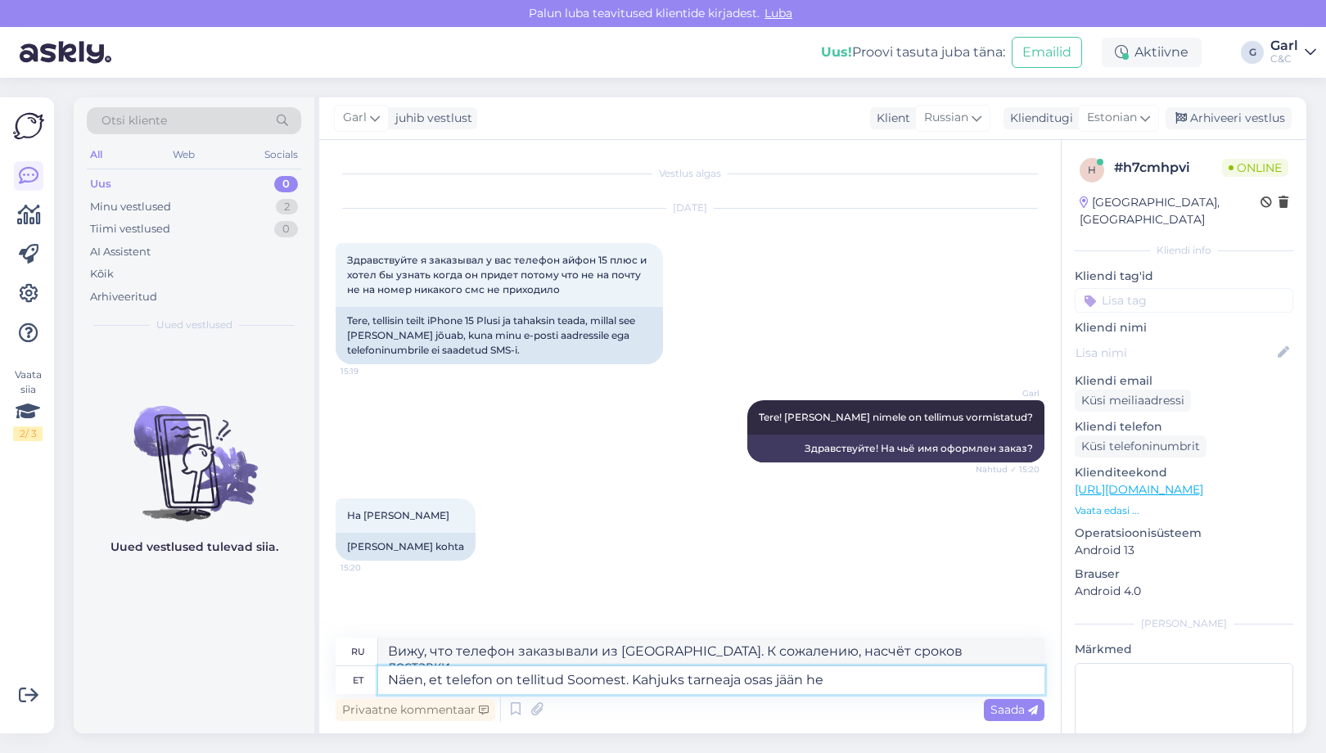
type textarea "Näen, et telefon on tellitud Soomest. Kahjuks tarneaja osas jään het"
type textarea "Вижу, что телефон заказывали из Финляндии. К сожалению, я не знаю точных сроков…"
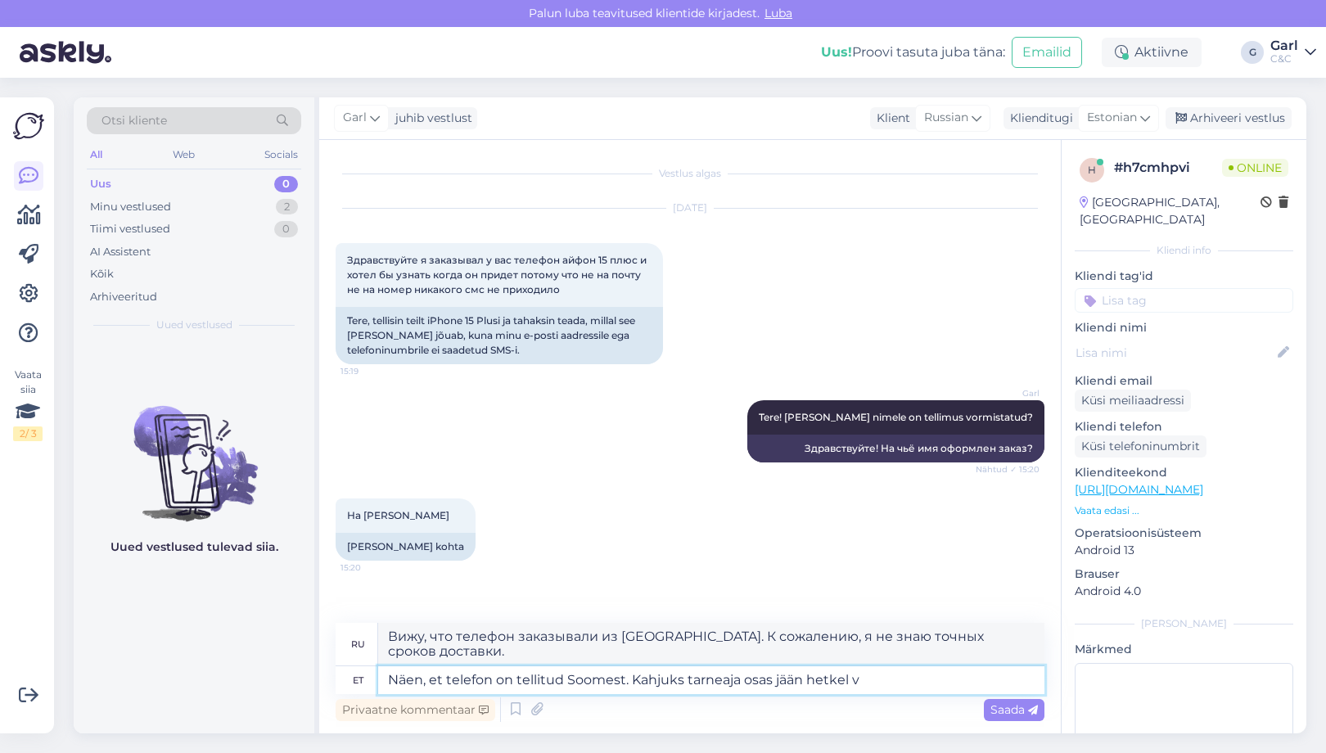
type textarea "Näen, et telefon on tellitud Soomest. Kahjuks tarneaja osas jään hetkel va"
type textarea "Вижу, что телефон заказывали из Финляндии. К сожалению, на данный момент я не з…"
type textarea "Näen, et telefon on tellitud Soomest. Kahjuks tarneaja osas jään hetkel vastuse…"
type textarea "Вижу, что телефон заказан из Финляндии. К сожалению, сейчас я жду ответа о срок…"
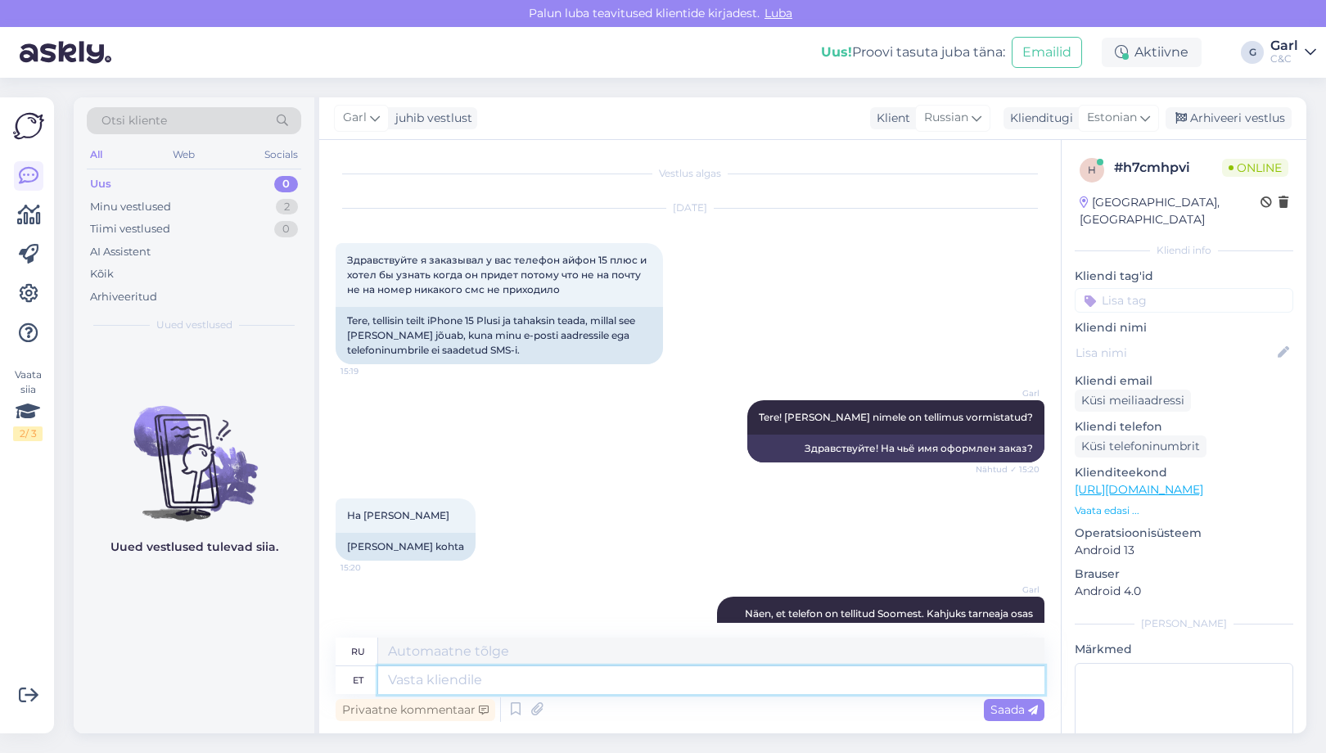
scroll to position [83, 0]
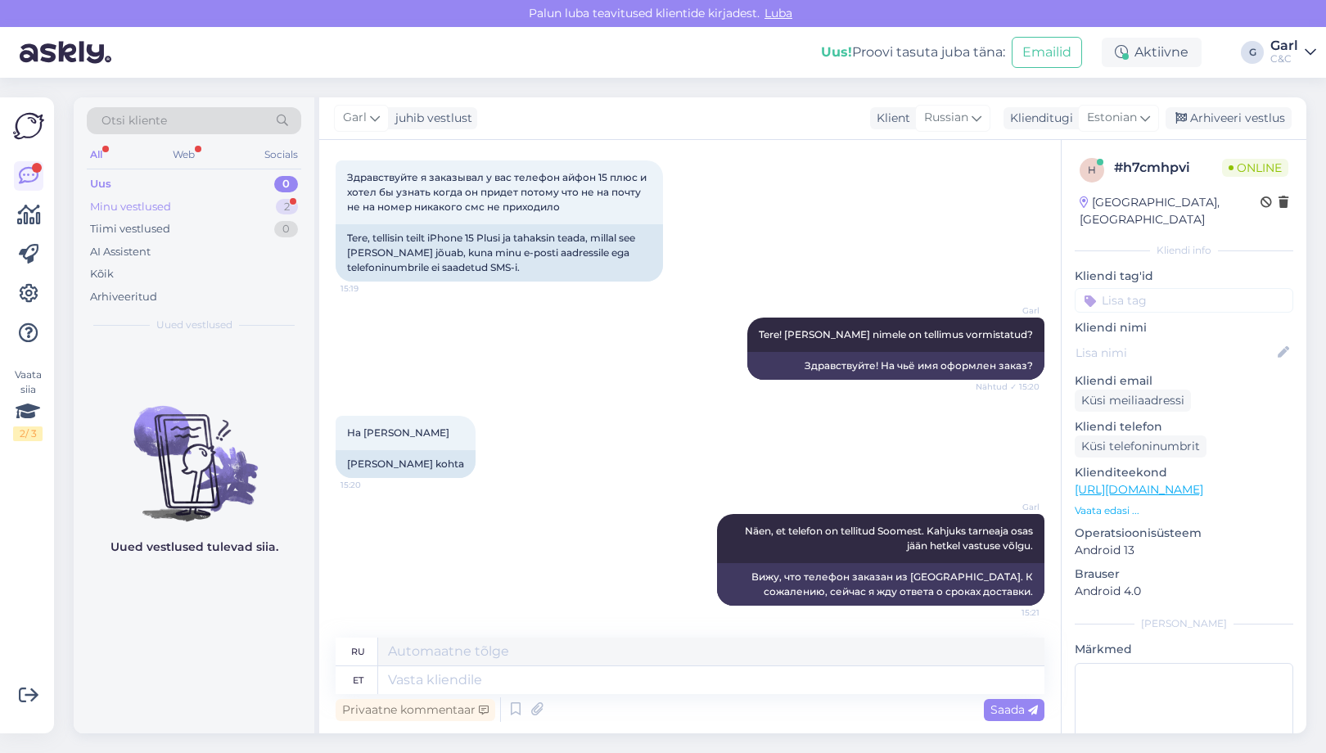
click at [273, 208] on div "Minu vestlused 2" at bounding box center [194, 207] width 214 height 23
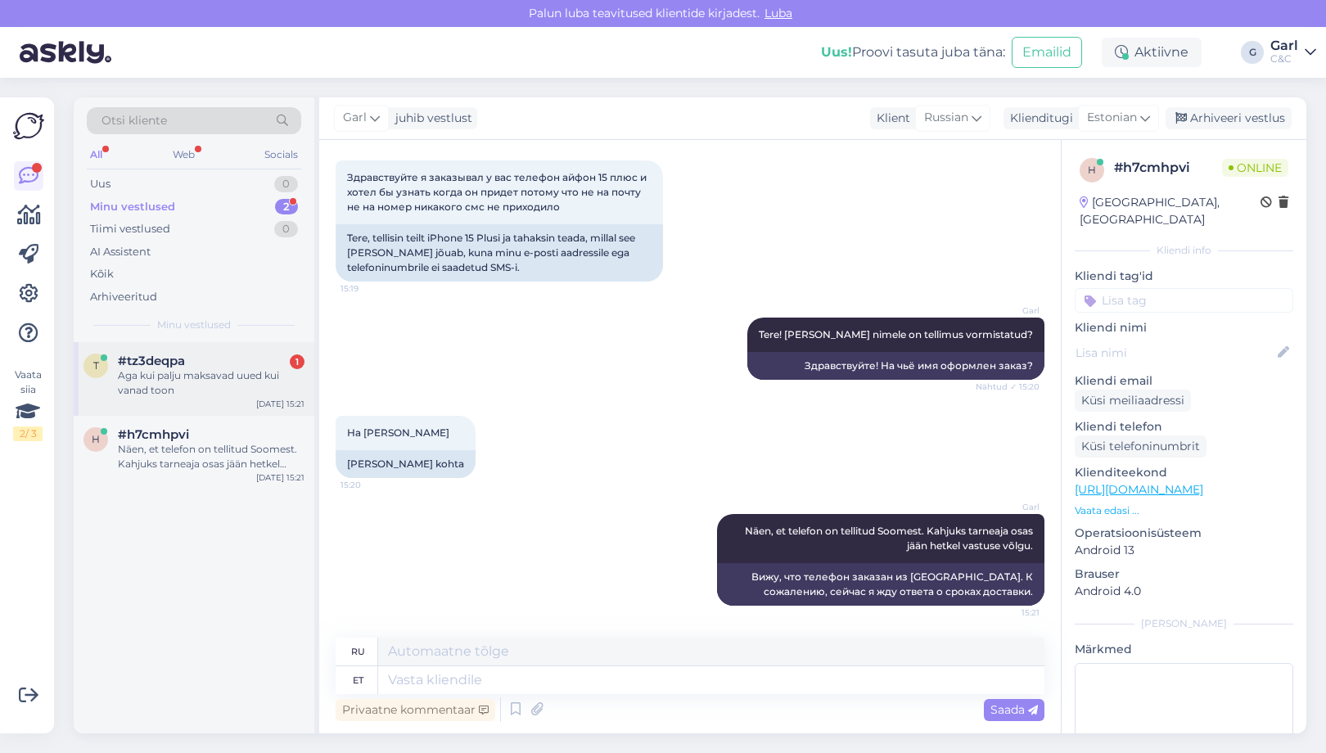
click at [244, 363] on div "#tz3deqpa 1" at bounding box center [211, 361] width 187 height 15
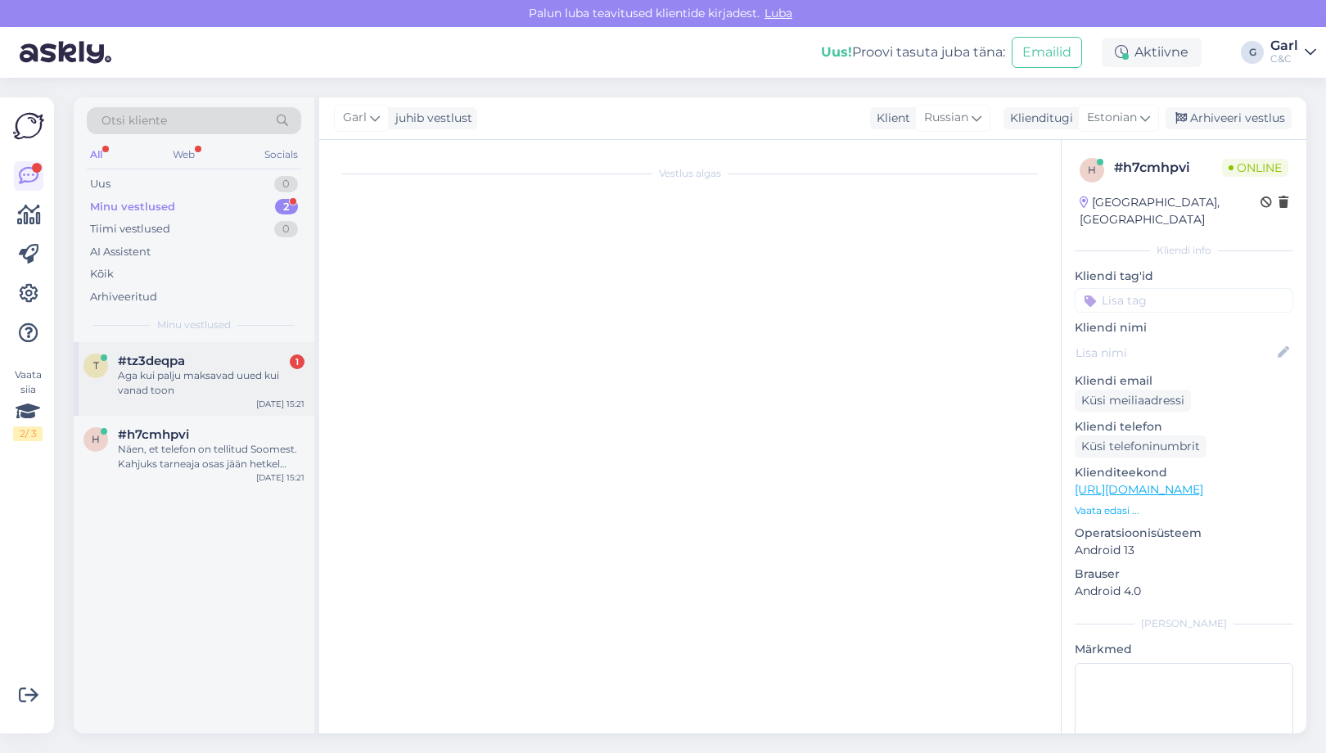
scroll to position [0, 0]
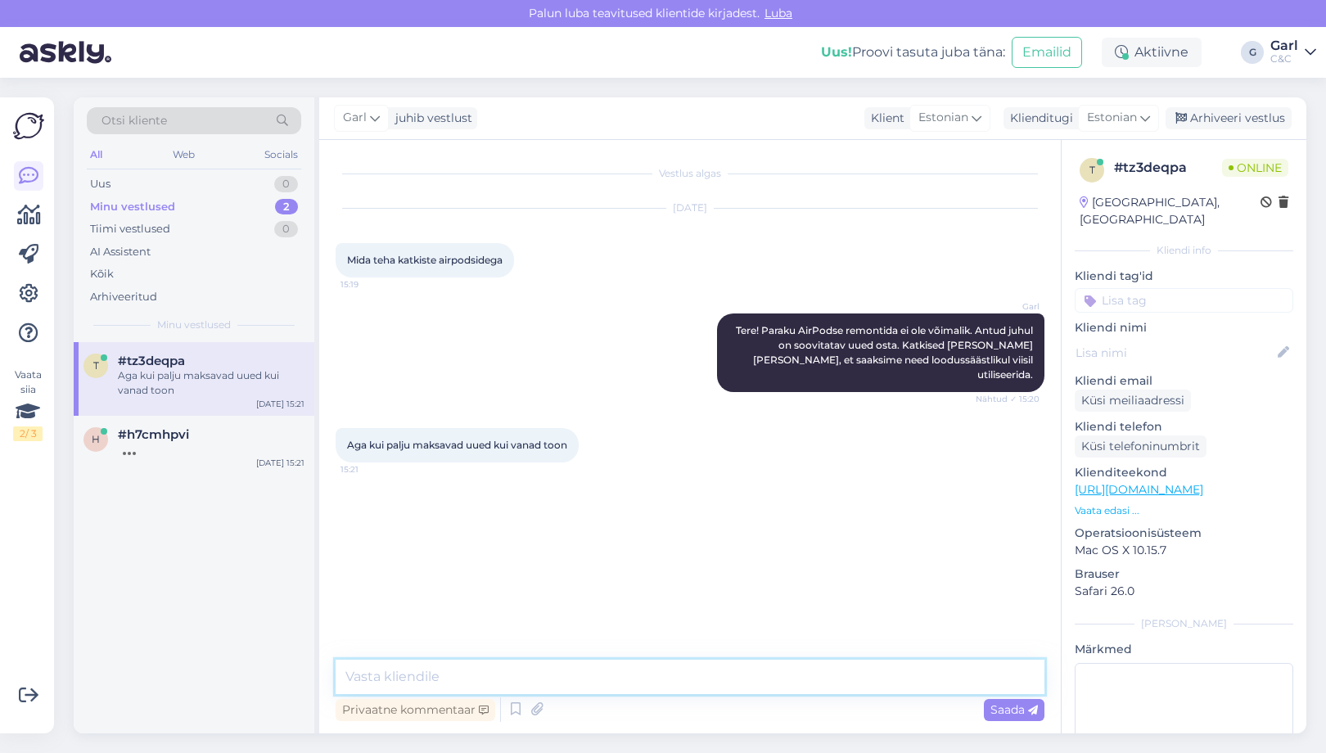
click at [487, 678] on textarea at bounding box center [690, 677] width 709 height 34
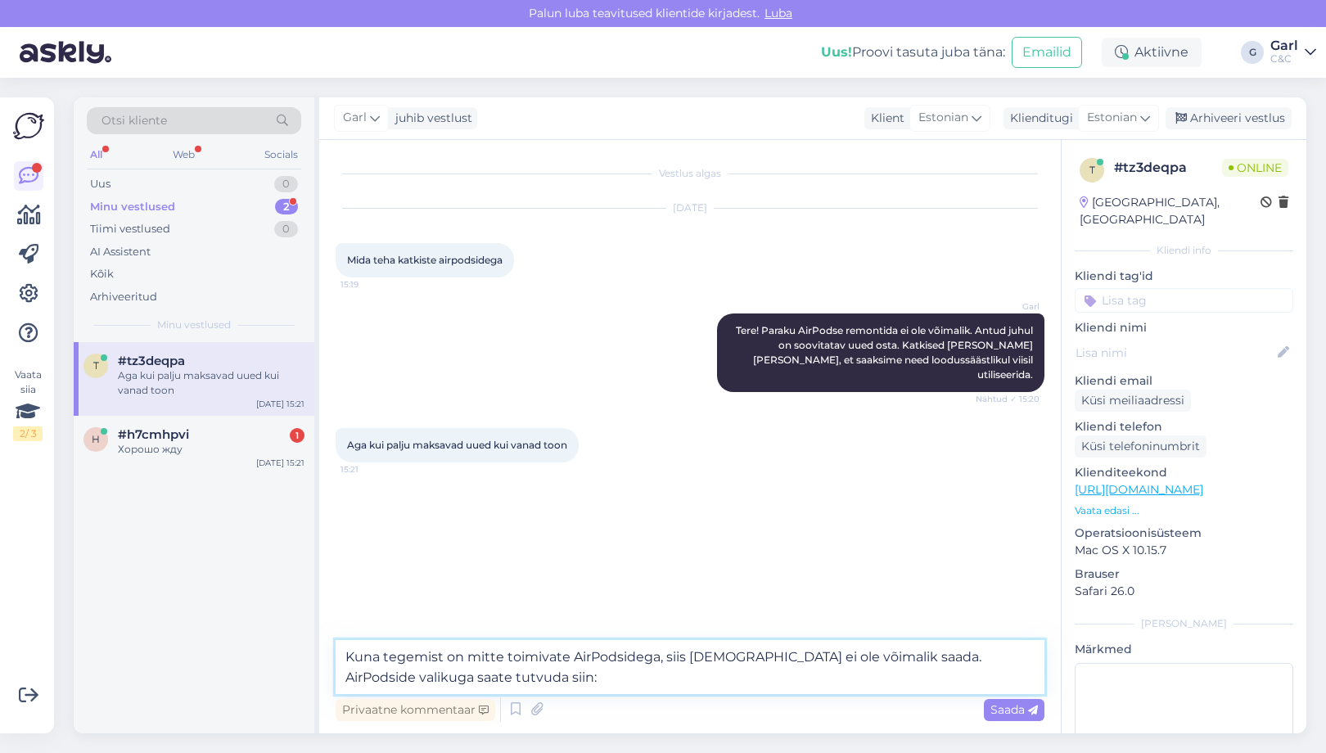
paste textarea "https://www.shop.cec.ee/airpods"
type textarea "Kuna tegemist on mitte toimivate AirPodsidega, siis allahindlust ei ole võimali…"
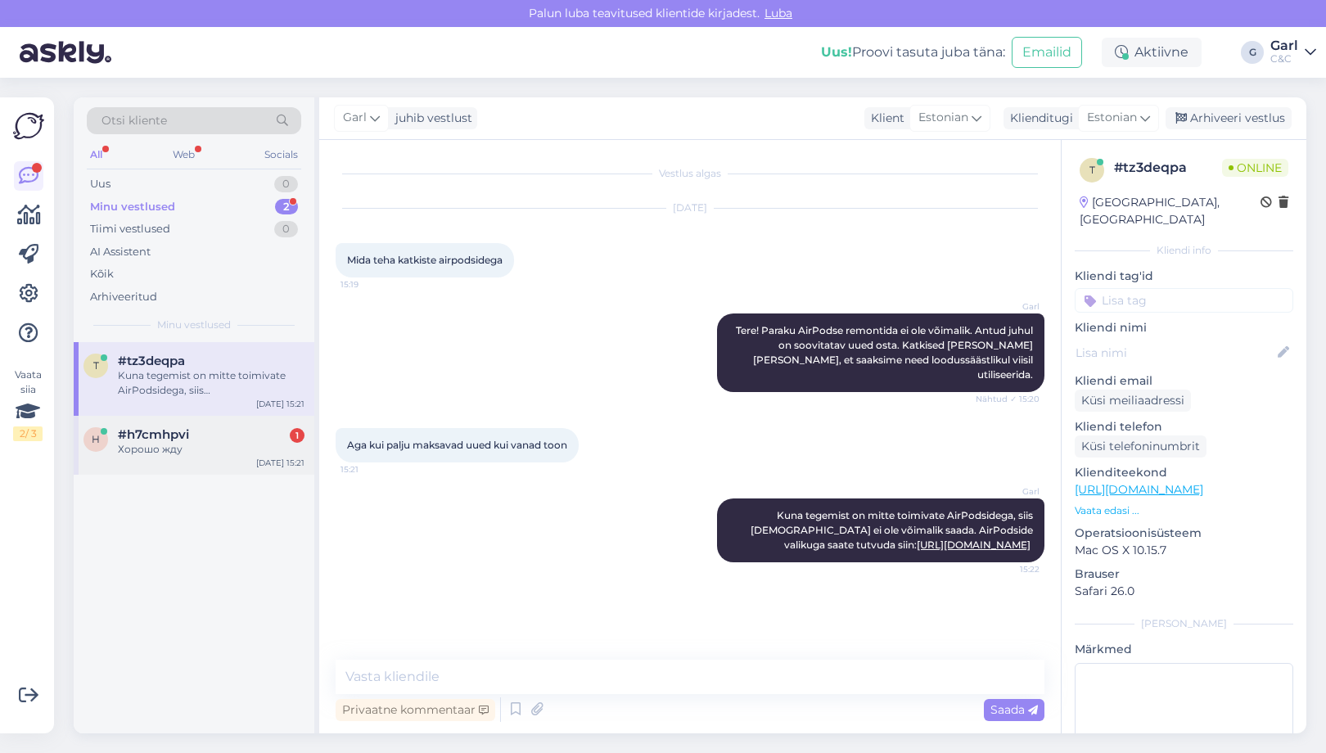
click at [255, 448] on div "Хорошо жду" at bounding box center [211, 449] width 187 height 15
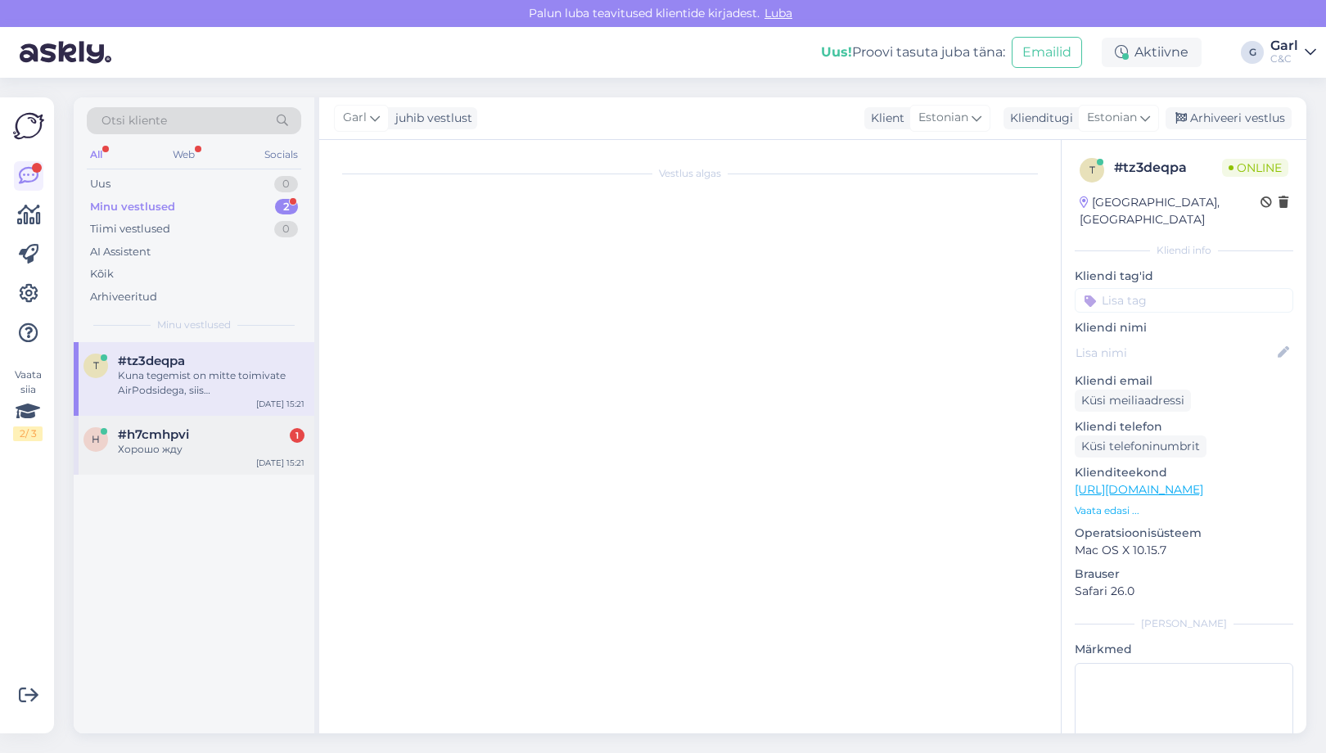
scroll to position [181, 0]
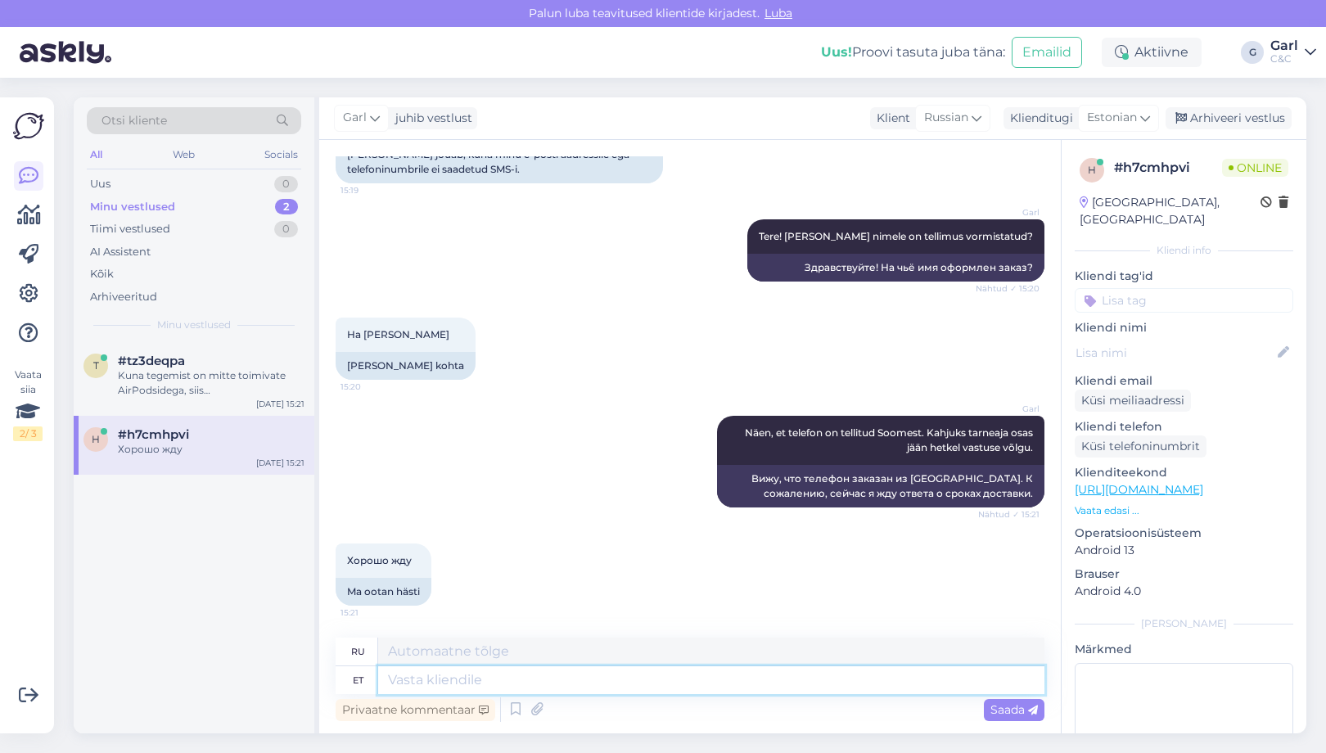
click at [496, 677] on textarea at bounding box center [711, 680] width 666 height 28
click at [195, 385] on div "Kuna tegemist on mitte toimivate AirPodsidega, siis allahindlust ei ole võimali…" at bounding box center [211, 382] width 187 height 29
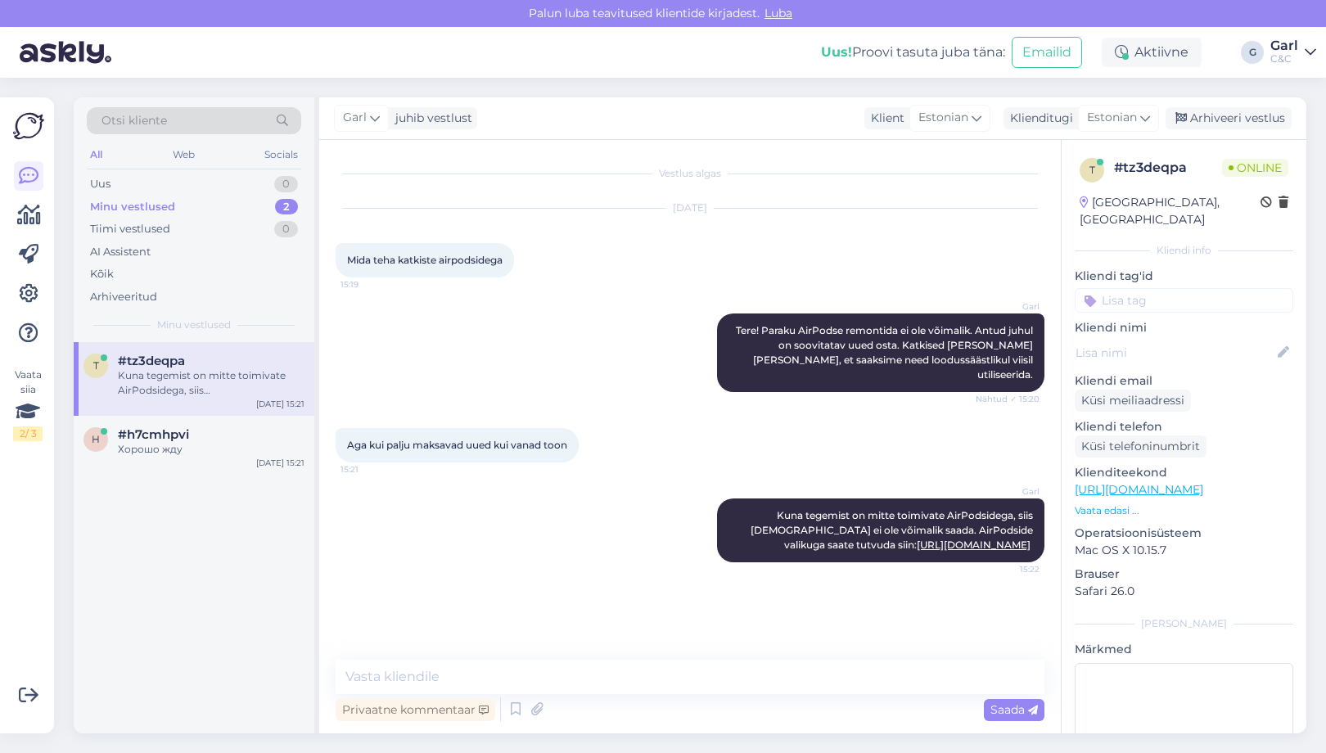
click at [668, 710] on div "Privaatne kommentaar Saada" at bounding box center [690, 709] width 709 height 31
click at [676, 693] on textarea at bounding box center [690, 677] width 709 height 34
click at [224, 610] on div "t #tz3deqpa Aug 13 15:21 h #h7cmhpvi Хорошо жду Aug 13 15:21" at bounding box center [194, 537] width 241 height 391
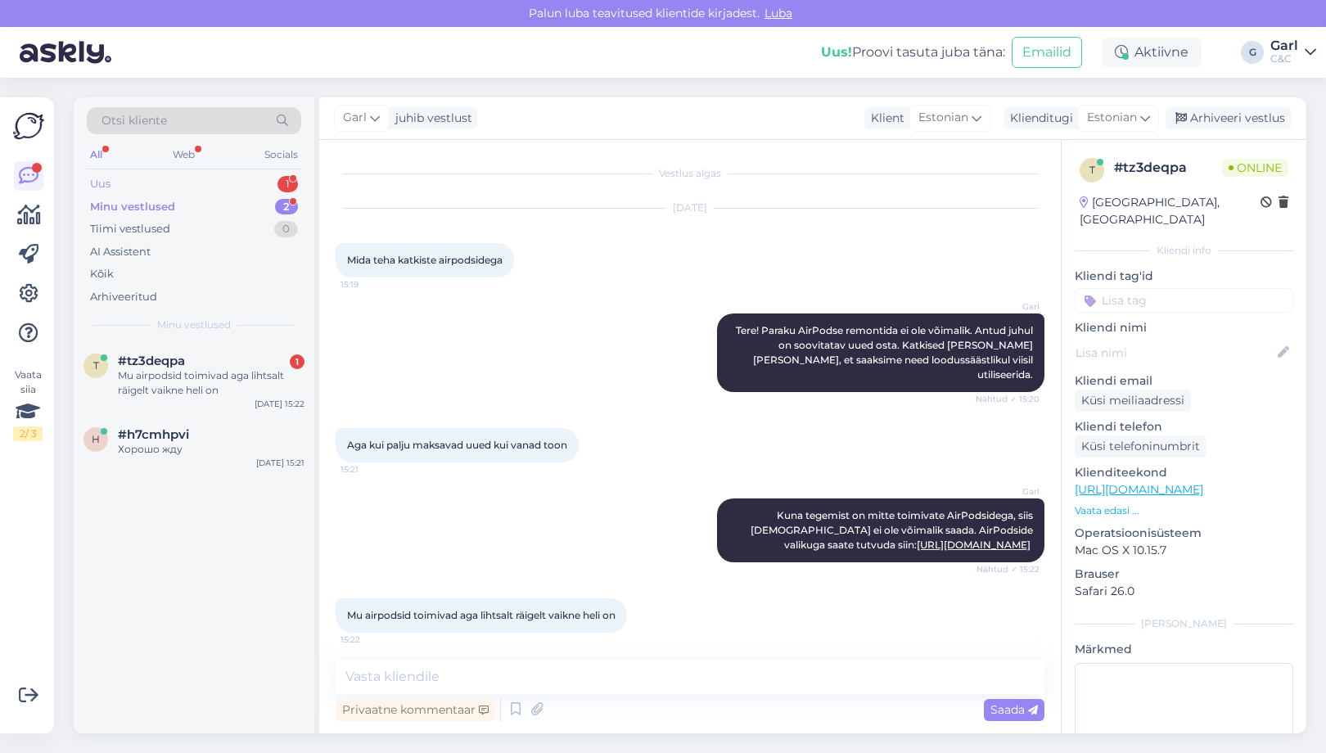
click at [274, 184] on div "Uus 1" at bounding box center [194, 184] width 214 height 23
click at [264, 202] on div "Minu vestlused 2" at bounding box center [194, 207] width 214 height 23
click at [267, 180] on div "Uus 1" at bounding box center [194, 184] width 214 height 23
click at [258, 381] on div "Ei ole siiski kliendisõbralik lahendus. Tänan" at bounding box center [211, 382] width 187 height 29
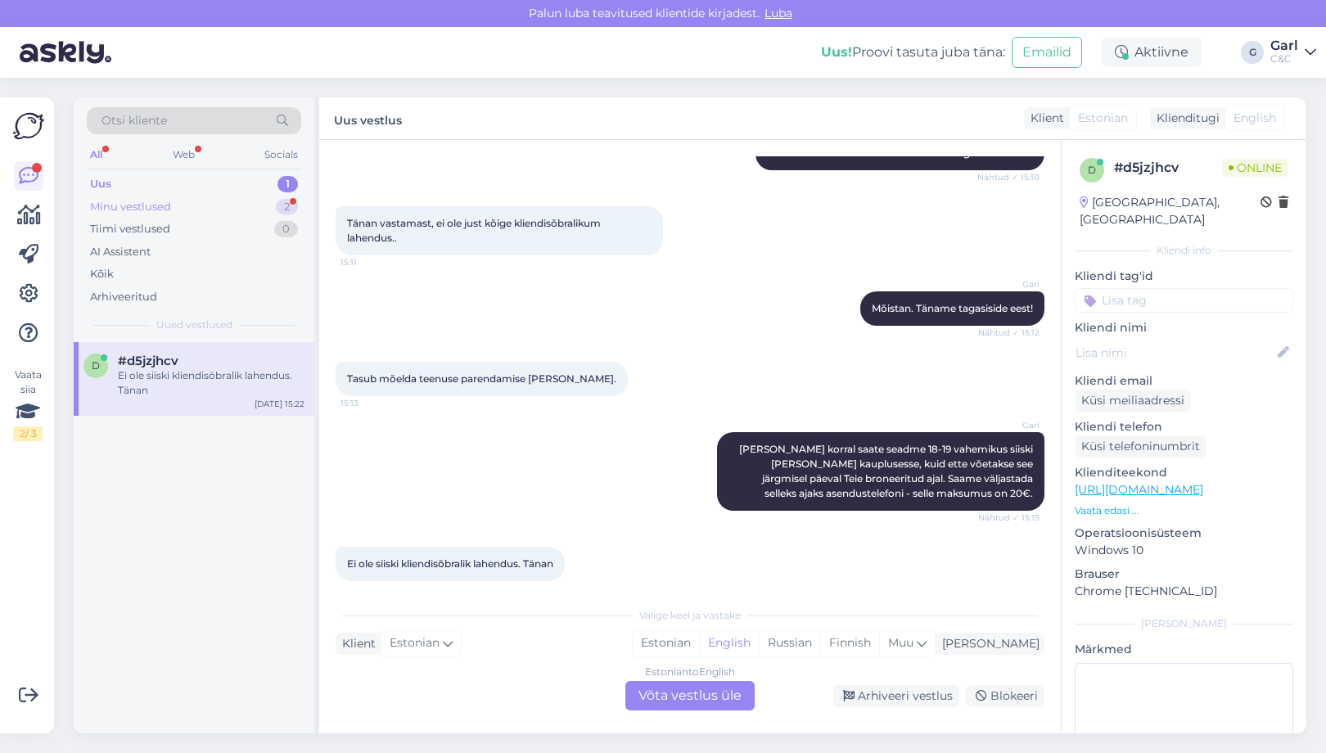
click at [256, 210] on div "Minu vestlused 2" at bounding box center [194, 207] width 214 height 23
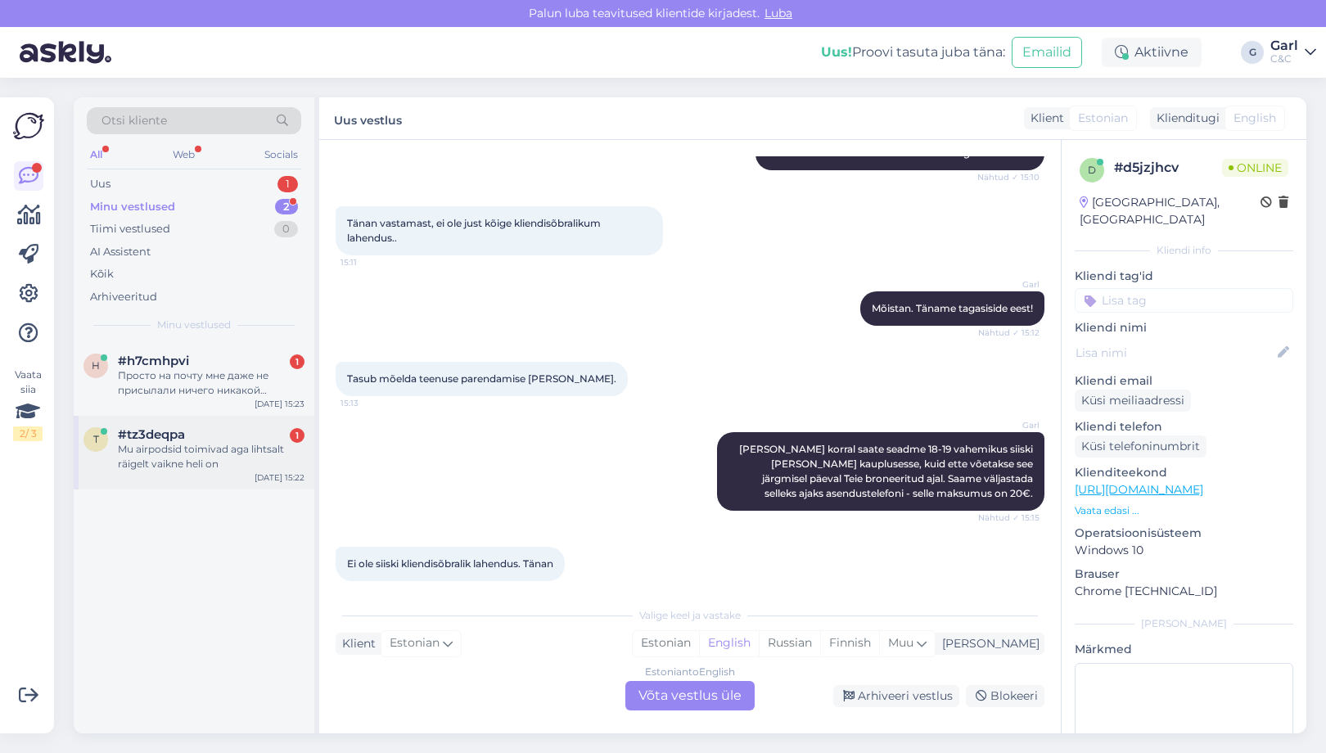
click at [225, 458] on div "Mu airpodsid toimivad aga lihtsalt räigelt vaikne heli on" at bounding box center [211, 456] width 187 height 29
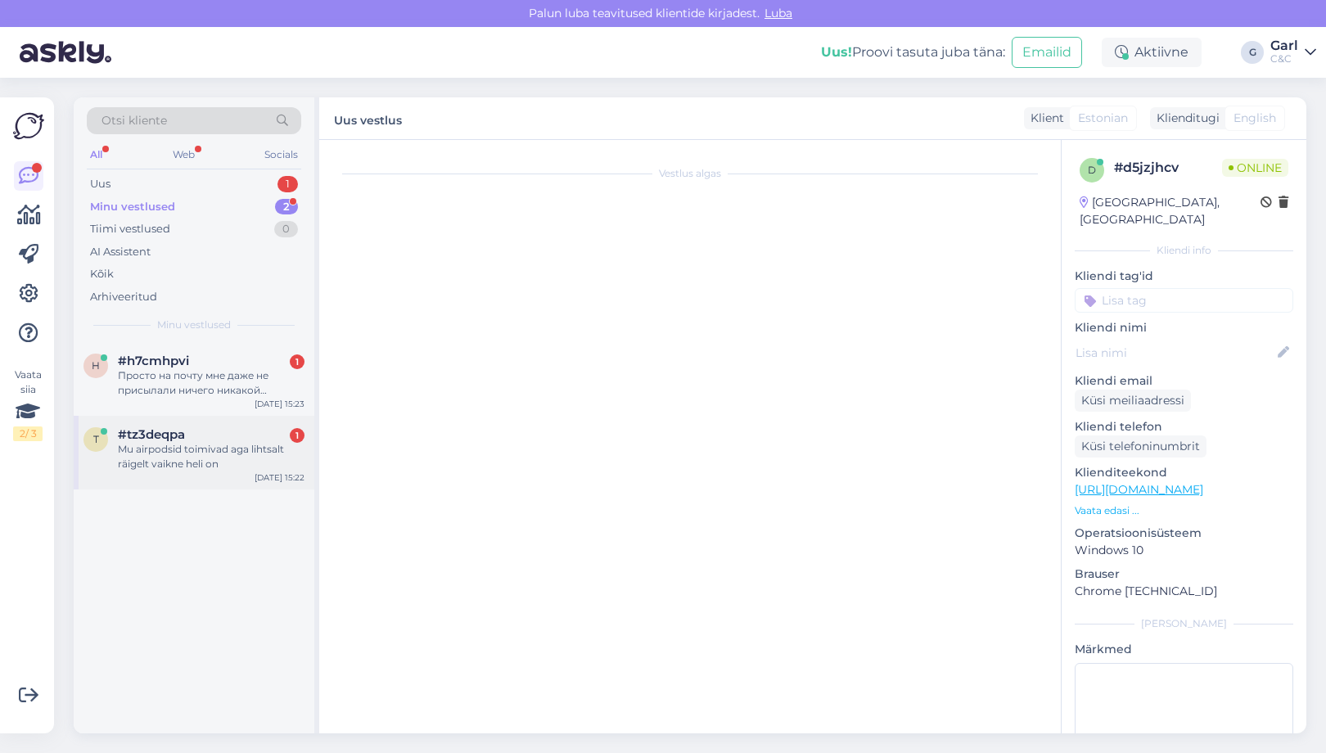
scroll to position [0, 0]
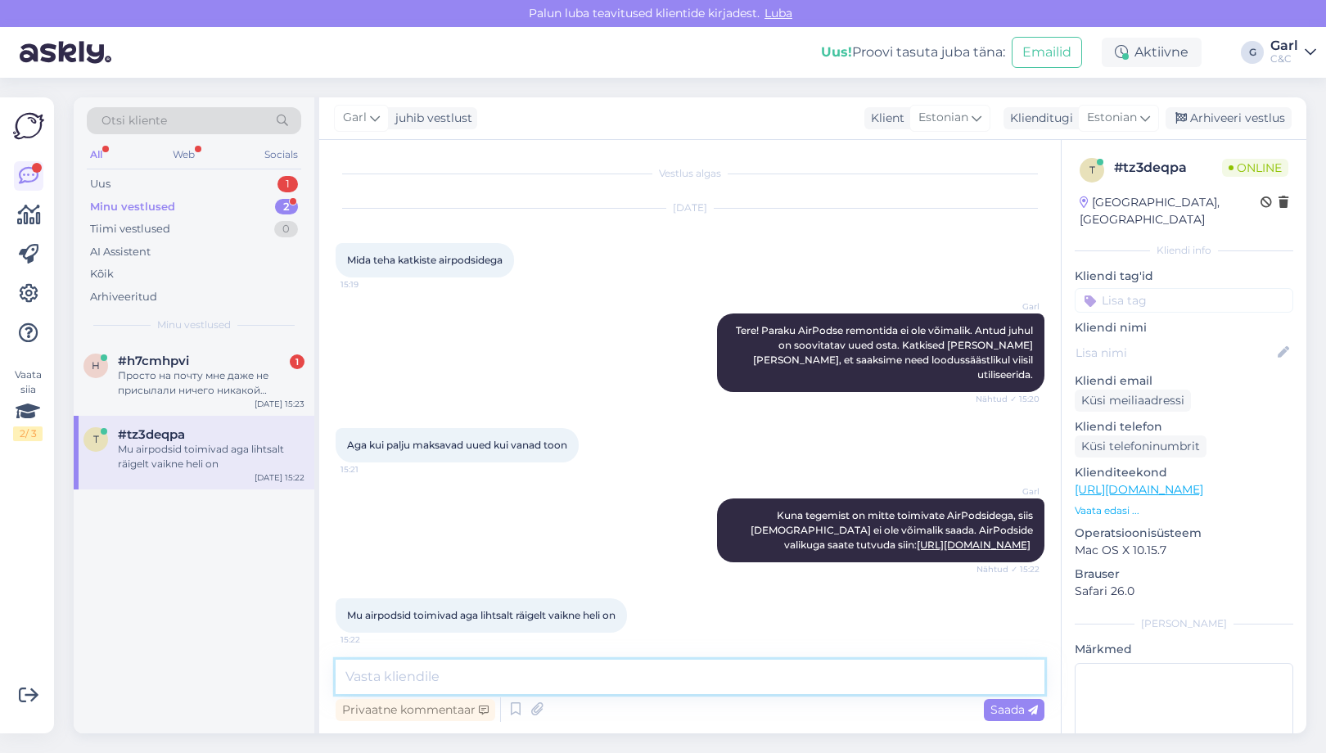
click at [583, 675] on textarea at bounding box center [690, 677] width 709 height 34
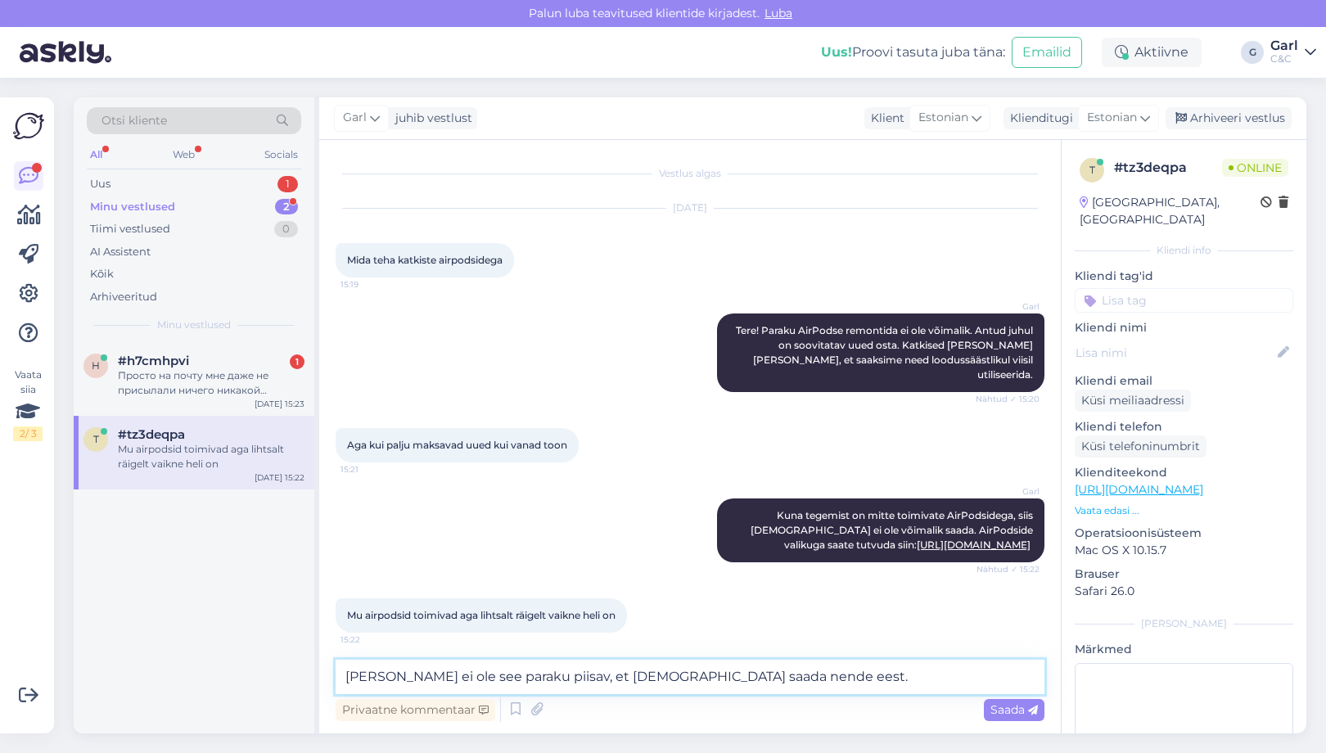
type textarea "Siiski ei ole see paraku piisav, et allahindlust saada nende eest."
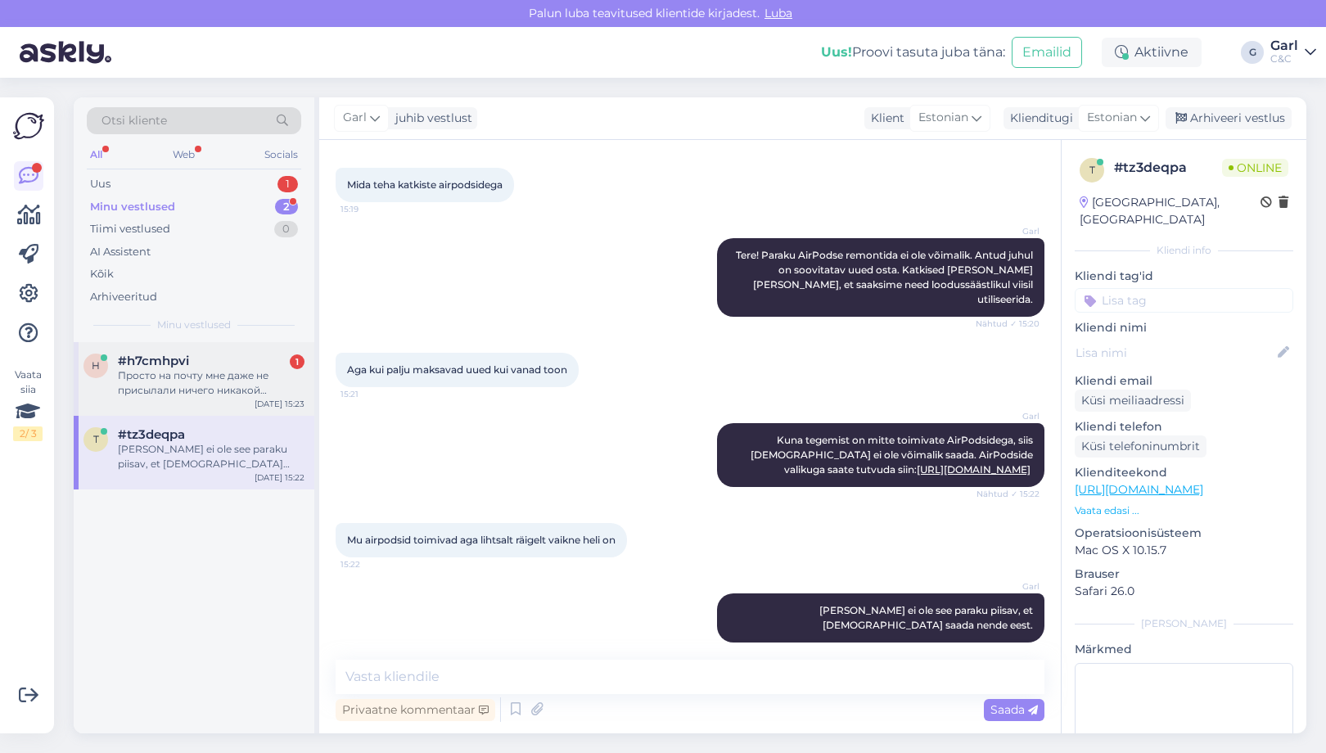
click at [159, 371] on div "Просто на почту мне даже не присылали ничего никакой информации ни чека ничего" at bounding box center [211, 382] width 187 height 29
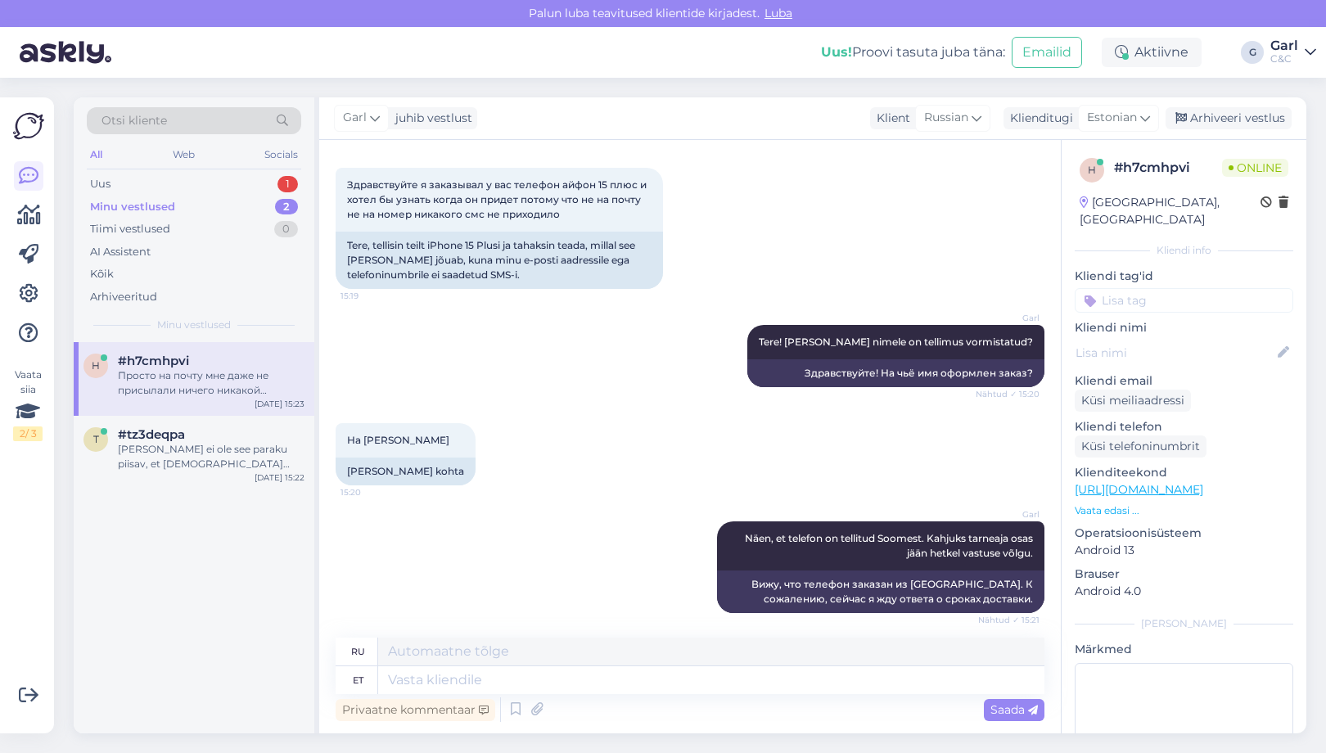
scroll to position [309, 0]
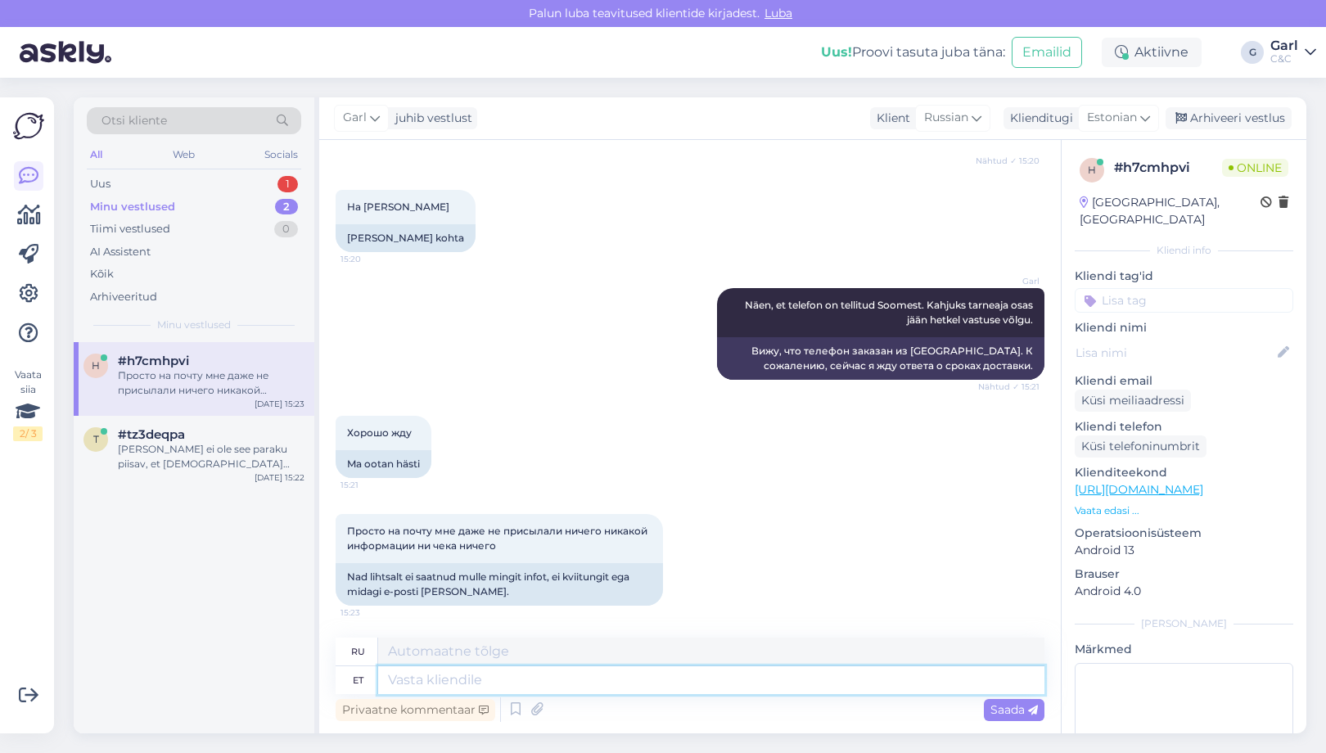
click at [565, 679] on textarea at bounding box center [711, 680] width 666 height 28
type textarea "Hetkel e"
type textarea "В настоящее время"
type textarea "Hetkel esineb te"
type textarea "В настоящее время выступает"
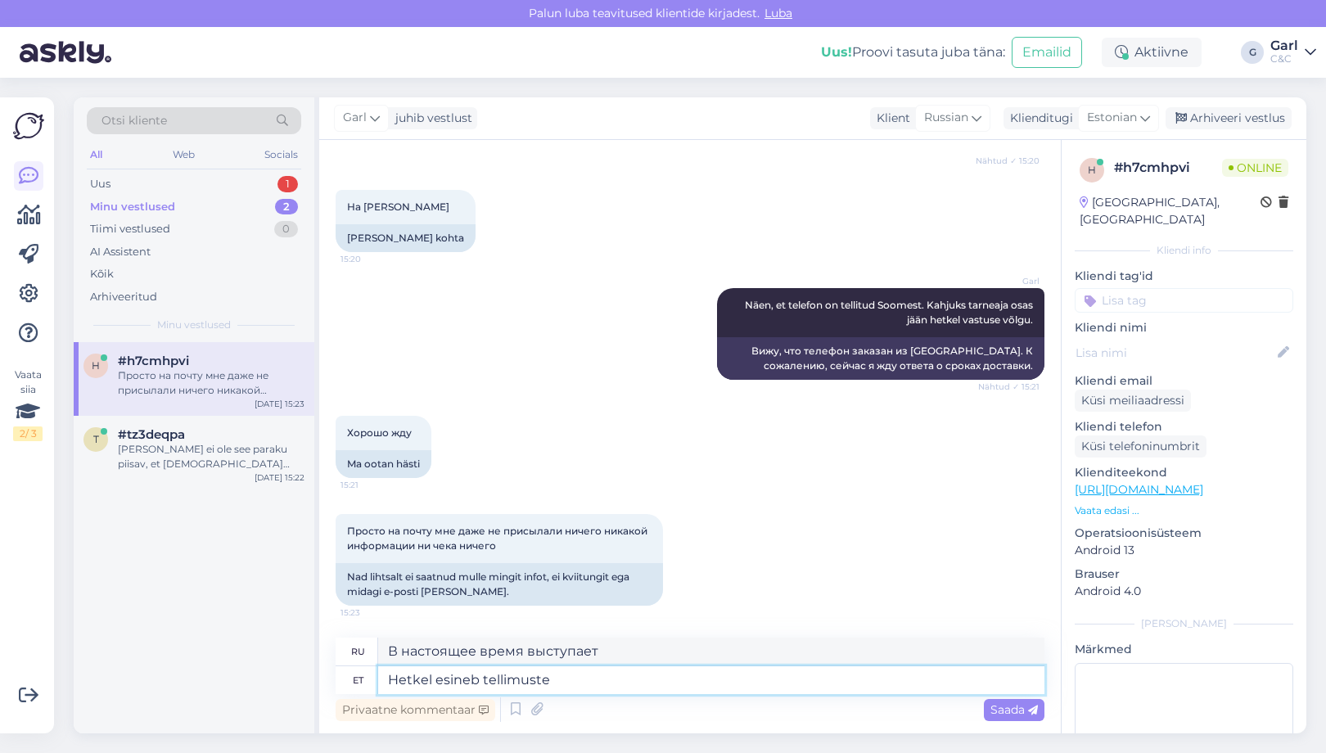
type textarea "Hetkel esineb tellimust"
type textarea "На данный момент имеется заказ."
type textarea "Hetkel esineb tellimuse k"
type textarea "В настоящее время имеется заказ"
type textarea "Hetkel esineb tellimuse kinnituse vä"
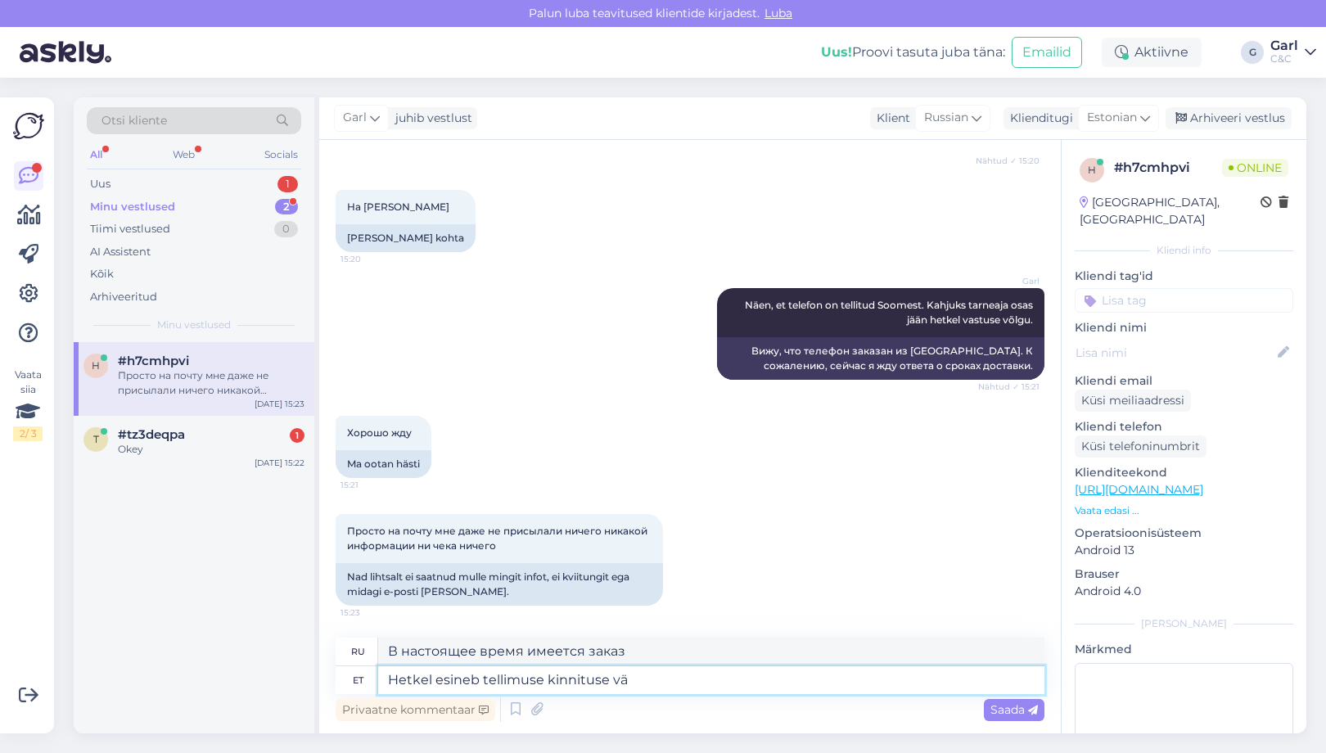
type textarea "В настоящее время есть подтверждение заказа."
type textarea "Hetkel esineb tellimuse kinnituse välja sa"
type textarea "В настоящее время есть поле подтверждения заказа."
type textarea "Hetkel esineb tellimuse kinnituse välja saatmisega pro"
type textarea "В настоящее время рассылаю подтверждения заказов"
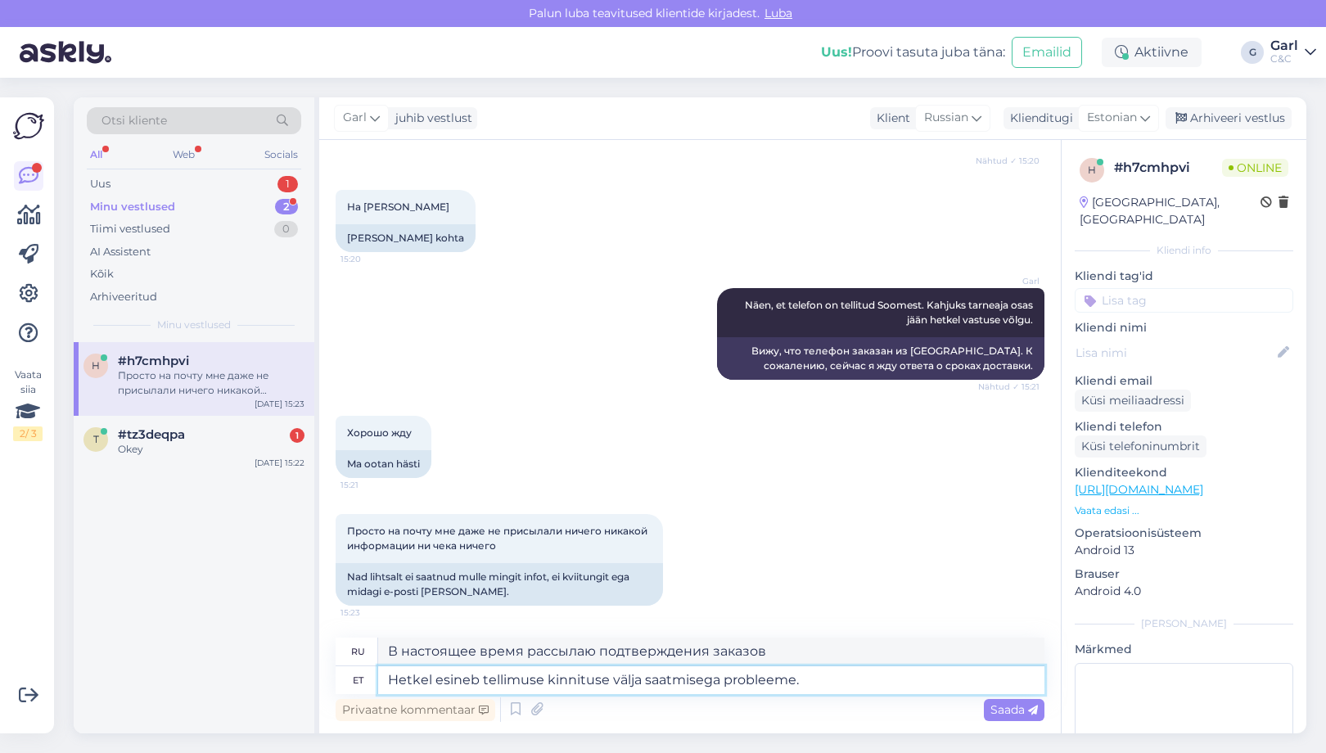
type textarea "Hetkel esineb tellimuse kinnituse välja saatmisega probleeme."
type textarea "В настоящее время наблюдаются проблемы с отправкой подтверждений заказов."
type textarea "Hetkel esineb tellimuse kinnituse välja saatmisega probleeme. Saadan Tei"
type textarea "В настоящее время возникли проблемы с отправкой подтверждений заказов. Я отправ…"
type textarea "Hetkel esineb tellimuse kinnituse välja saatmisega probleeme. Saadan Teile tel"
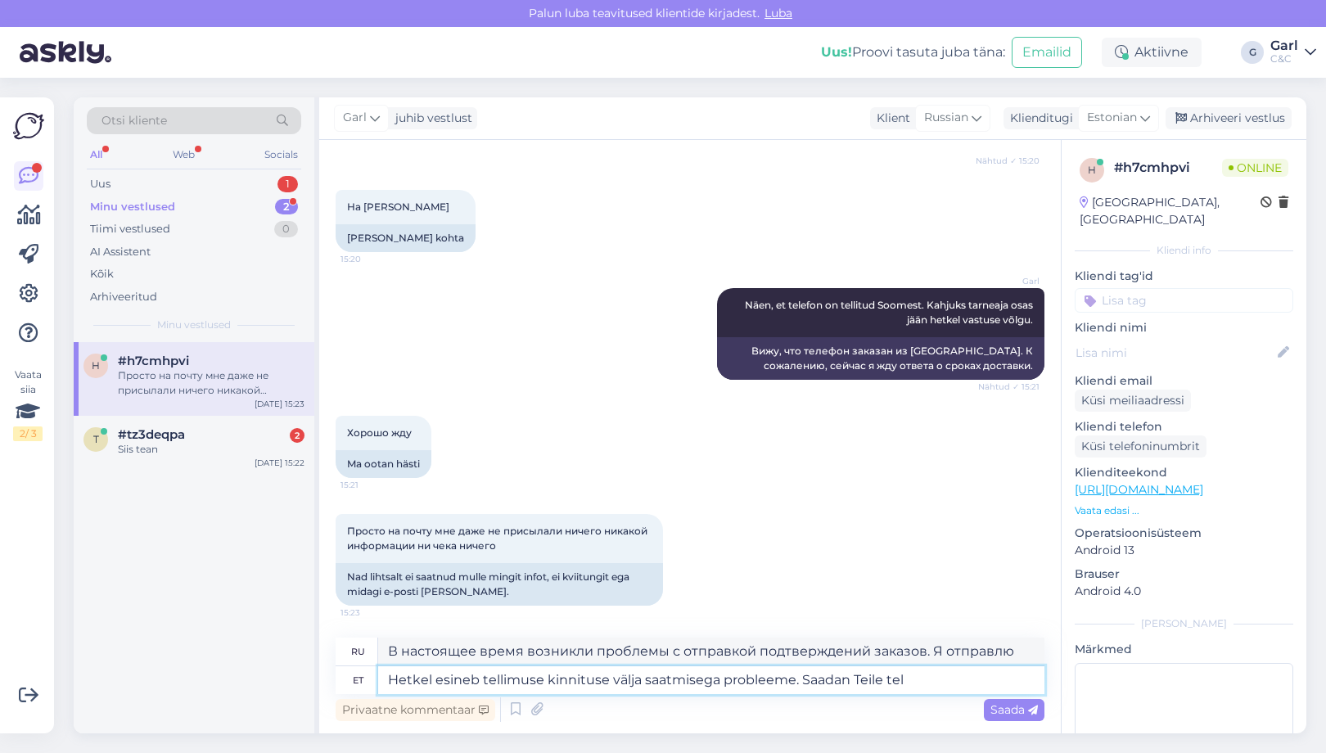
type textarea "В настоящее время возникли проблемы с отправкой подтверждения заказа. Я отправл…"
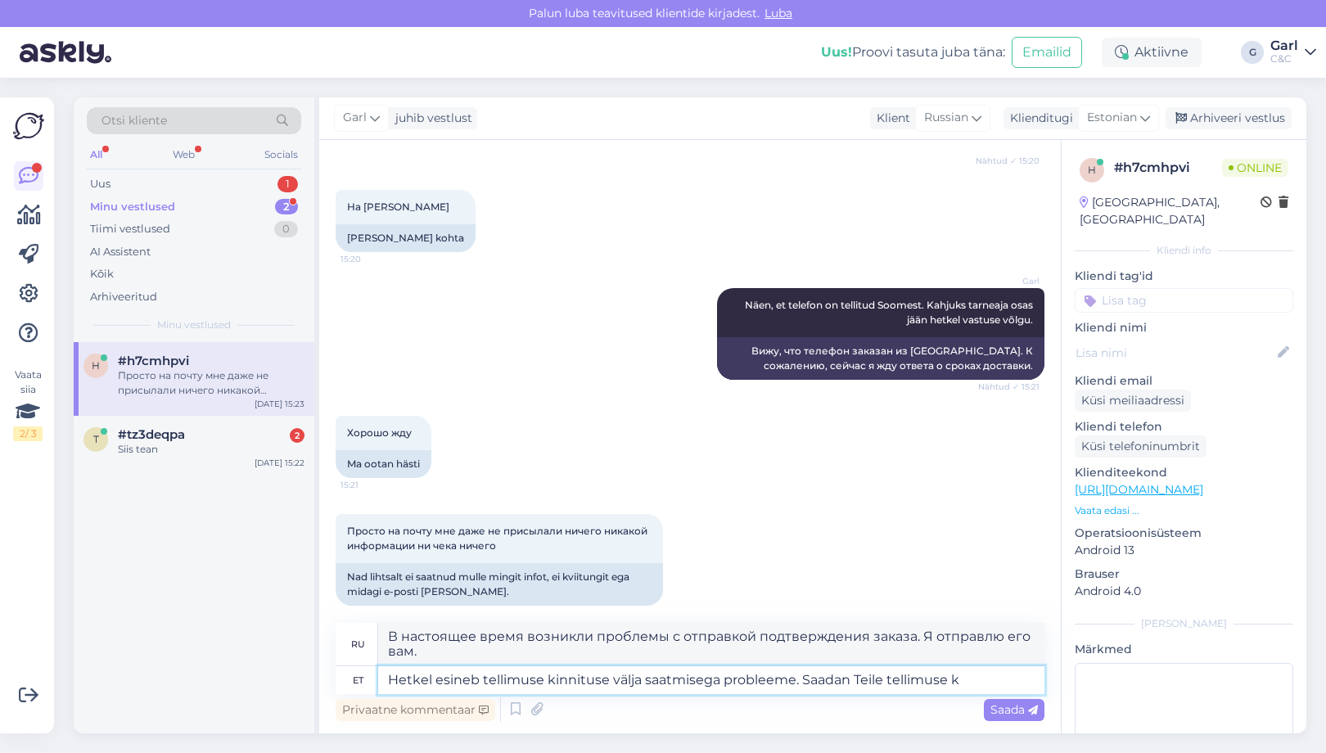
type textarea "Hetkel esineb tellimuse kinnituse välja saatmisega probleeme. Saadan Teile tell…"
type textarea "В настоящее время возникли проблемы с отправкой подтверждения вашего заказа. Я …"
type textarea "Hetkel esineb tellimuse kinnituse välja saatmisega probleeme. Saadan Teile tell…"
type textarea "В настоящее время возникли проблемы с отправкой подтверждений заказов. Я отправ…"
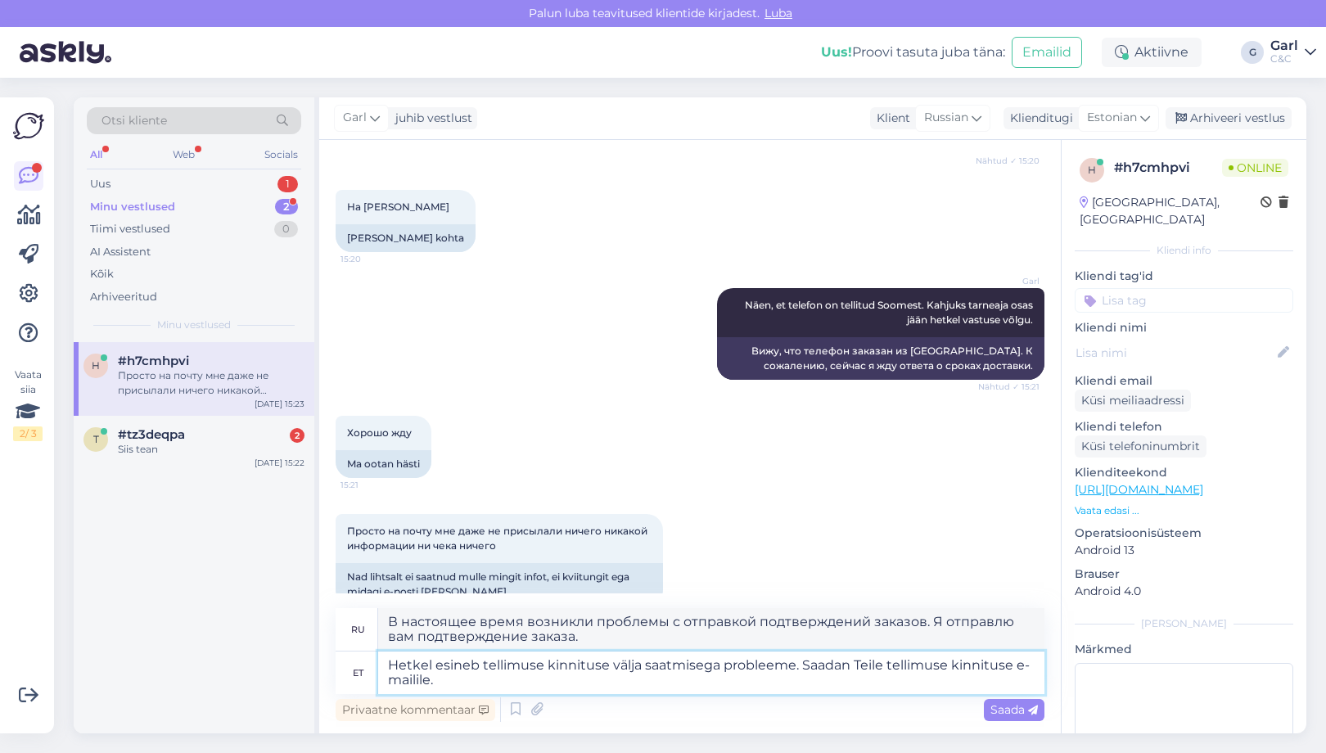
type textarea "Hetkel esineb tellimuse kinnituse välja saatmisega probleeme. Saadan Teile tell…"
type textarea "В настоящее время у нас возникли проблемы с отправкой подтверждения вашего зака…"
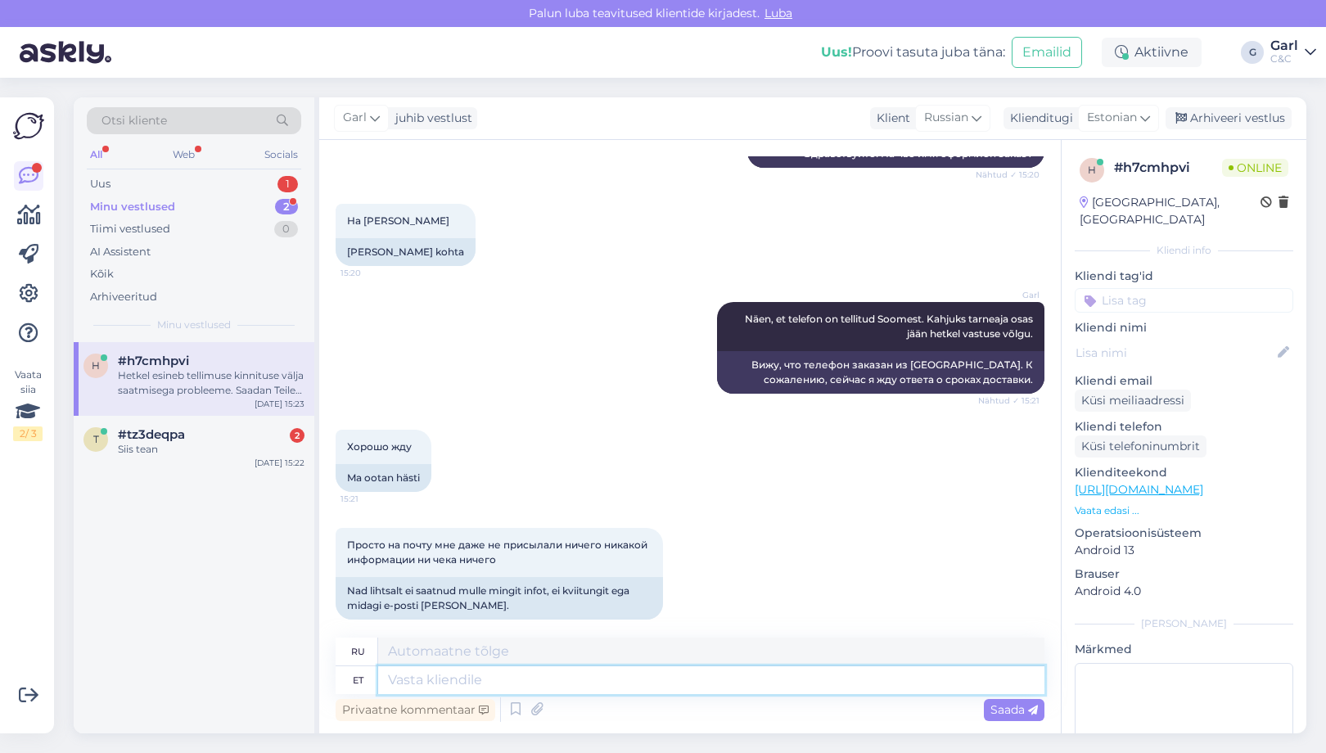
scroll to position [285, 0]
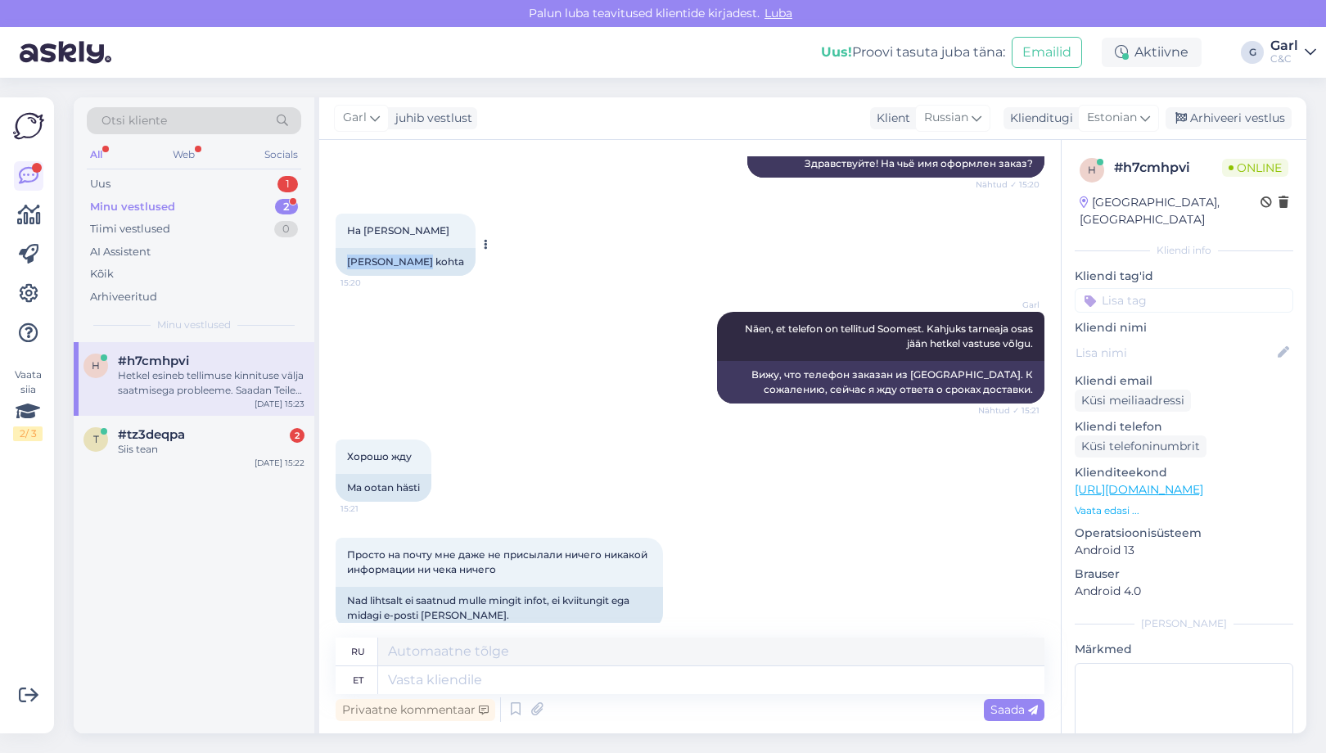
drag, startPoint x: 343, startPoint y: 258, endPoint x: 406, endPoint y: 260, distance: 63.1
click at [406, 260] on div "Juri Alfjorovi kohta" at bounding box center [406, 262] width 140 height 28
copy div "Juri Alfjorov"
click at [234, 431] on div "#tz3deqpa 2" at bounding box center [211, 434] width 187 height 15
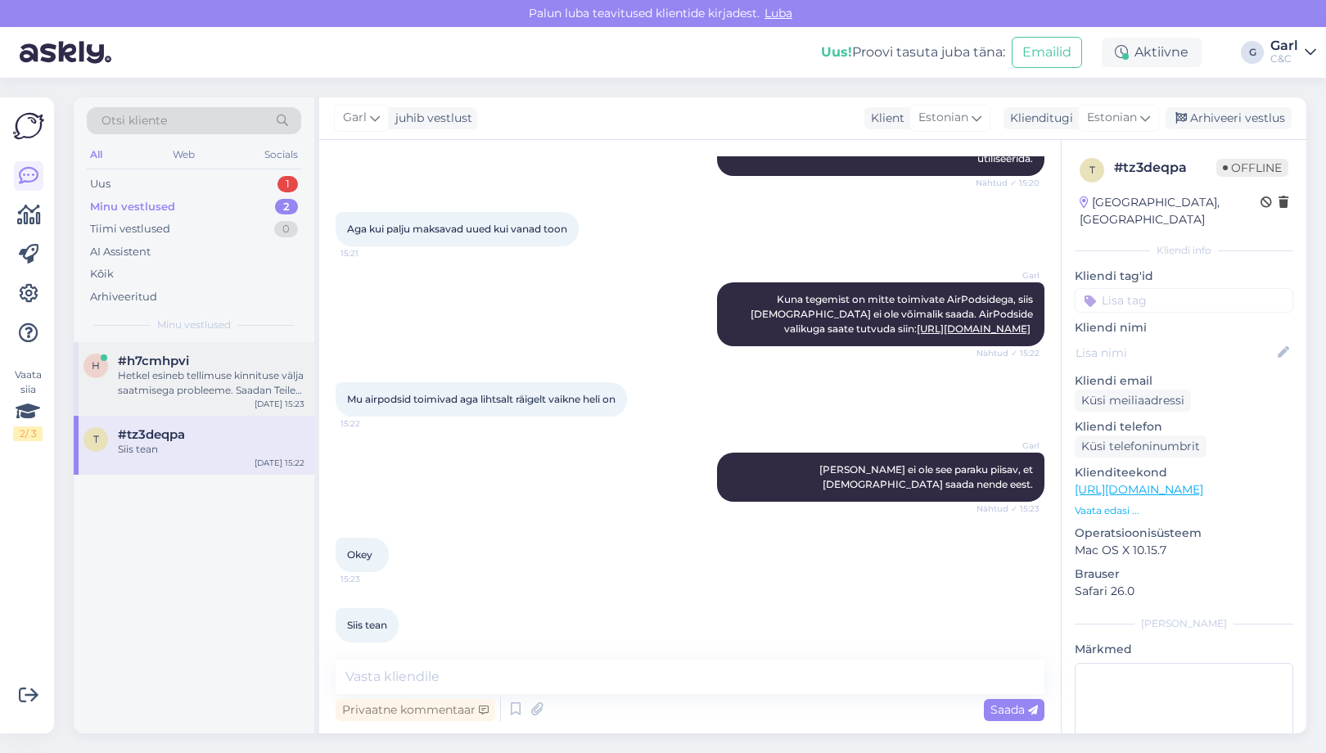
click at [242, 398] on div "h #h7cmhpvi Hetkel esineb tellimuse kinnituse välja saatmisega probleeme. Saada…" at bounding box center [194, 379] width 241 height 74
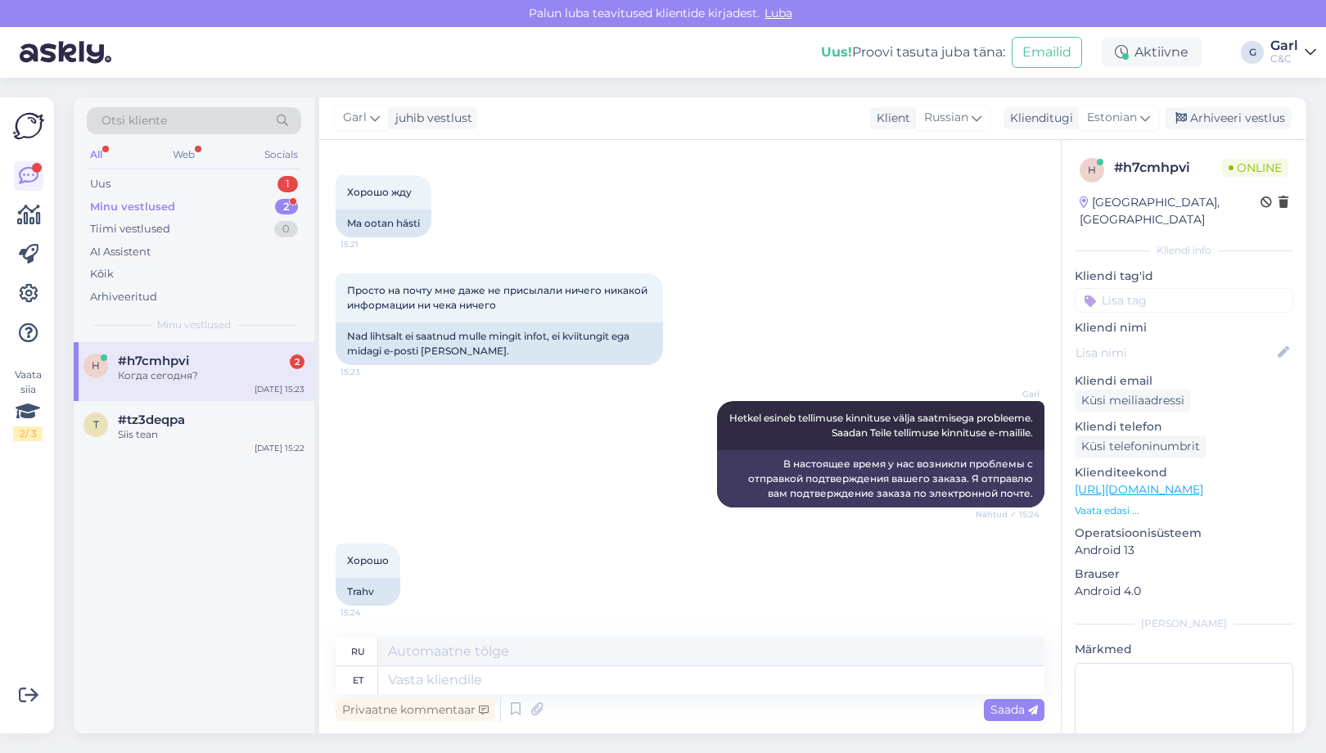
scroll to position [647, 0]
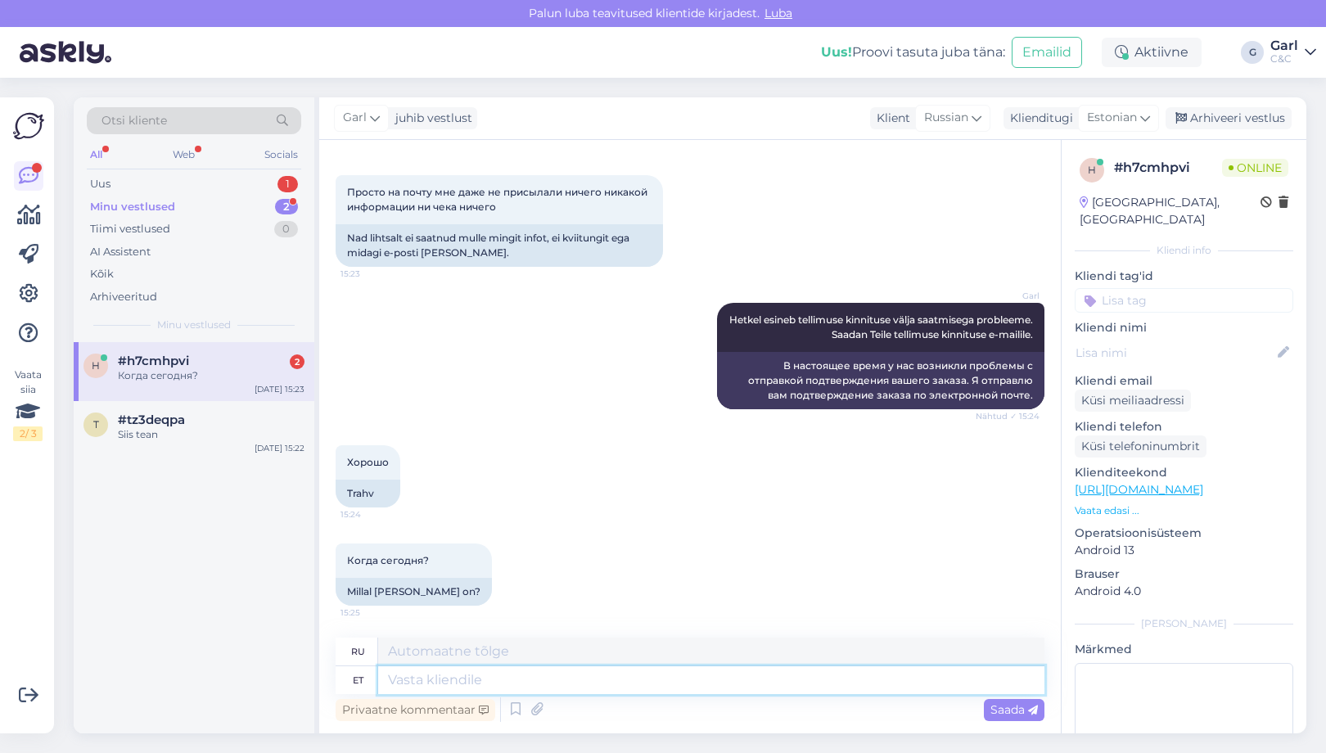
click at [449, 672] on textarea at bounding box center [711, 680] width 666 height 28
click at [449, 671] on textarea at bounding box center [711, 680] width 666 height 28
type textarea "Saatsin T"
type textarea "Я послал"
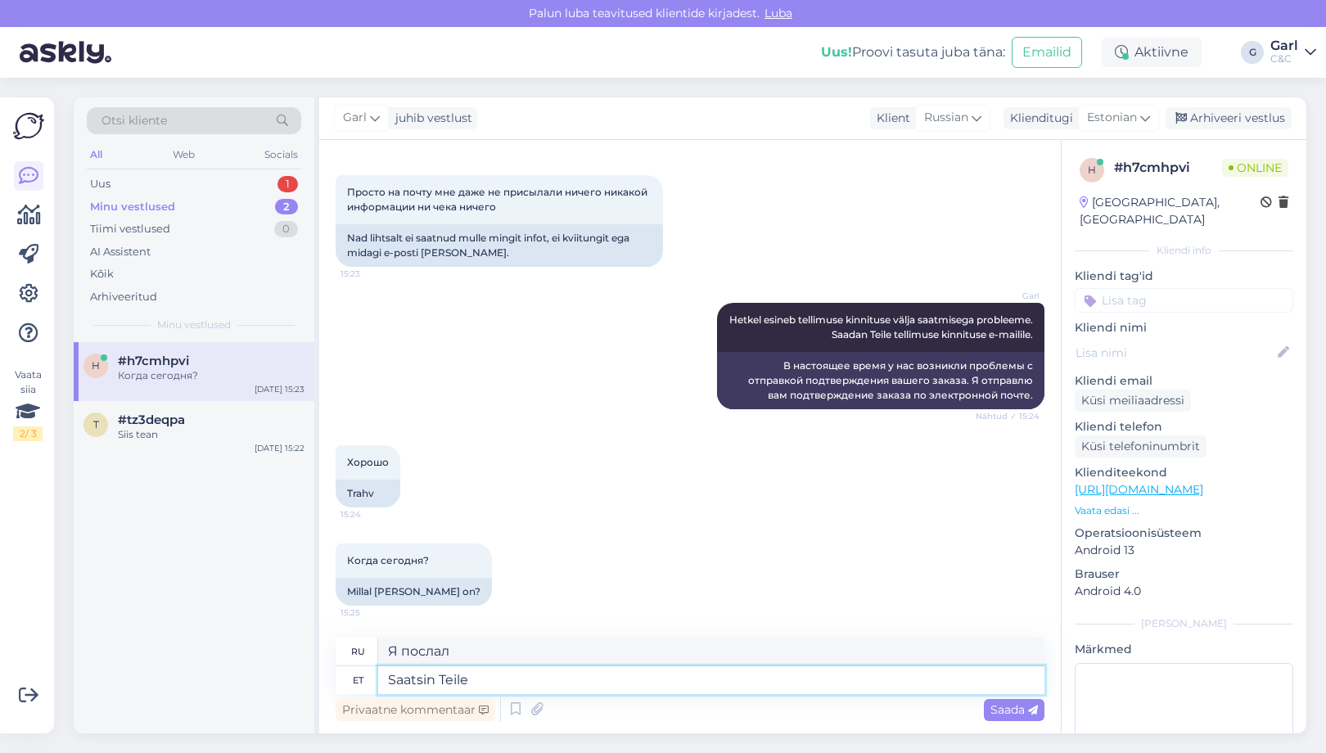
type textarea "Saatsin Teile k"
type textarea "Я послал тебе"
type textarea "Saatsin Teile kinnitu"
type textarea "Я отправил вам подтверждение."
type textarea "Saatsin Teile kinnituse e-mailile. K"
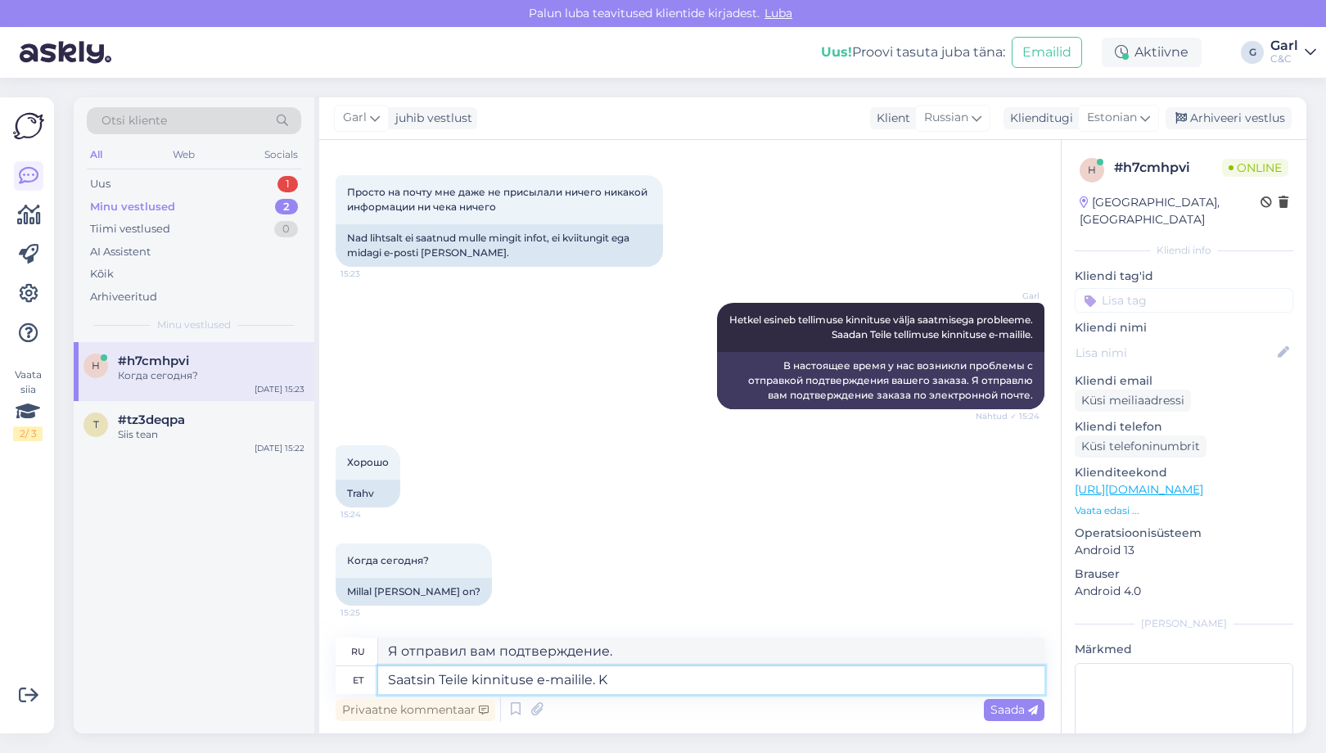
type textarea "Я отправил вам письмо с подтверждением."
type textarea "Saatsin Teile kinnituse e-mailile. Kas saite k"
type textarea "Я отправил вам письмо с подтверждением. Вы его получили?"
type textarea "Saatsin Teile kinnituse e-mailile. Kas saite kätte?"
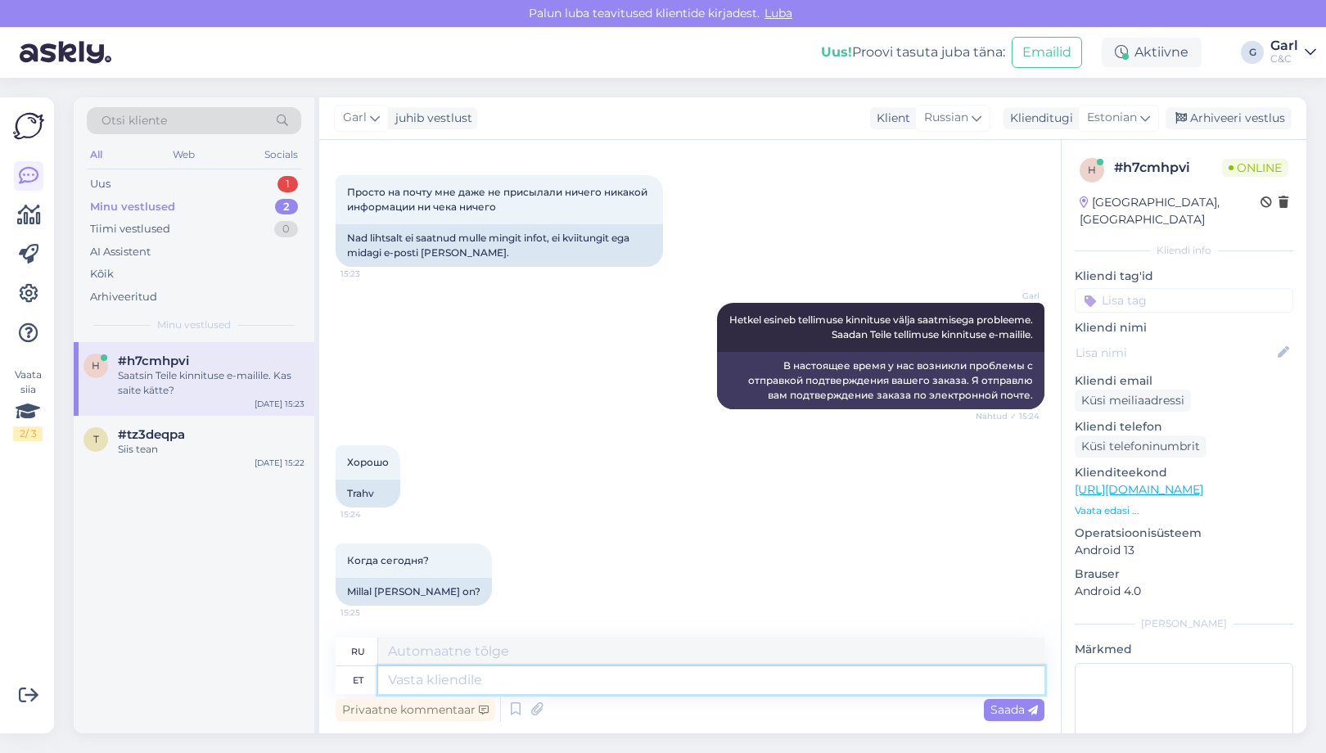
scroll to position [759, 0]
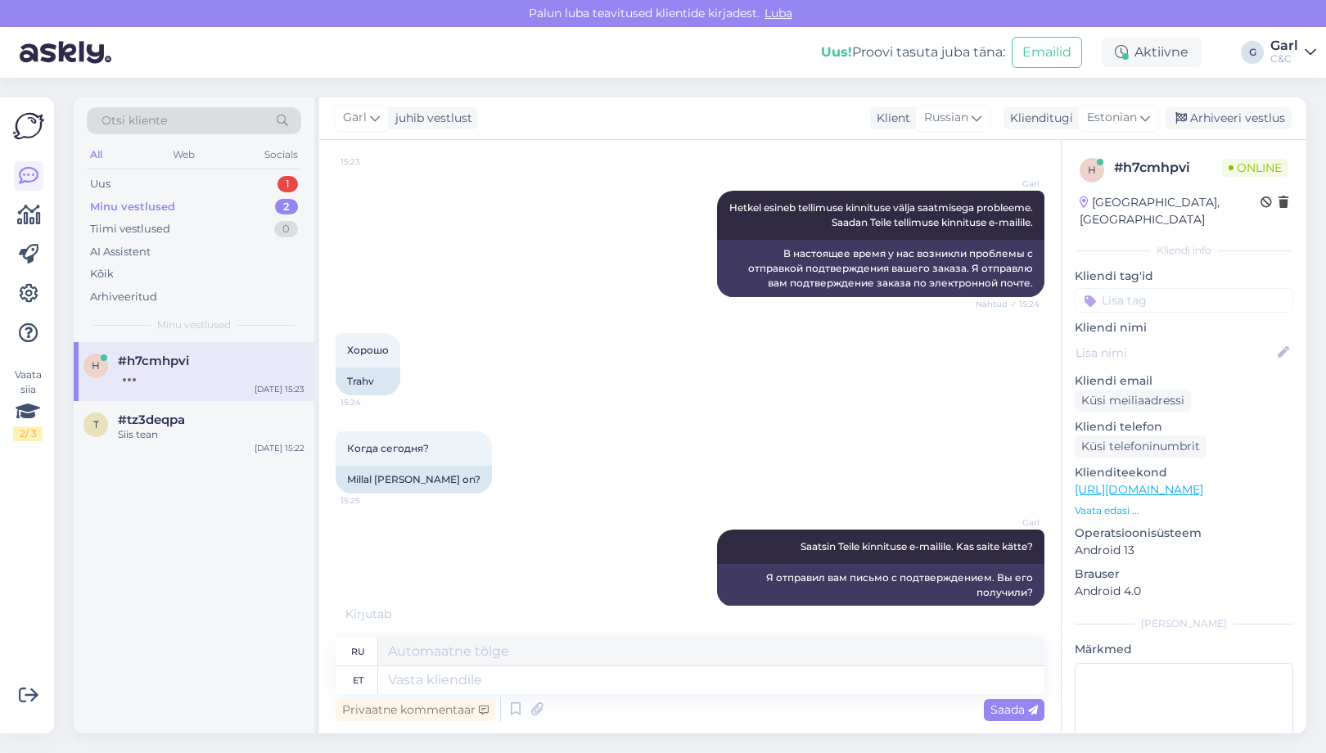
click at [228, 531] on div "h #h7cmhpvi Aug 13 15:23 t #tz3deqpa Siis tean Aug 13 15:22" at bounding box center [194, 537] width 241 height 391
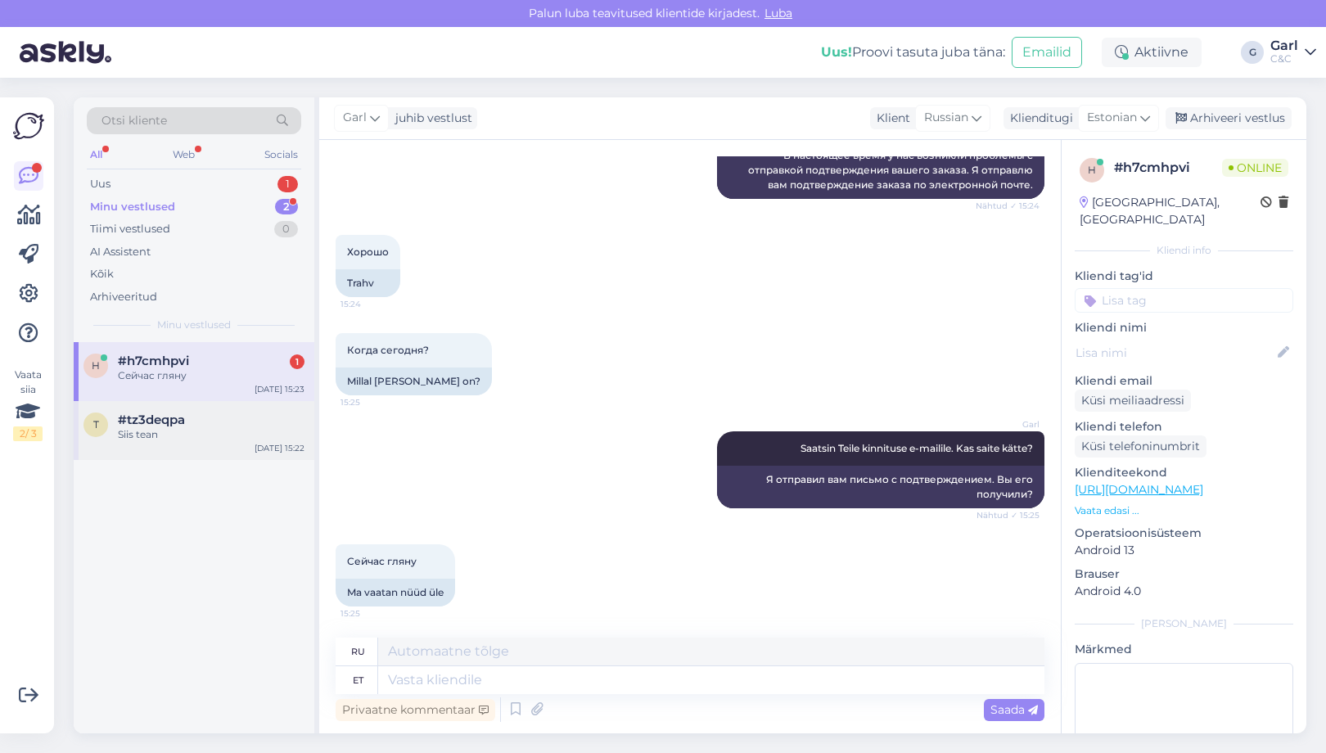
click at [209, 445] on div "t #tz3deqpa Siis tean Aug 13 15:22" at bounding box center [194, 430] width 241 height 59
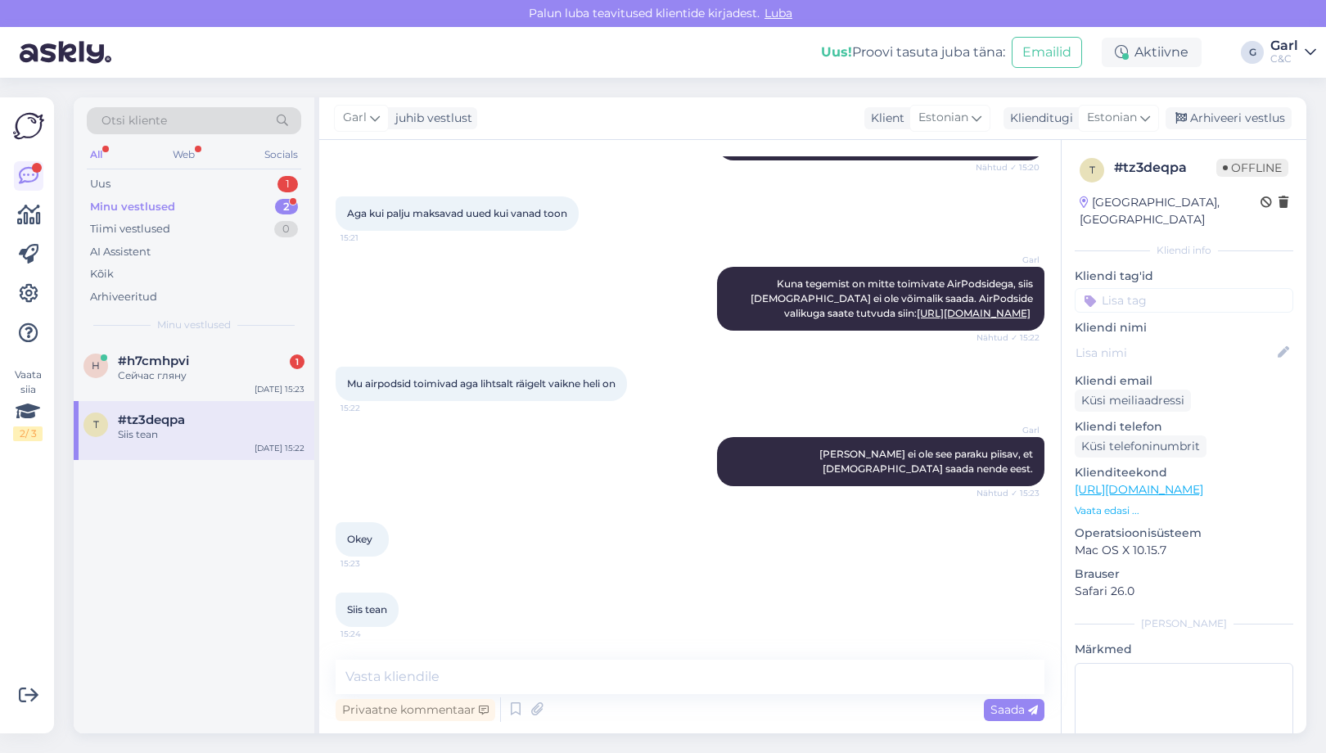
scroll to position [216, 0]
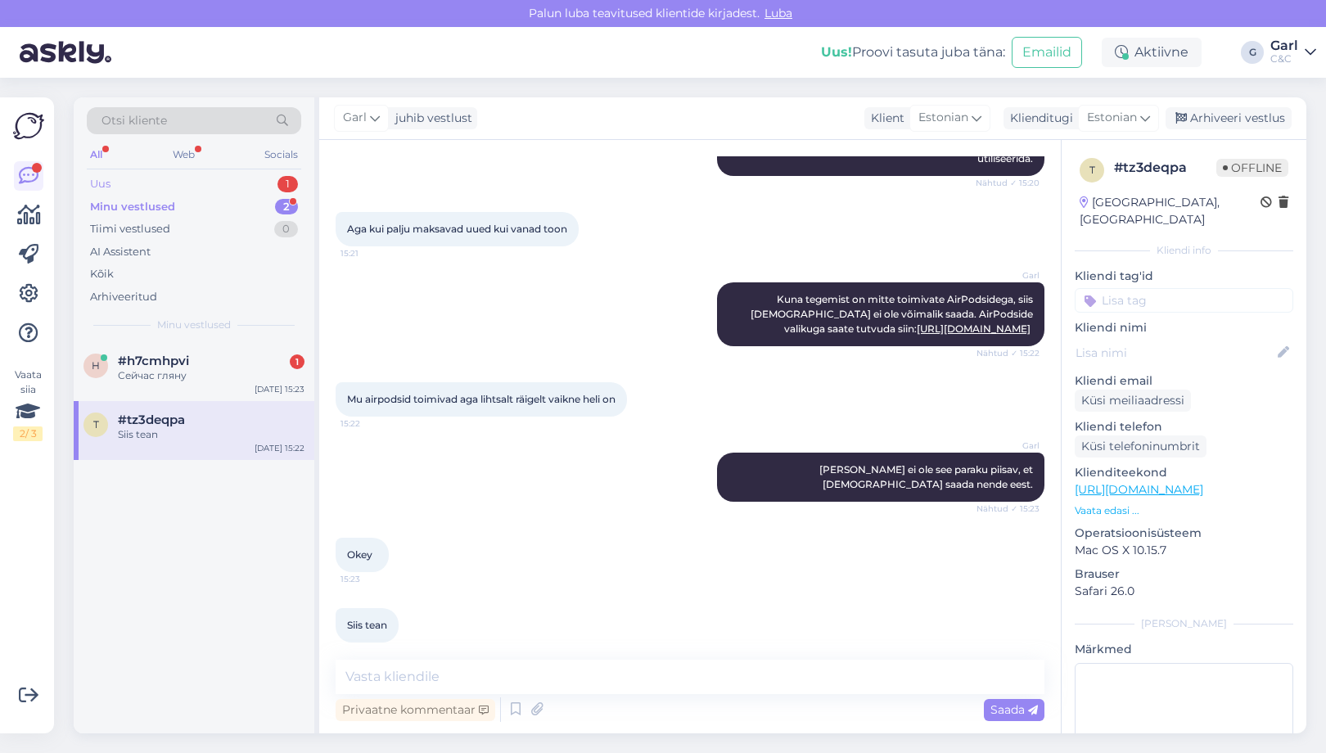
click at [274, 180] on div "Uus 1" at bounding box center [194, 184] width 214 height 23
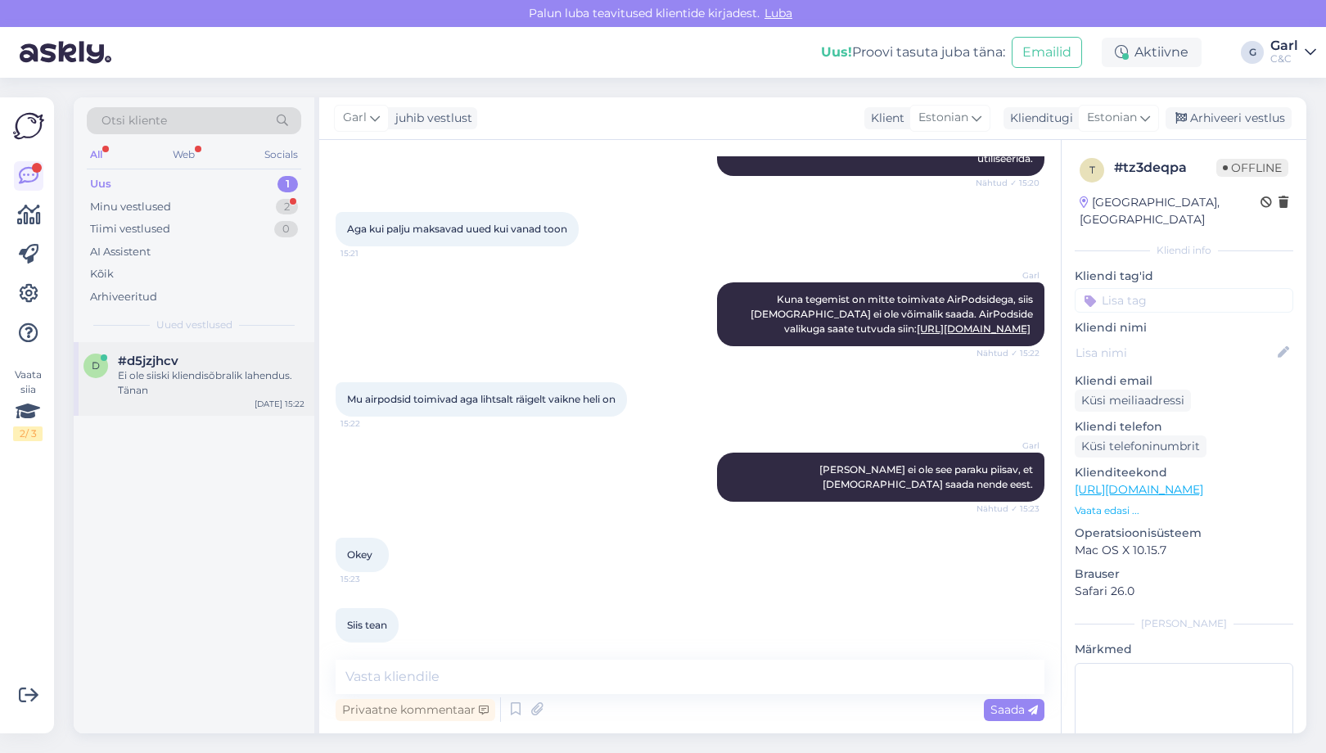
click at [226, 354] on div "#d5jzjhcv" at bounding box center [211, 361] width 187 height 15
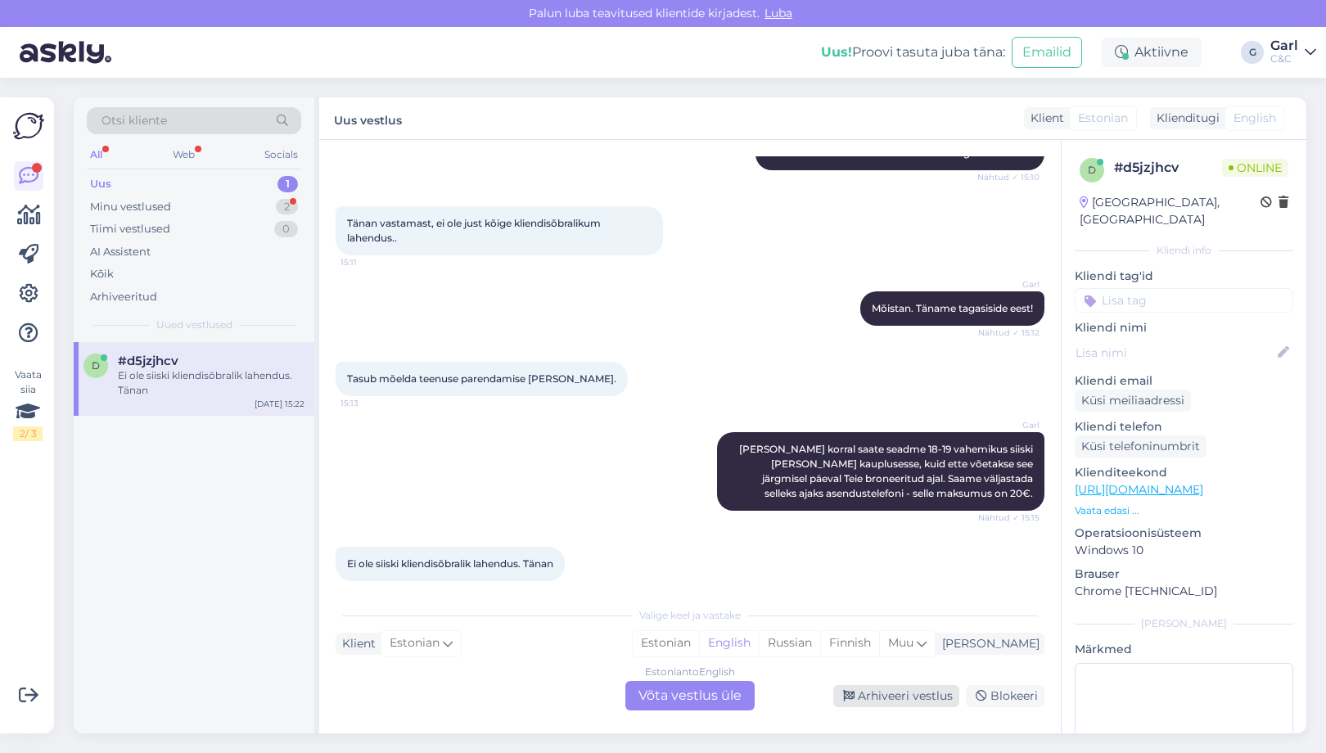
click at [918, 697] on div "Arhiveeri vestlus" at bounding box center [896, 696] width 126 height 22
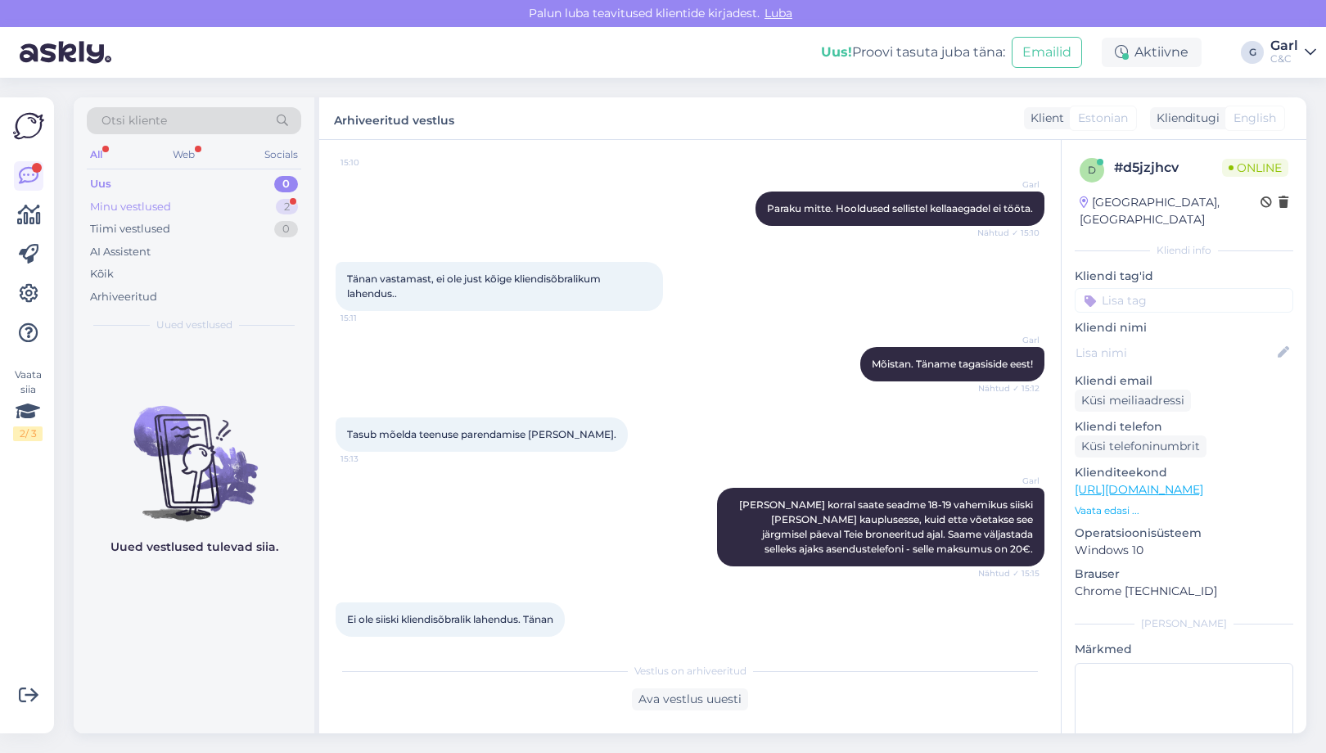
click at [241, 200] on div "Minu vestlused 2" at bounding box center [194, 207] width 214 height 23
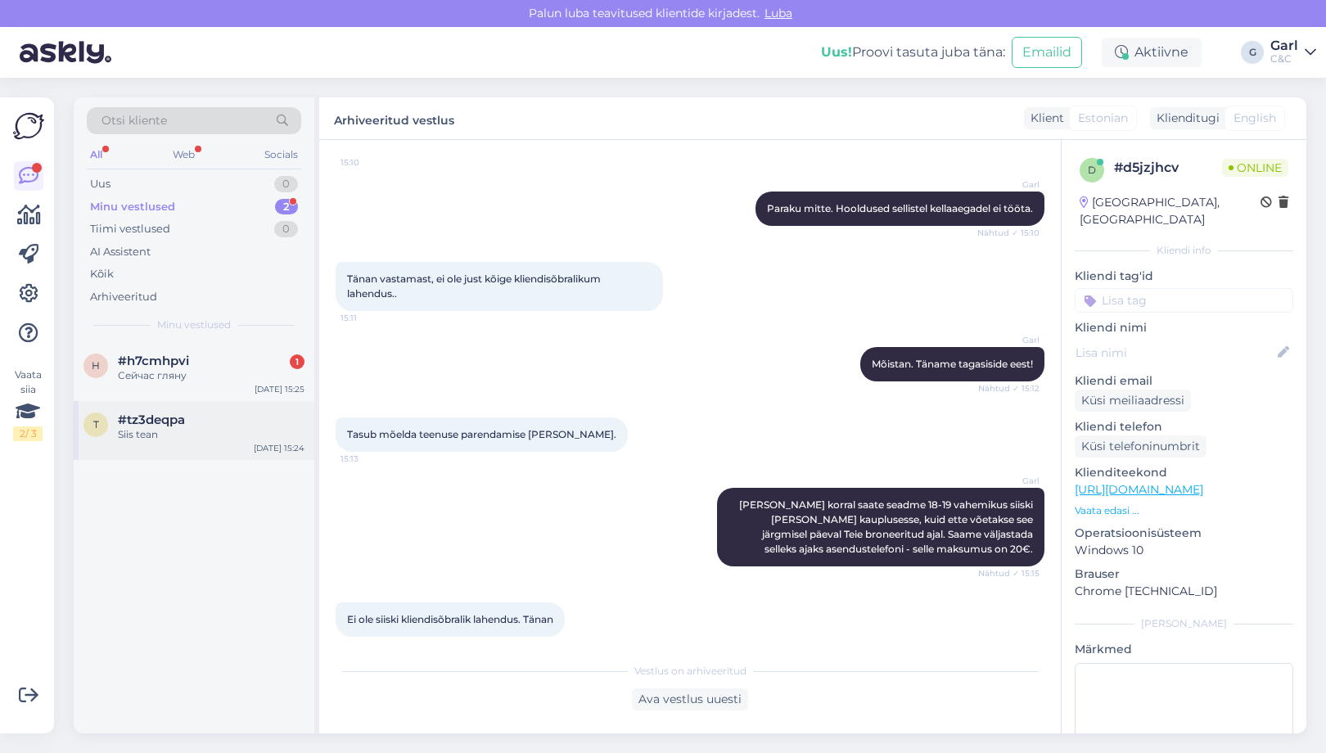
click at [185, 430] on div "Siis tean" at bounding box center [211, 434] width 187 height 15
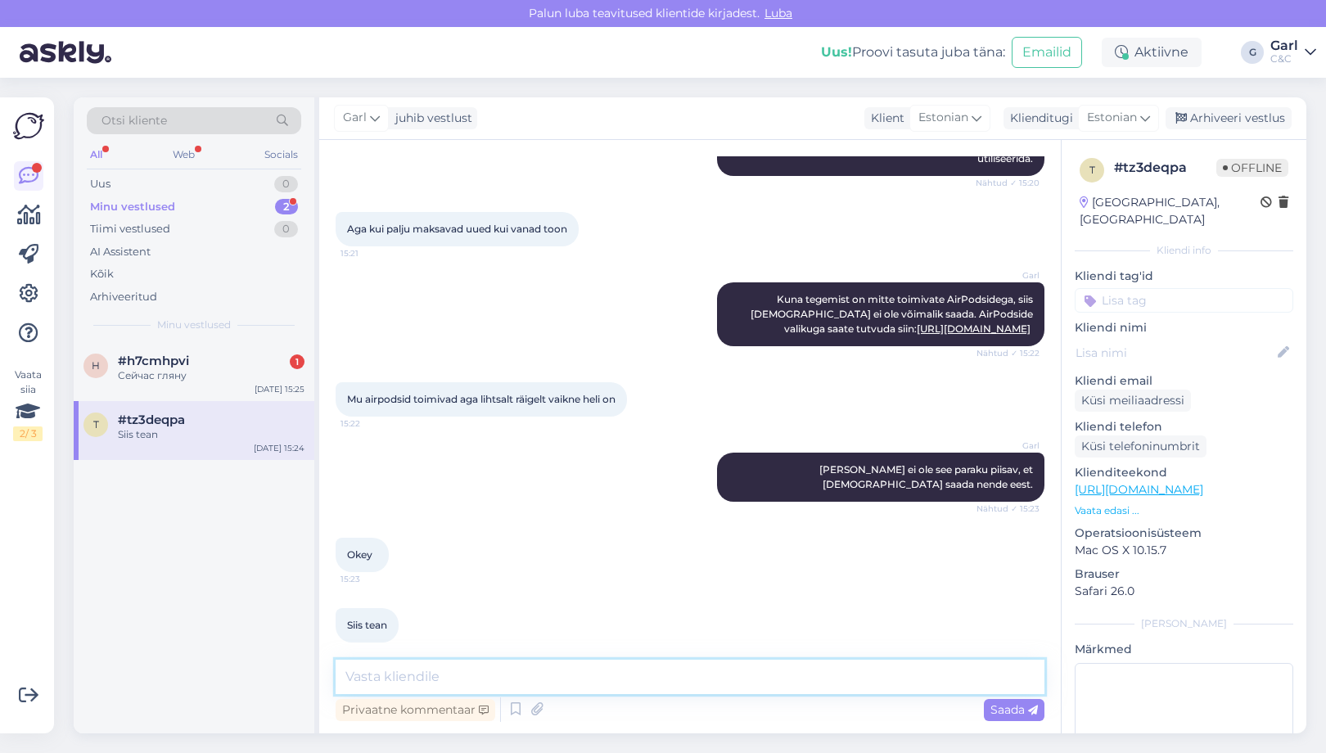
click at [508, 668] on textarea at bounding box center [690, 677] width 709 height 34
click at [1194, 118] on div "Arhiveeri vestlus" at bounding box center [1228, 118] width 126 height 22
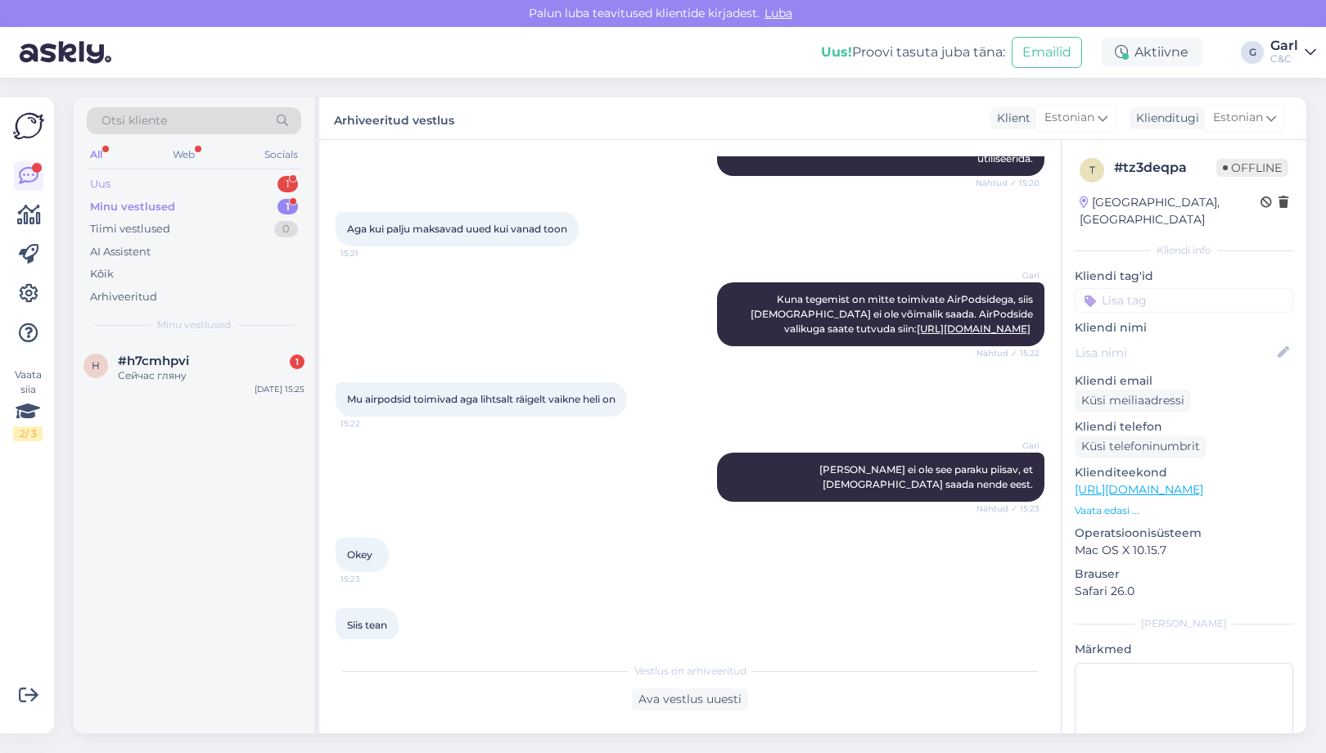
click at [246, 173] on div "Uus 1" at bounding box center [194, 184] width 214 height 23
click at [223, 349] on div "3 #3j3gf3hb 1 Здравствуйте да я получил всё Aug 13 15:26" at bounding box center [194, 371] width 241 height 59
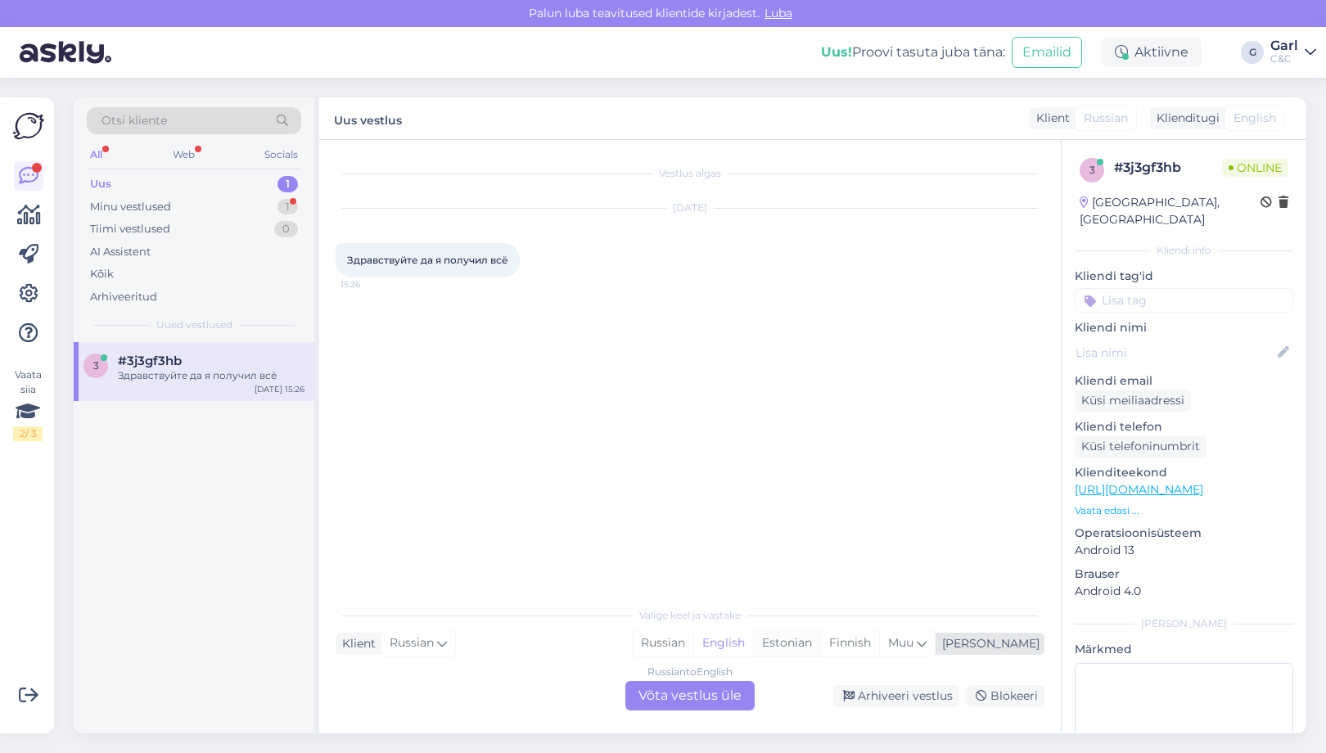
click at [820, 642] on div "Estonian" at bounding box center [786, 643] width 67 height 25
click at [692, 686] on div "Russian to Estonian Võta vestlus üle" at bounding box center [689, 695] width 129 height 29
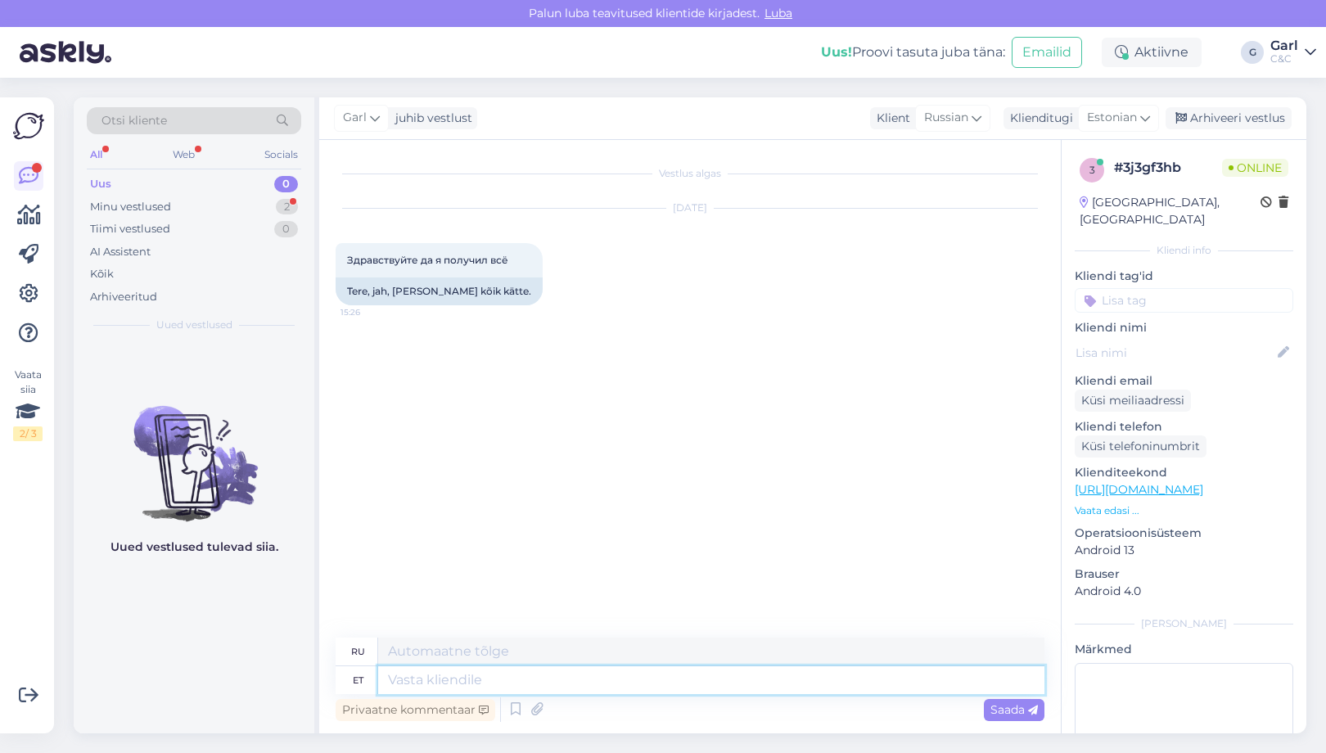
click at [661, 686] on textarea at bounding box center [711, 680] width 666 height 28
click at [638, 687] on textarea at bounding box center [711, 680] width 666 height 28
type textarea "Tere!"
type textarea "Привет!"
type textarea "Tere! Hästi!"
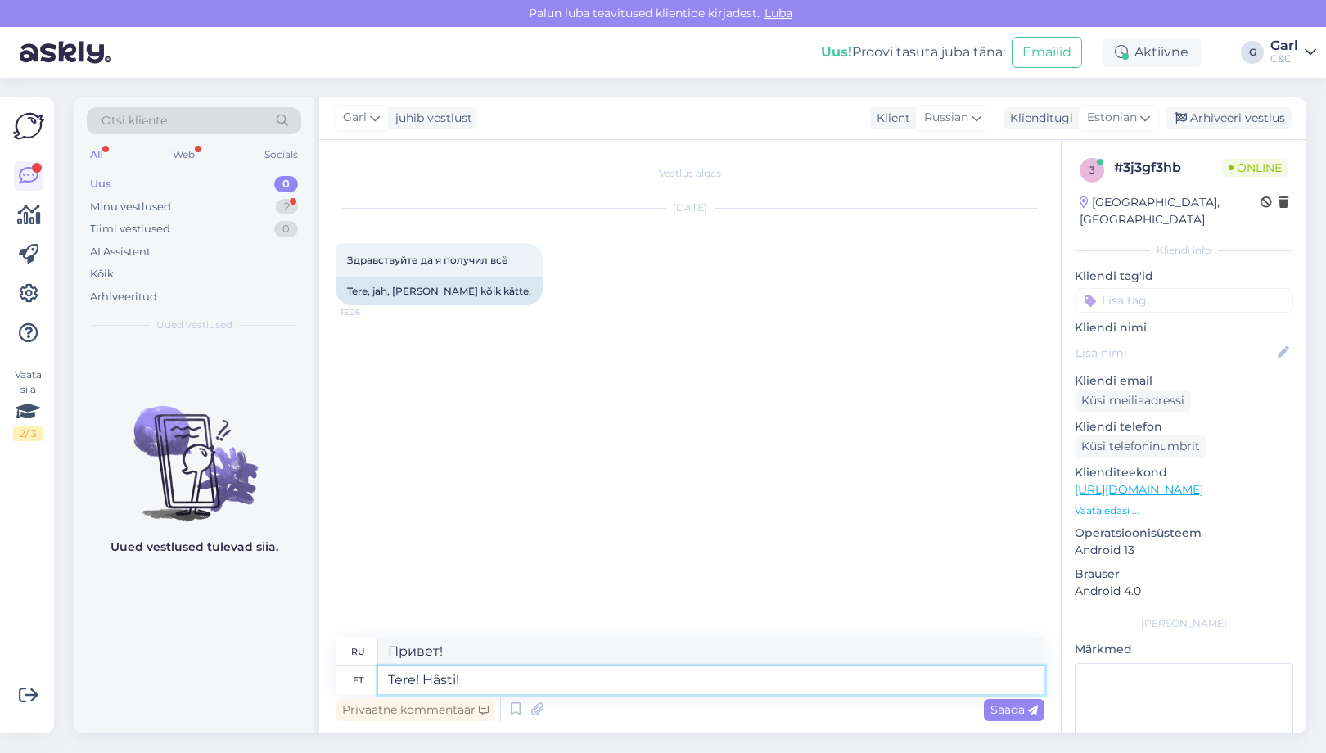
type textarea "Привет! Хорошо!"
click at [412, 678] on textarea "Tere! Hästi!" at bounding box center [711, 680] width 666 height 28
click at [417, 683] on textarea "Tere! Hästi!" at bounding box center [711, 680] width 666 height 28
type textarea "Tere päev! Hästi!"
type textarea "Добрый день! Хорошо!"
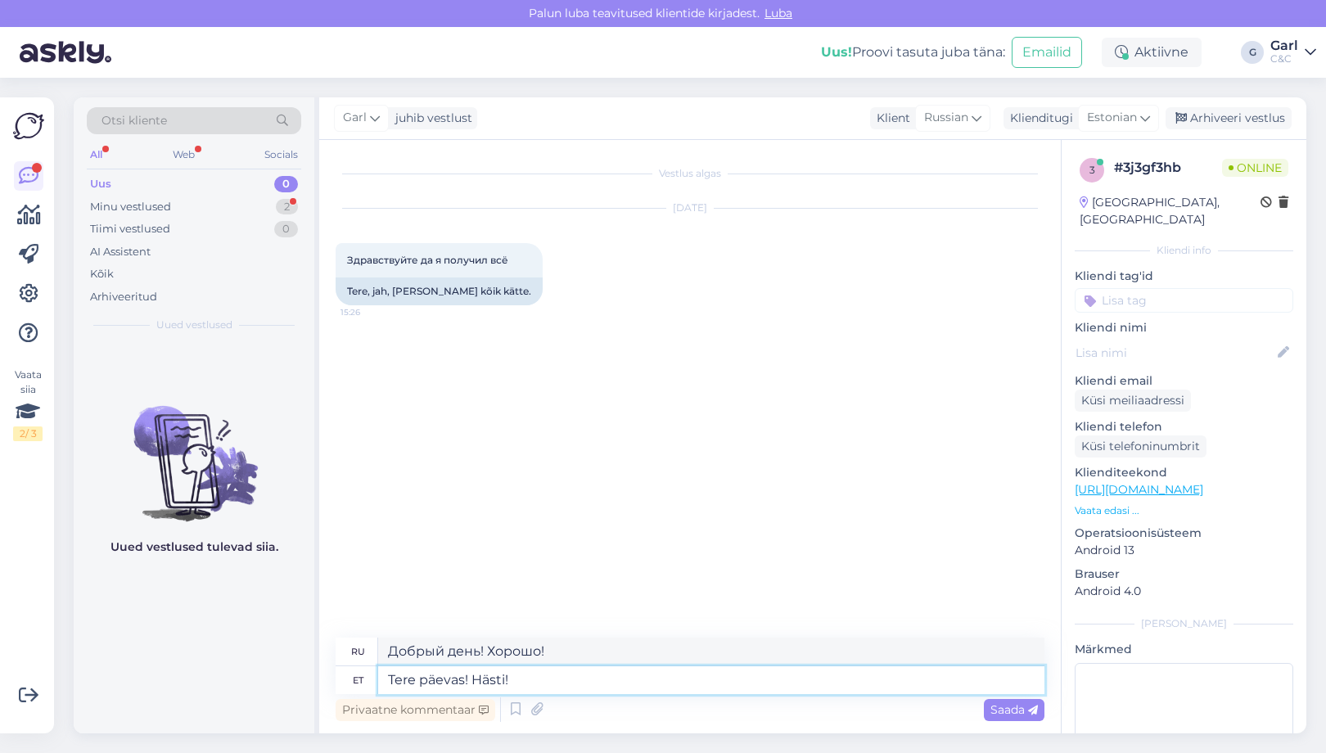
type textarea "Tere päevast! Hästi!"
click at [559, 679] on textarea "Tere päevast! Hästi!" at bounding box center [711, 680] width 666 height 28
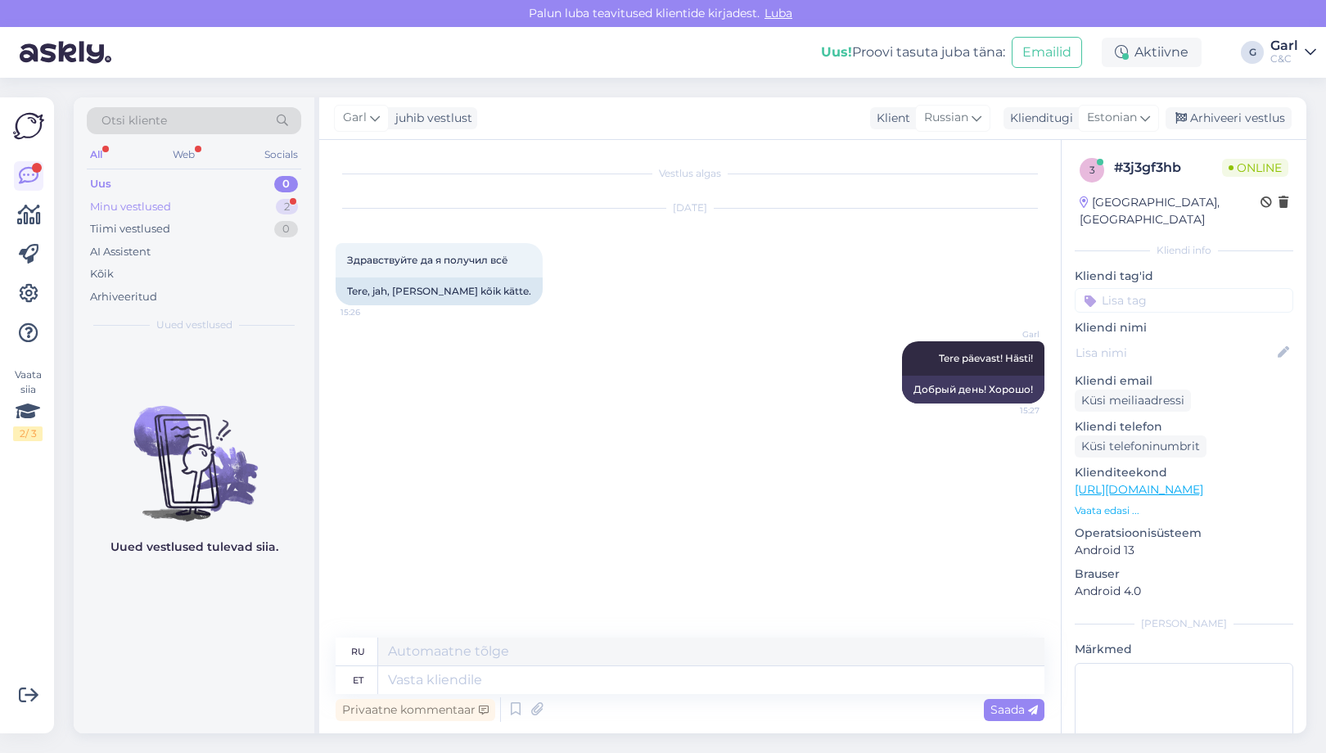
click at [229, 209] on div "Minu vestlused 2" at bounding box center [194, 207] width 214 height 23
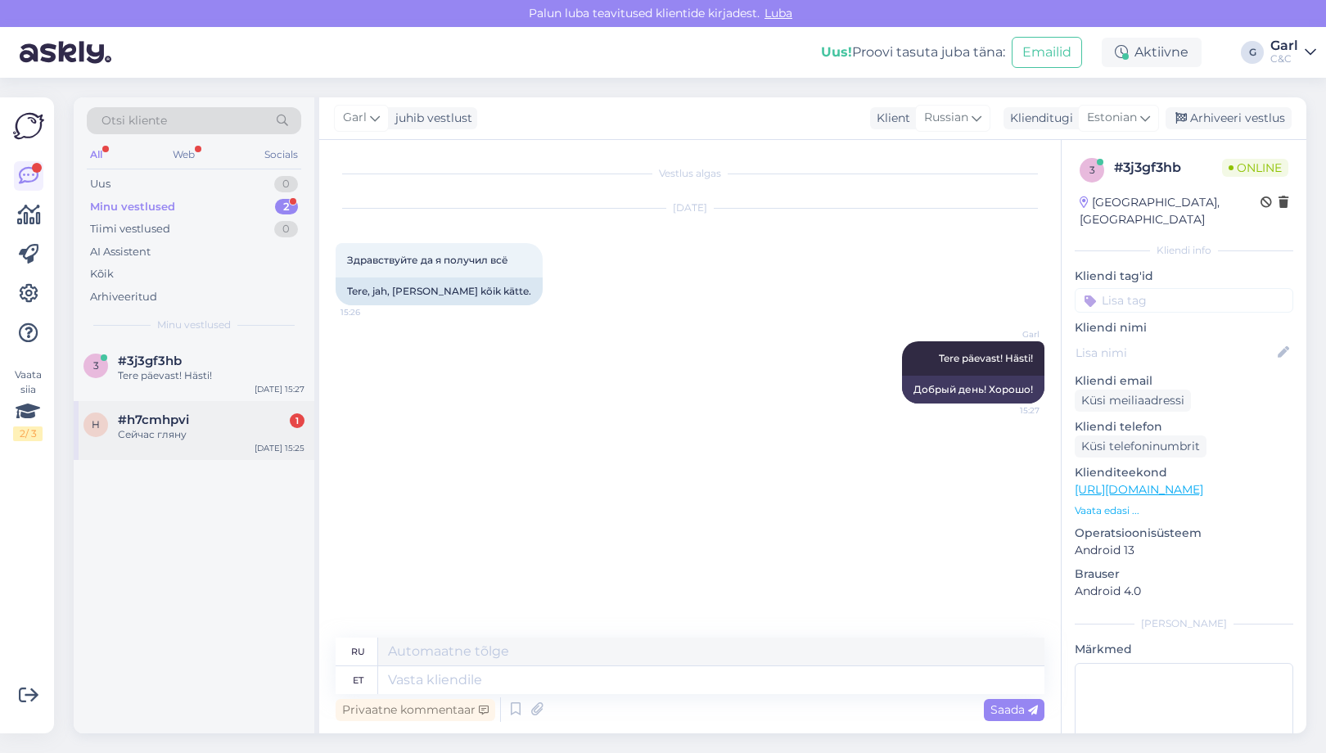
click at [217, 416] on div "#h7cmhpvi 1" at bounding box center [211, 419] width 187 height 15
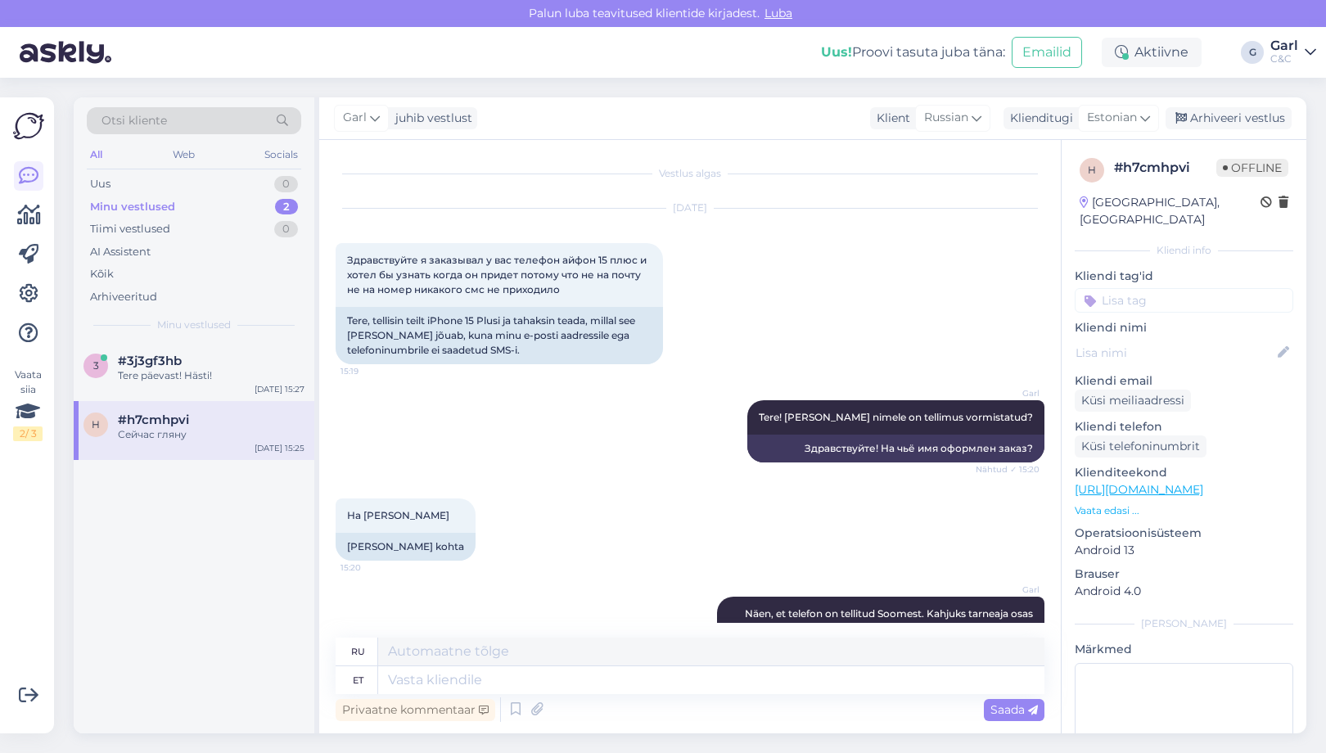
scroll to position [858, 0]
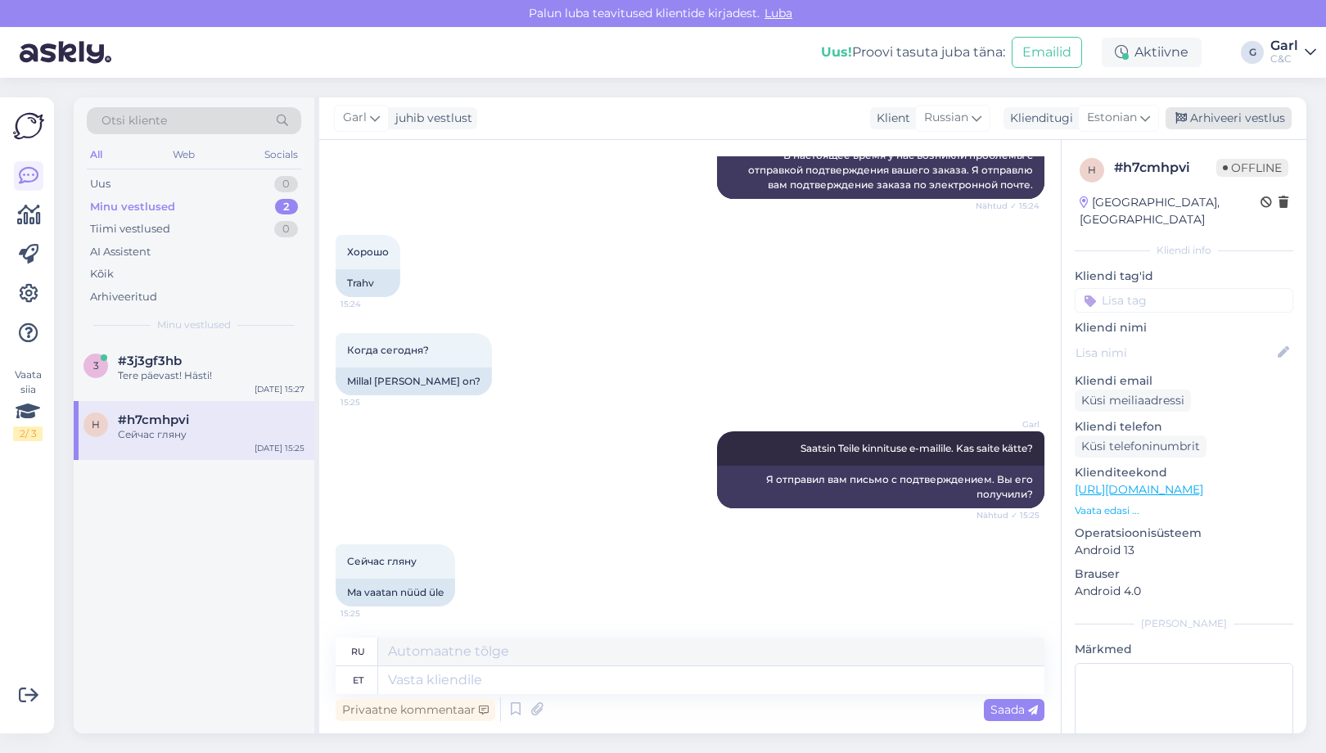
click at [1202, 112] on div "Arhiveeri vestlus" at bounding box center [1228, 118] width 126 height 22
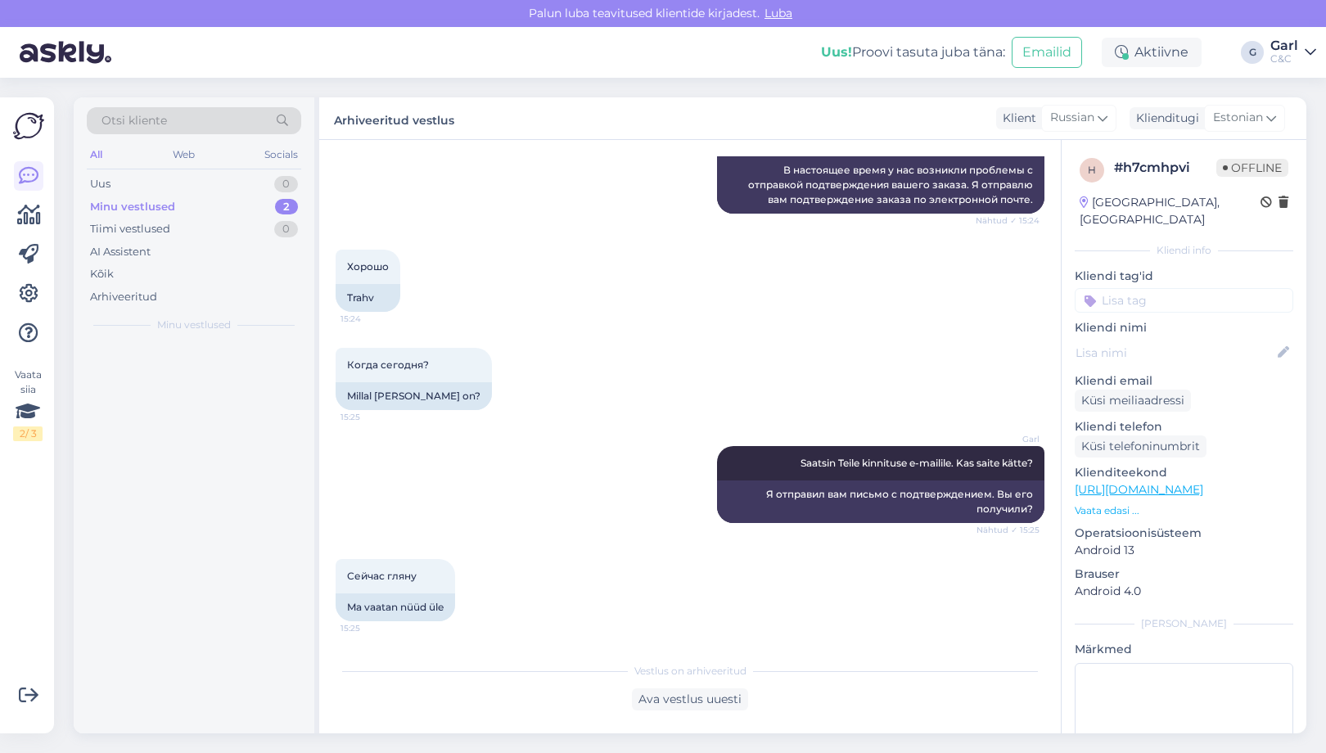
scroll to position [842, 0]
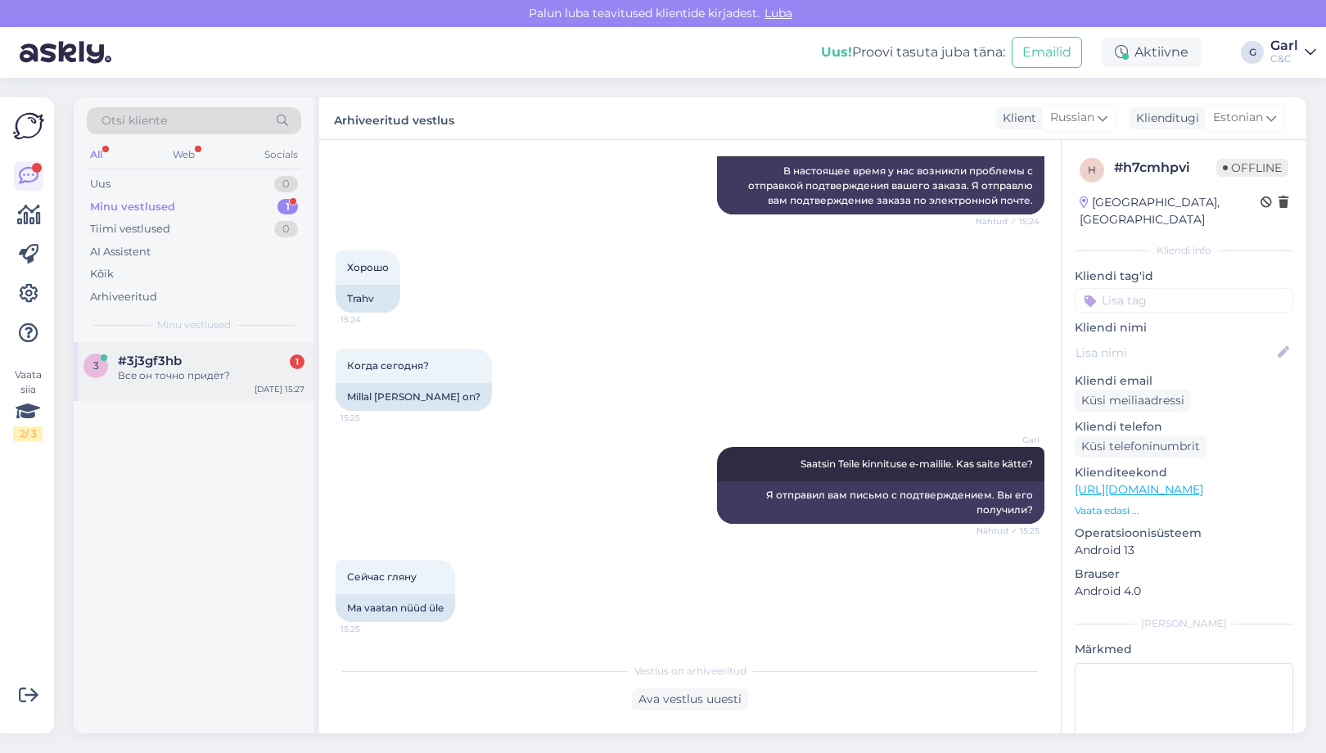
click at [203, 358] on div "#3j3gf3hb 1" at bounding box center [211, 361] width 187 height 15
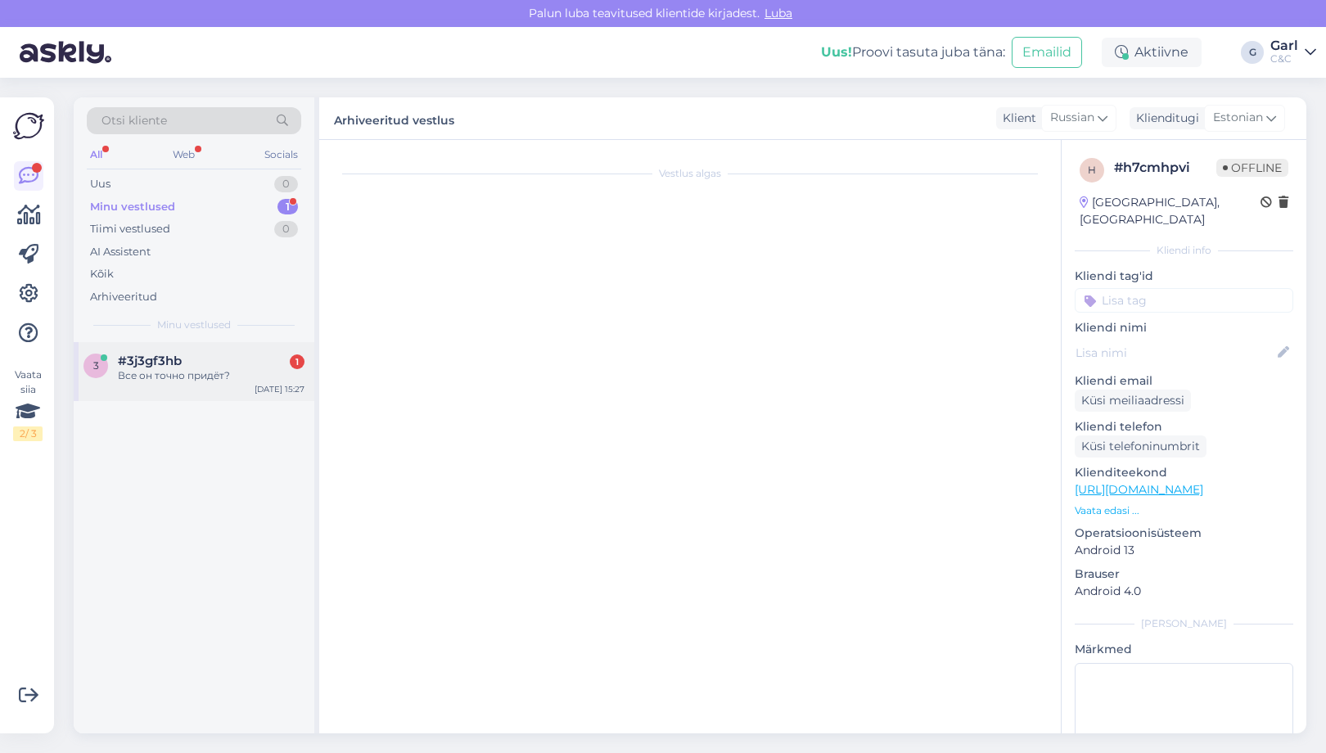
scroll to position [0, 0]
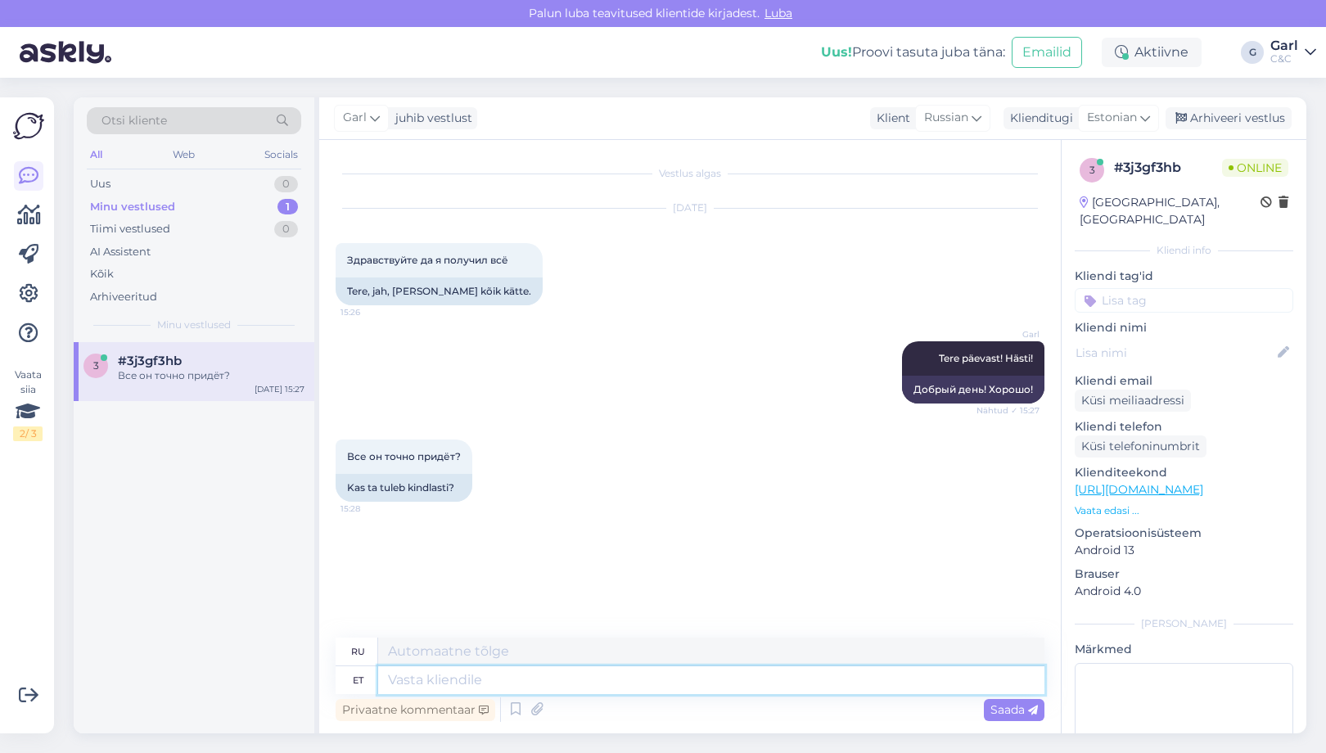
click at [550, 688] on textarea at bounding box center [711, 680] width 666 height 28
type textarea "Jah,"
type textarea "Да,"
type textarea "Jah, praeguse"
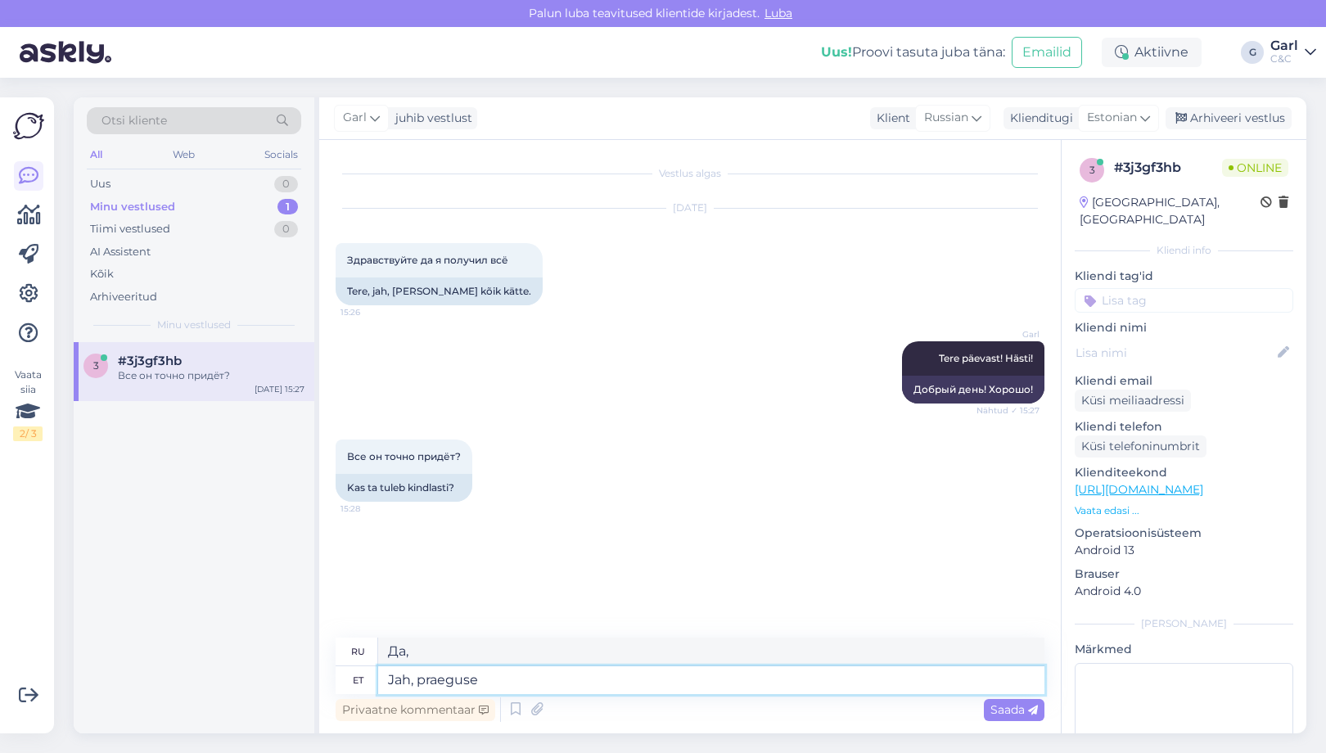
type textarea "Да, текущий"
type textarea "Jah, praeguse info k"
type textarea "Да, актуальная информация"
type textarea "Jah, praeguse info kohaseltk"
type textarea "Да, согласно текущей информации"
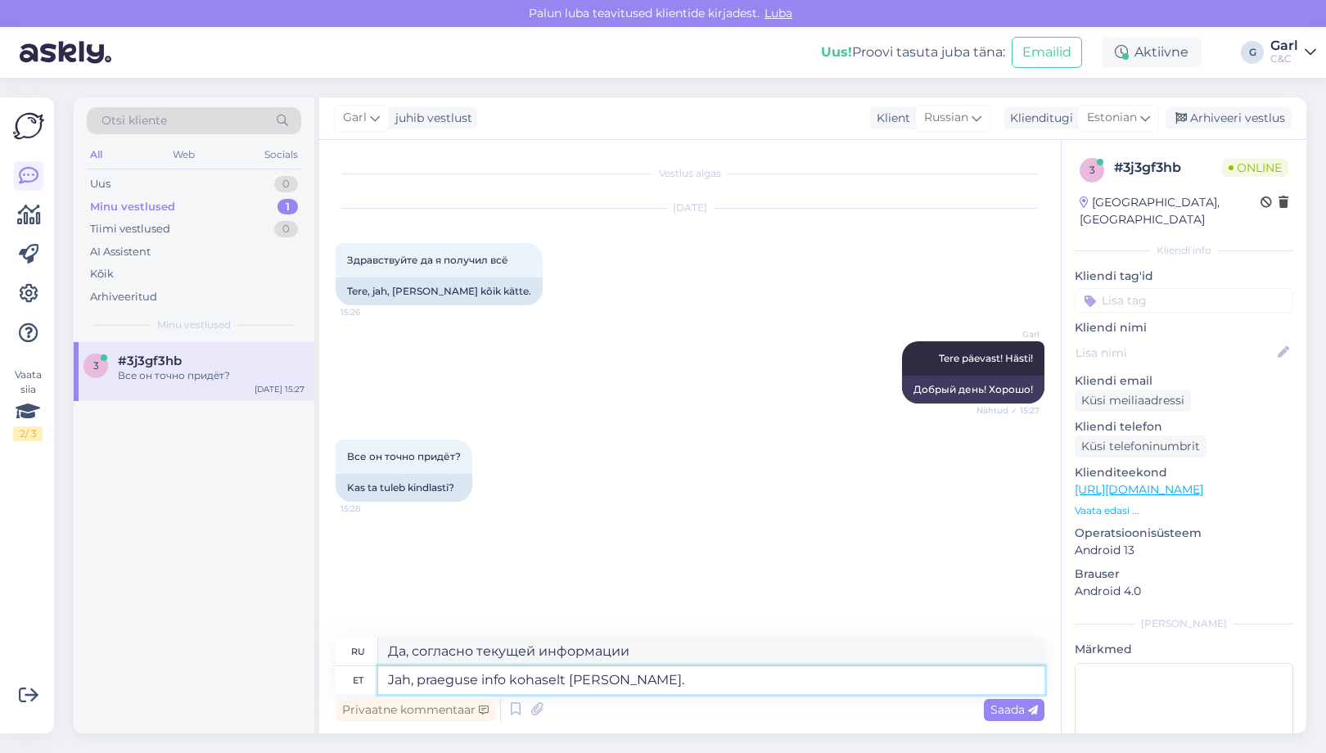
type textarea "Jah, praeguse info kohaselt [PERSON_NAME]."
type textarea "Да, согласно текущей информации."
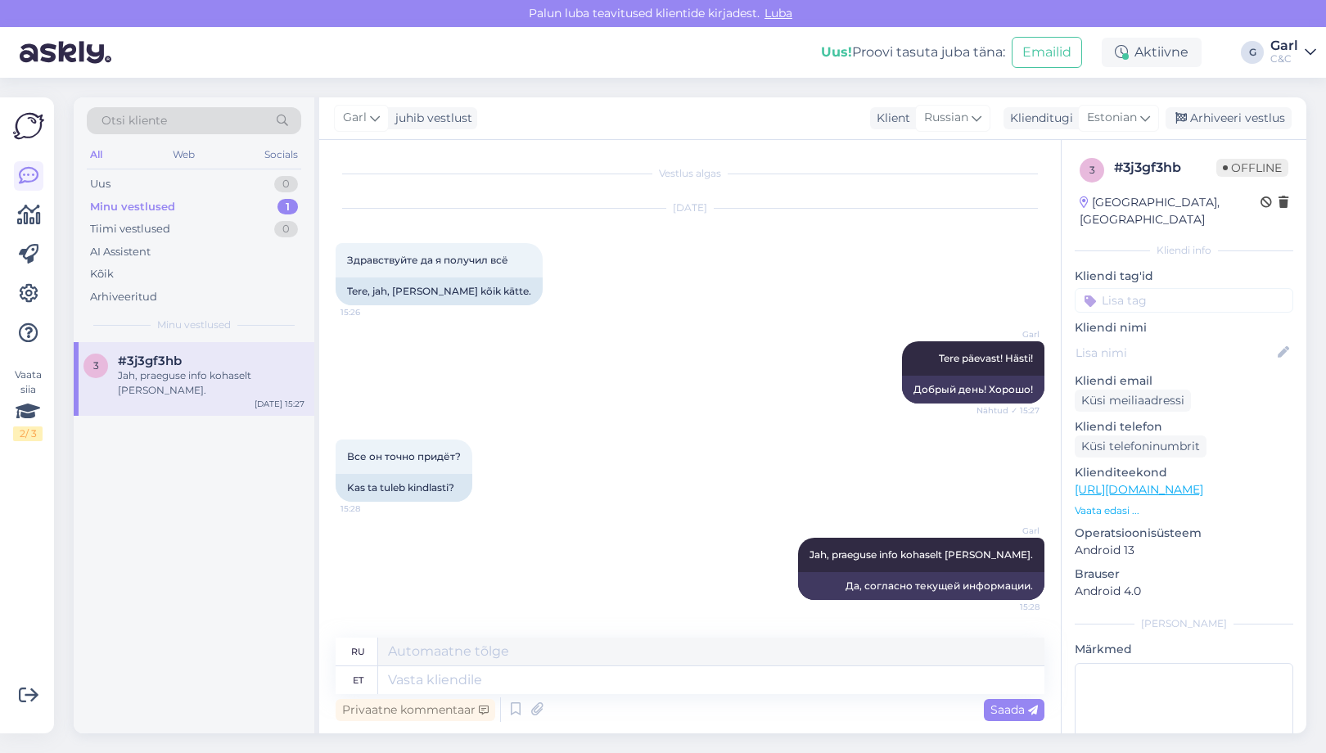
click at [238, 210] on div "Minu vestlused 1" at bounding box center [194, 207] width 214 height 23
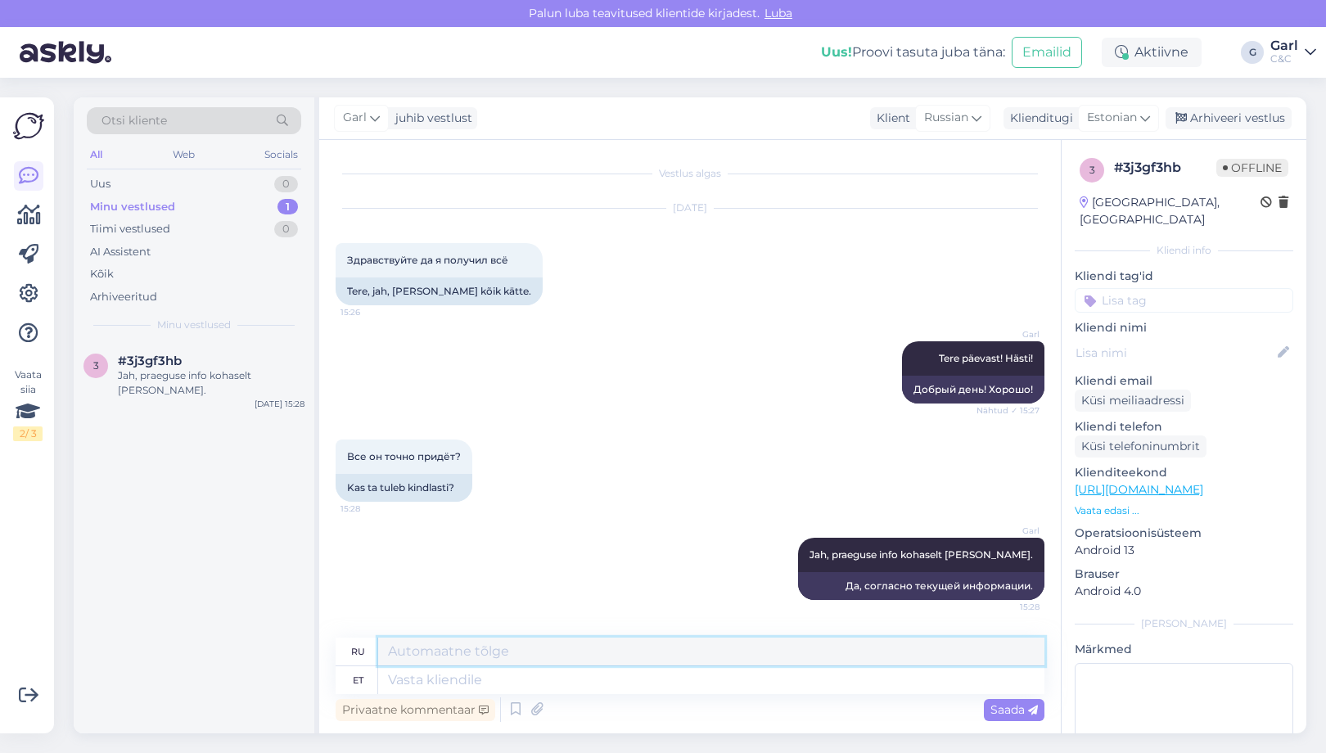
click at [639, 639] on textarea at bounding box center [711, 652] width 666 height 28
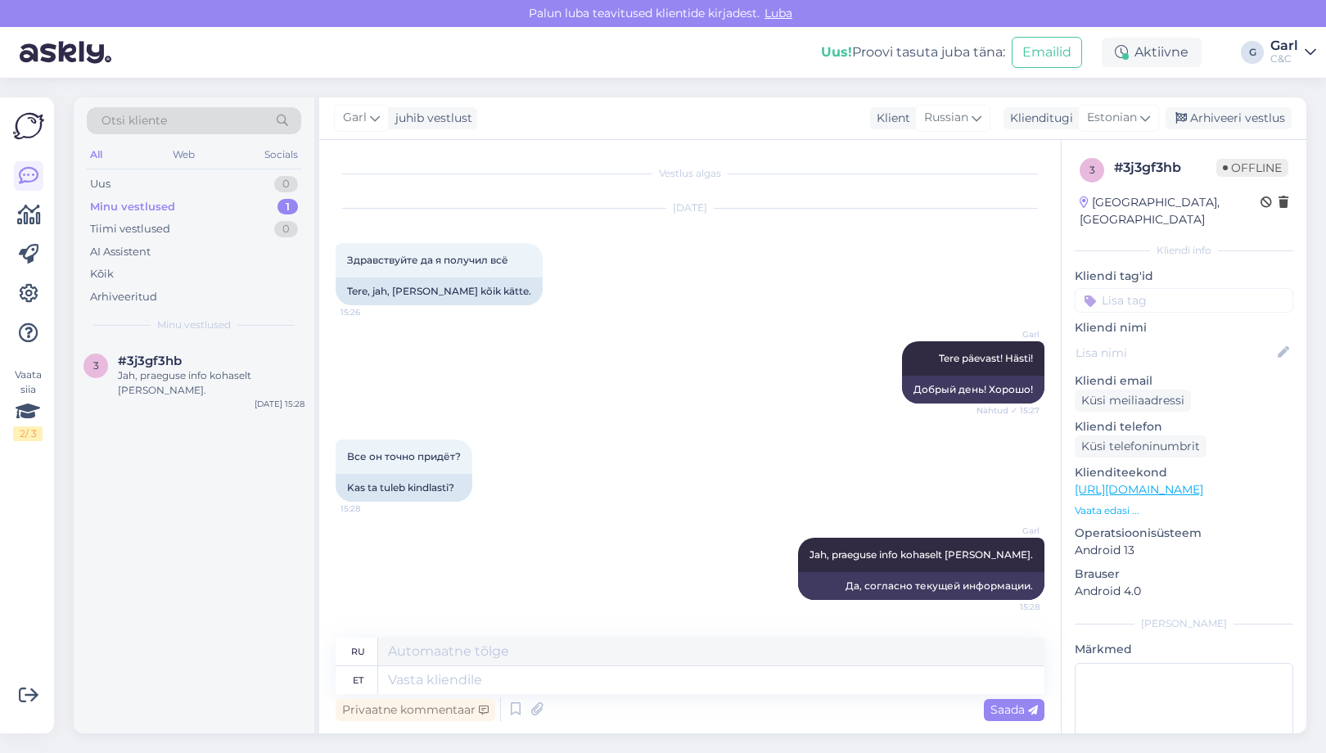
click at [777, 320] on div "Aug 13 2025 Здравствуйте да я получил всё 15:26 Tere, jah, sain kõik kätte." at bounding box center [690, 257] width 709 height 133
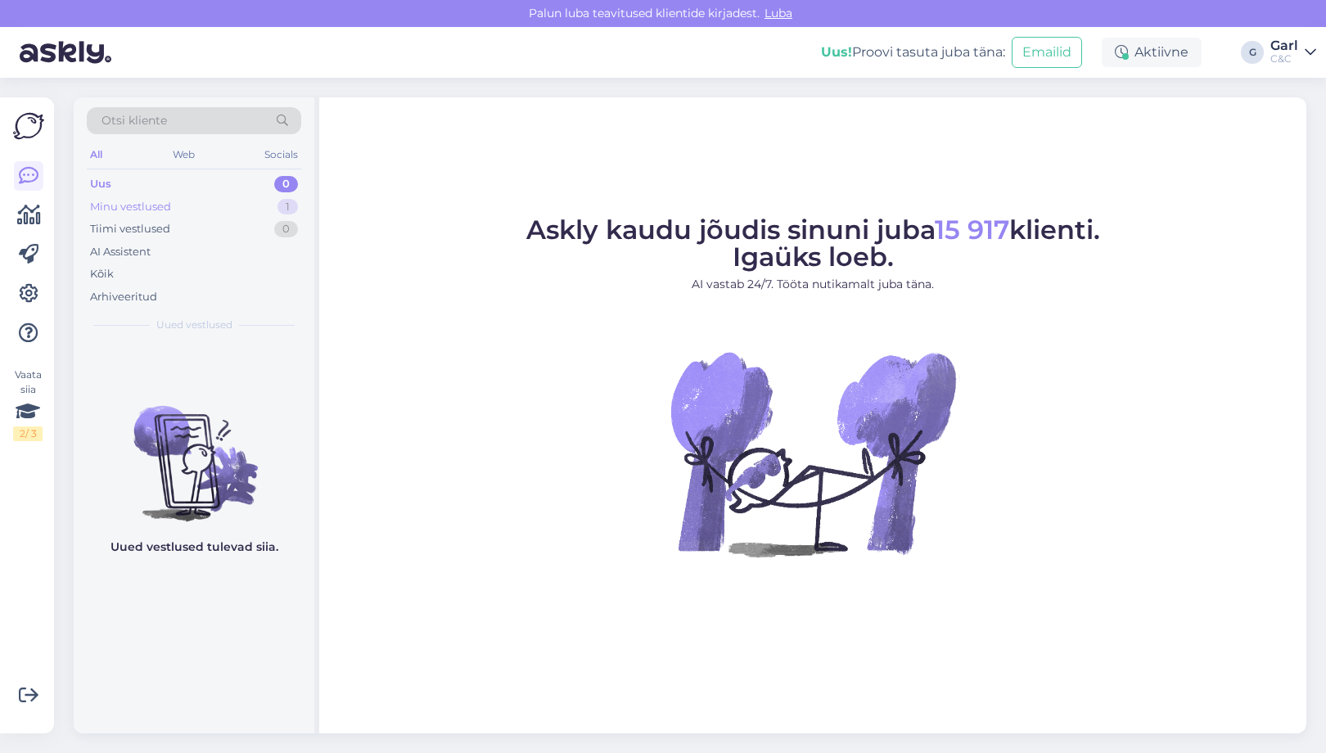
click at [282, 209] on div "1" at bounding box center [287, 207] width 20 height 16
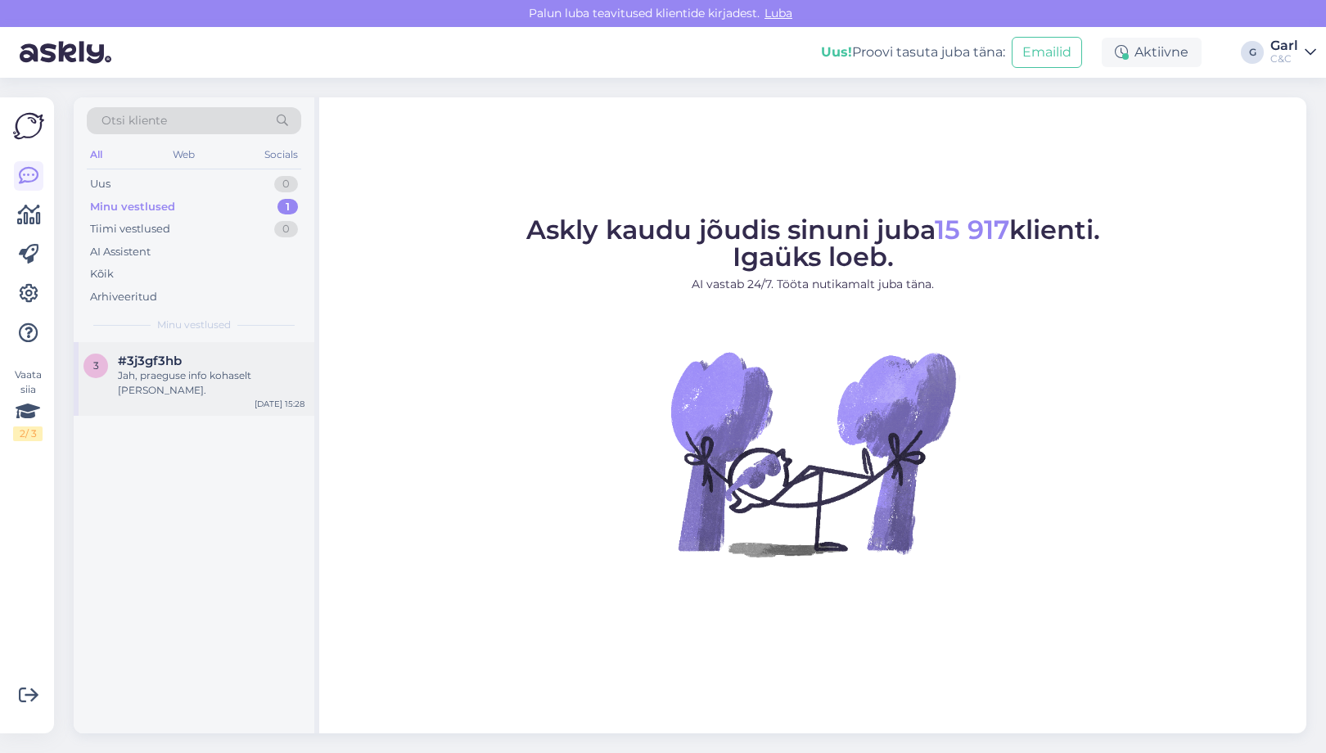
click at [259, 359] on div "#3j3gf3hb" at bounding box center [211, 361] width 187 height 15
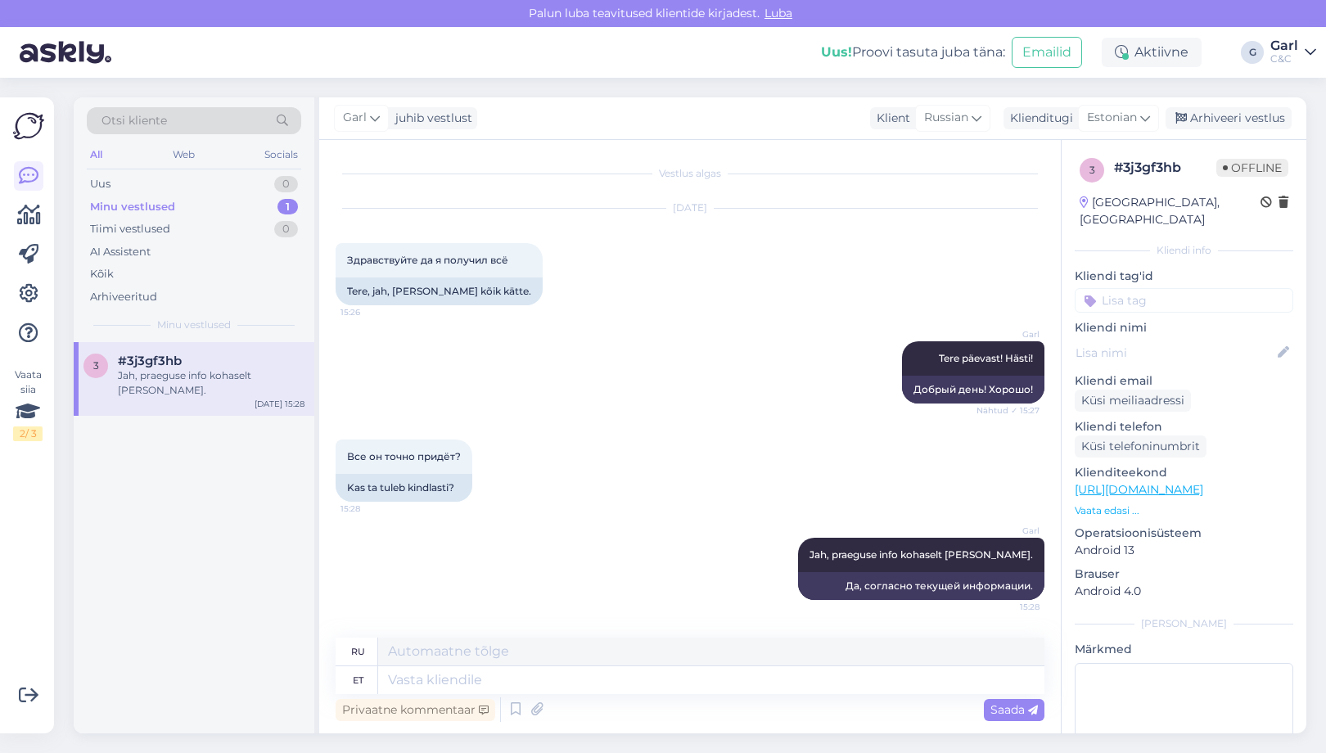
click at [648, 569] on div "Garl Jah, praeguse info kohaselt [PERSON_NAME]. 15:28 Да, согласно текущей инфо…" at bounding box center [690, 569] width 709 height 98
click at [1211, 121] on div "Arhiveeri vestlus" at bounding box center [1228, 118] width 126 height 22
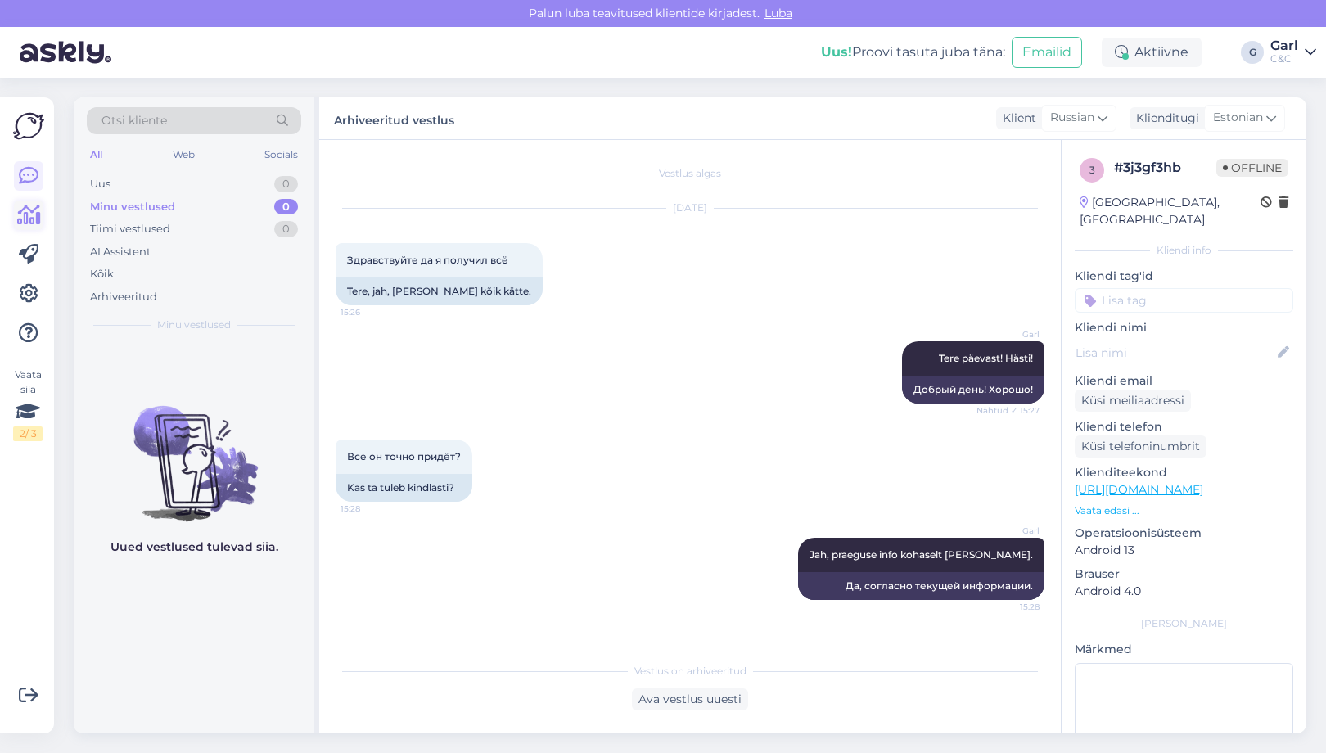
click at [16, 216] on link at bounding box center [28, 214] width 29 height 29
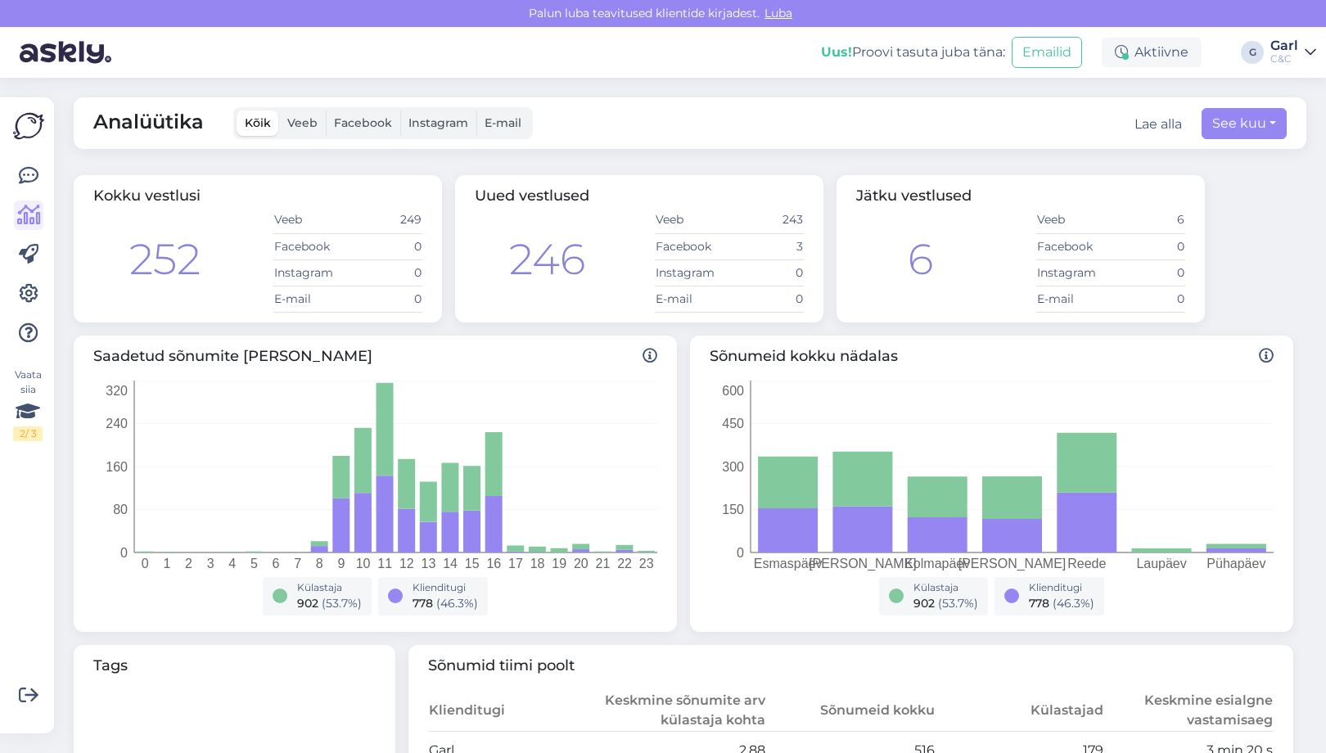
click at [1252, 106] on div "Analüütika Kõik Veeb Facebook Instagram E-mail Lae alla See kuu" at bounding box center [690, 123] width 1232 height 52
click at [1244, 132] on button "See kuu" at bounding box center [1243, 123] width 85 height 31
select select "7"
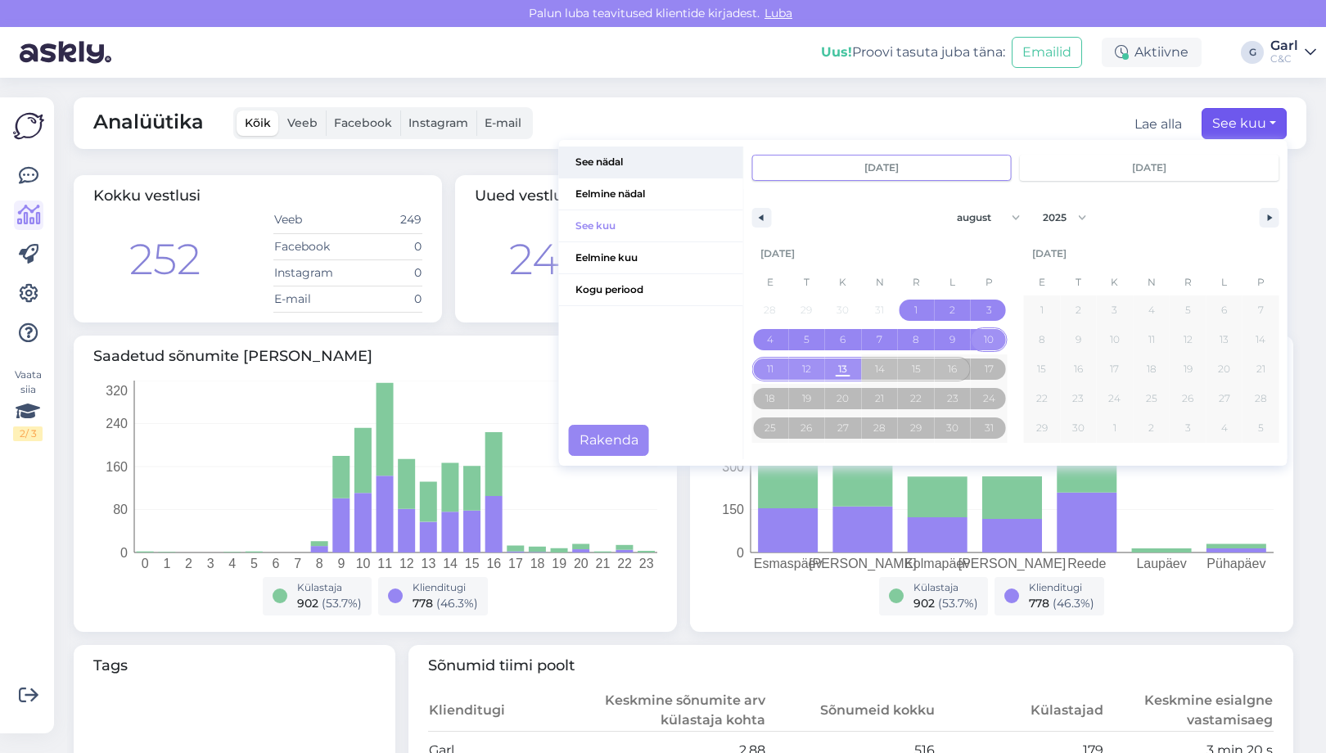
click at [624, 170] on span "See nädal" at bounding box center [651, 161] width 184 height 31
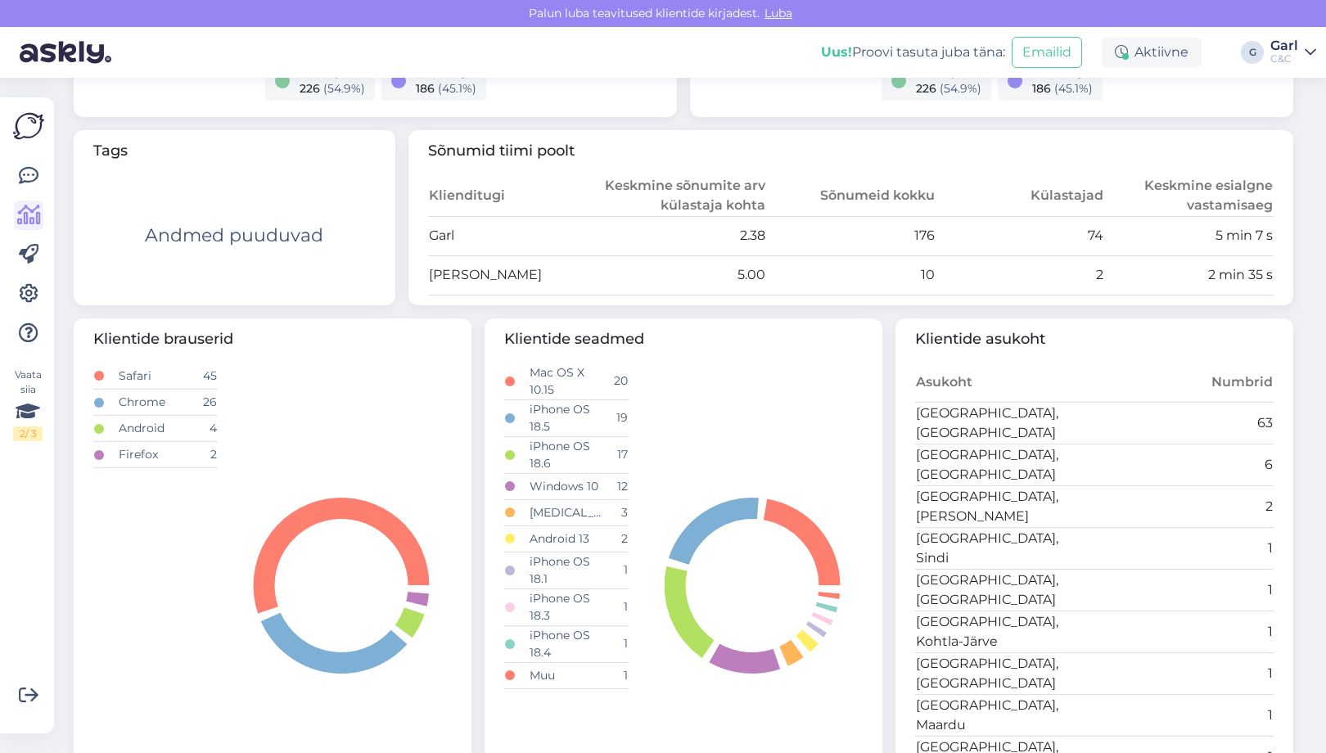
scroll to position [451, 0]
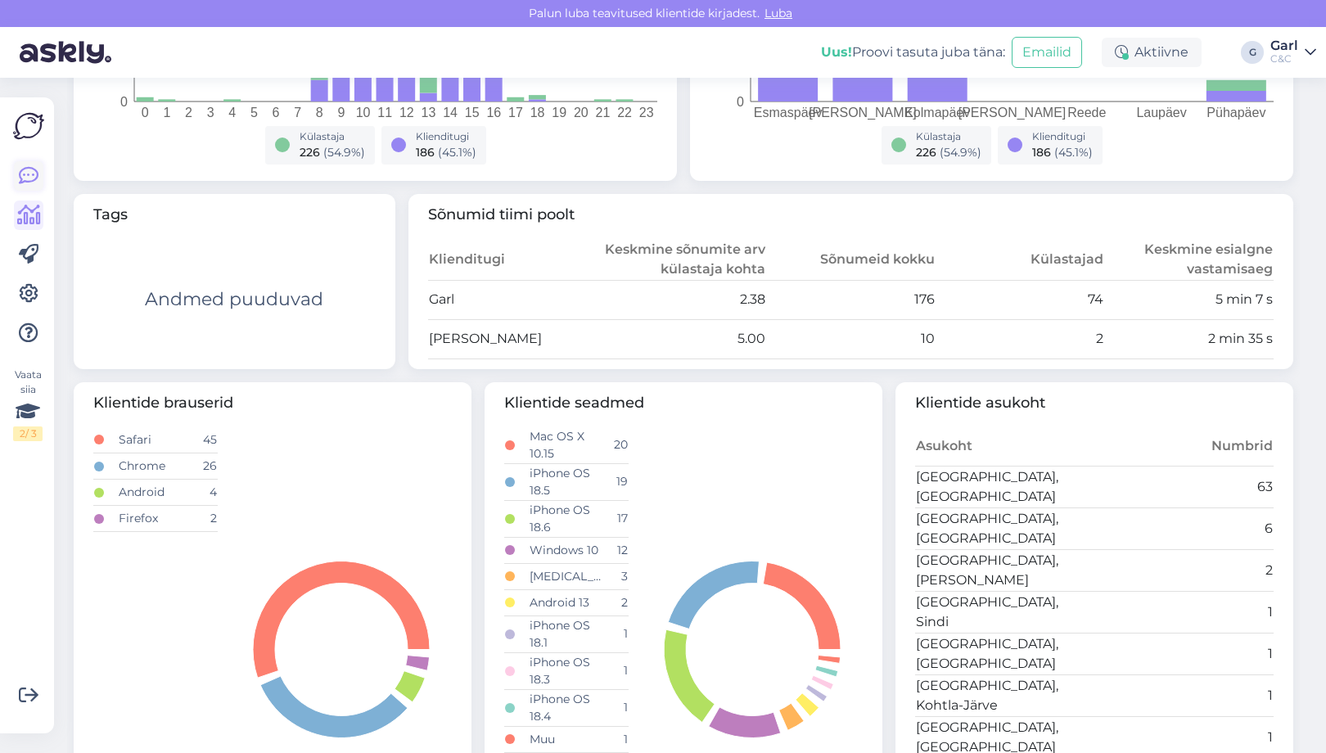
click at [33, 175] on icon at bounding box center [29, 176] width 20 height 20
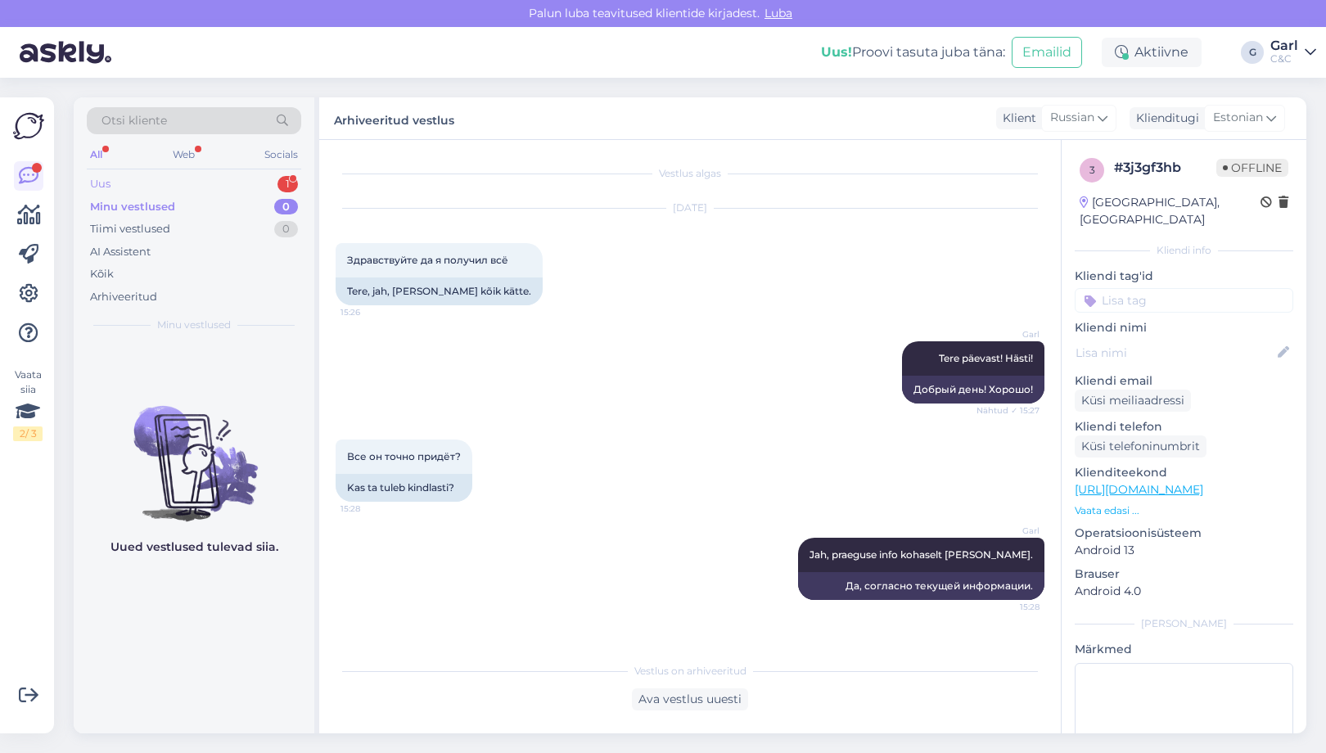
click at [266, 185] on div "Uus 1" at bounding box center [194, 184] width 214 height 23
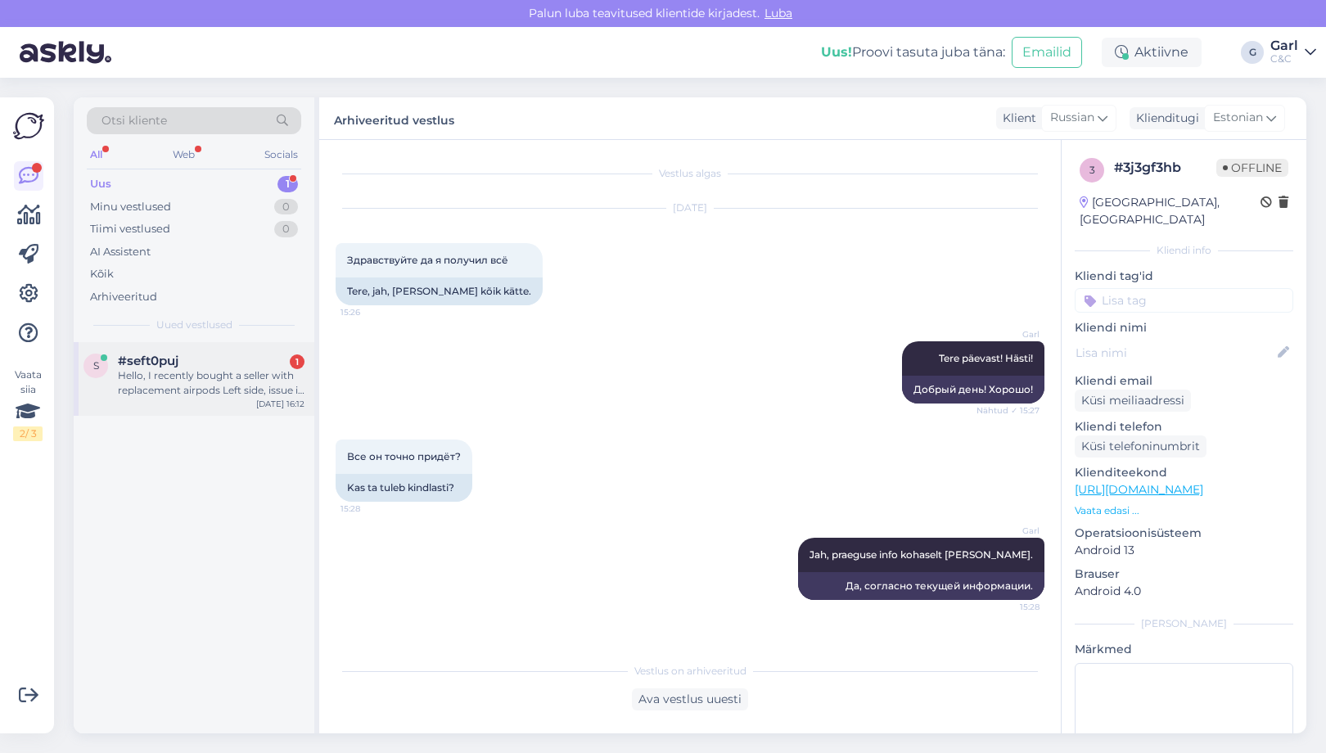
click at [247, 400] on div "s #seft0puj 1 Hello, I recently bought a seller with replacement airpods Left s…" at bounding box center [194, 379] width 241 height 74
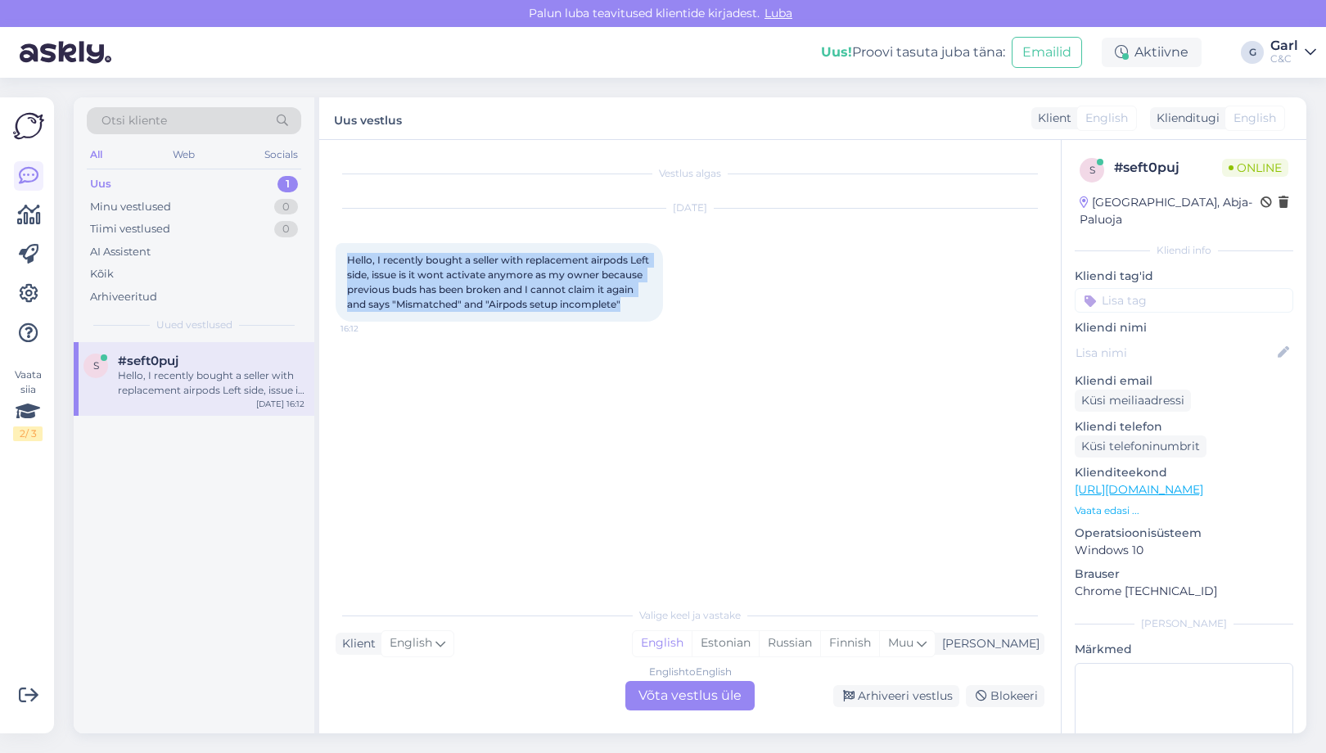
drag, startPoint x: 347, startPoint y: 259, endPoint x: 470, endPoint y: 322, distance: 137.6
click at [471, 322] on div "Hello, I recently bought a seller with replacement airpods Left side, issue is …" at bounding box center [499, 282] width 327 height 79
copy span "Hello, I recently bought a seller with replacement airpods Left side, issue is …"
click at [599, 438] on div "Vestlus algas [DATE] Hello, I recently bought a seller with replacement airpods…" at bounding box center [697, 369] width 723 height 427
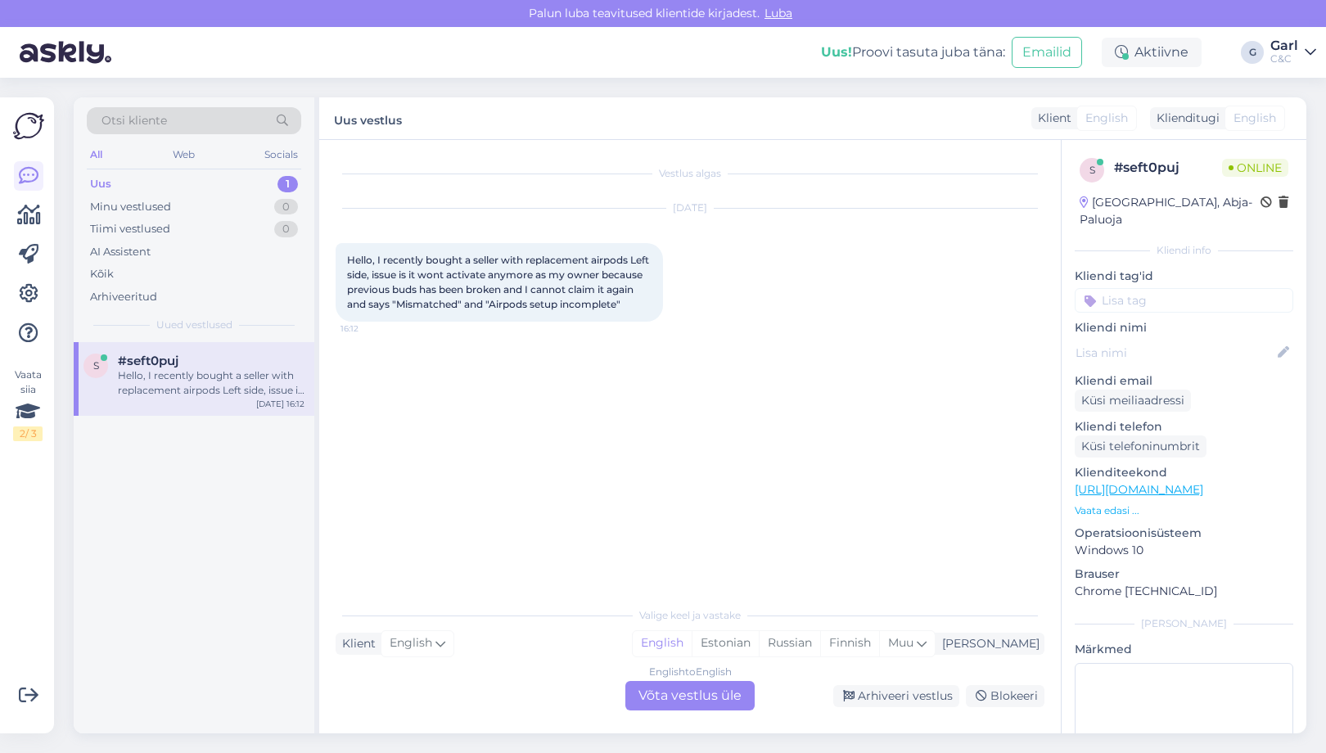
click at [719, 698] on div "English to English Võta vestlus üle" at bounding box center [689, 695] width 129 height 29
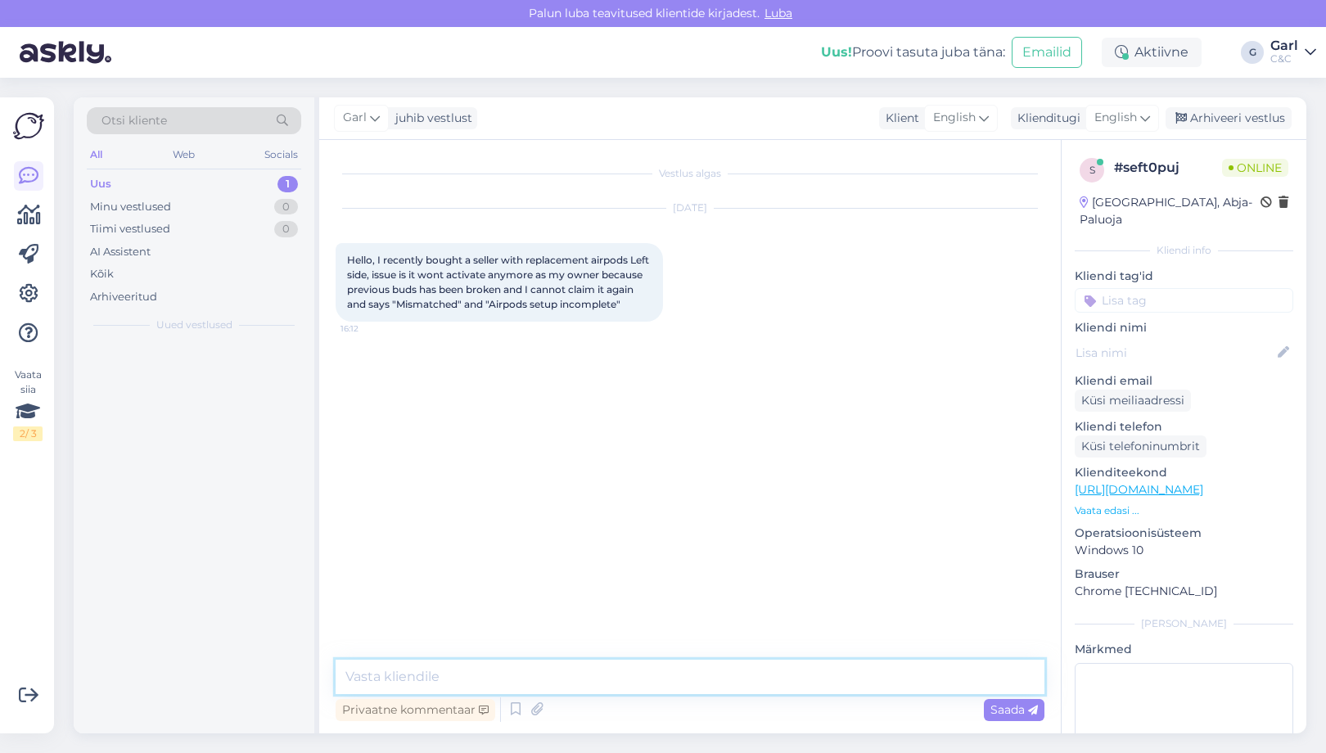
click at [719, 692] on textarea at bounding box center [690, 677] width 709 height 34
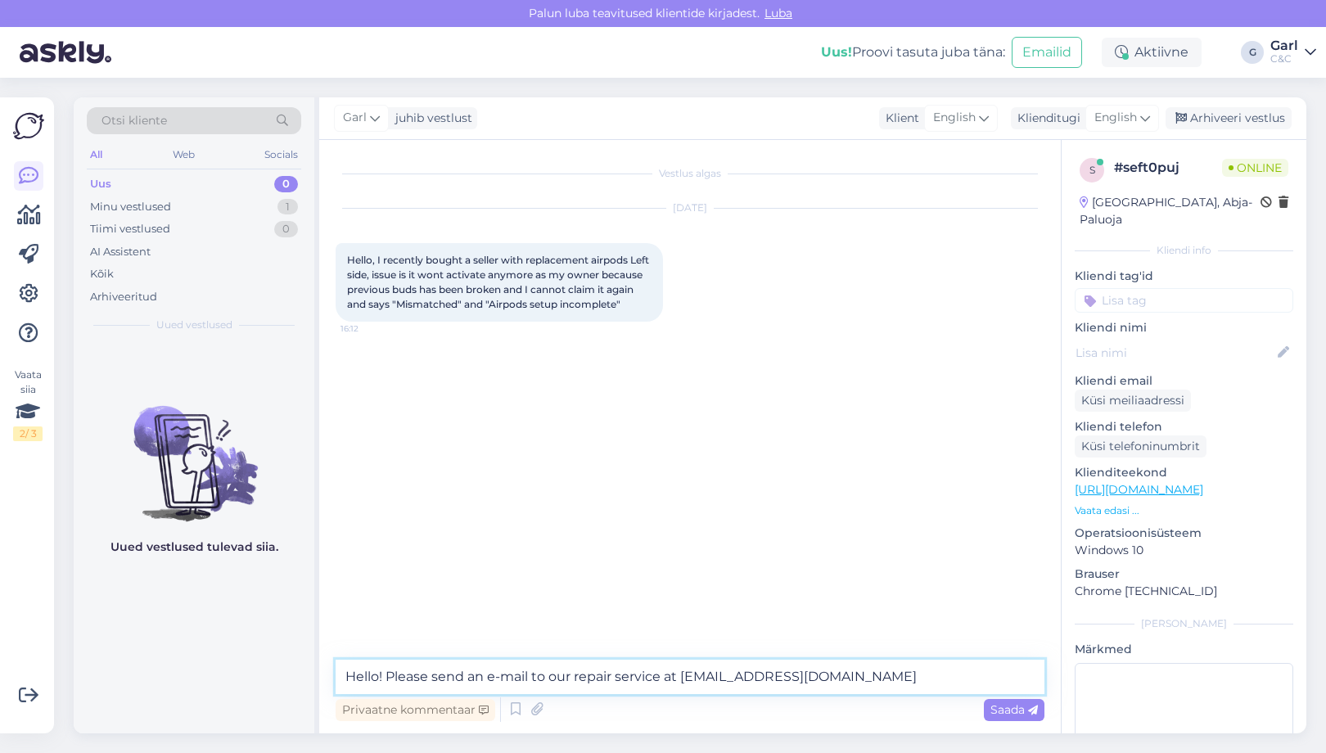
type textarea "Hello! Please send an e-mail to our repair service at [EMAIL_ADDRESS][DOMAIN_NA…"
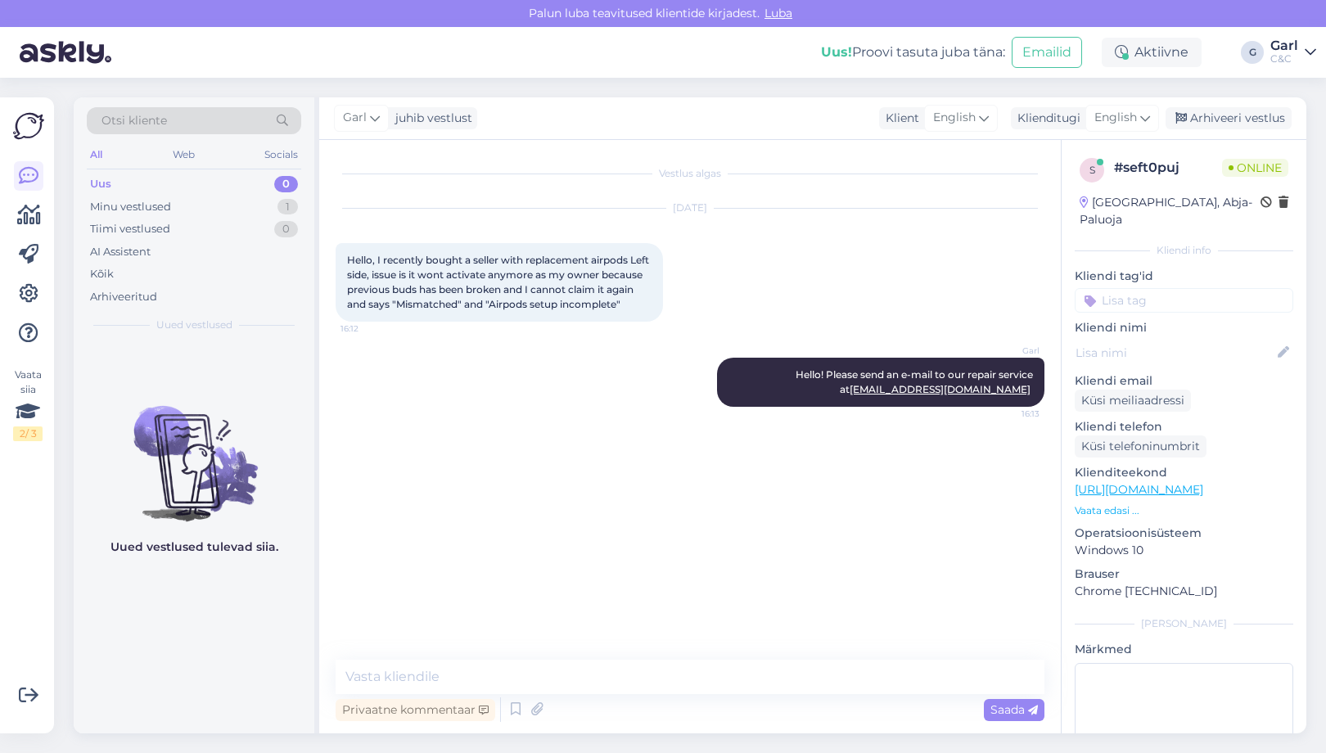
click at [722, 655] on div "Vestlus algas [DATE] Hello, I recently bought a seller with replacement airpods…" at bounding box center [689, 436] width 741 height 593
click at [712, 679] on textarea at bounding box center [690, 677] width 709 height 34
click at [526, 679] on textarea at bounding box center [690, 677] width 709 height 34
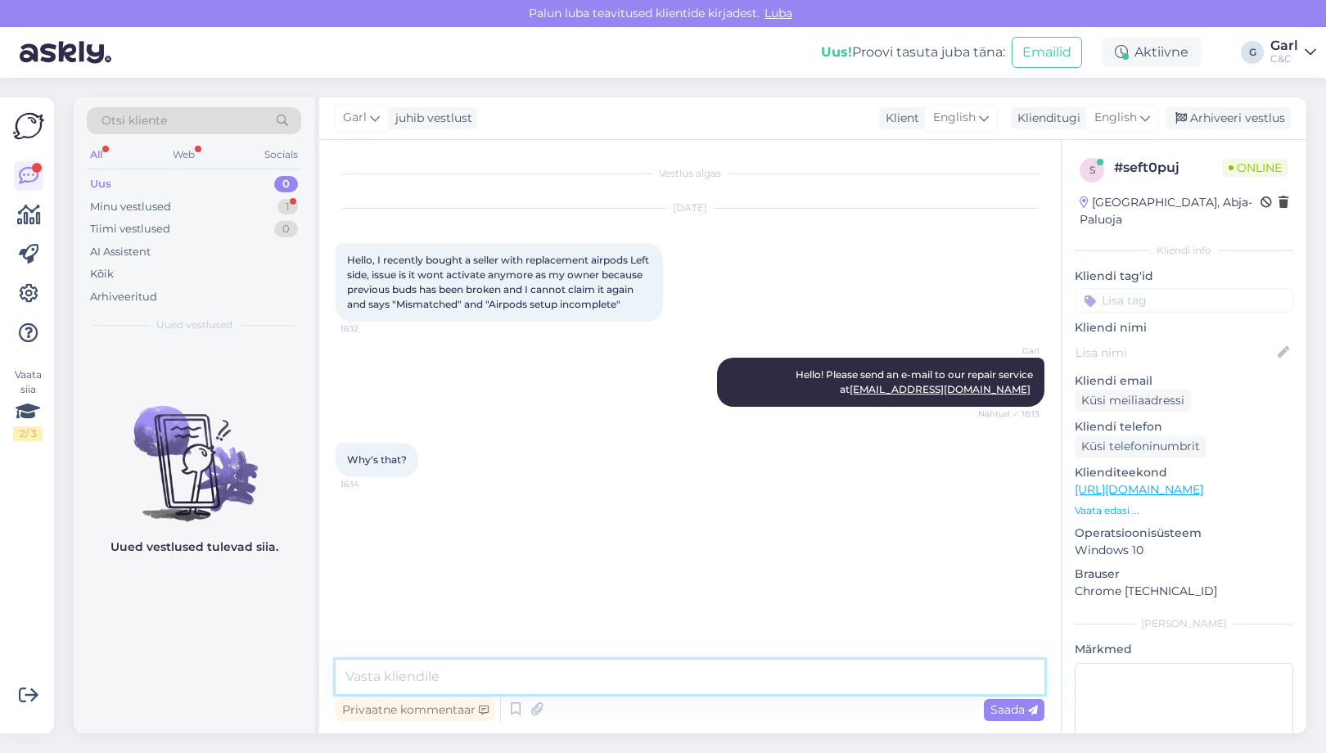
paste textarea "Because technicians deal with AirPods compatibility on a daily basis."
type textarea "Because technicians deal with AirPods compatibility on a daily basis."
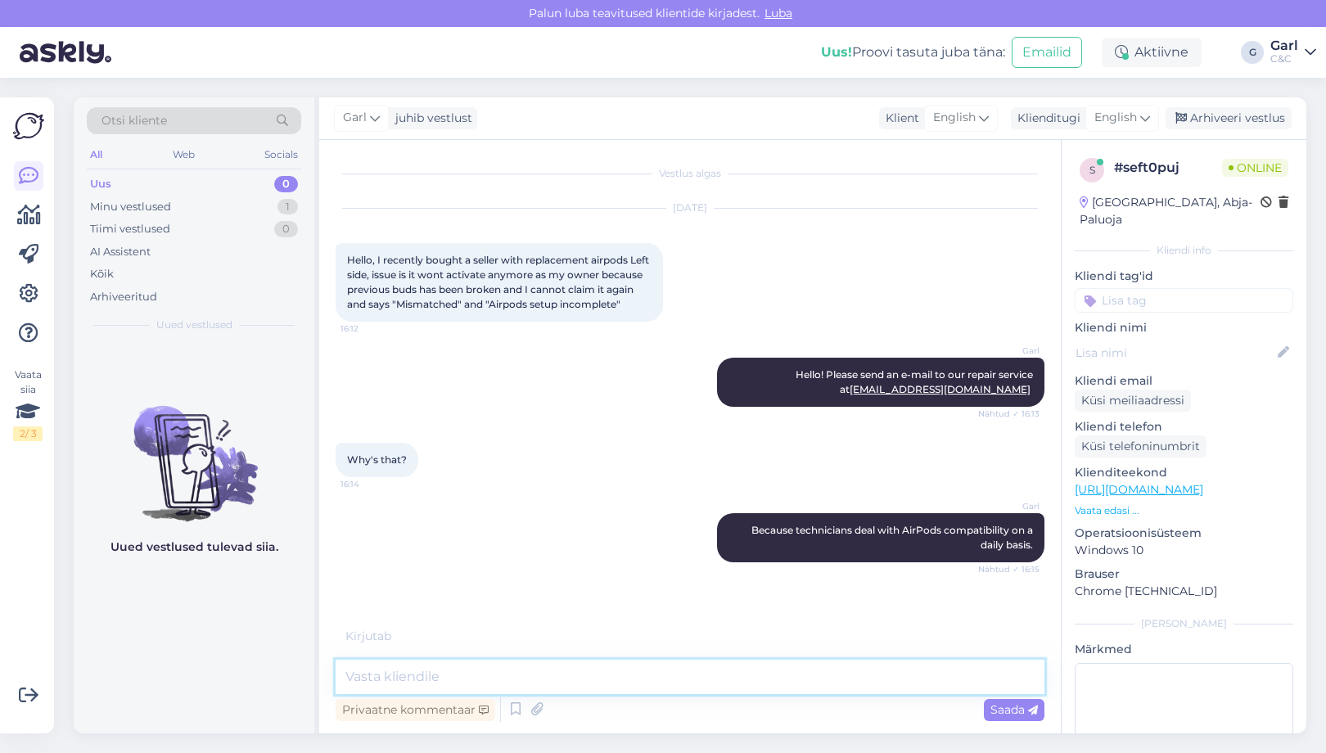
click at [708, 665] on textarea at bounding box center [690, 677] width 709 height 34
click at [268, 621] on div "Uued vestlused tulevad siia." at bounding box center [194, 537] width 241 height 391
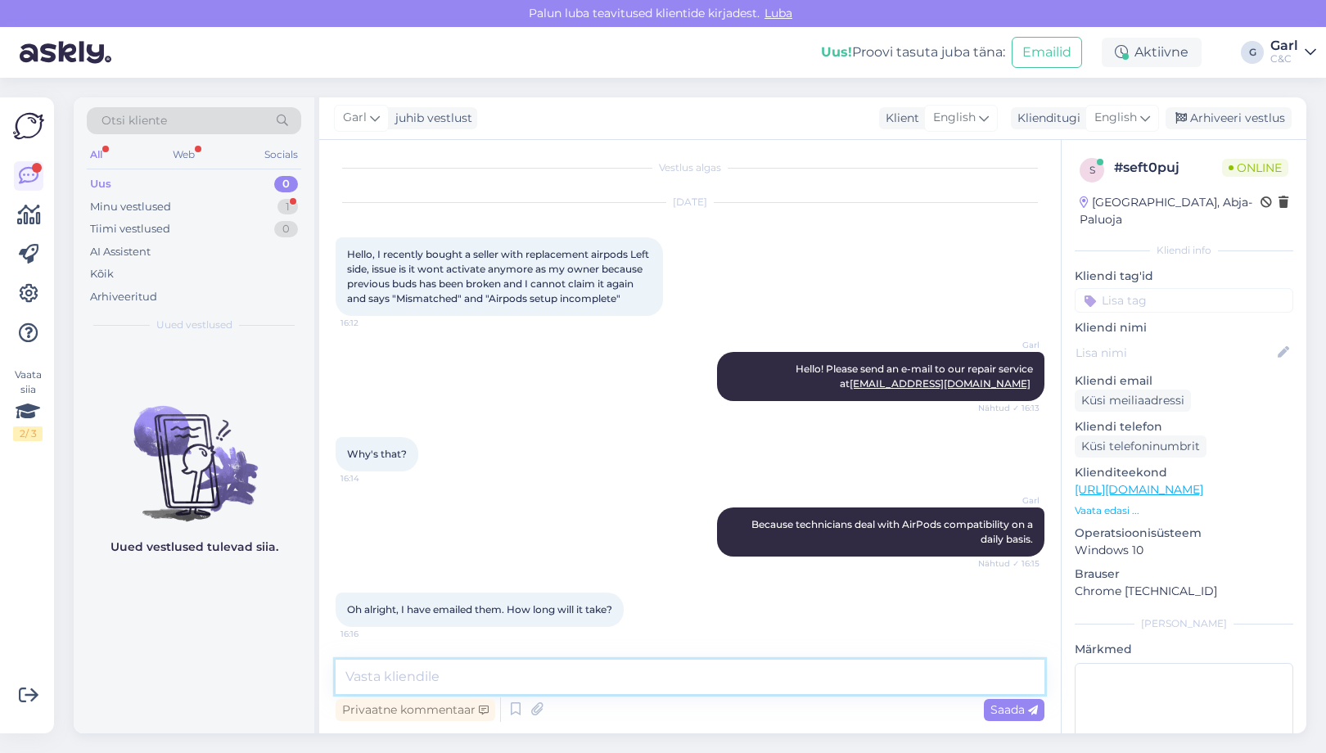
click at [507, 665] on textarea at bounding box center [690, 677] width 709 height 34
type textarea "M"
paste textarea "You will probably receive an answer within the next few days."
type textarea "You will probably receive an answer within the next few days."
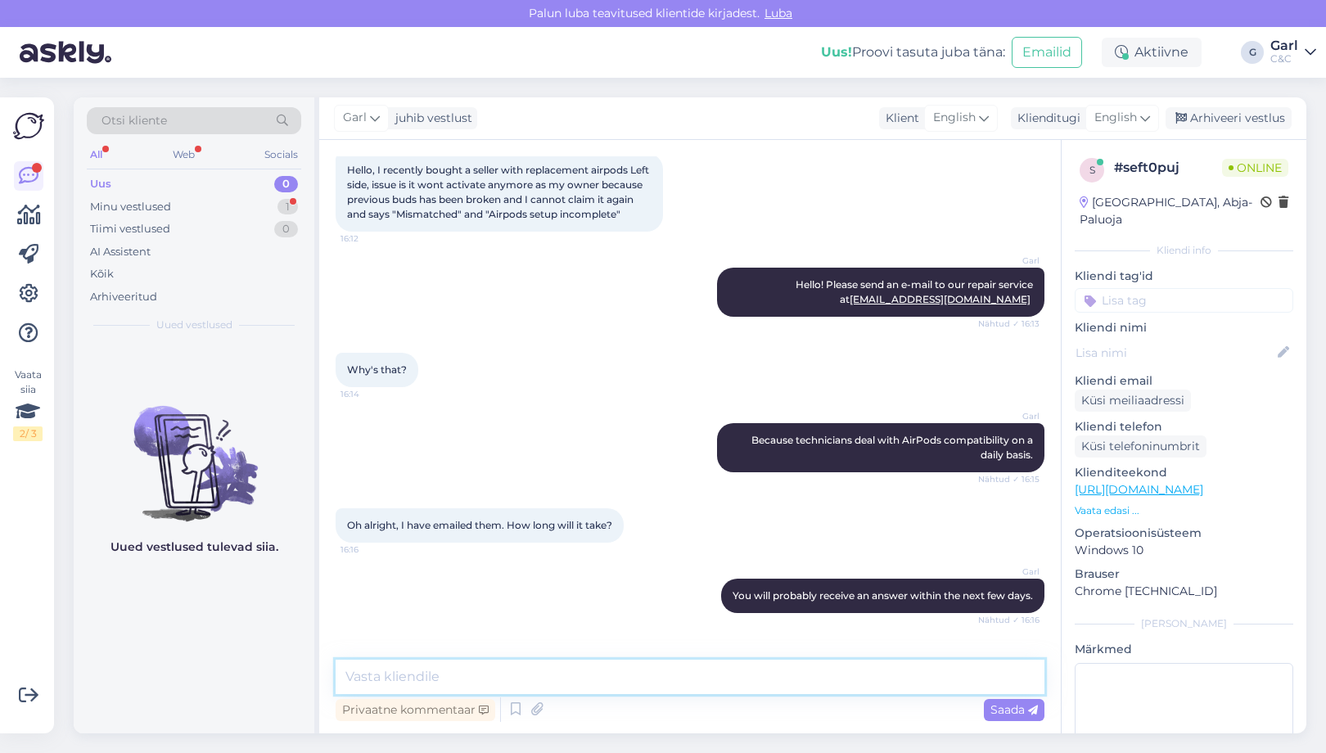
scroll to position [160, 0]
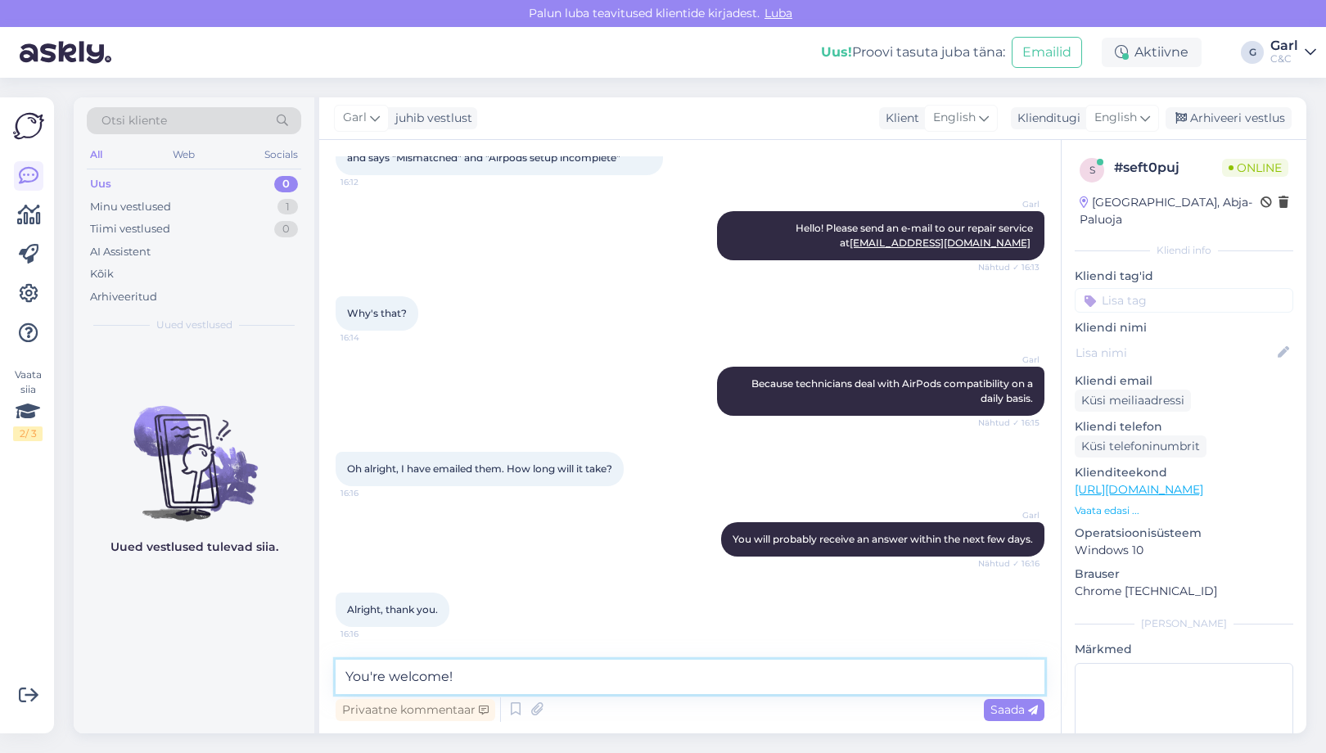
type textarea "You're welcome!"
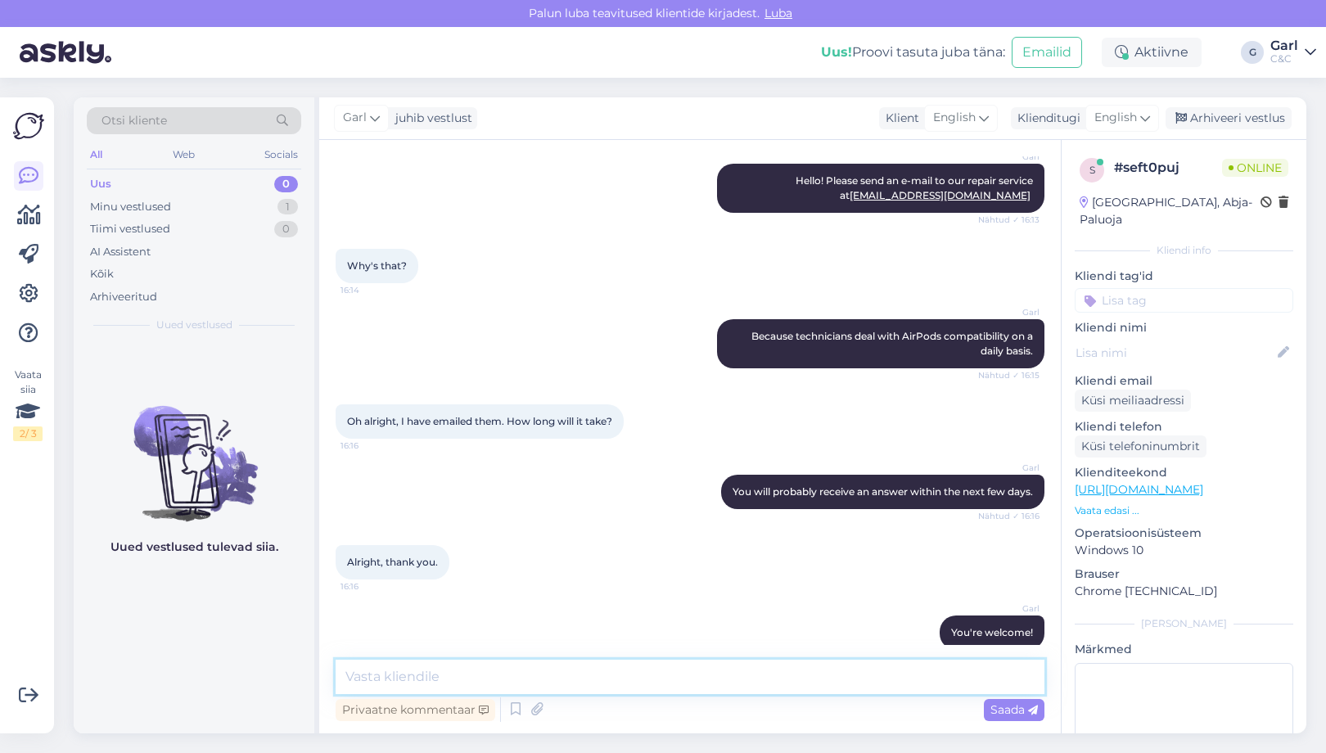
scroll to position [231, 0]
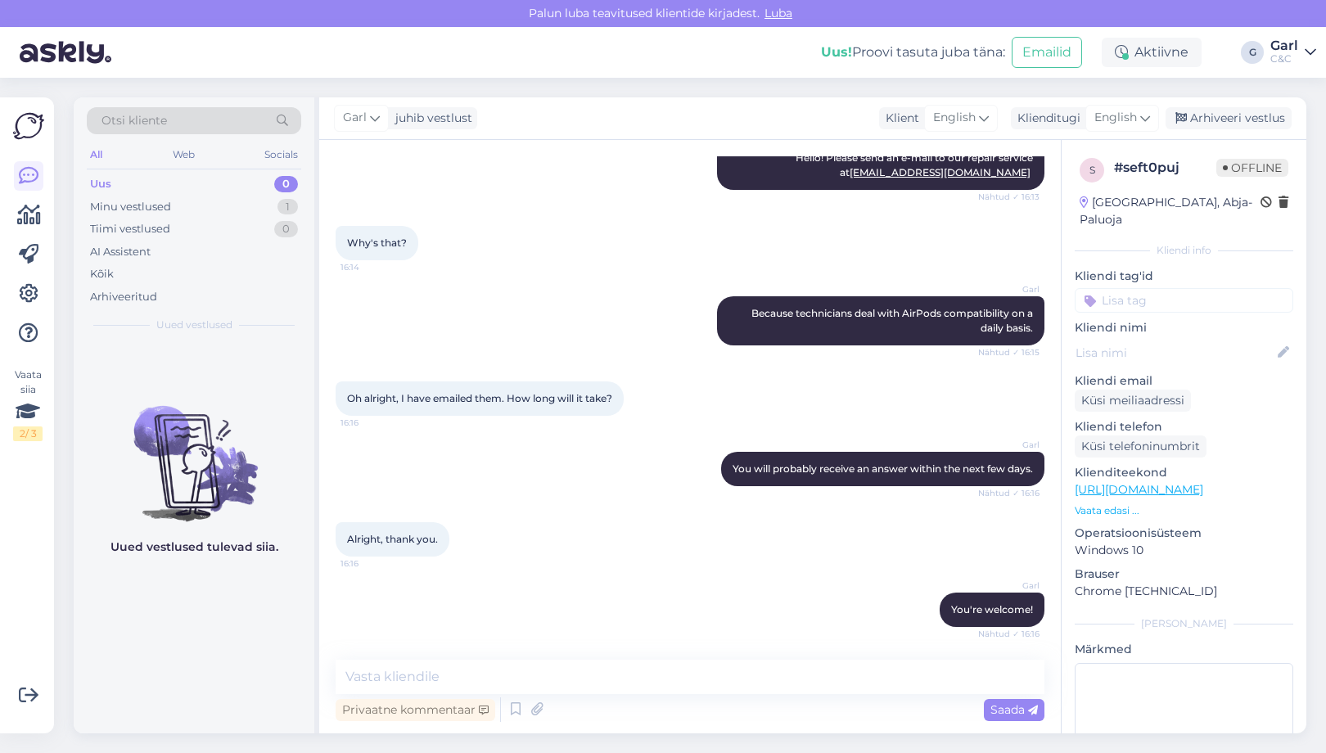
click at [1201, 106] on div "Garl juhib vestlust Klient English Klienditugi English Arhiveeri vestlus" at bounding box center [812, 118] width 987 height 43
click at [1232, 125] on div "Arhiveeri vestlus" at bounding box center [1228, 118] width 126 height 22
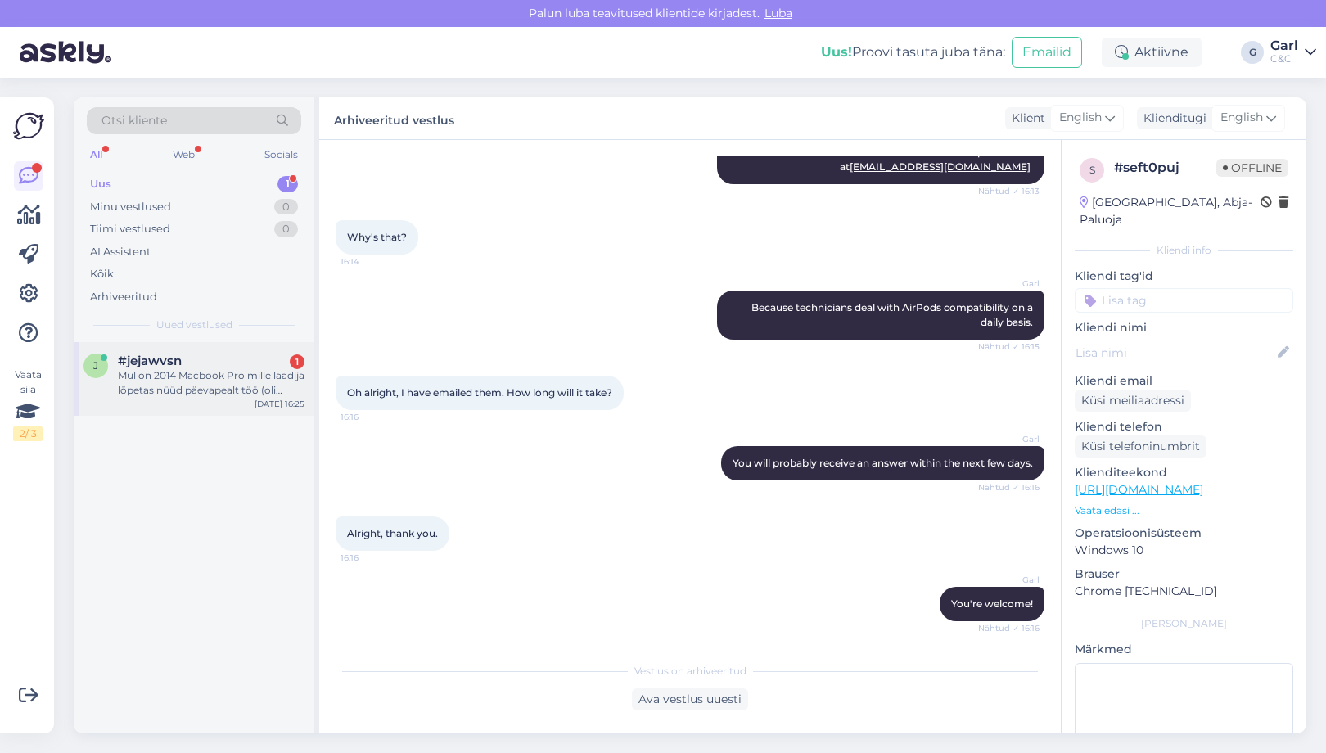
click at [188, 385] on div "Mul on 2014 Macbook Pro mille laadija lõpetas nüüd päevapealt töö (oli [PERSON_…" at bounding box center [211, 382] width 187 height 29
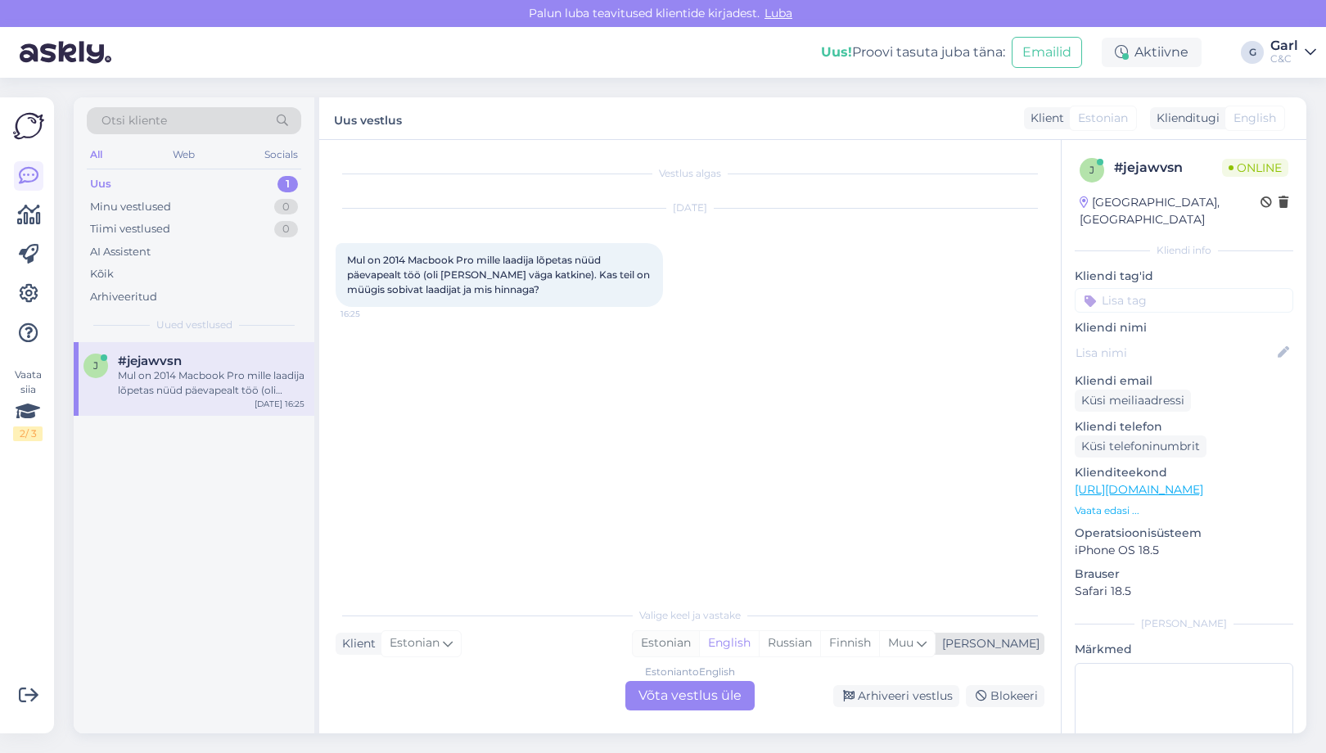
click at [699, 647] on div "Estonian" at bounding box center [666, 643] width 66 height 25
click at [716, 688] on div "Estonian to Estonian Võta vestlus üle" at bounding box center [689, 695] width 129 height 29
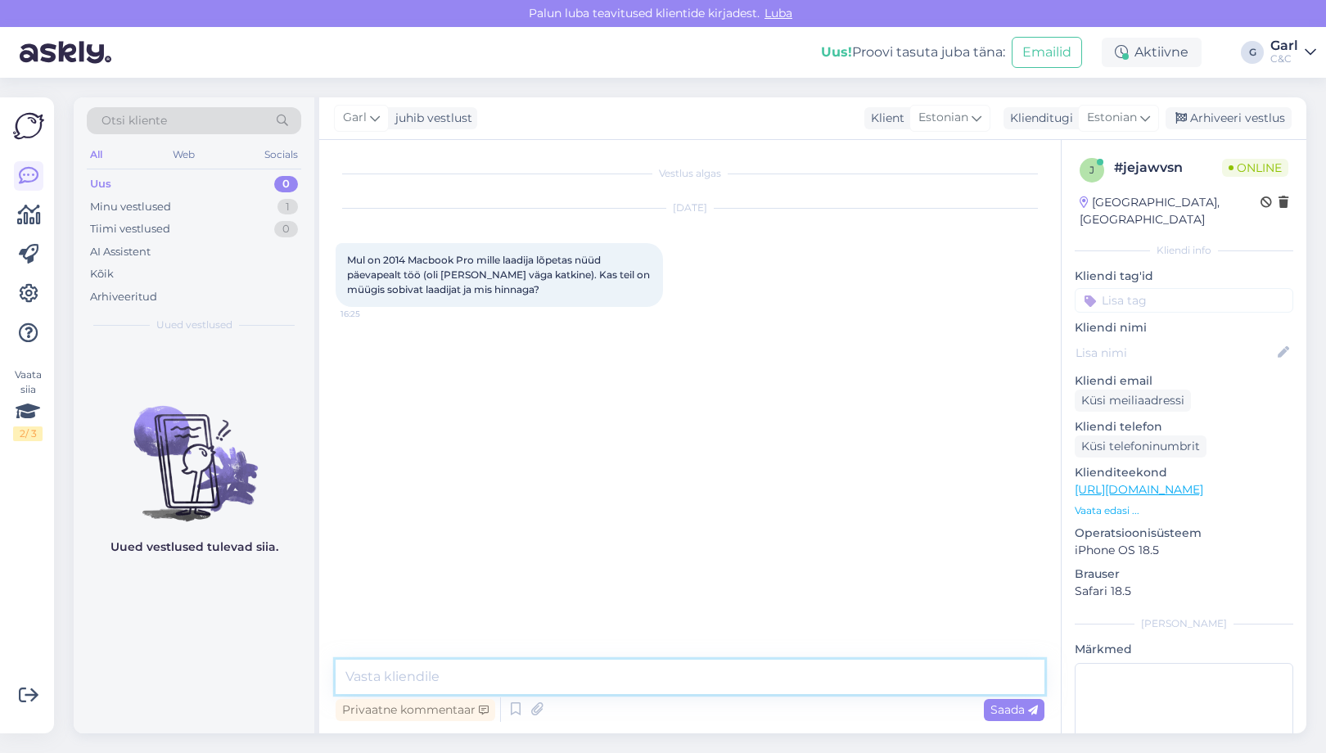
click at [716, 675] on textarea at bounding box center [690, 677] width 709 height 34
type textarea "Tere! Mis mudeliga täpsemalt tegemist on?"
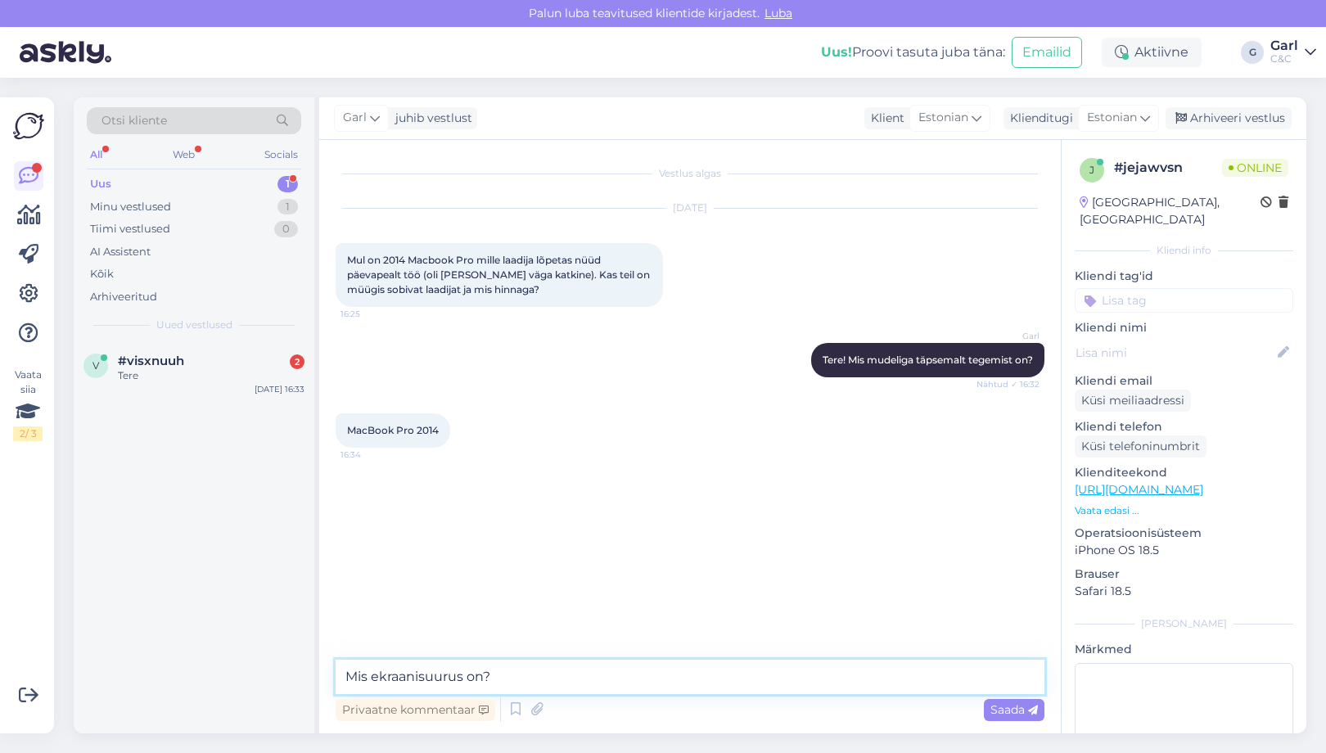
type textarea "Mis ekraanisuurus on?"
type textarea "Kahjuks sellele mudelile laadijat meil pakkuda ei ole."
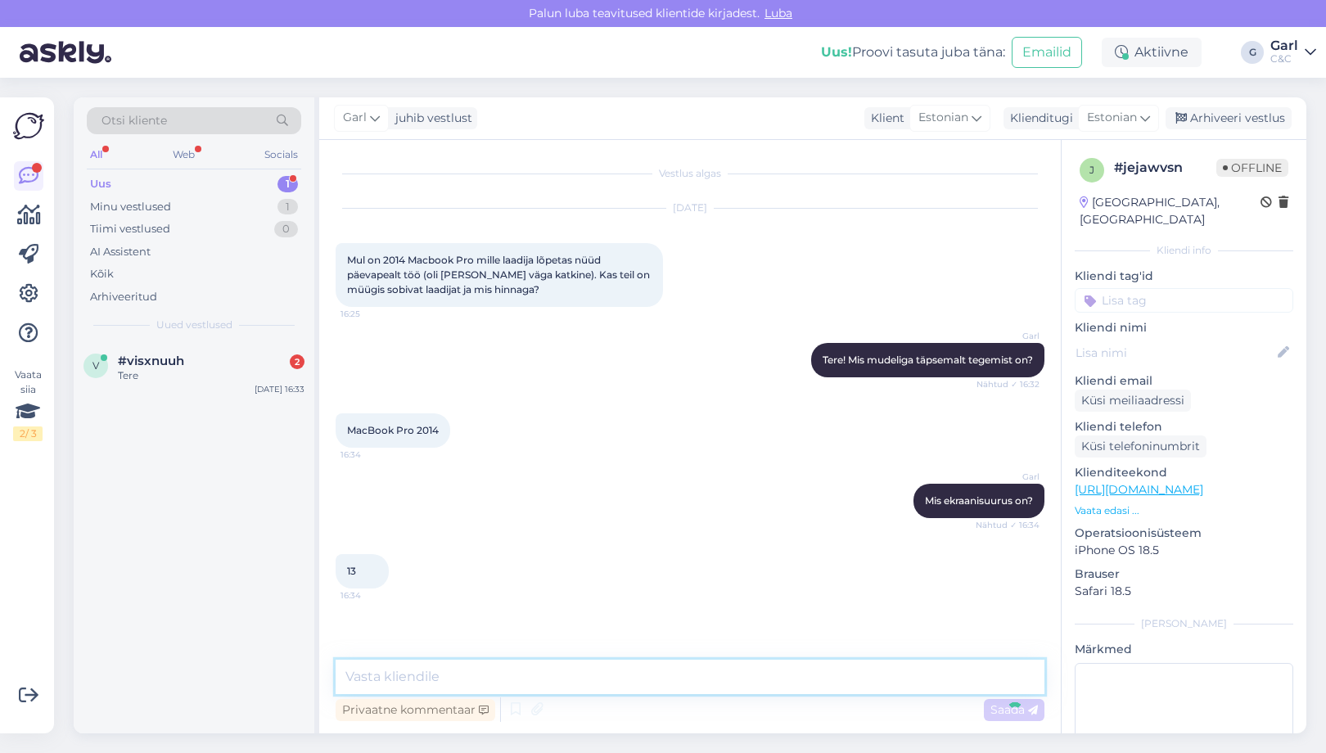
scroll to position [31, 0]
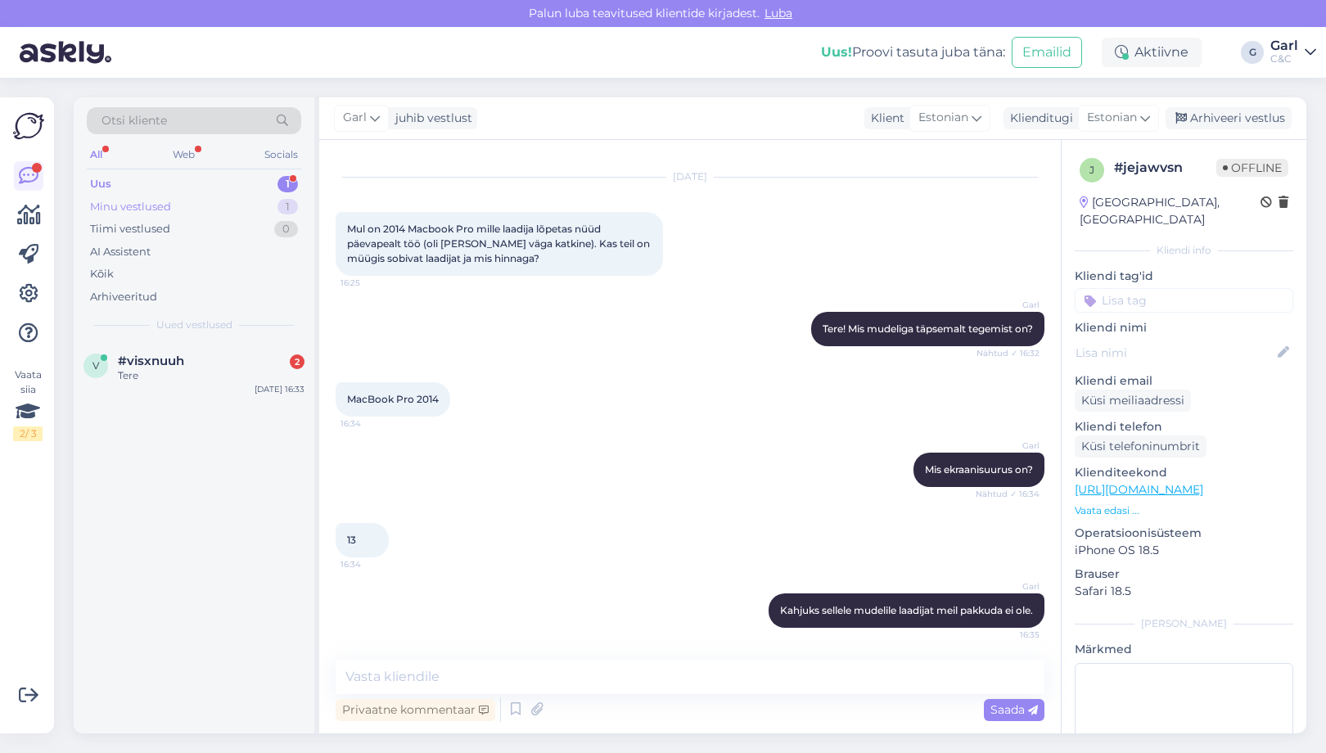
click at [246, 212] on div "Minu vestlused 1" at bounding box center [194, 207] width 214 height 23
click at [242, 186] on div "Uus 1" at bounding box center [194, 184] width 214 height 23
click at [251, 576] on div "v #visxnuuh 2 Tere [DATE] 16:33" at bounding box center [194, 537] width 241 height 391
click at [244, 552] on div "v #visxnuuh 2 Tere [DATE] 16:33" at bounding box center [194, 537] width 241 height 391
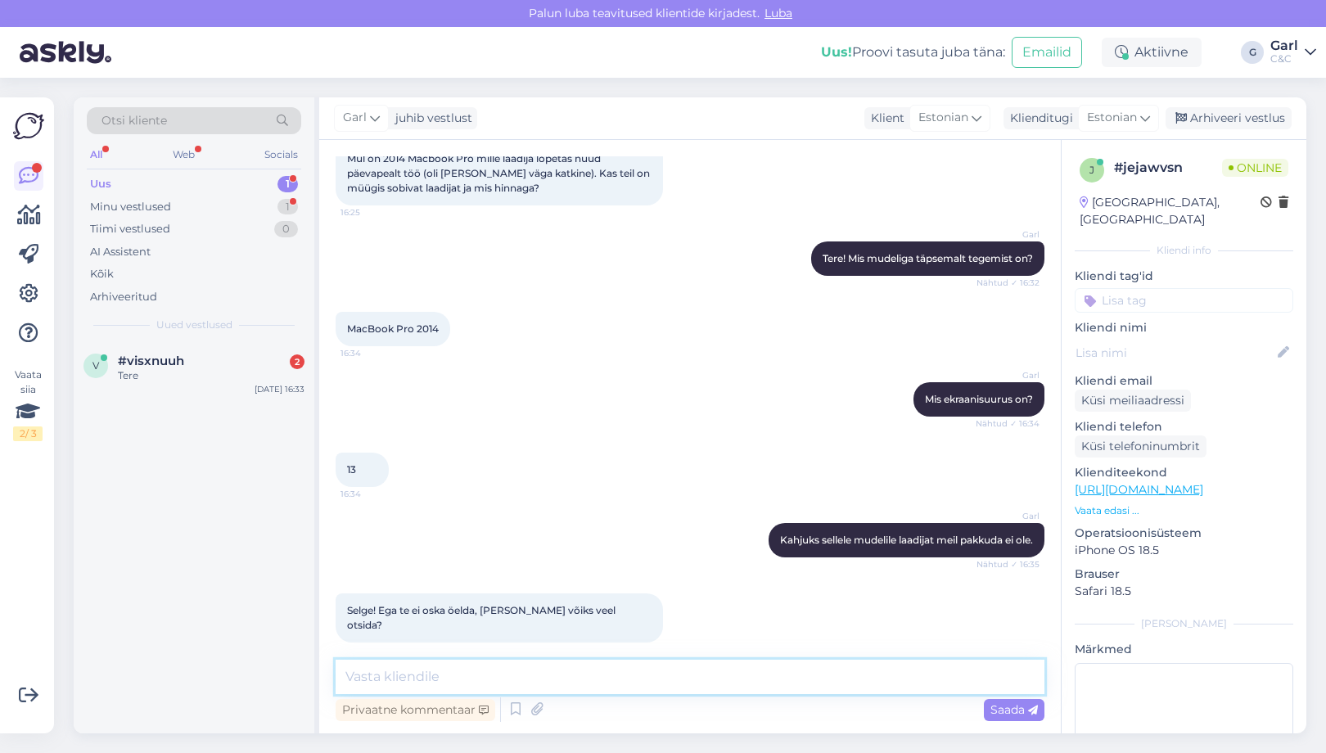
click at [492, 667] on textarea at bounding box center [690, 677] width 709 height 34
type textarea "Jään paraku vastuse võlgu."
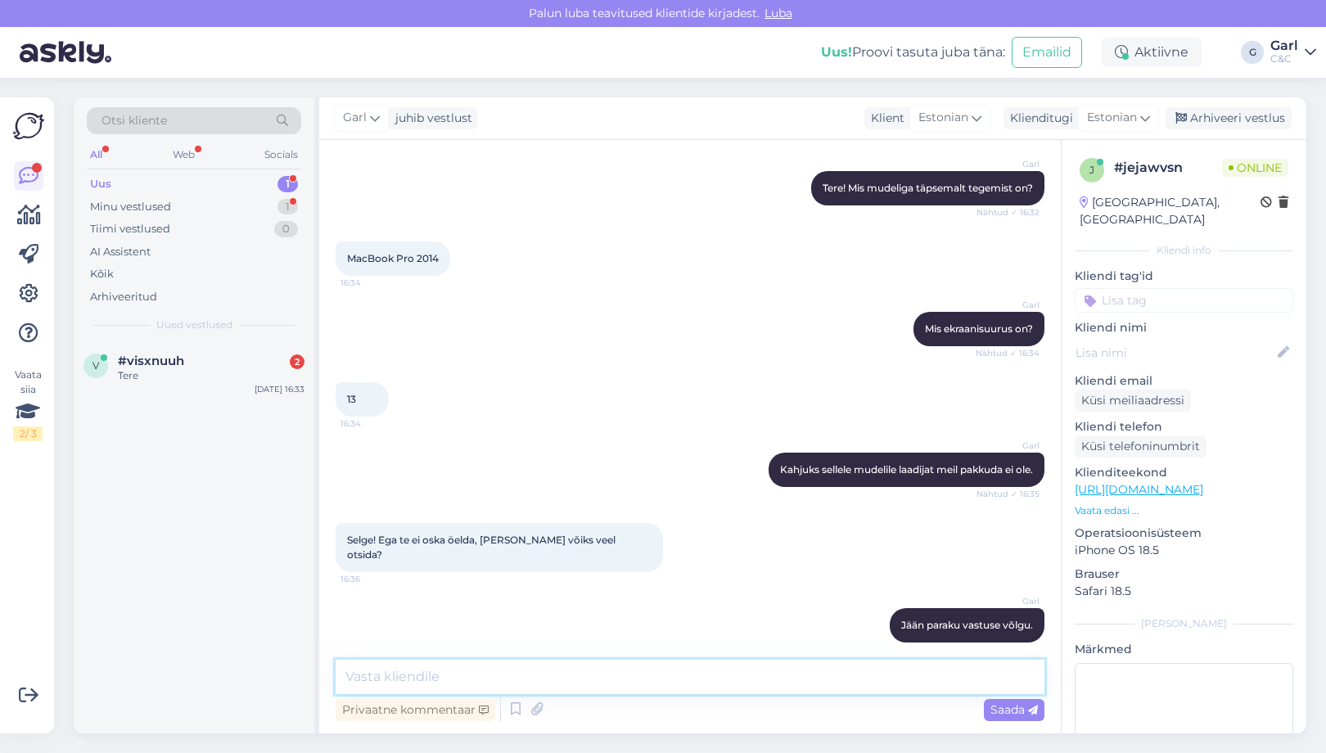
scroll to position [242, 0]
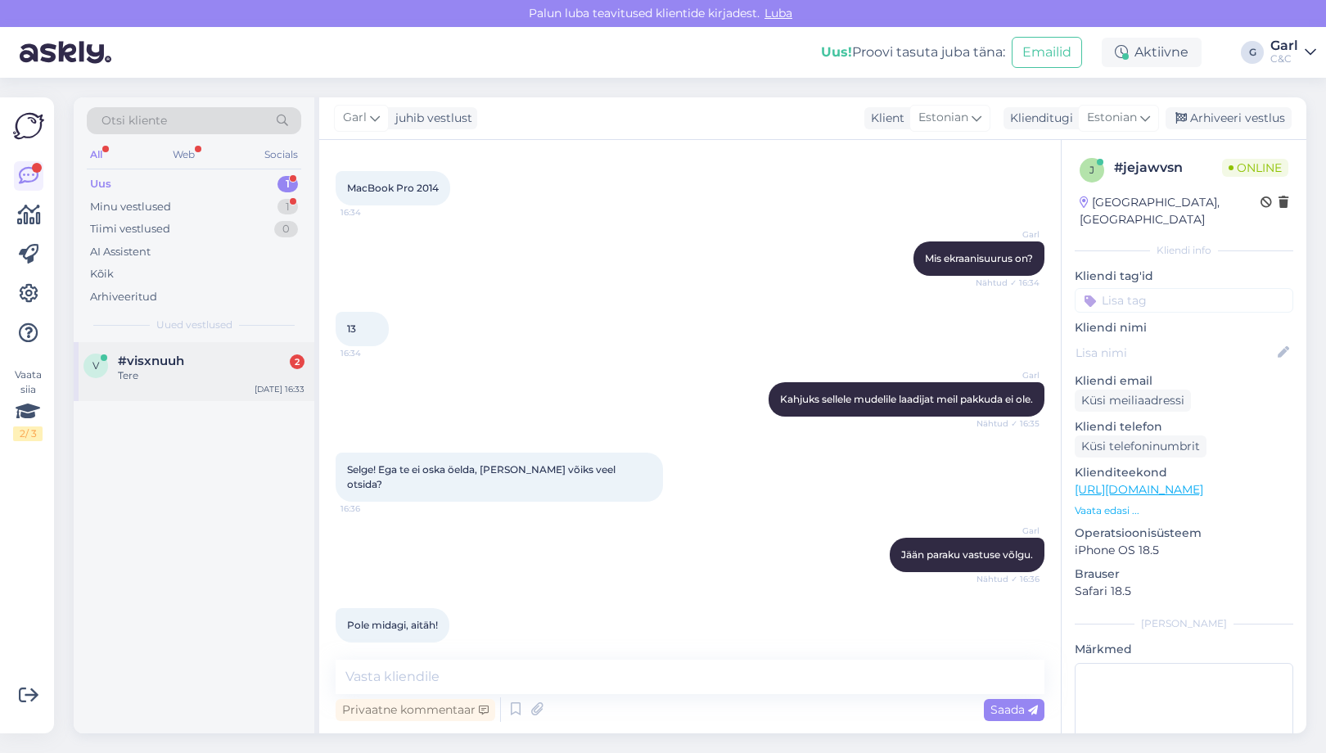
click at [235, 365] on div "#visxnuuh 2" at bounding box center [211, 361] width 187 height 15
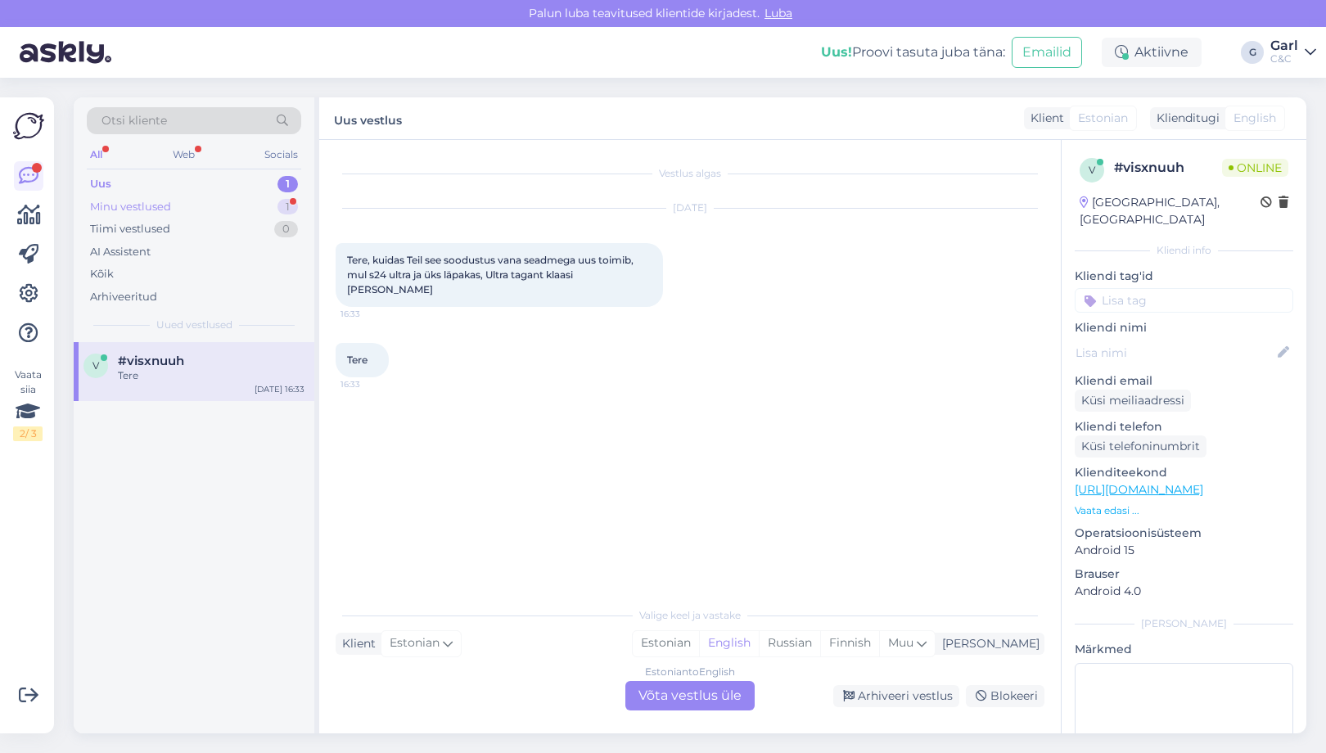
click at [235, 214] on div "Minu vestlused 1" at bounding box center [194, 207] width 214 height 23
click at [233, 185] on div "Uus 1" at bounding box center [194, 184] width 214 height 23
click at [870, 692] on div "Arhiveeri vestlus" at bounding box center [896, 696] width 126 height 22
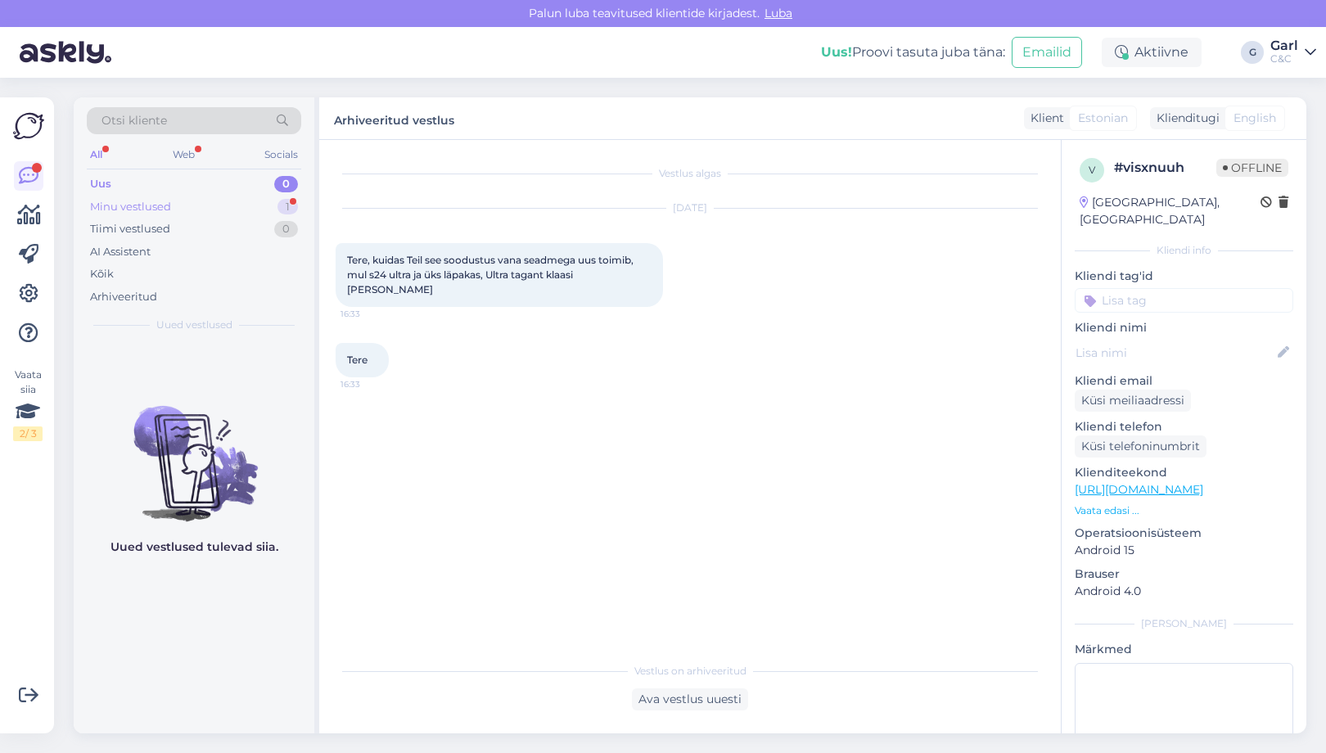
click at [259, 209] on div "Minu vestlused 1" at bounding box center [194, 207] width 214 height 23
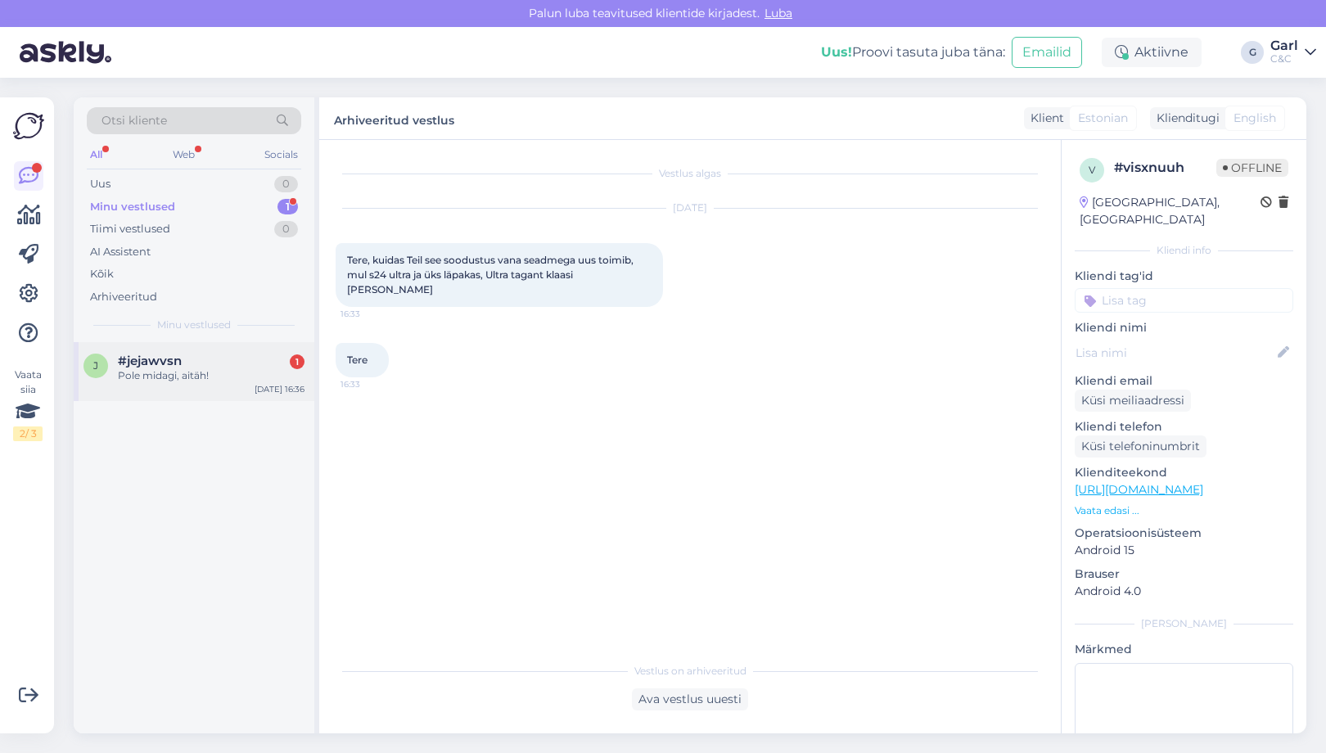
click at [191, 369] on div "Pole midagi, aitäh!" at bounding box center [211, 375] width 187 height 15
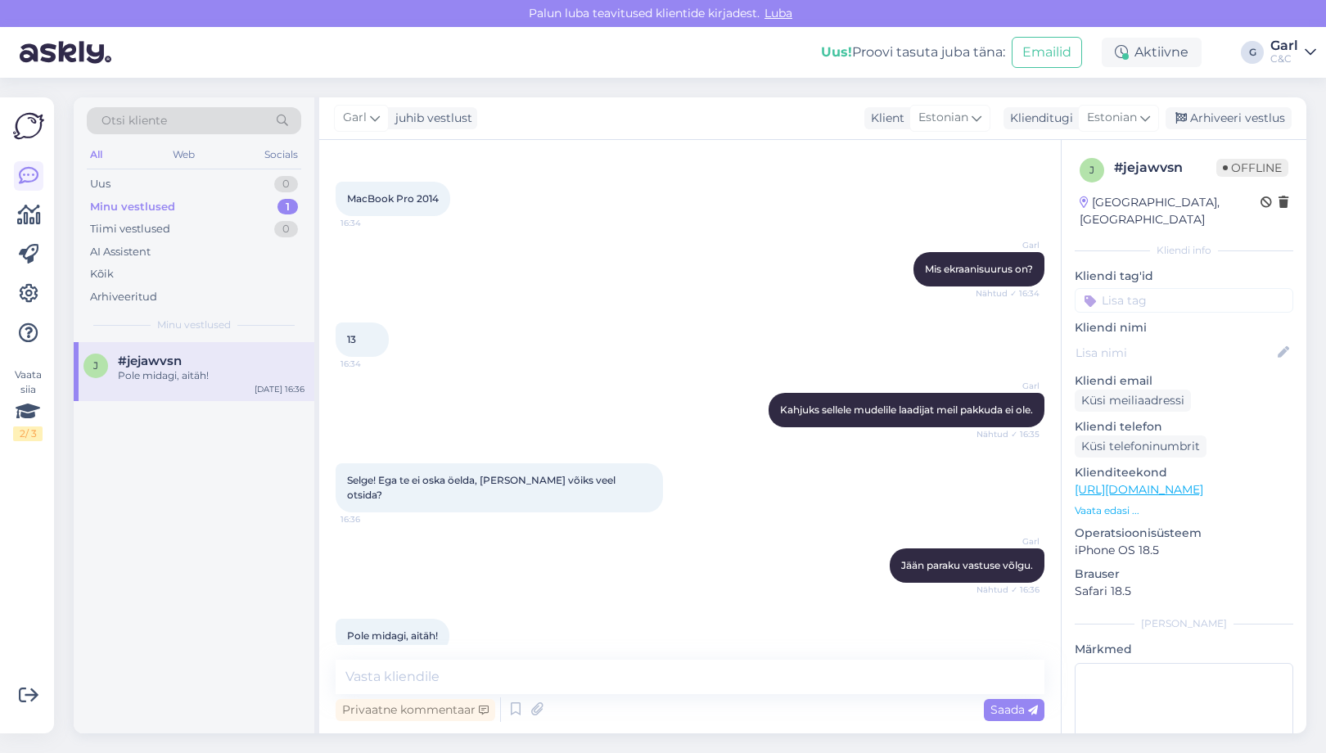
scroll to position [242, 0]
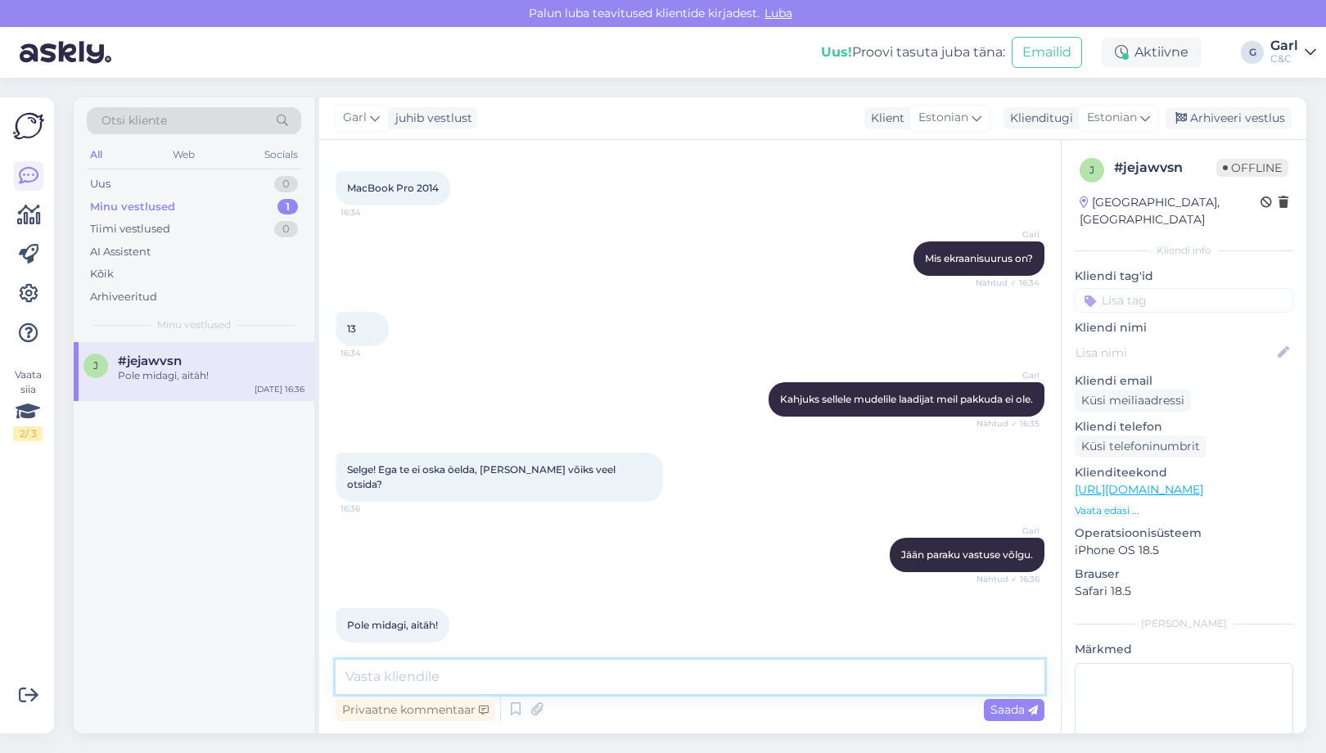
click at [541, 671] on textarea at bounding box center [690, 677] width 709 height 34
click at [1199, 113] on div "Arhiveeri vestlus" at bounding box center [1228, 118] width 126 height 22
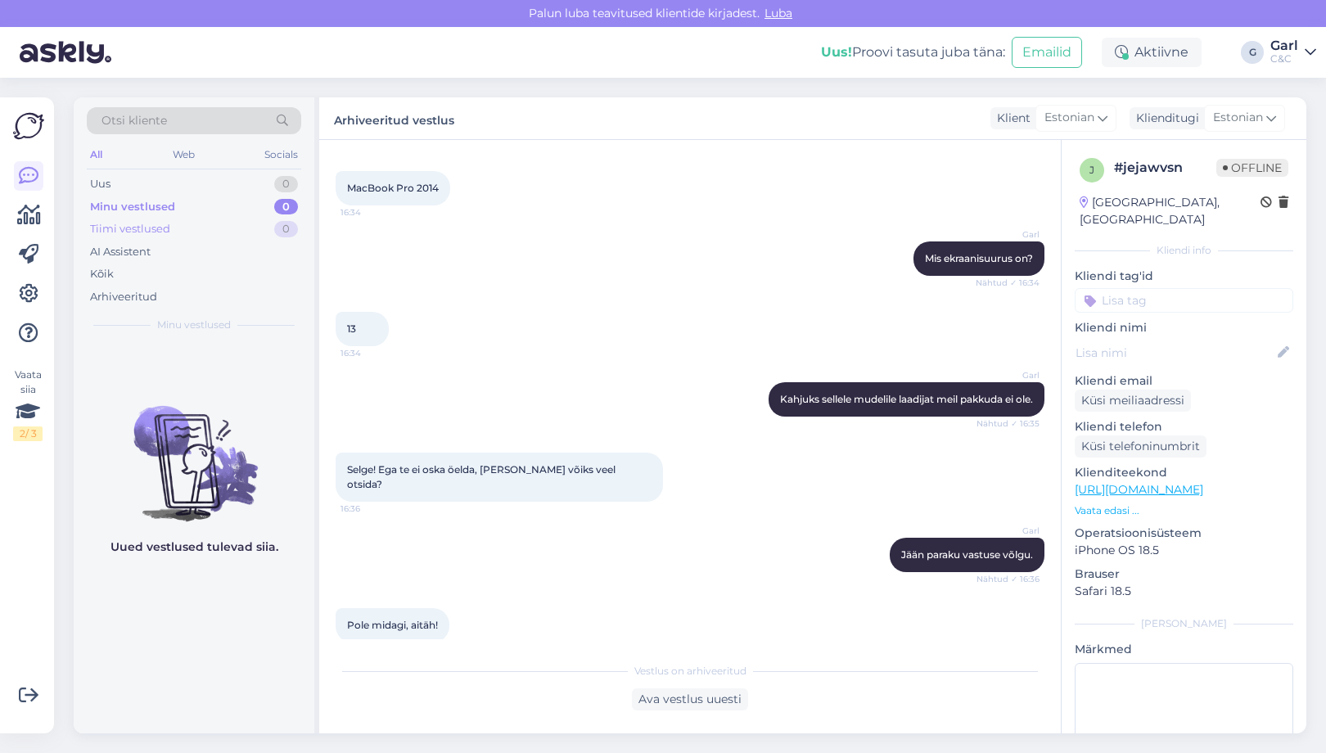
click at [249, 228] on div "Tiimi vestlused 0" at bounding box center [194, 229] width 214 height 23
click at [217, 301] on div "Arhiveeritud" at bounding box center [194, 297] width 214 height 23
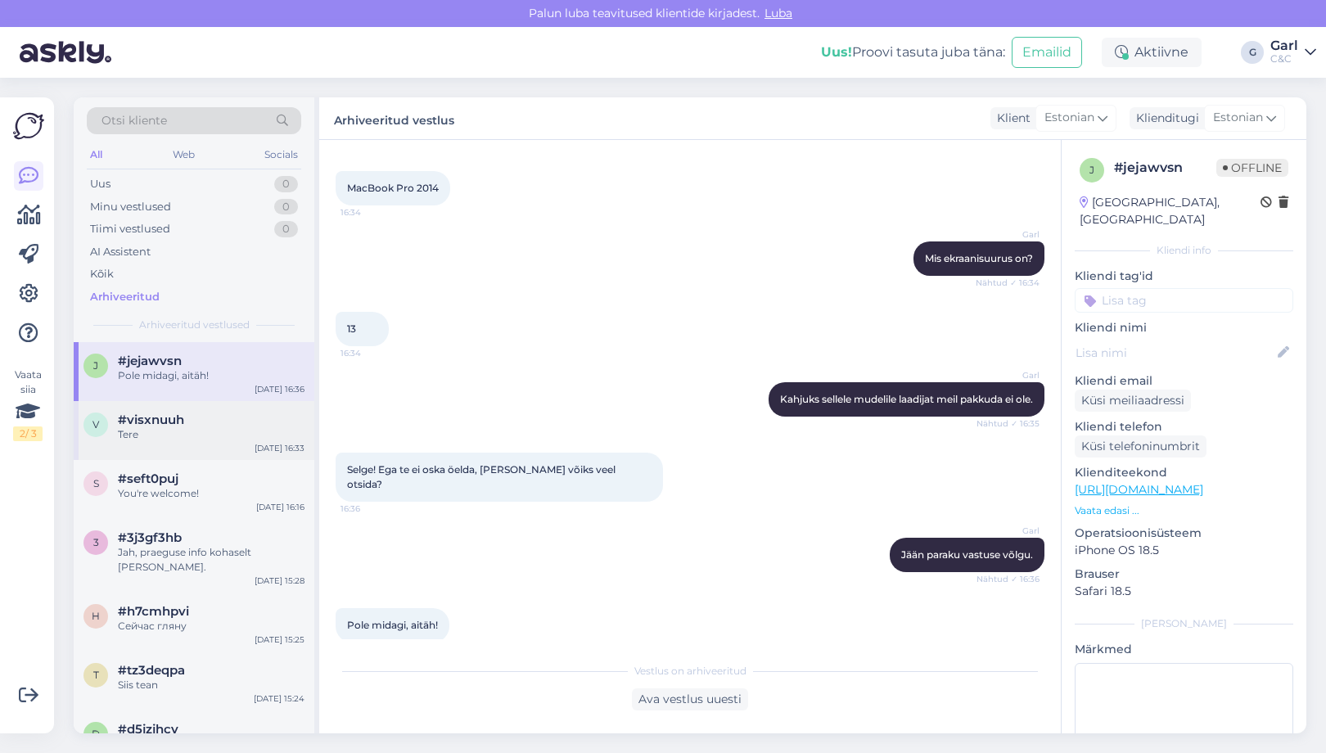
click at [236, 422] on div "#visxnuuh" at bounding box center [211, 419] width 187 height 15
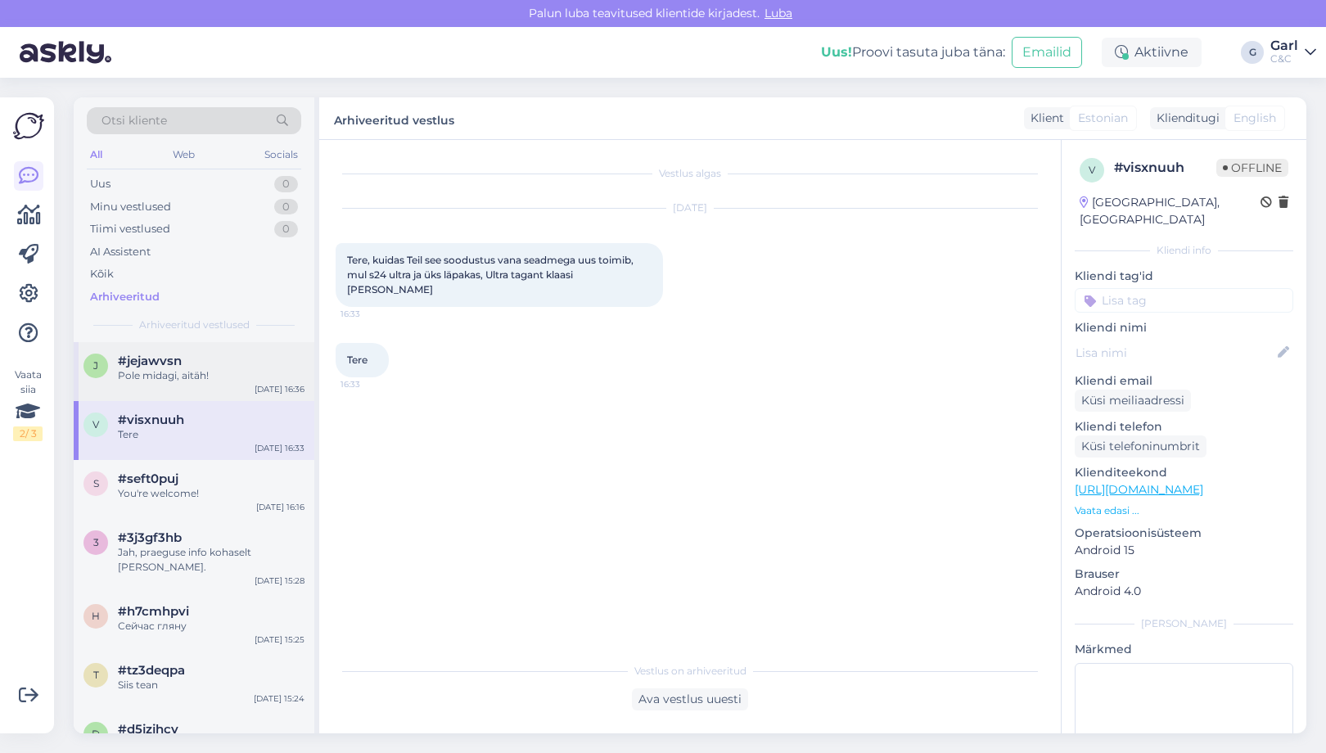
click at [237, 381] on div "Pole midagi, aitäh!" at bounding box center [211, 375] width 187 height 15
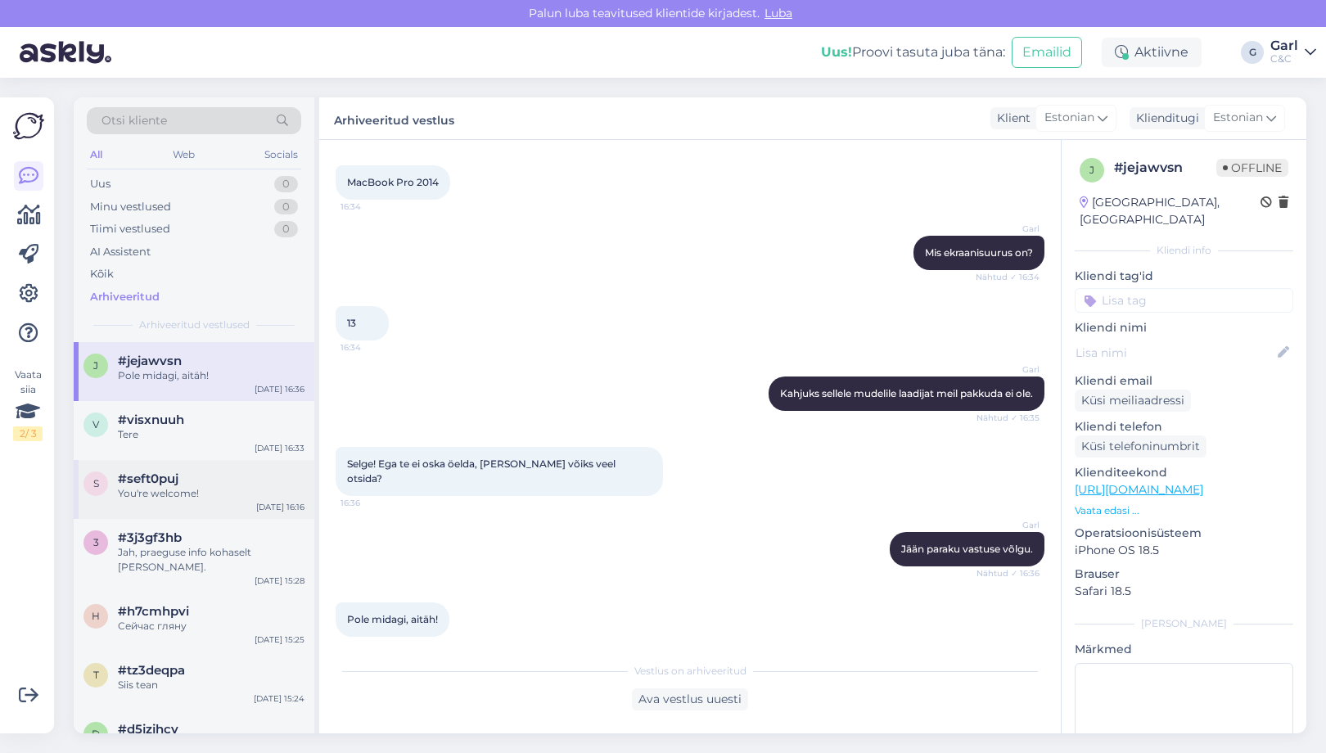
click at [232, 463] on div "s #seft0puj You're welcome! [DATE] 16:16" at bounding box center [194, 489] width 241 height 59
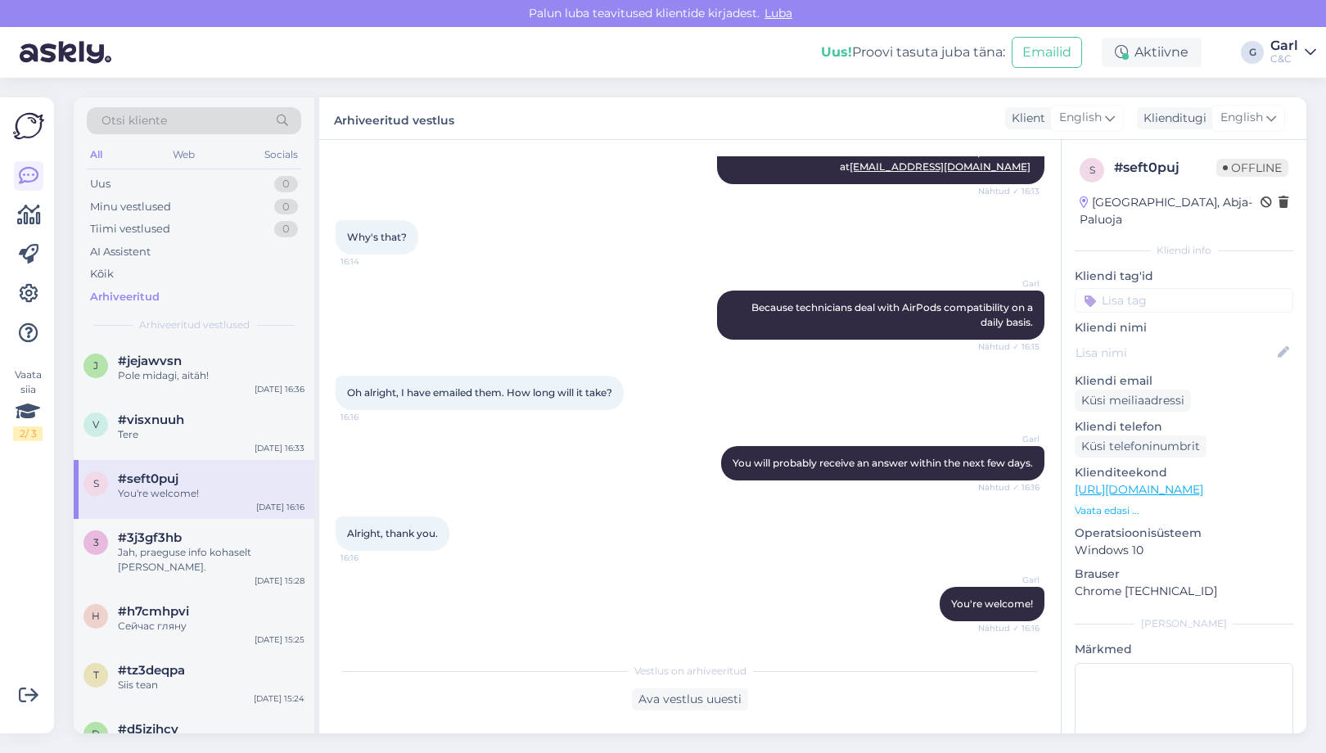
scroll to position [237, 0]
click at [230, 444] on div "v #visxnuuh Tere [DATE] 16:33" at bounding box center [194, 430] width 241 height 59
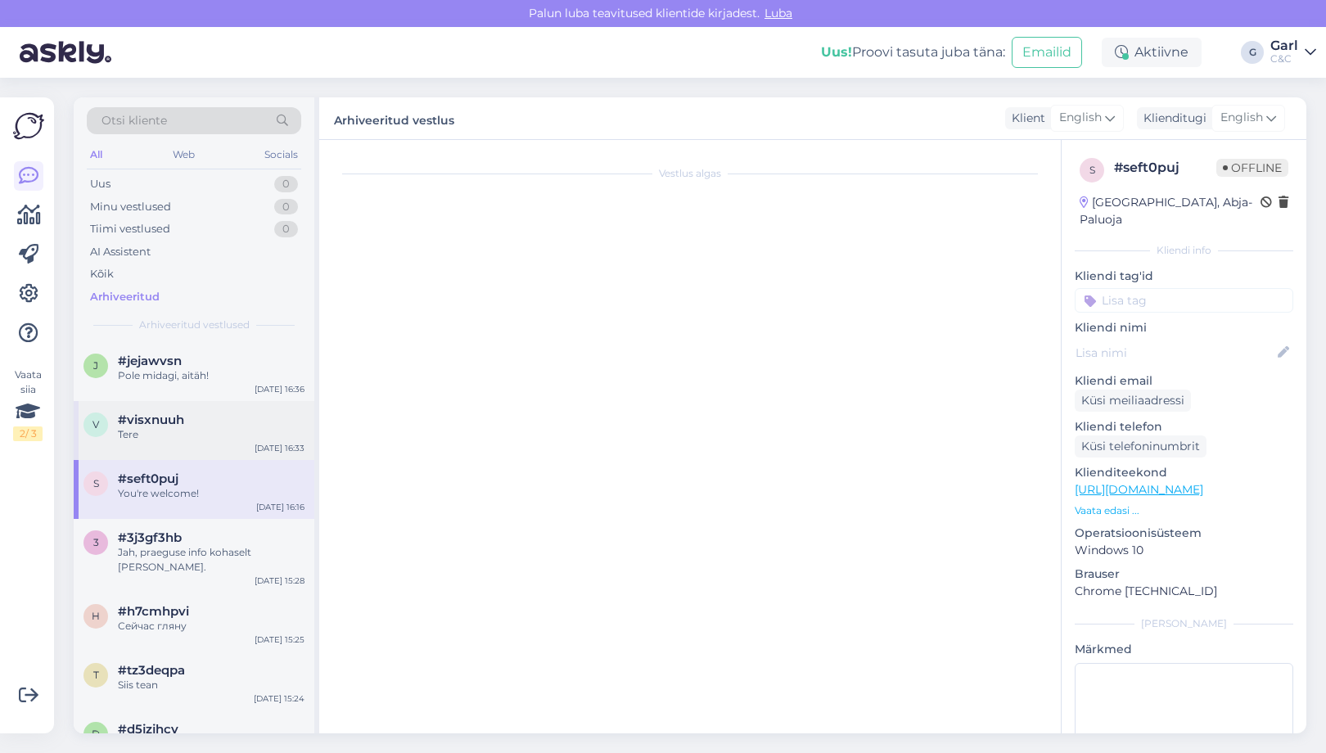
scroll to position [0, 0]
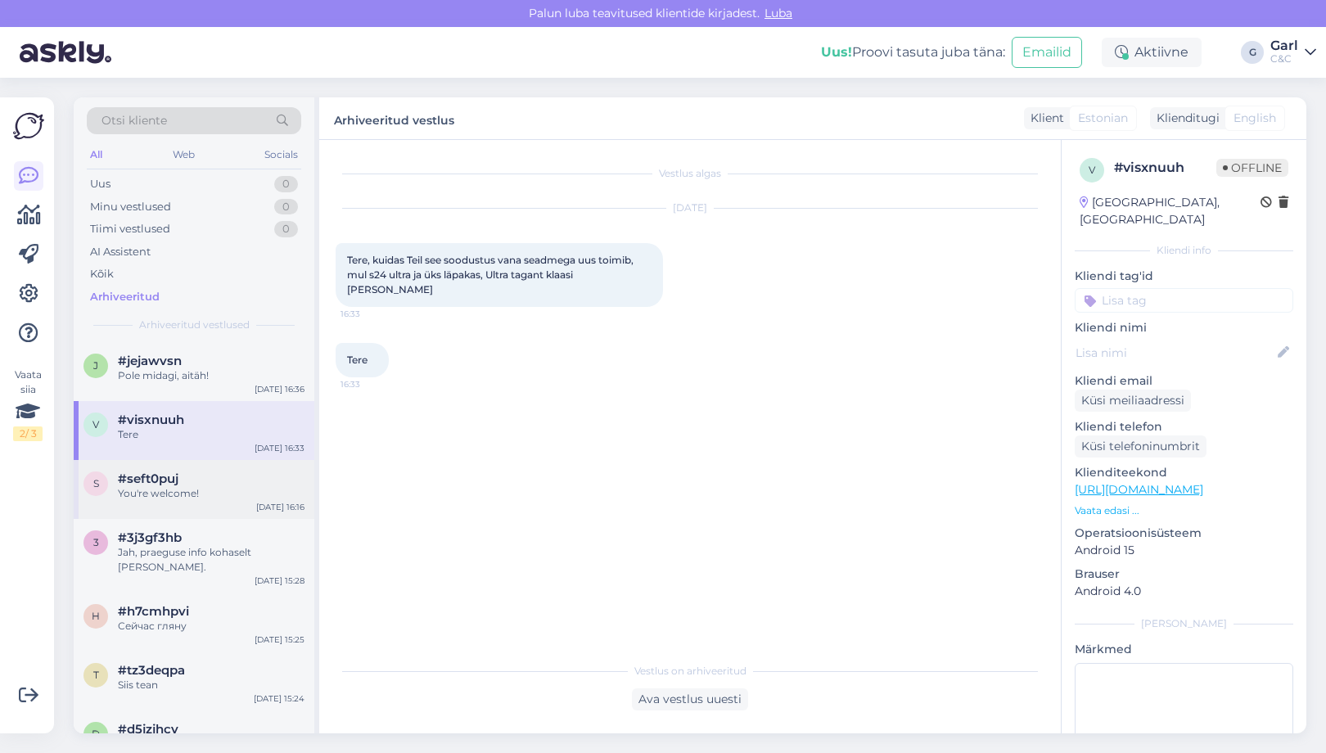
click at [231, 486] on div "You're welcome!" at bounding box center [211, 493] width 187 height 15
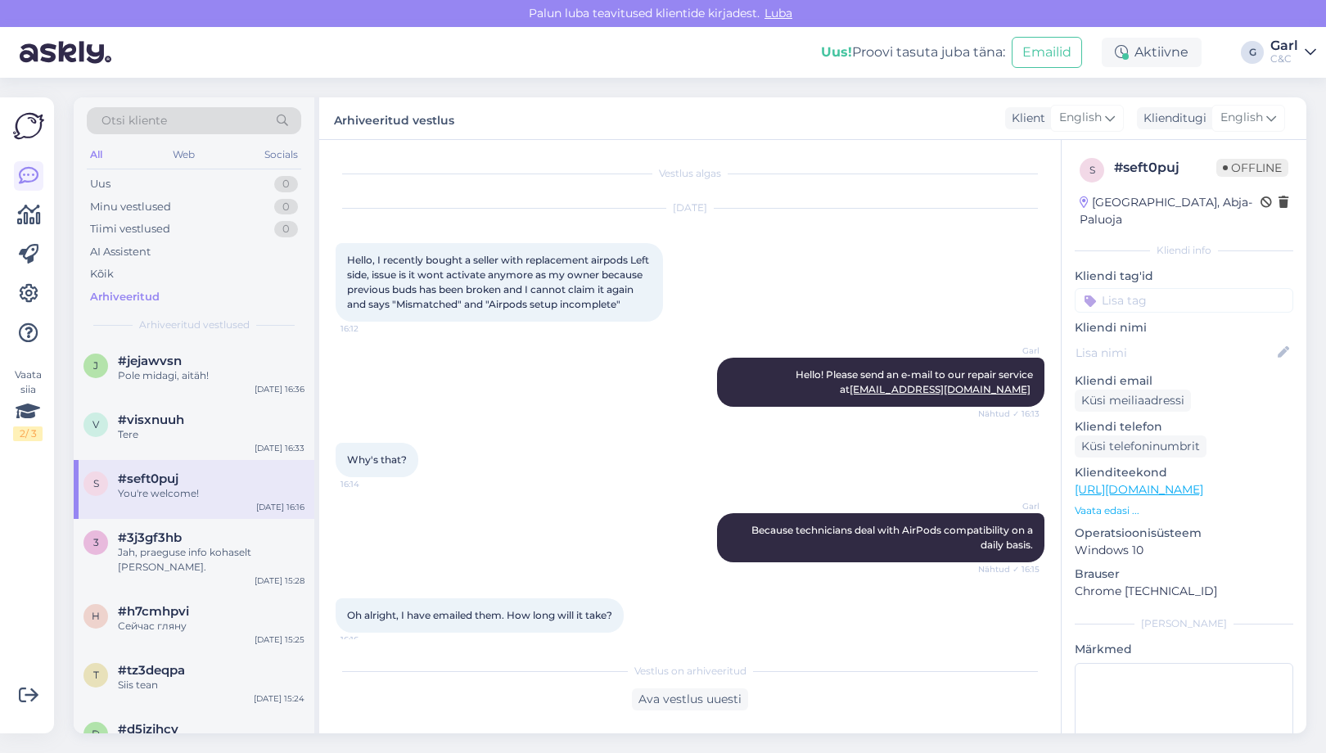
scroll to position [237, 0]
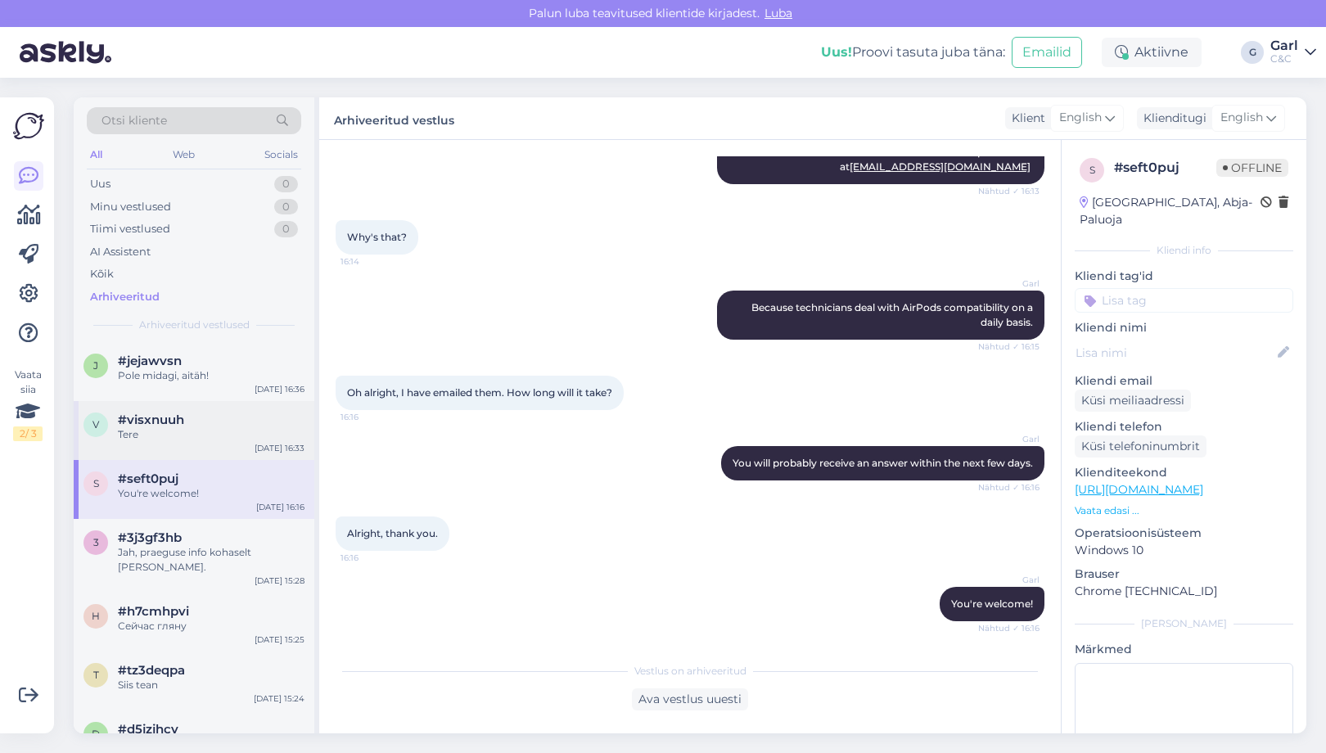
click at [236, 448] on div "v #visxnuuh Tere [DATE] 16:33" at bounding box center [194, 430] width 241 height 59
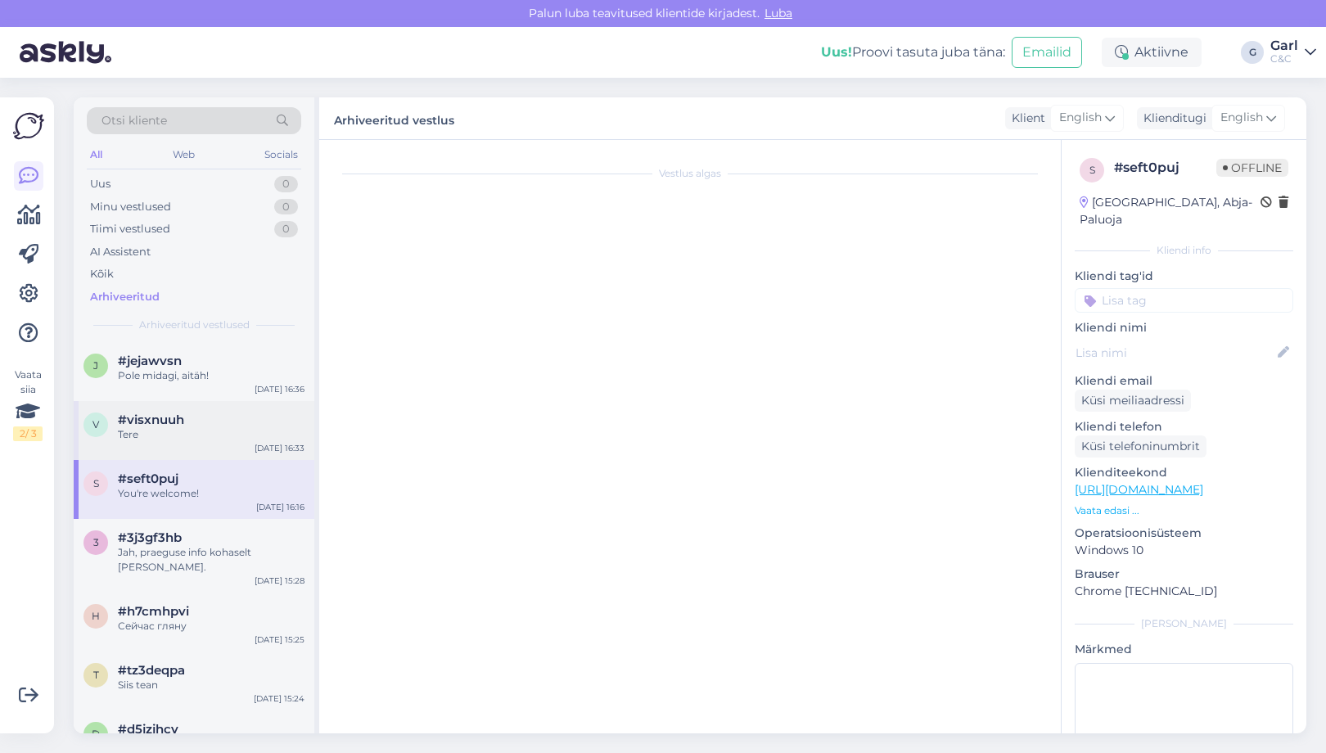
scroll to position [0, 0]
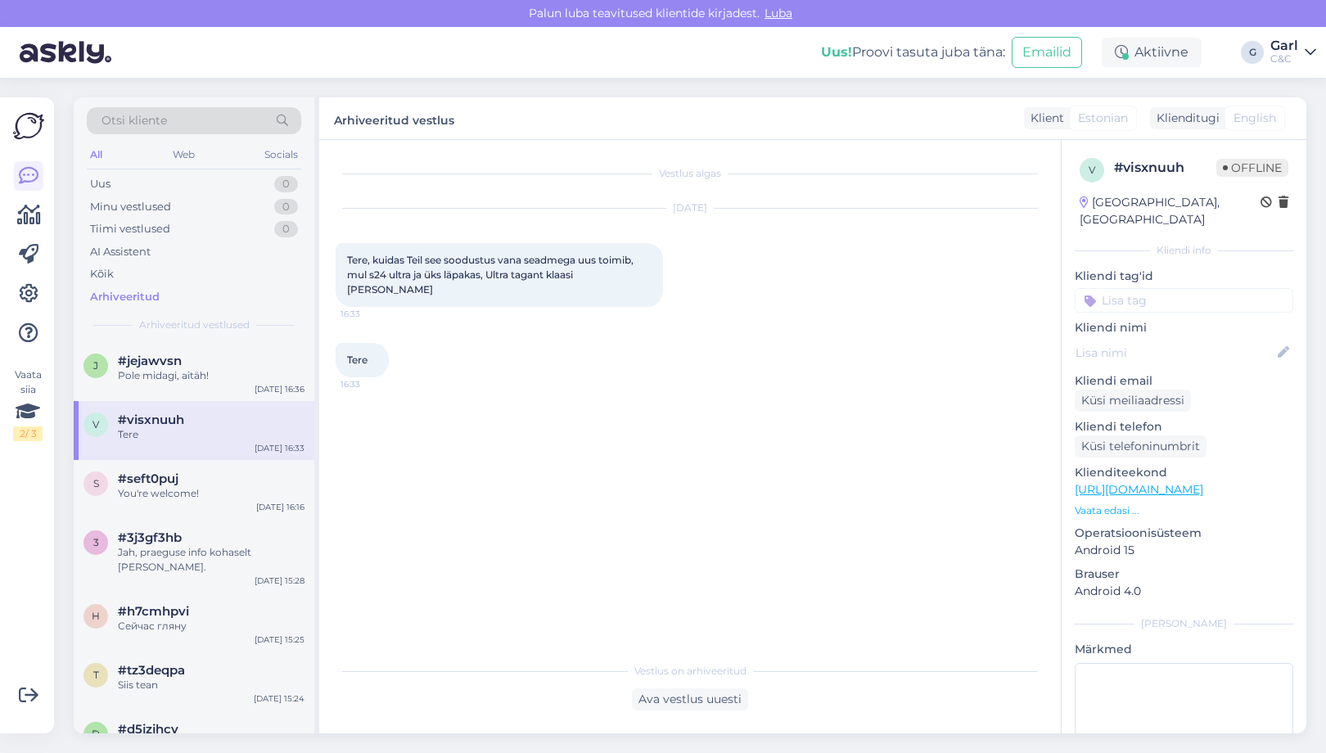
click at [246, 401] on div "v #visxnuuh Tere [DATE] 16:33" at bounding box center [194, 430] width 241 height 59
click at [248, 387] on div "j #jejawvsn Pole midagi, aitäh! [DATE] 16:36" at bounding box center [194, 371] width 241 height 59
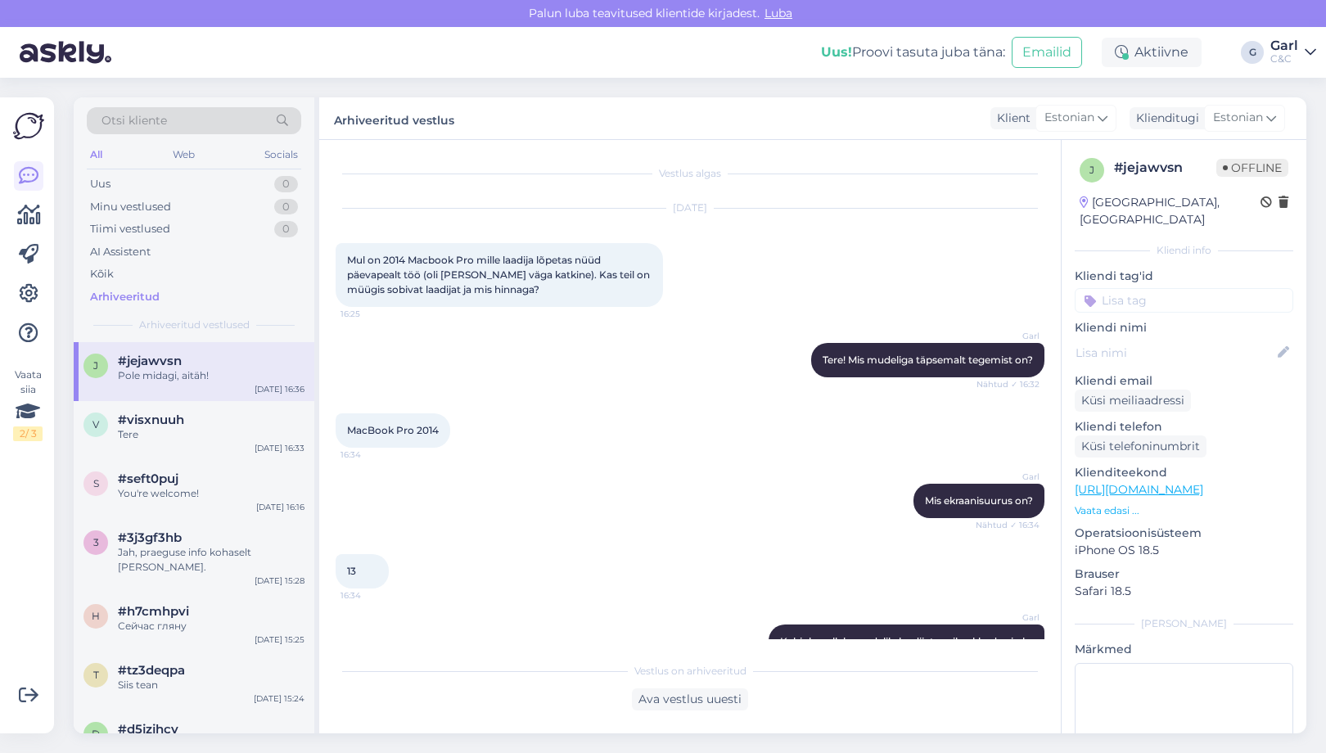
scroll to position [248, 0]
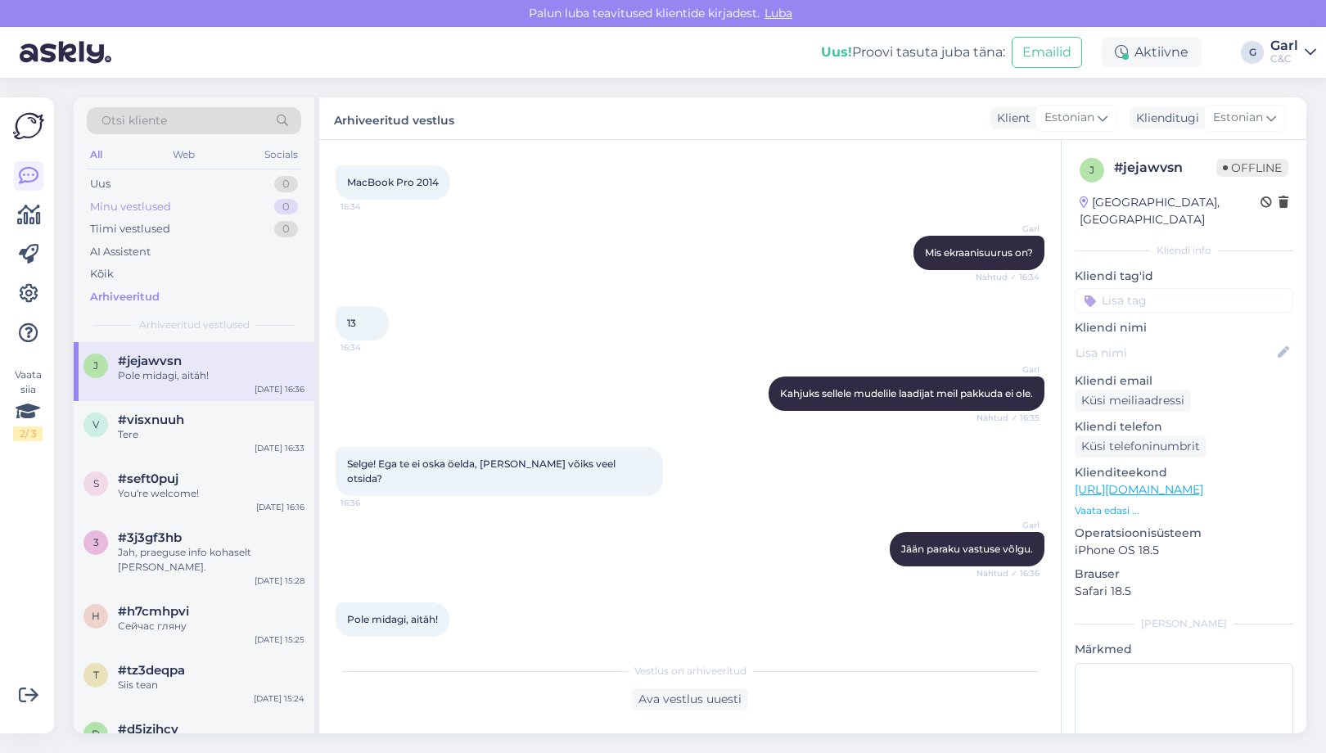
click at [272, 211] on div "Minu vestlused 0" at bounding box center [194, 207] width 214 height 23
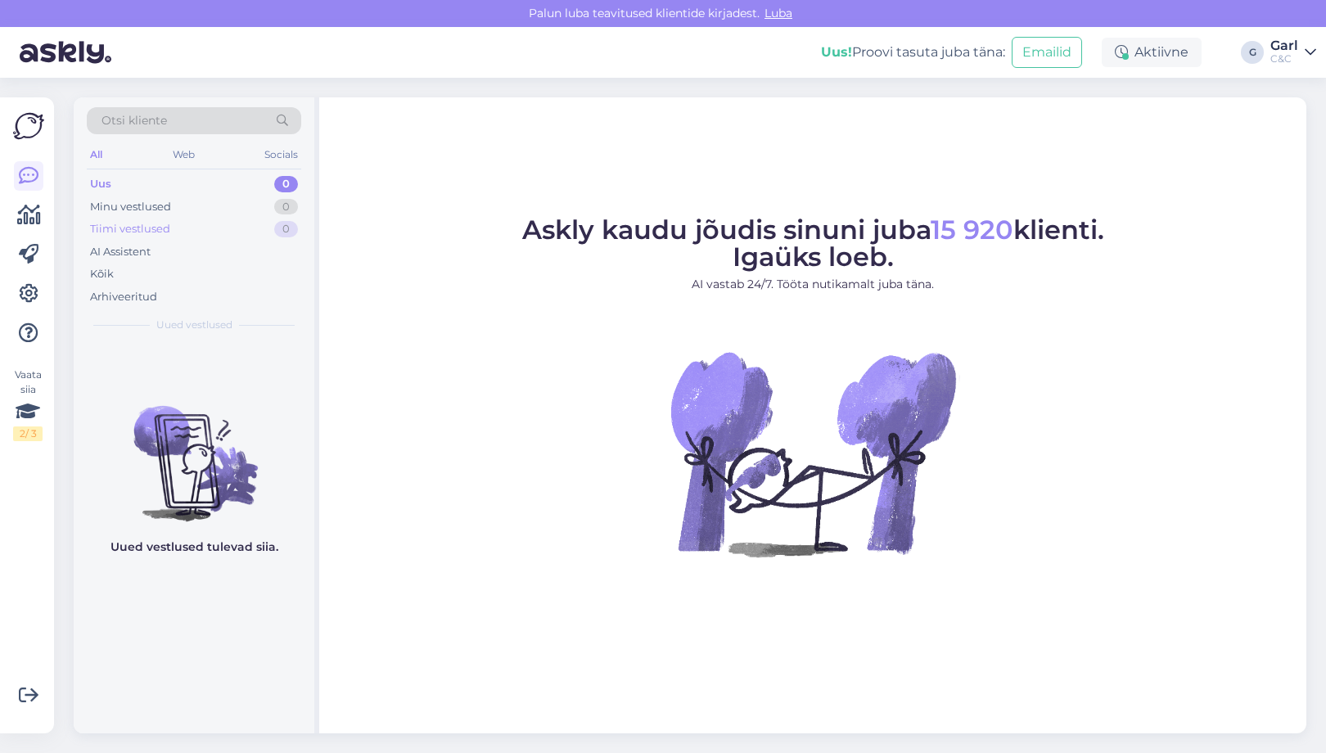
click at [270, 219] on div "Tiimi vestlused 0" at bounding box center [194, 229] width 214 height 23
click at [259, 205] on div "Minu vestlused 0" at bounding box center [194, 207] width 214 height 23
click at [37, 224] on icon at bounding box center [29, 215] width 24 height 20
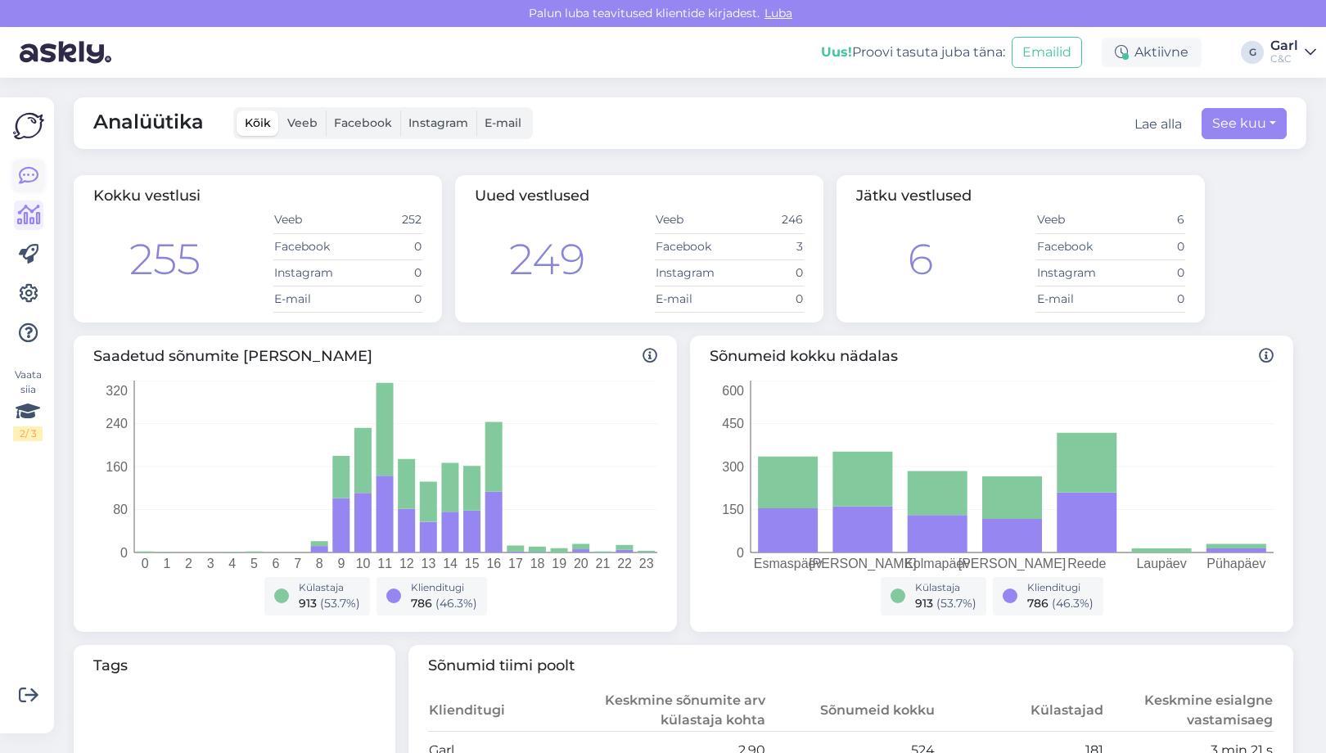
click at [30, 182] on icon at bounding box center [29, 176] width 20 height 20
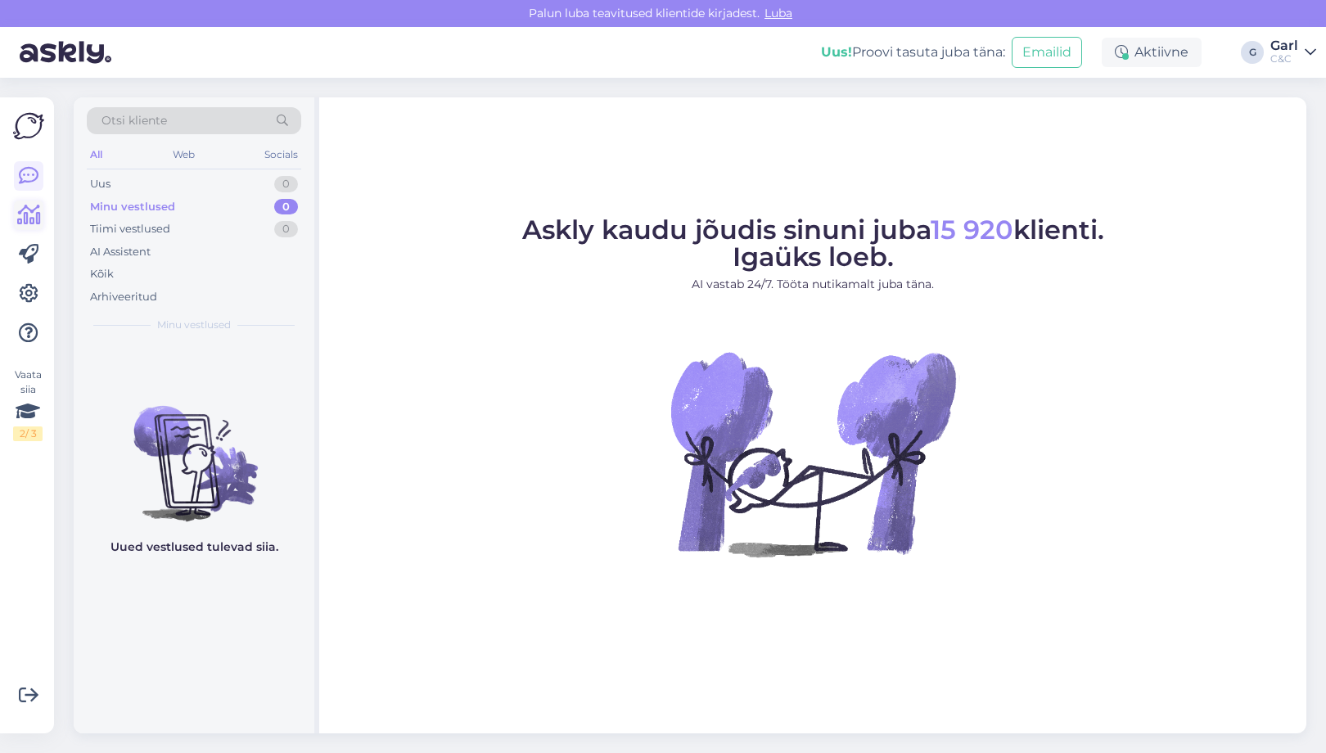
click at [36, 205] on icon at bounding box center [29, 215] width 24 height 20
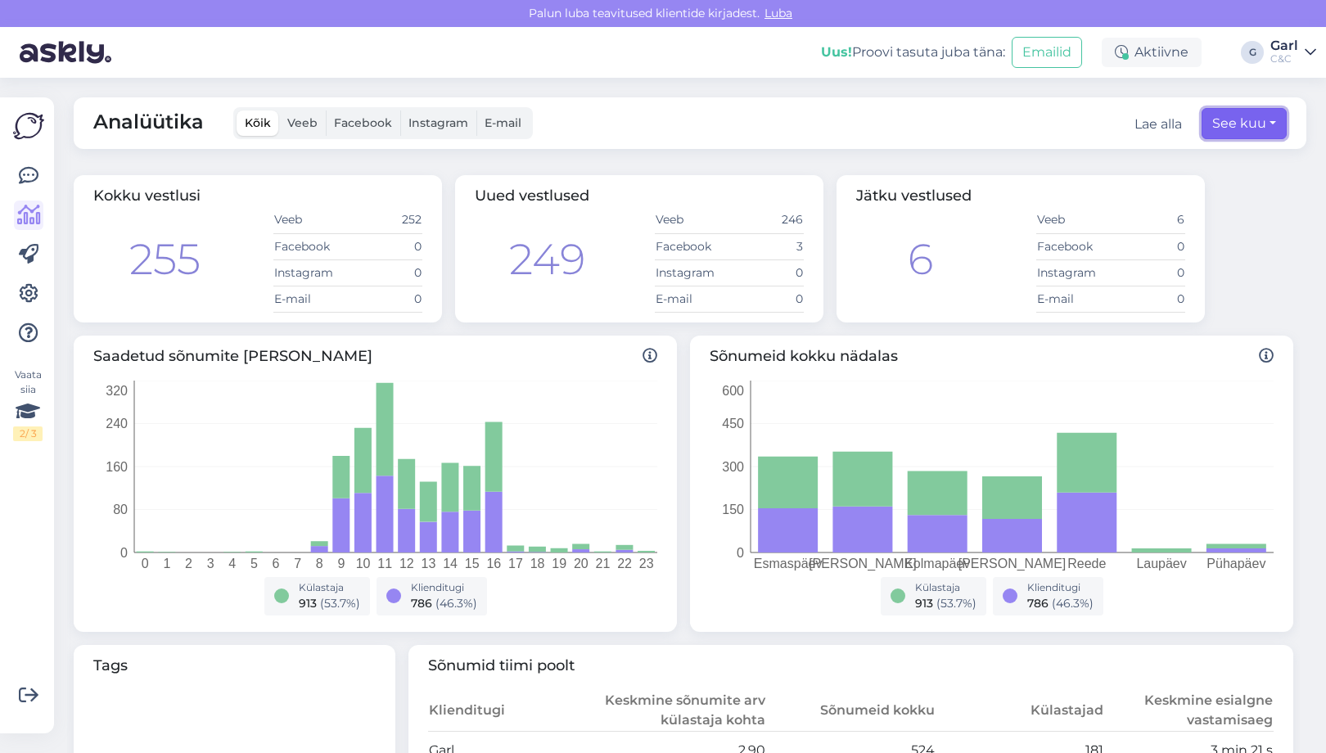
click at [1266, 124] on button "See kuu" at bounding box center [1243, 123] width 85 height 31
select select "7"
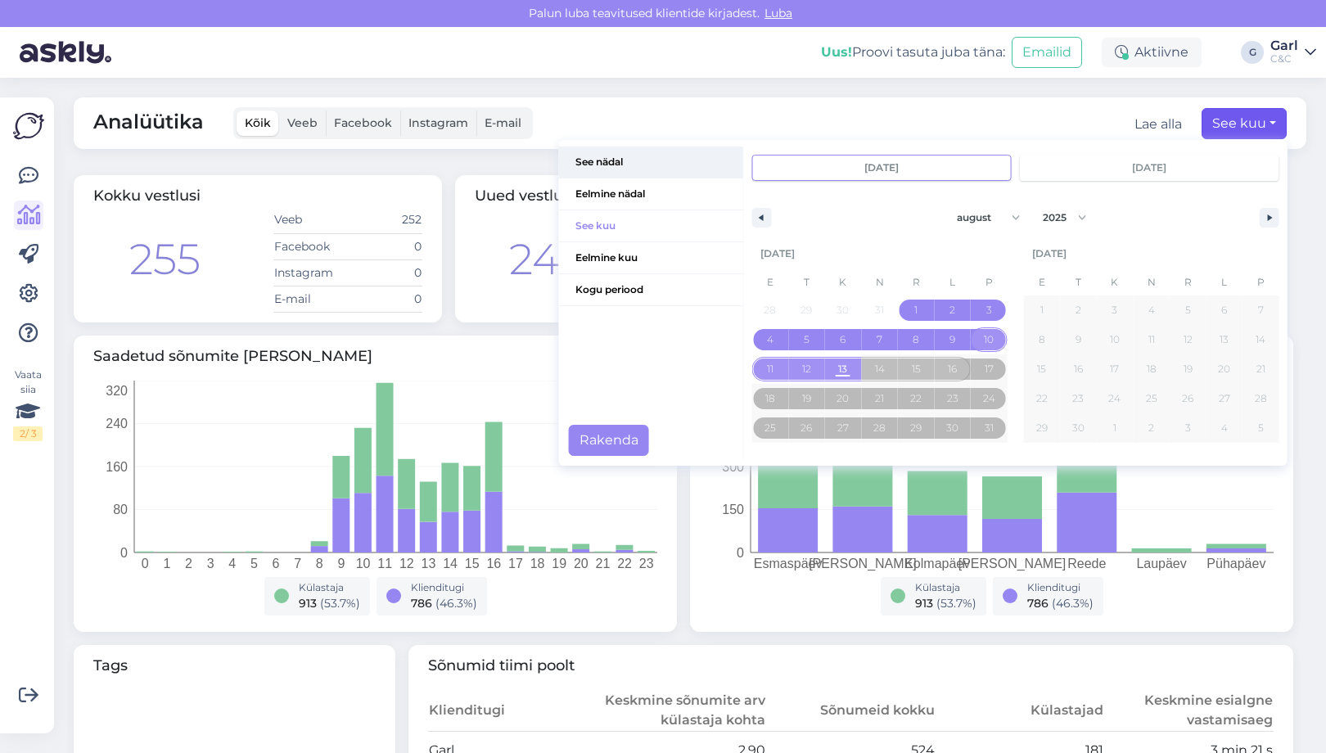
click at [628, 158] on span "See nädal" at bounding box center [651, 161] width 184 height 31
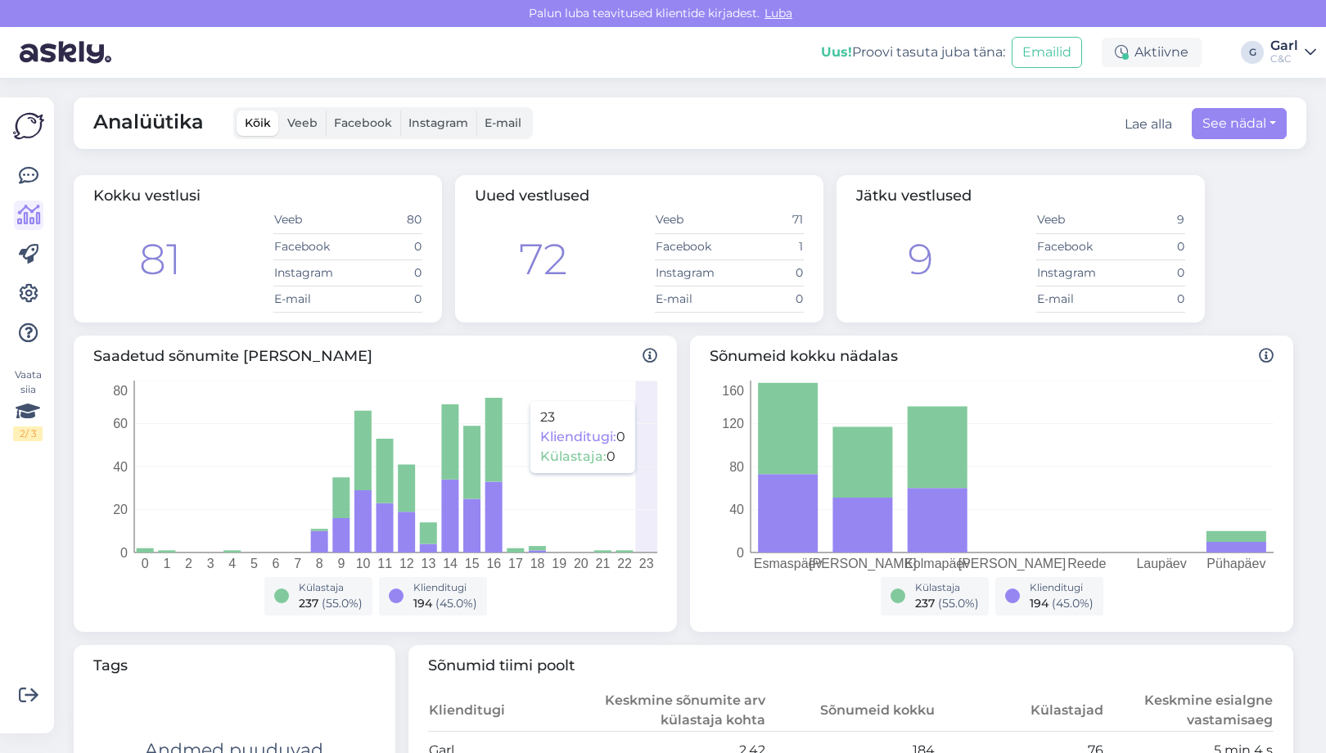
scroll to position [592, 0]
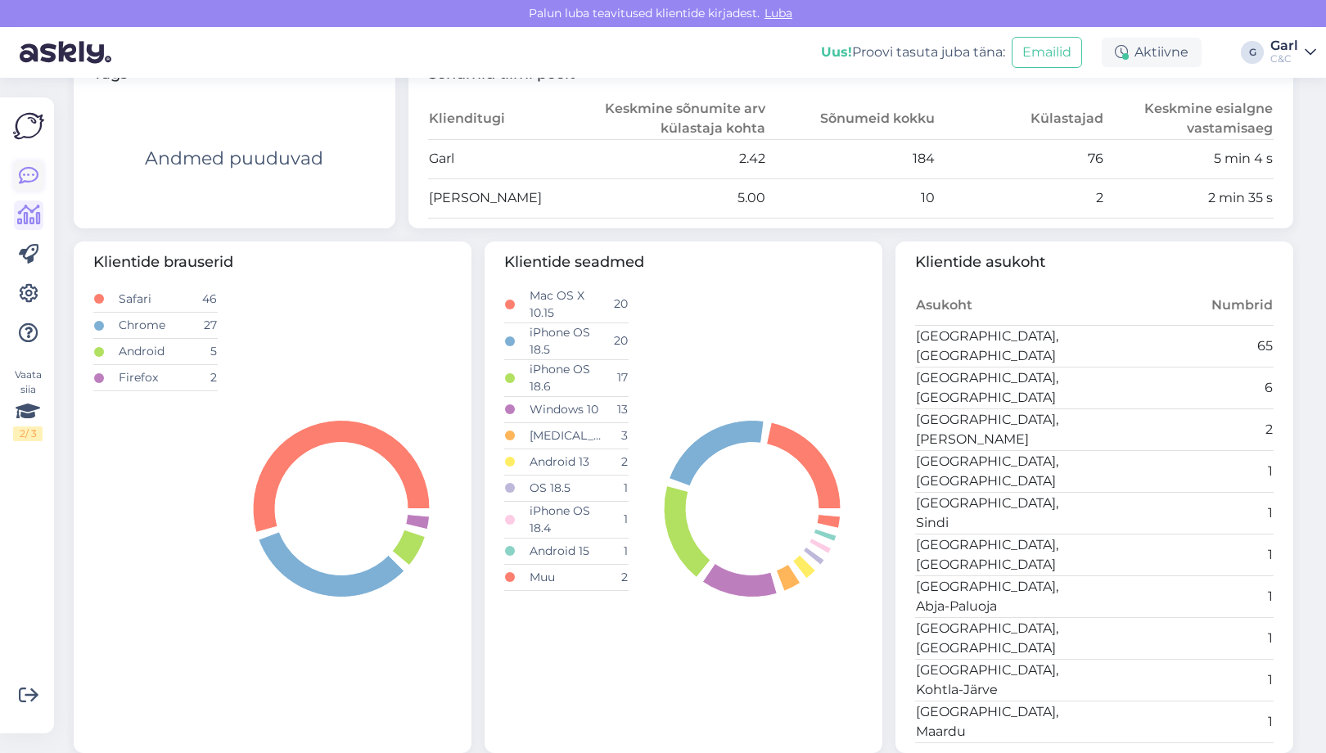
click at [36, 170] on icon at bounding box center [29, 176] width 20 height 20
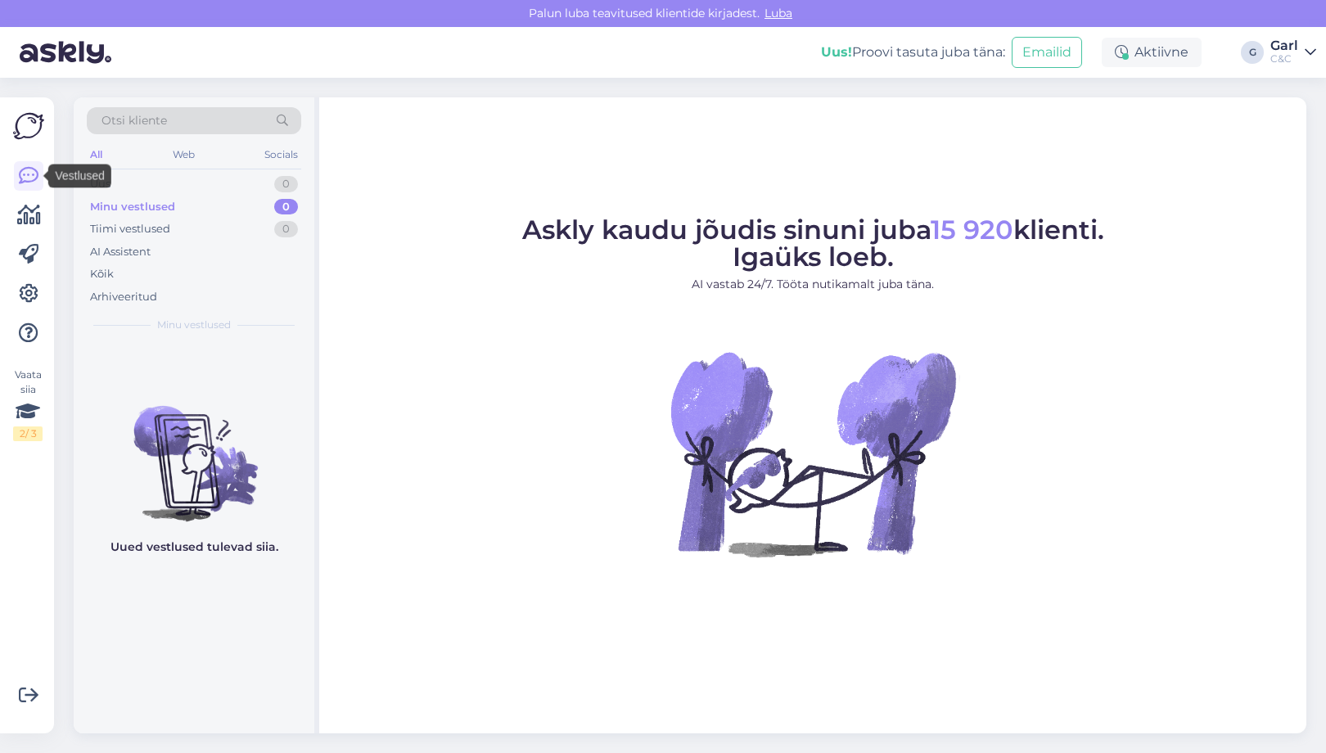
click at [29, 139] on img at bounding box center [28, 125] width 31 height 31
click at [29, 254] on icon at bounding box center [29, 255] width 20 height 20
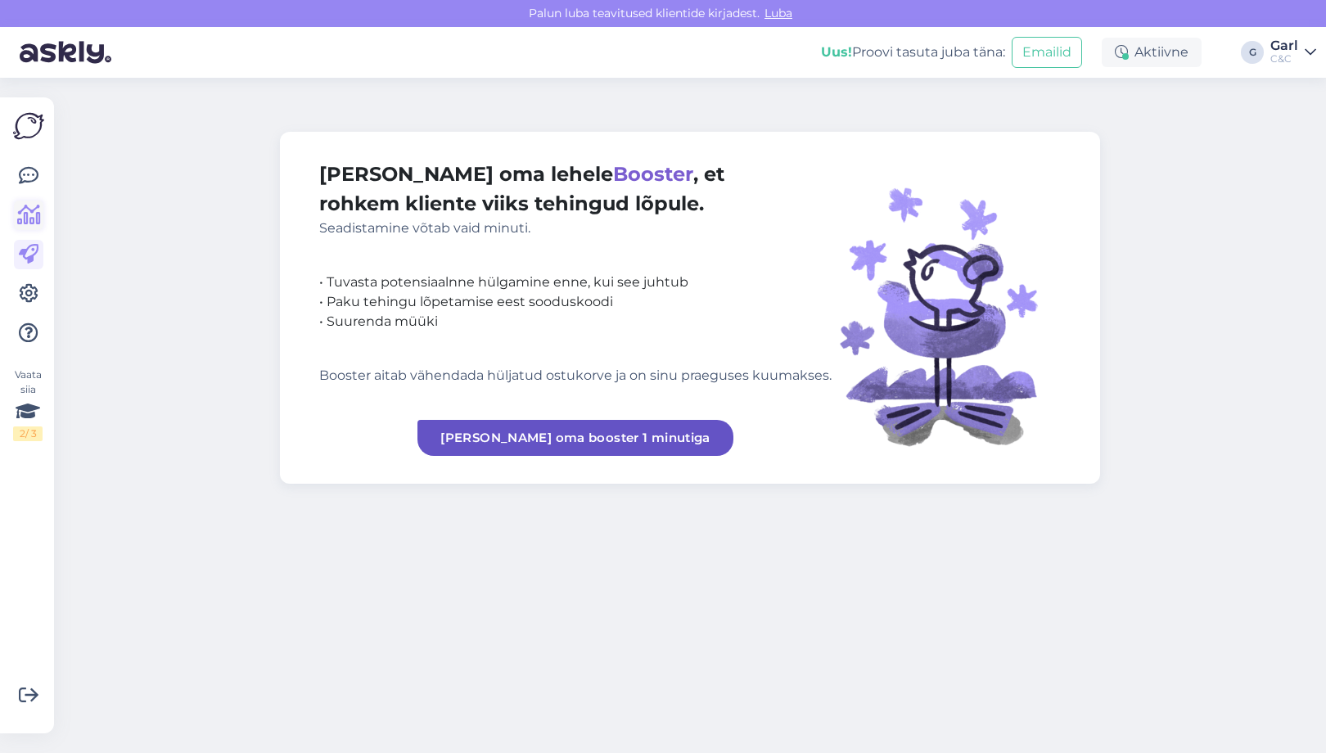
click at [25, 228] on link at bounding box center [28, 214] width 29 height 29
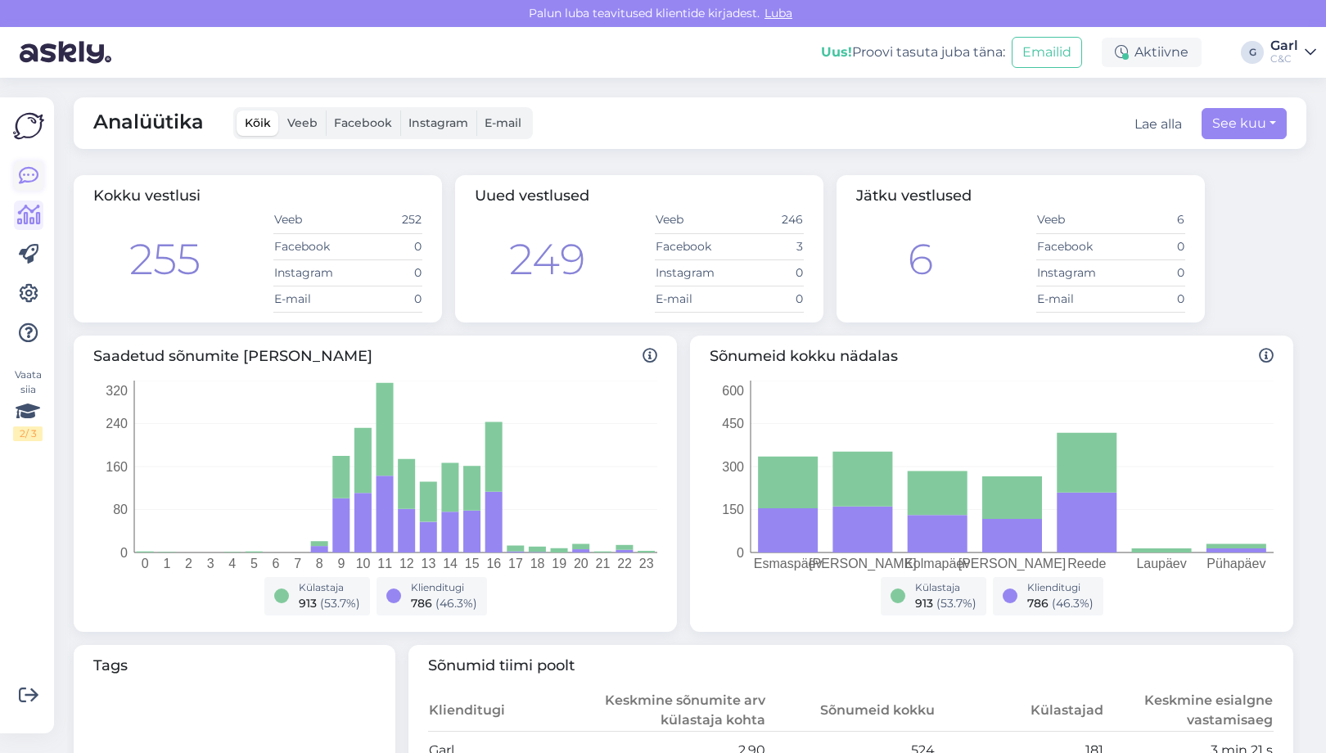
click at [34, 174] on icon at bounding box center [29, 176] width 20 height 20
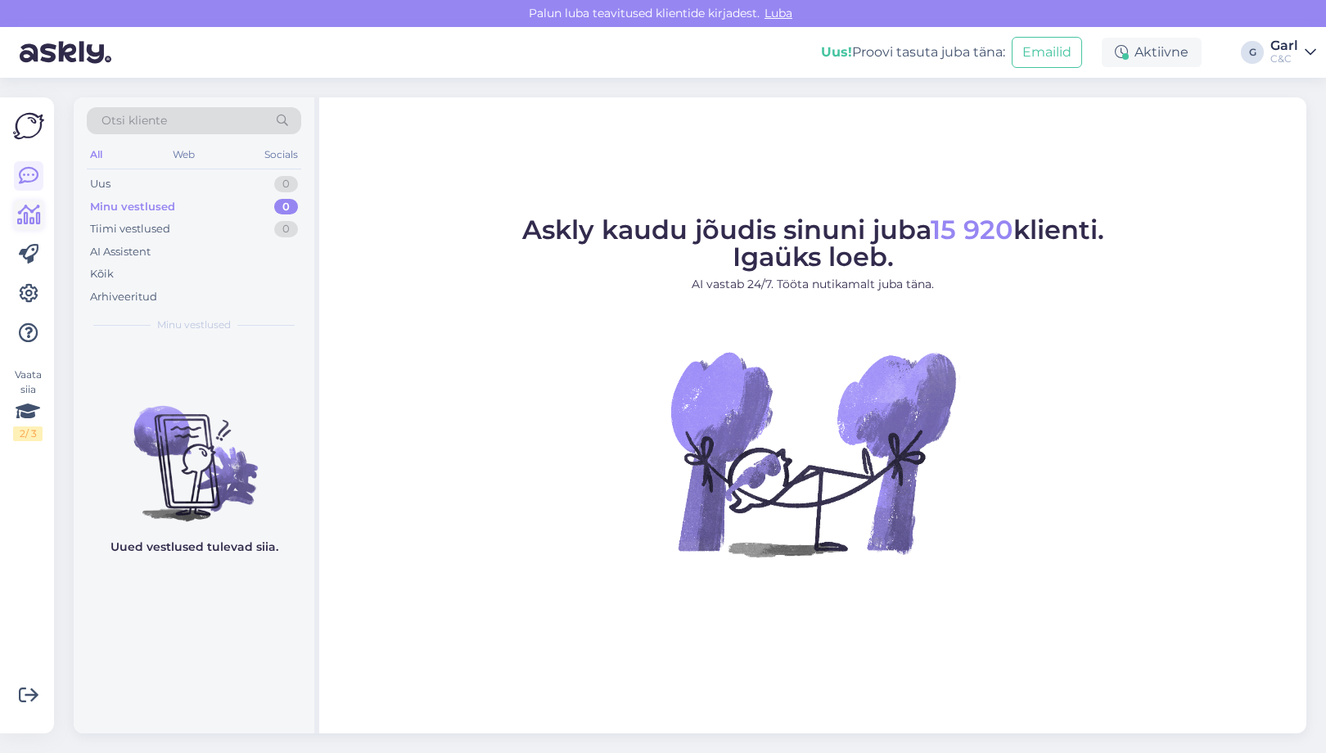
click at [17, 212] on icon at bounding box center [29, 215] width 24 height 20
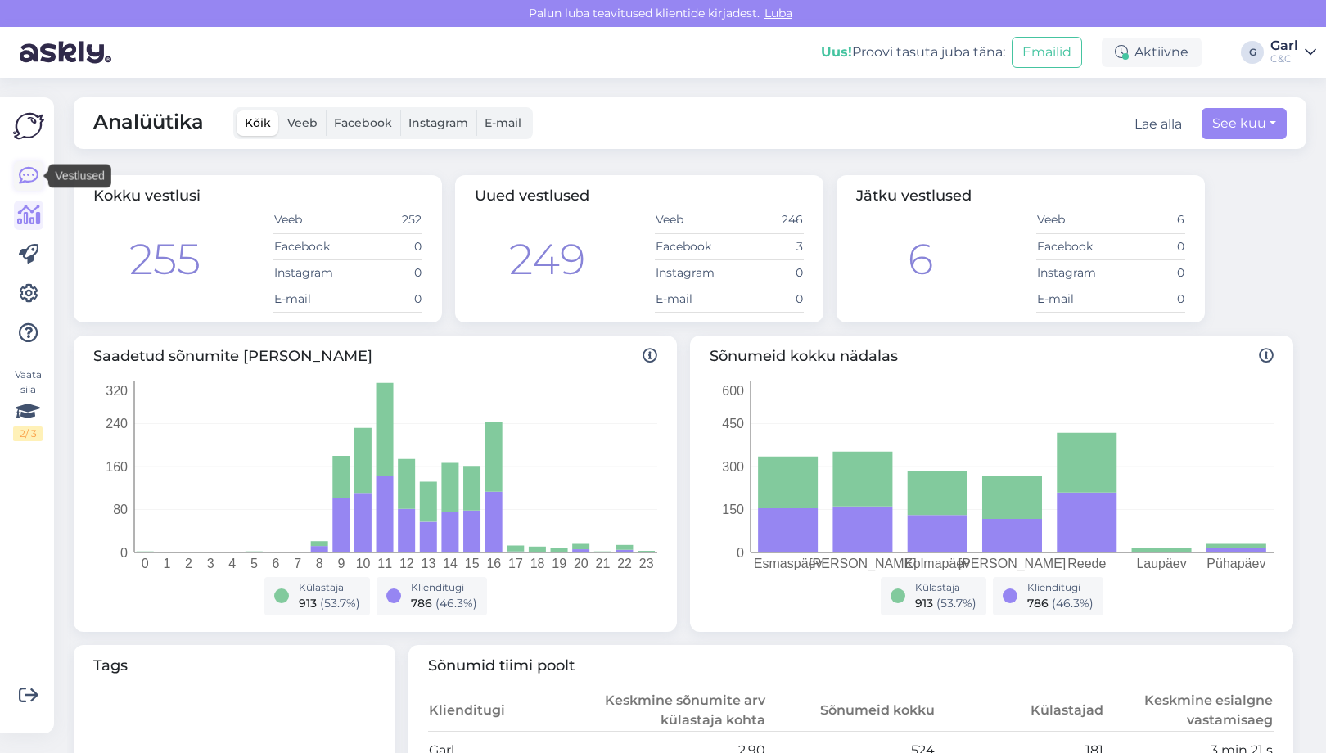
click at [29, 178] on icon at bounding box center [29, 176] width 20 height 20
